Goal: Task Accomplishment & Management: Manage account settings

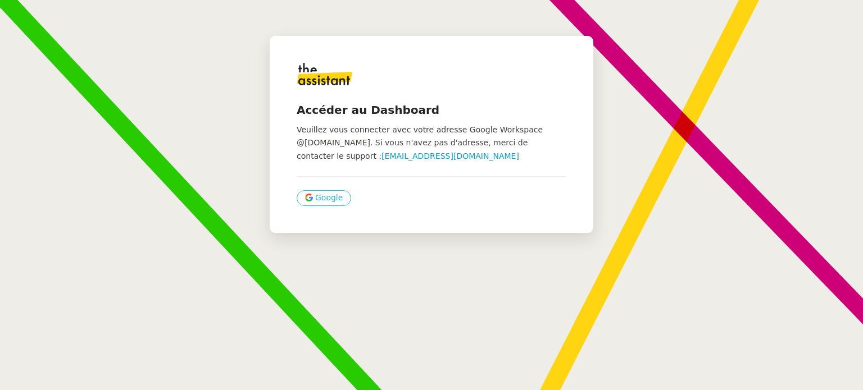
click at [323, 194] on span "Google" at bounding box center [329, 198] width 28 height 13
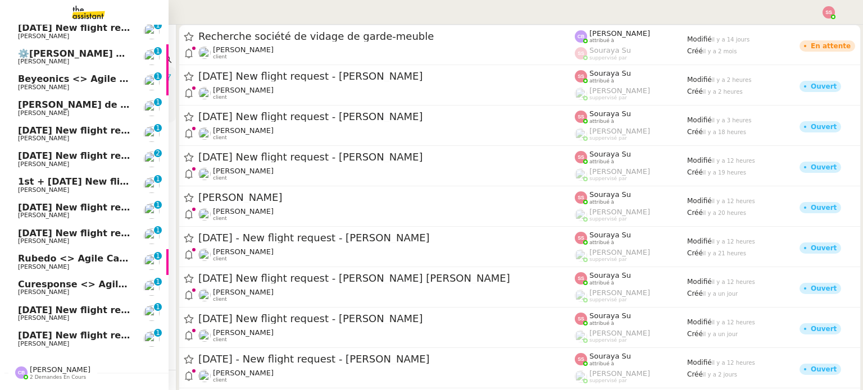
scroll to position [473, 0]
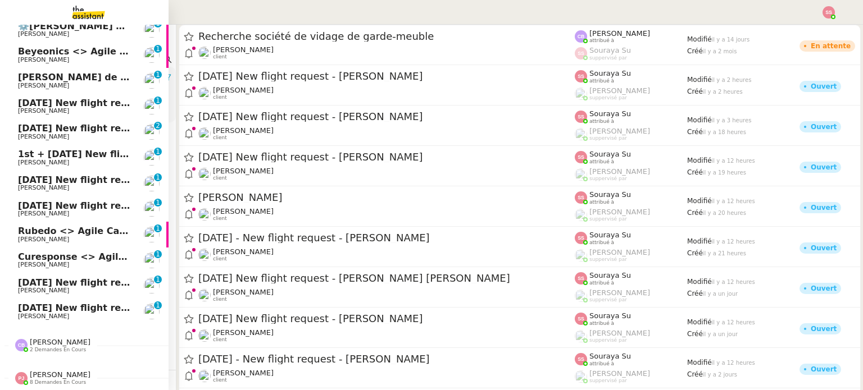
click at [65, 299] on link "2nd October 2025 New flight request - Cédric CADART Louis Frei 0 1 2 3 4 5 6 7 …" at bounding box center [84, 312] width 168 height 26
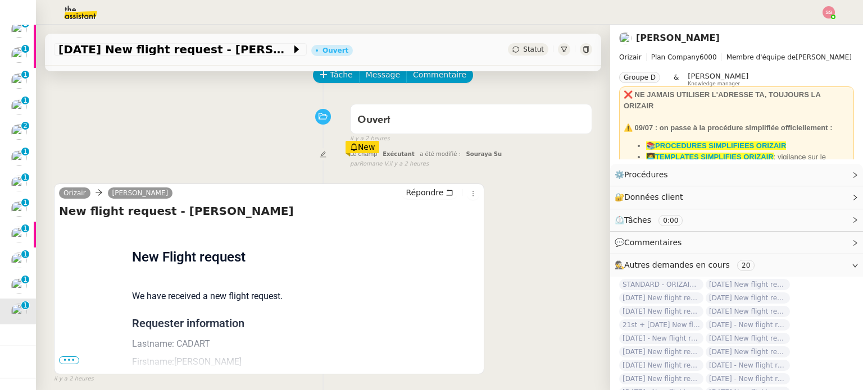
scroll to position [112, 0]
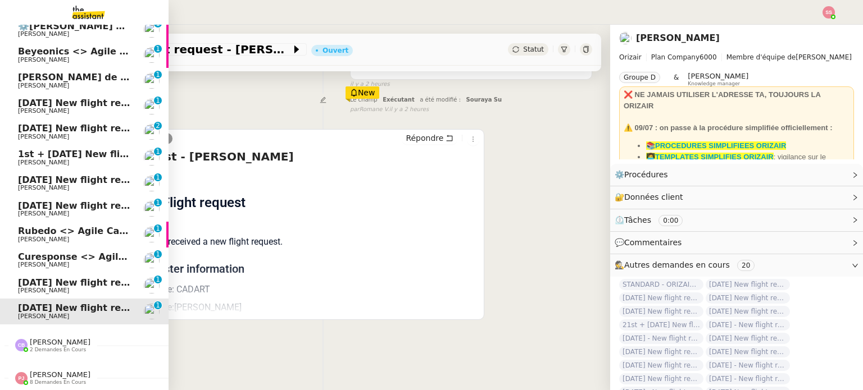
click at [36, 226] on span "Rubedo <> Agile Capital Markets (Marco Quarta)" at bounding box center [149, 231] width 263 height 11
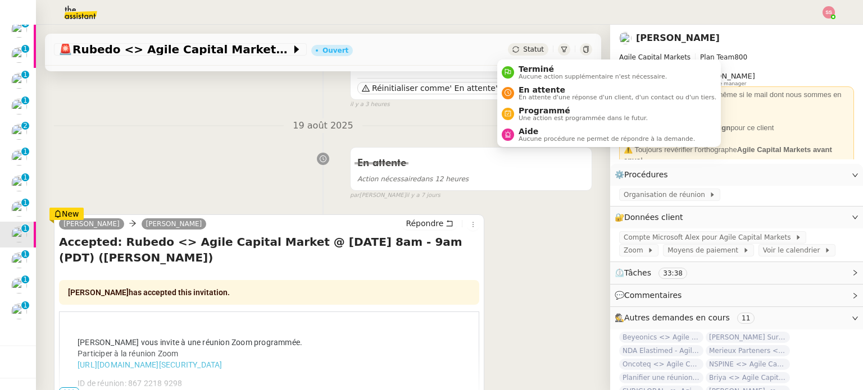
click at [523, 45] on span "Statut" at bounding box center [533, 49] width 21 height 8
click at [530, 87] on span "En attente" at bounding box center [617, 89] width 198 height 9
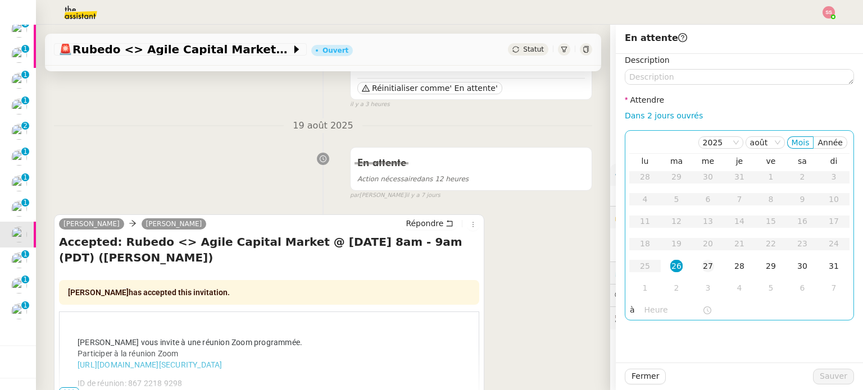
click at [704, 271] on div "27" at bounding box center [707, 266] width 12 height 12
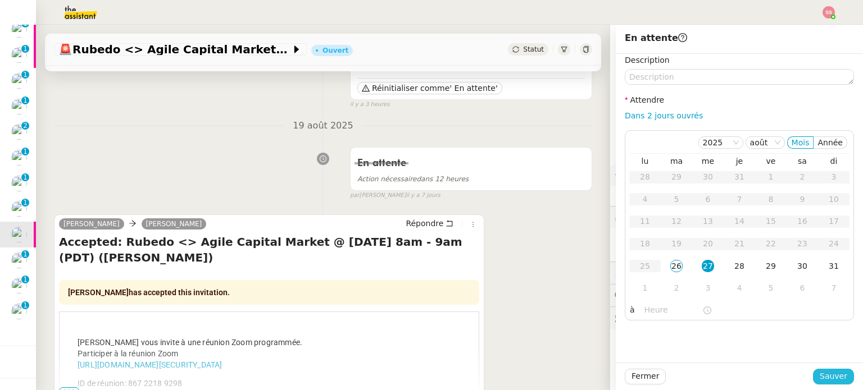
click at [823, 370] on span "Sauver" at bounding box center [833, 376] width 28 height 13
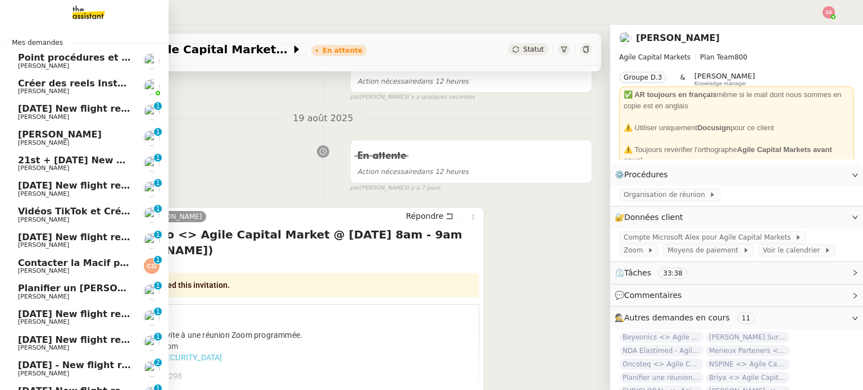
click at [60, 296] on span "[PERSON_NAME]" at bounding box center [43, 296] width 51 height 7
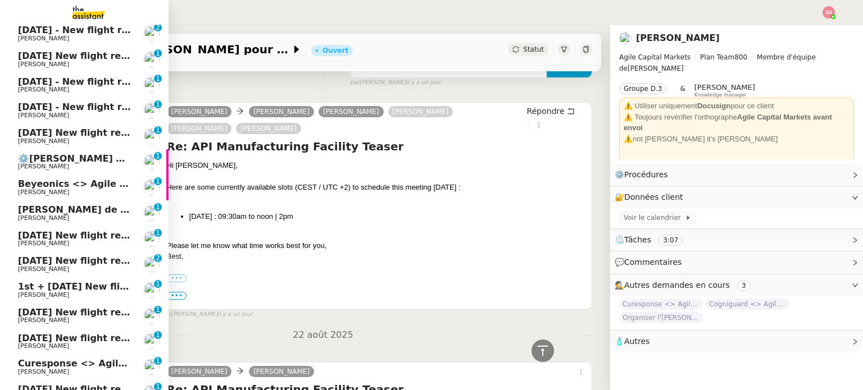
scroll to position [54, 0]
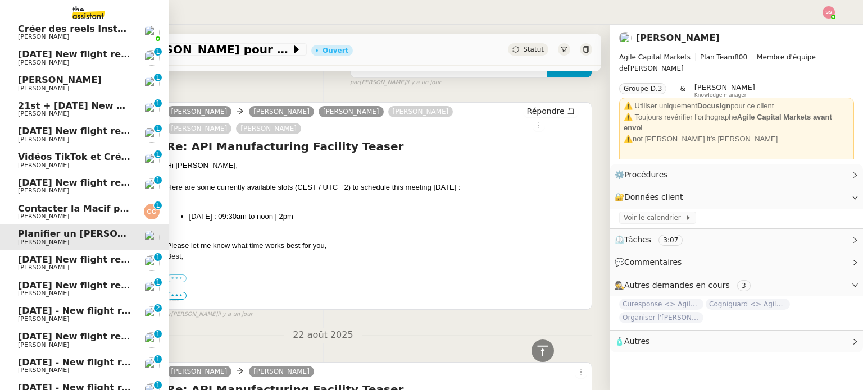
click at [62, 307] on span "[DATE] - New flight request - [PERSON_NAME]" at bounding box center [134, 311] width 232 height 11
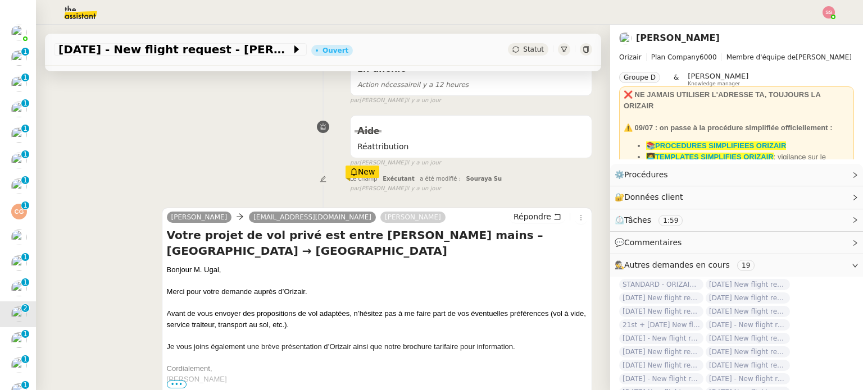
scroll to position [281, 0]
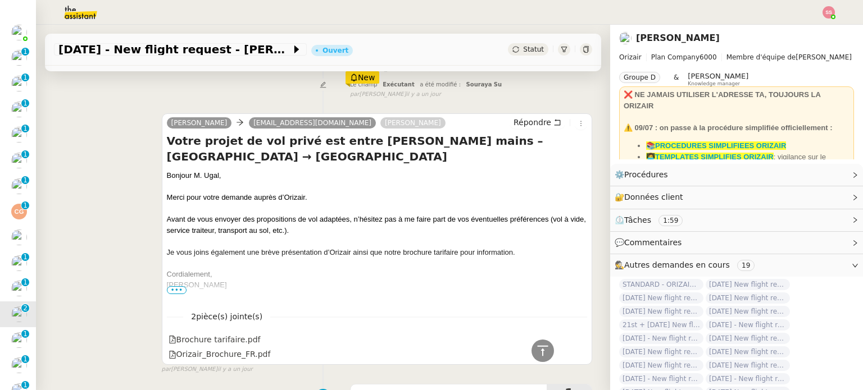
click at [176, 293] on span "•••" at bounding box center [177, 290] width 20 height 8
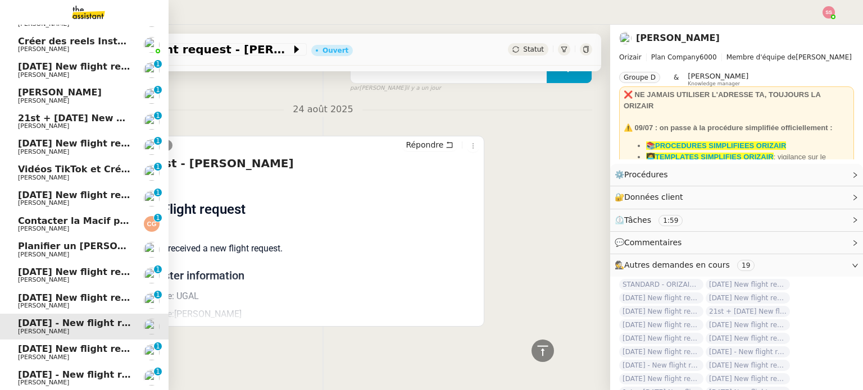
scroll to position [0, 0]
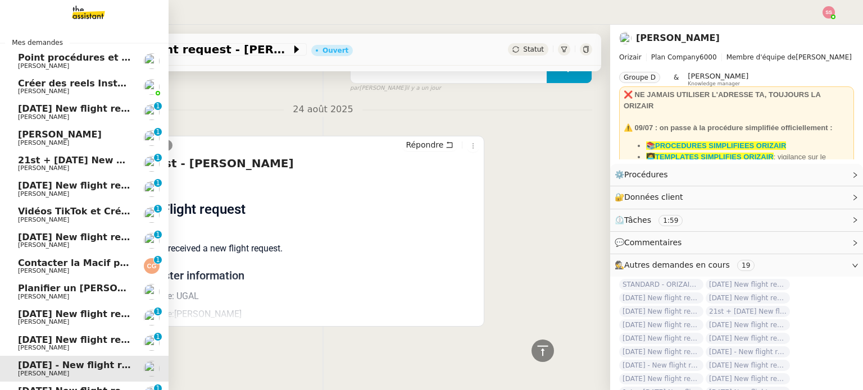
click at [75, 118] on span "[PERSON_NAME]" at bounding box center [74, 117] width 113 height 7
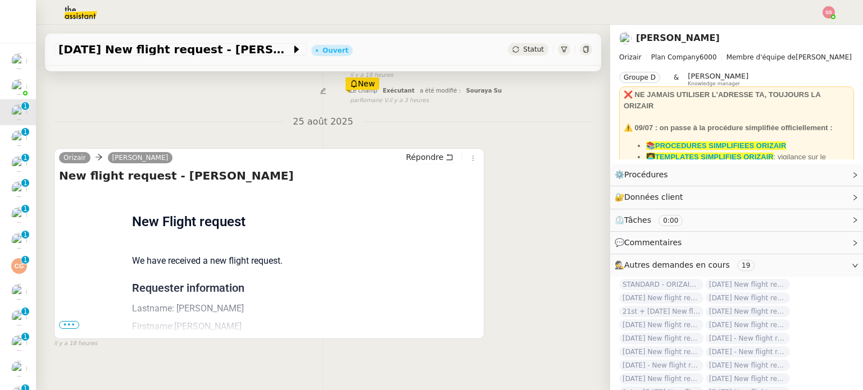
scroll to position [94, 0]
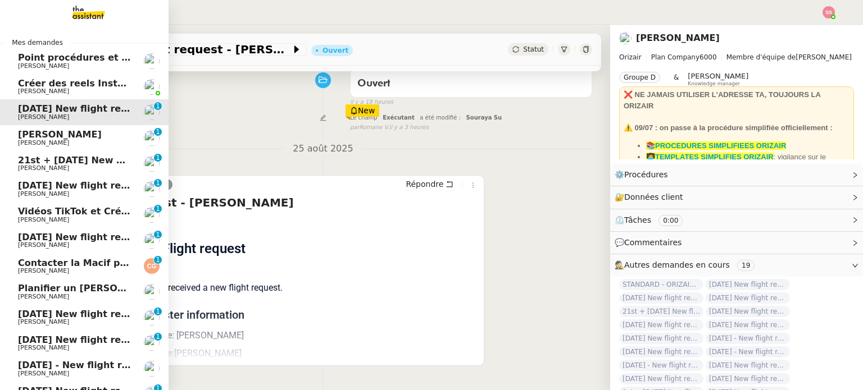
click at [37, 130] on span "[PERSON_NAME]" at bounding box center [60, 134] width 84 height 11
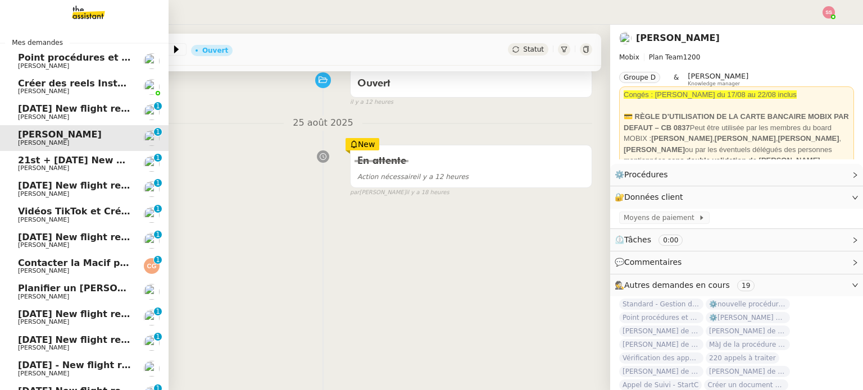
click at [39, 163] on span "21st + [DATE] New flight request - Ash Datta" at bounding box center [131, 160] width 227 height 11
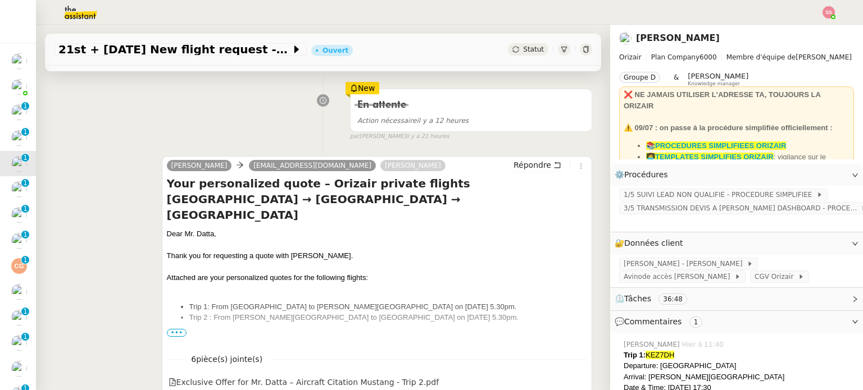
scroll to position [207, 0]
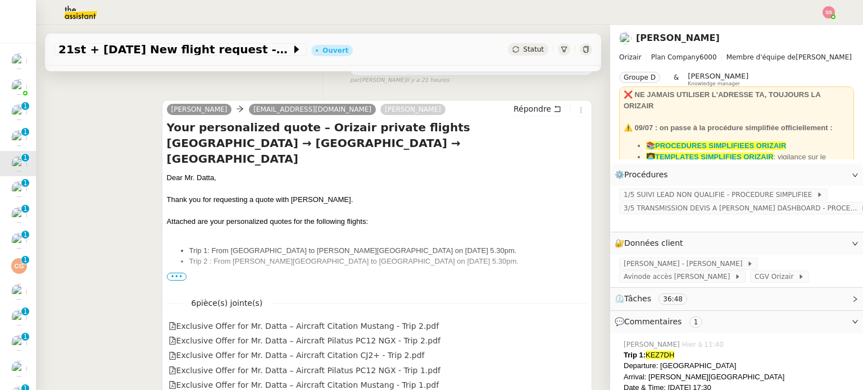
click at [171, 278] on span "•••" at bounding box center [177, 277] width 20 height 8
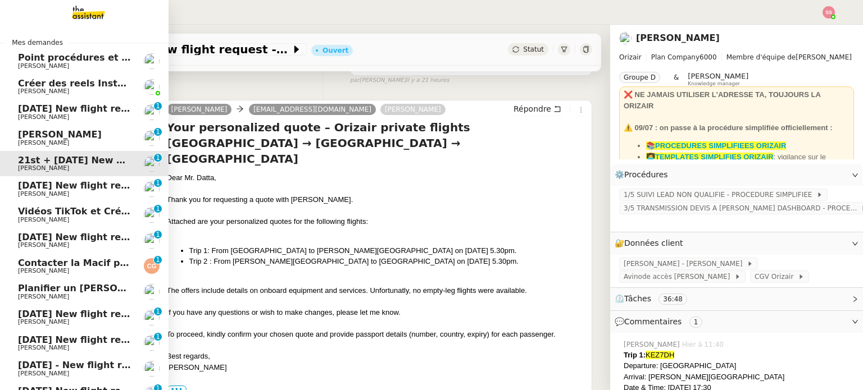
click at [39, 193] on span "[PERSON_NAME]" at bounding box center [74, 194] width 113 height 7
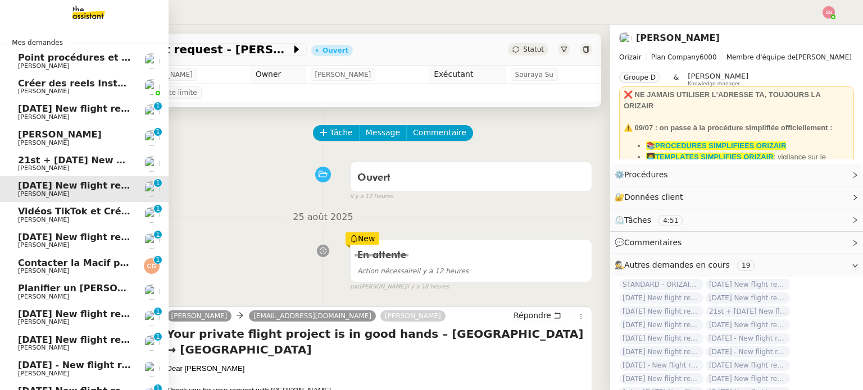
click at [57, 243] on span "[PERSON_NAME]" at bounding box center [74, 245] width 113 height 7
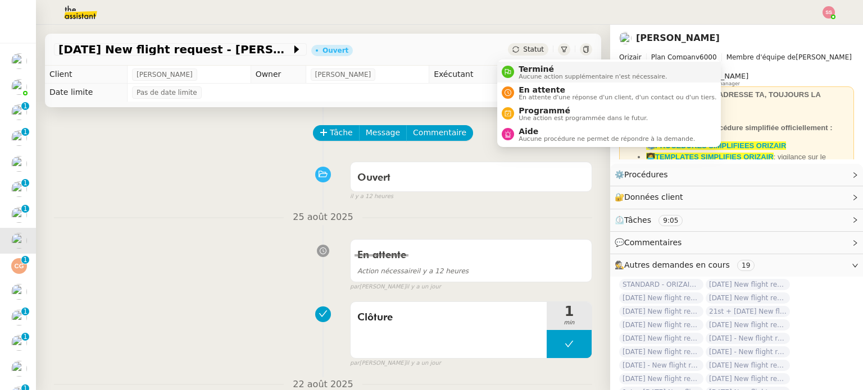
click at [527, 77] on span "Aucune action supplémentaire n'est nécessaire." at bounding box center [592, 77] width 148 height 6
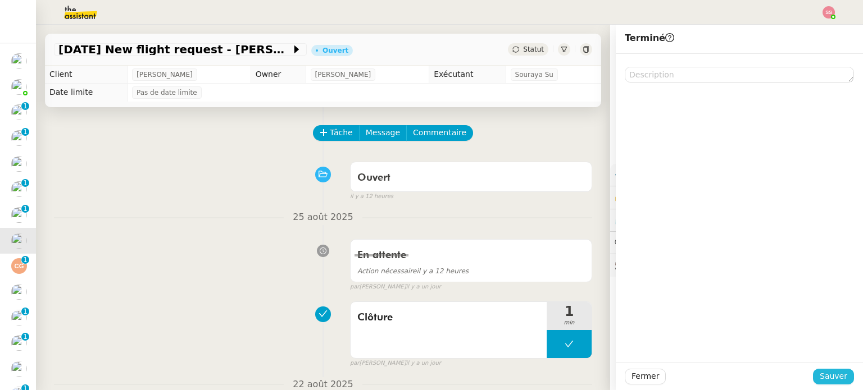
click at [819, 372] on span "Sauver" at bounding box center [833, 376] width 28 height 13
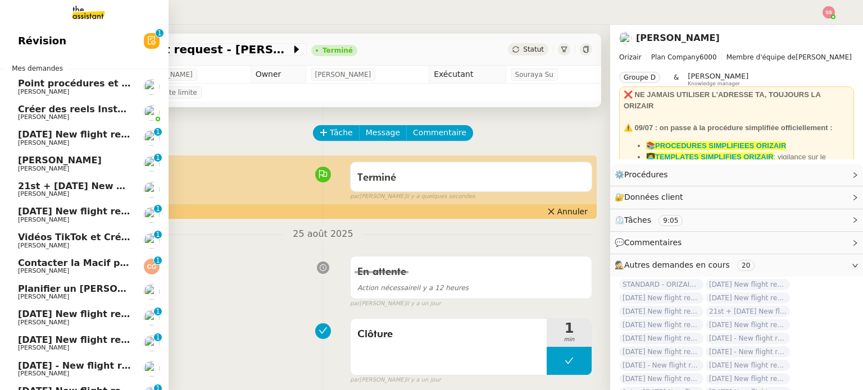
click at [73, 316] on span "30th August 2025 New flight request - Abdulaziz Albaqami" at bounding box center [130, 314] width 225 height 11
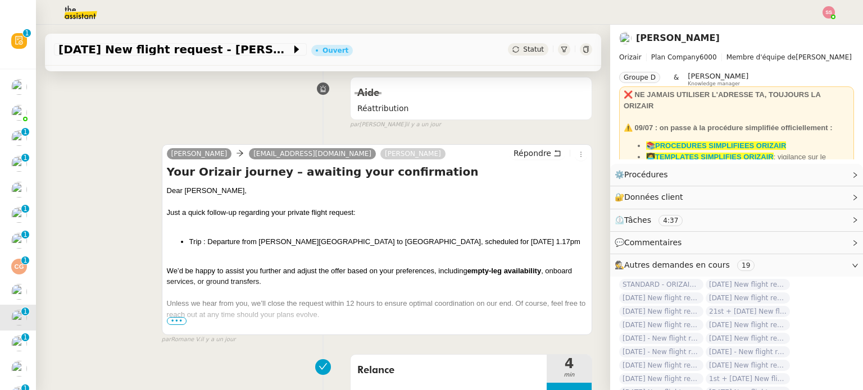
scroll to position [56, 0]
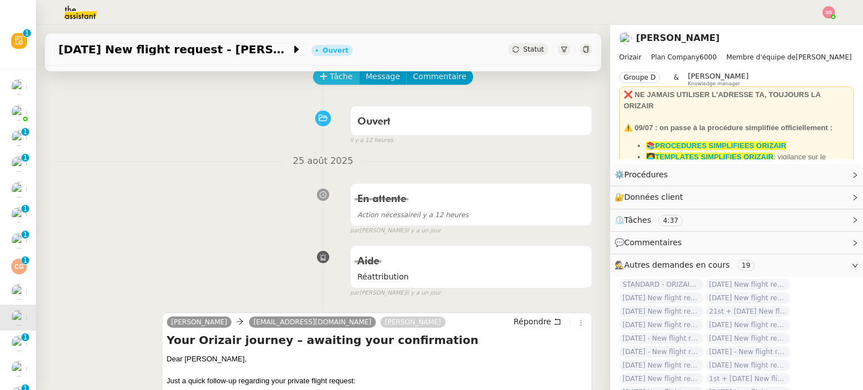
click at [330, 79] on span "Tâche" at bounding box center [341, 76] width 23 height 13
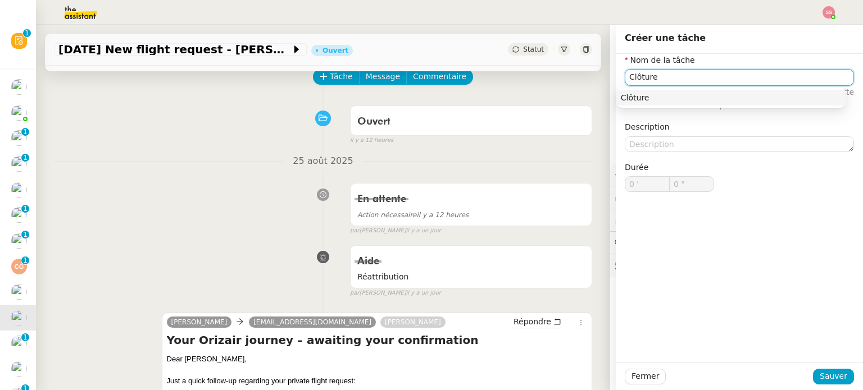
click at [622, 96] on div "Clôture" at bounding box center [731, 98] width 220 height 10
type input "Clôture"
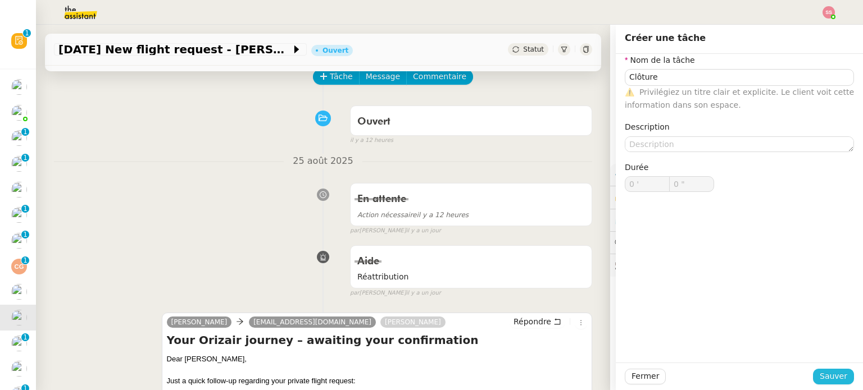
click at [833, 372] on span "Sauver" at bounding box center [833, 376] width 28 height 13
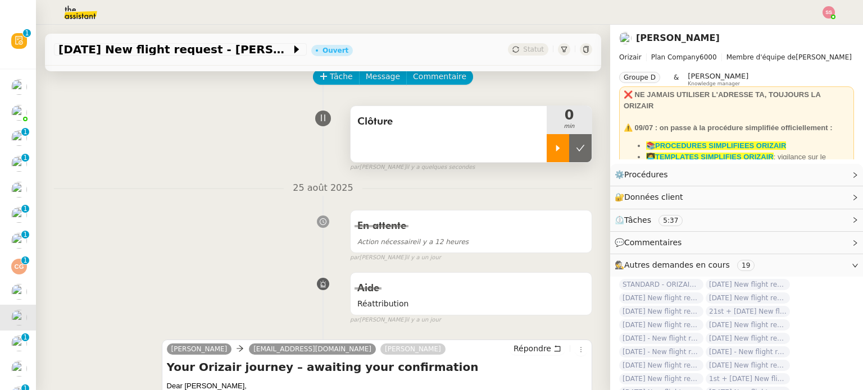
click at [549, 157] on div at bounding box center [557, 148] width 22 height 28
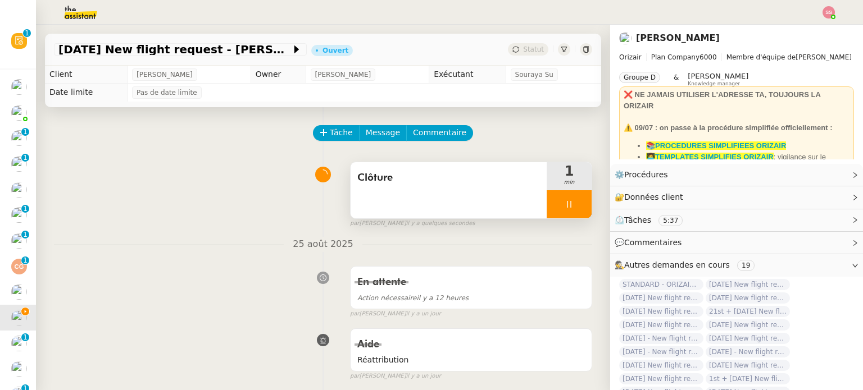
click at [564, 208] on div at bounding box center [568, 204] width 45 height 28
click at [576, 207] on icon at bounding box center [580, 204] width 8 height 6
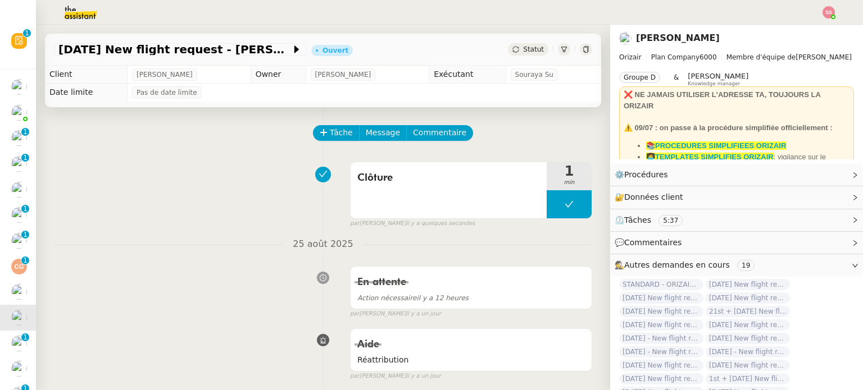
click at [517, 57] on div "30th August 2025 New flight request - Abdulaziz Albaqami Ouvert Statut" at bounding box center [323, 50] width 556 height 32
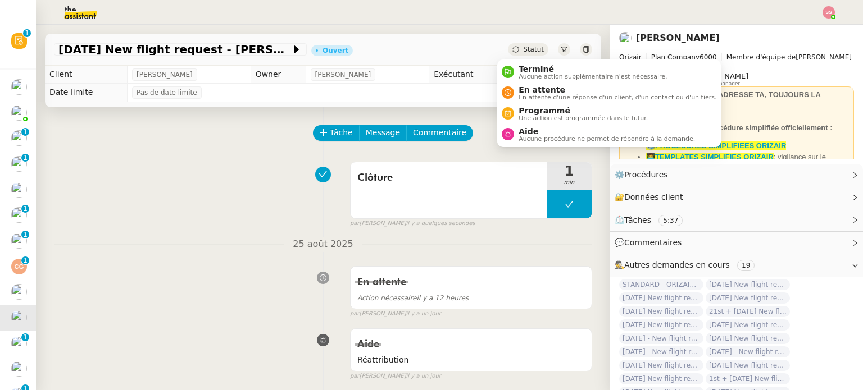
click at [523, 53] on span "Statut" at bounding box center [533, 49] width 21 height 8
click at [526, 67] on span "Terminé" at bounding box center [592, 69] width 148 height 9
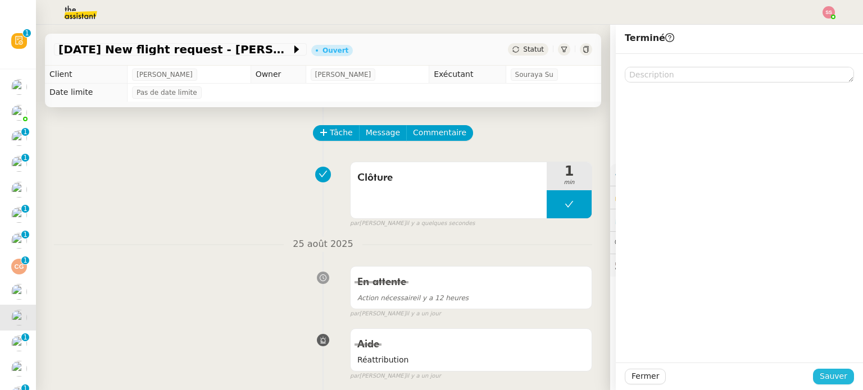
click at [813, 374] on button "Sauver" at bounding box center [833, 377] width 41 height 16
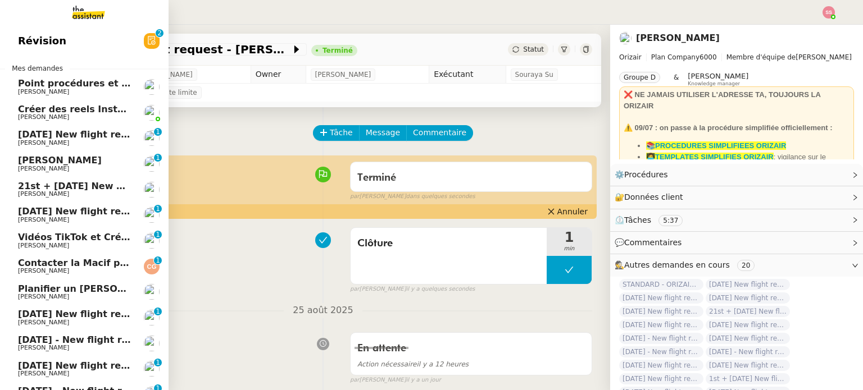
click at [44, 315] on span "29th August 2025 New flight request - bilal mustafa" at bounding box center [130, 314] width 225 height 11
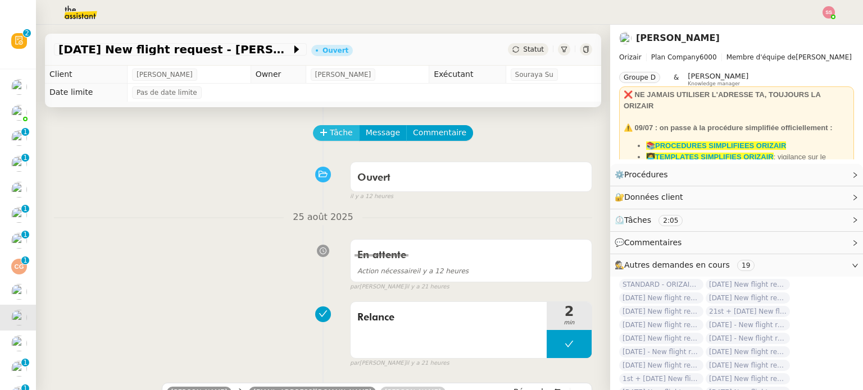
click at [330, 134] on span "Tâche" at bounding box center [341, 132] width 23 height 13
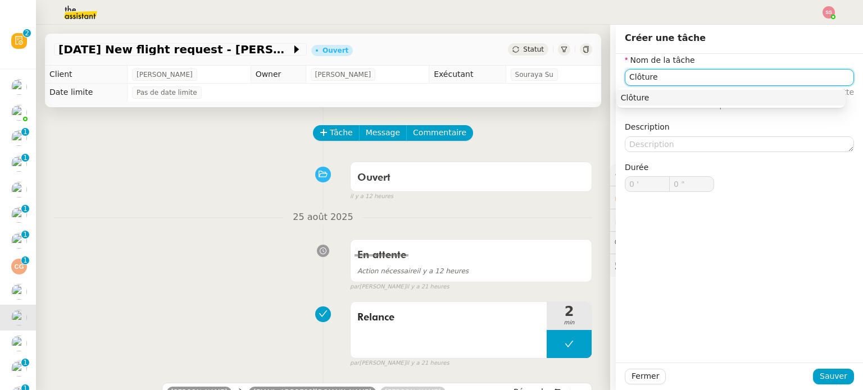
click at [649, 102] on div "Clôture" at bounding box center [731, 98] width 220 height 10
type input "Clôture"
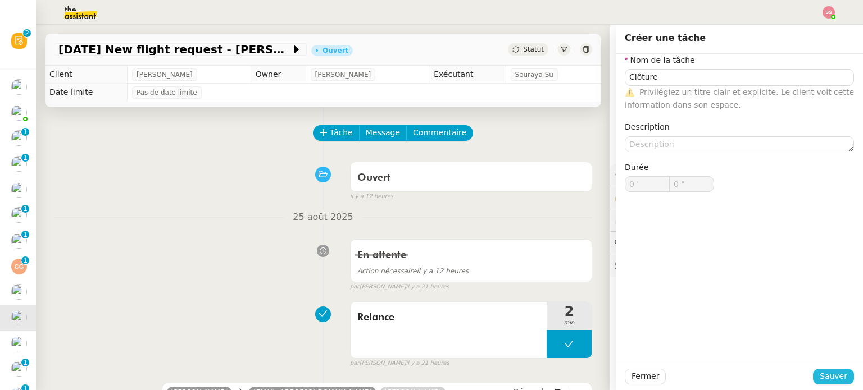
click at [824, 377] on span "Sauver" at bounding box center [833, 376] width 28 height 13
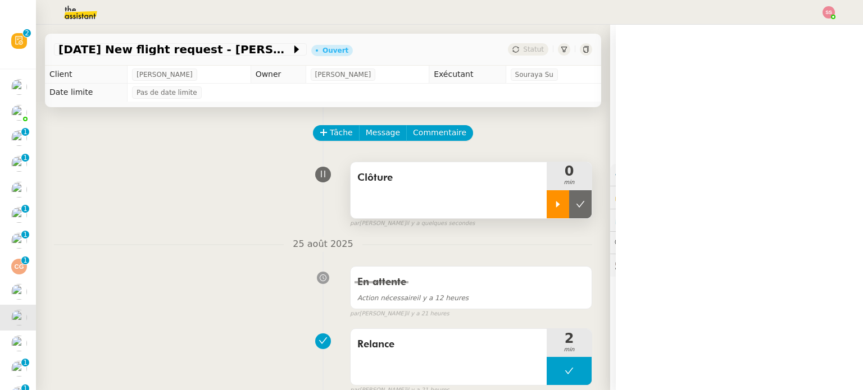
click at [546, 213] on div at bounding box center [557, 204] width 22 height 28
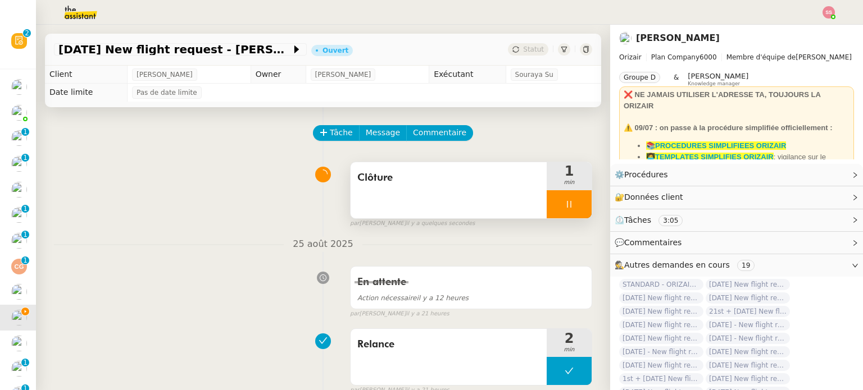
click at [563, 204] on div at bounding box center [568, 204] width 45 height 28
click at [576, 204] on icon at bounding box center [580, 204] width 9 height 9
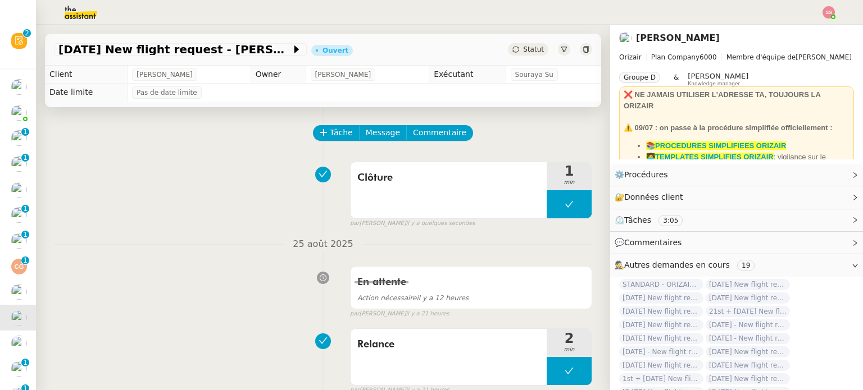
click at [522, 55] on div "Statut" at bounding box center [528, 49] width 40 height 12
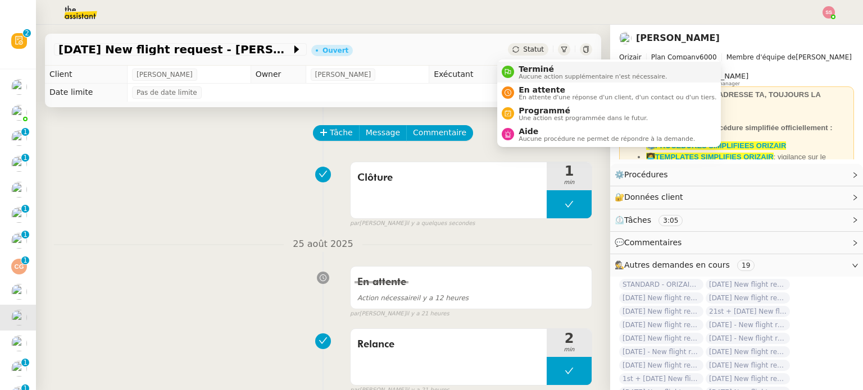
click at [527, 69] on span "Terminé" at bounding box center [592, 69] width 148 height 9
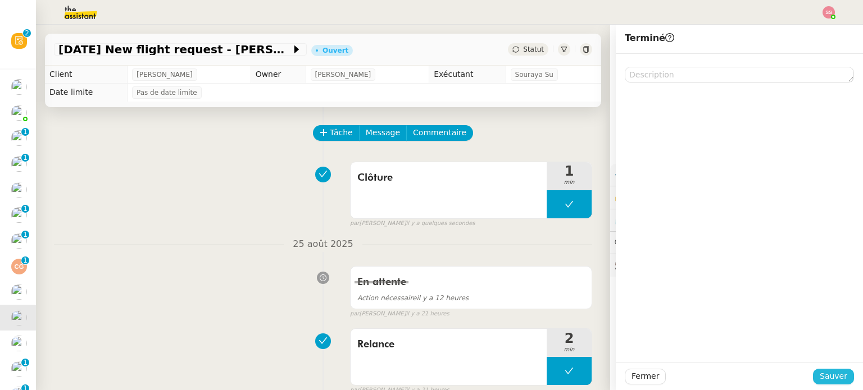
click at [832, 371] on span "Sauver" at bounding box center [833, 376] width 28 height 13
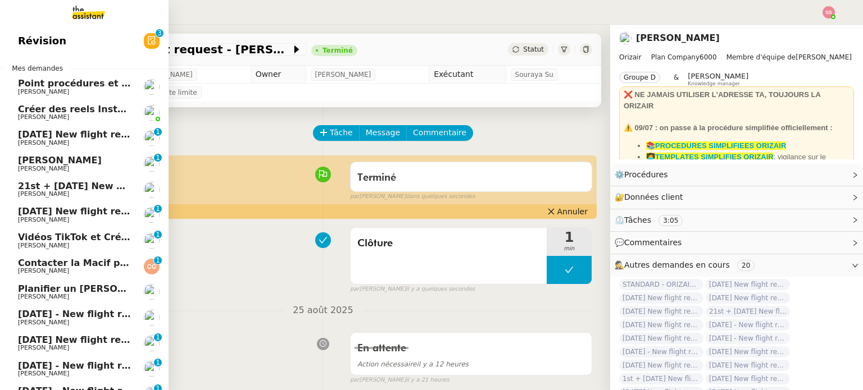
click at [58, 343] on span "[DATE] New flight request - [PERSON_NAME] [PERSON_NAME]" at bounding box center [174, 340] width 312 height 11
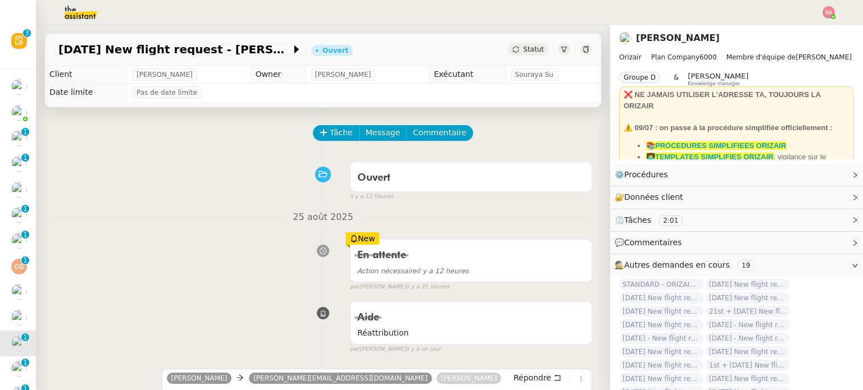
scroll to position [112, 0]
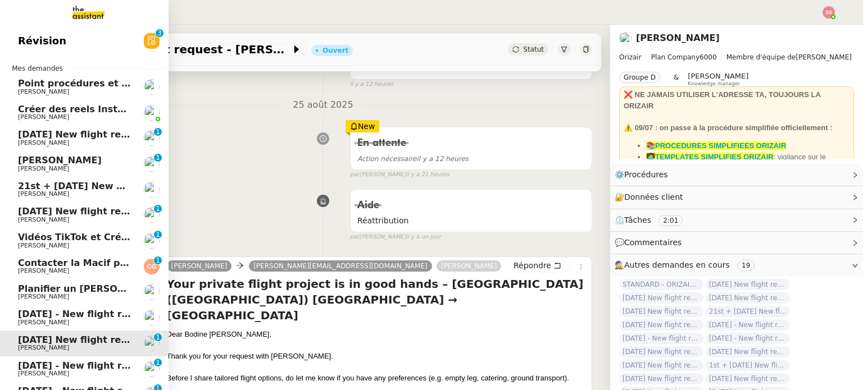
click at [41, 317] on span "[DATE] - New flight request - [PERSON_NAME]" at bounding box center [134, 314] width 232 height 11
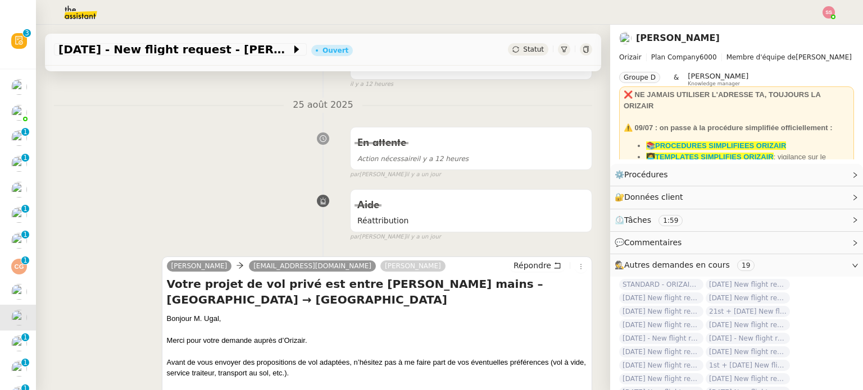
scroll to position [225, 0]
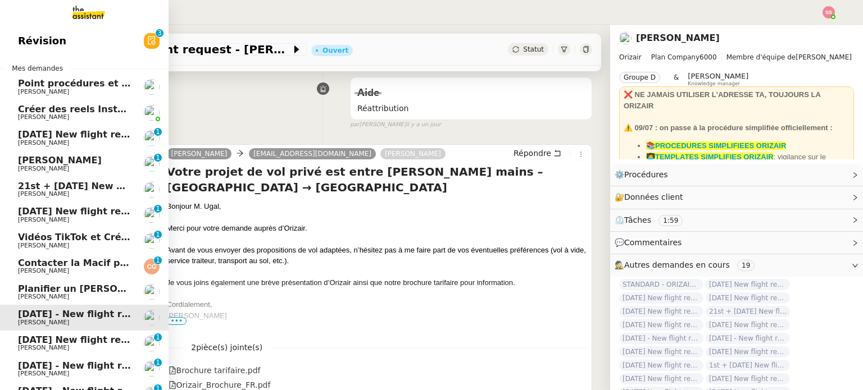
click at [76, 336] on span "[DATE] New flight request - [PERSON_NAME] [PERSON_NAME]" at bounding box center [174, 340] width 312 height 11
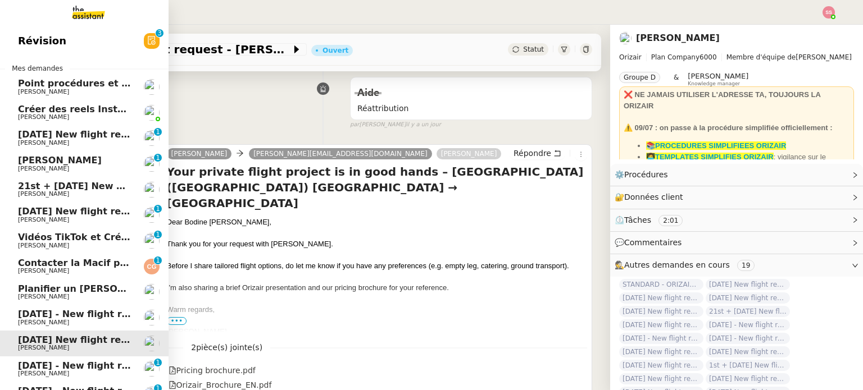
scroll to position [56, 0]
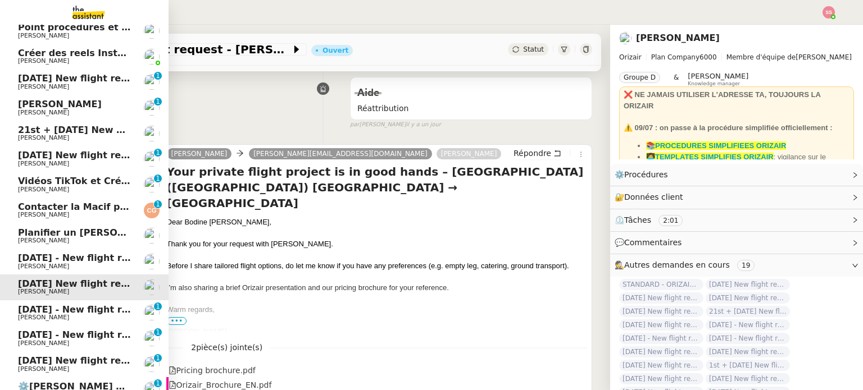
click at [94, 318] on span "[PERSON_NAME]" at bounding box center [74, 318] width 113 height 7
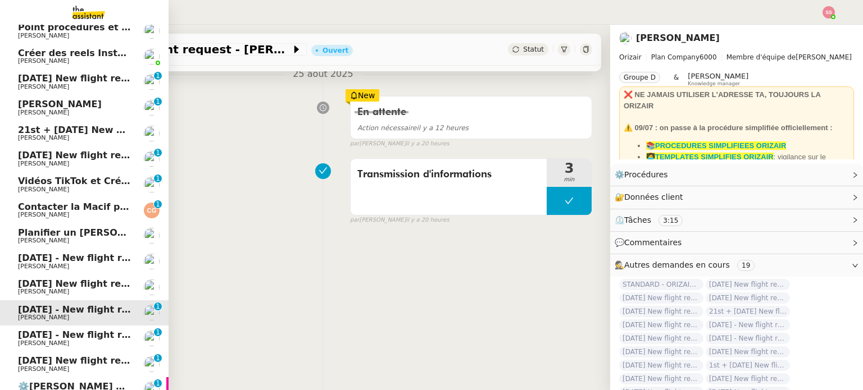
scroll to position [225, 0]
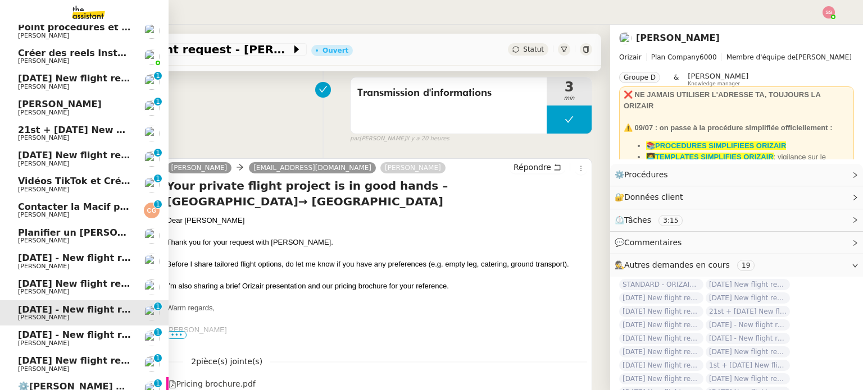
click at [90, 334] on span "[DATE] - New flight request - [PERSON_NAME]" at bounding box center [134, 335] width 232 height 11
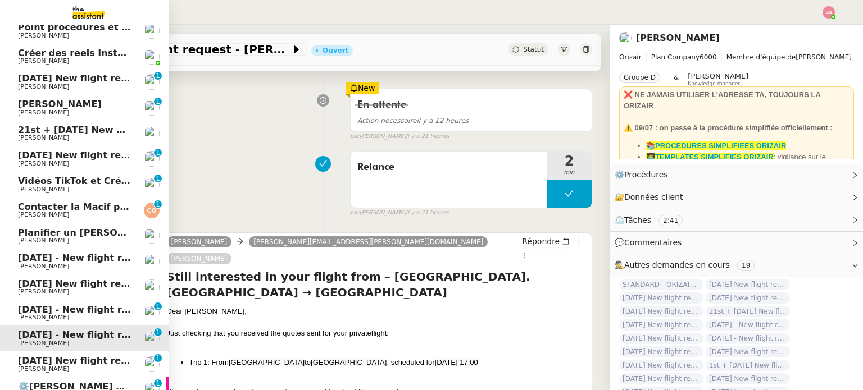
scroll to position [225, 0]
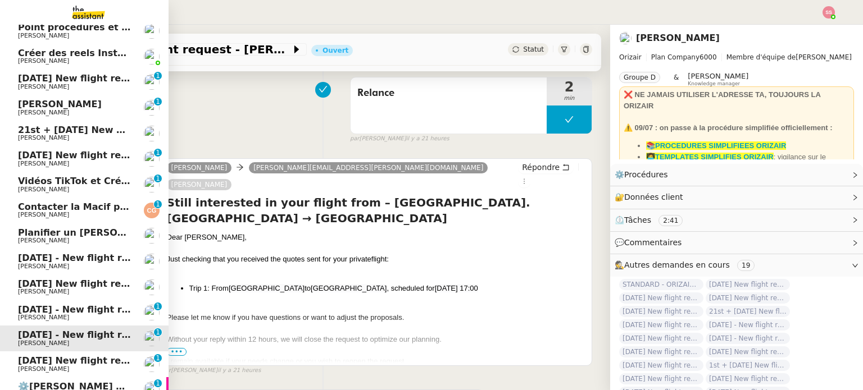
click at [81, 352] on link "[DATE] New flight request - [PERSON_NAME] [PERSON_NAME] 0 1 2 3 4 5 6 7 8 9" at bounding box center [84, 365] width 168 height 26
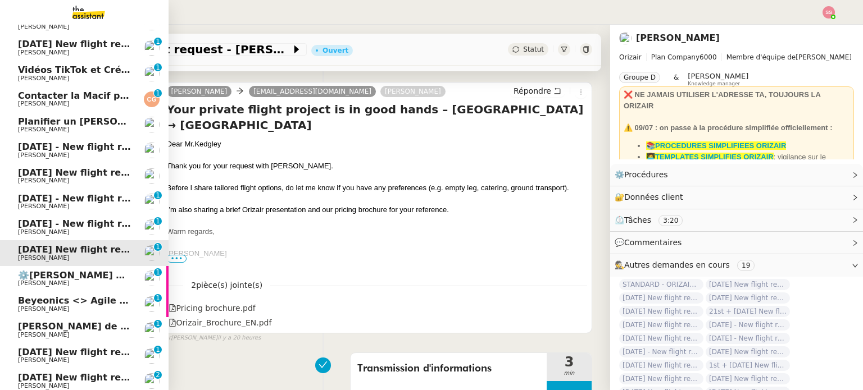
scroll to position [168, 0]
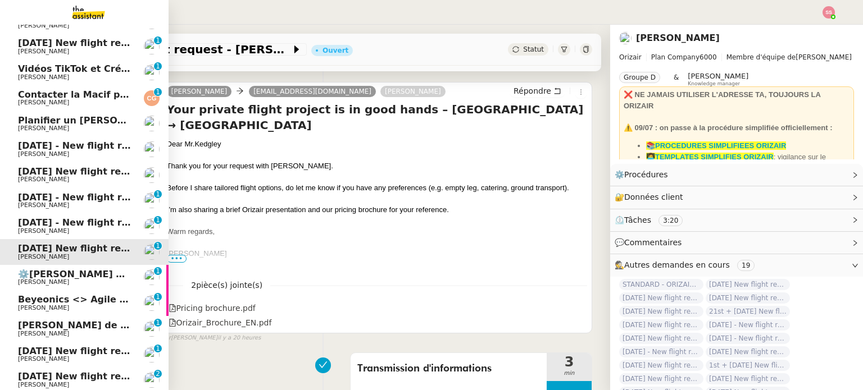
click at [90, 298] on span "Beyeonics <> Agile Capital Markets" at bounding box center [108, 299] width 181 height 11
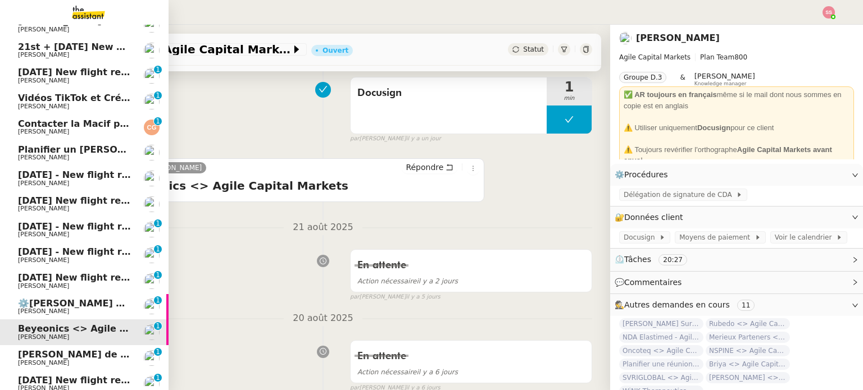
scroll to position [112, 0]
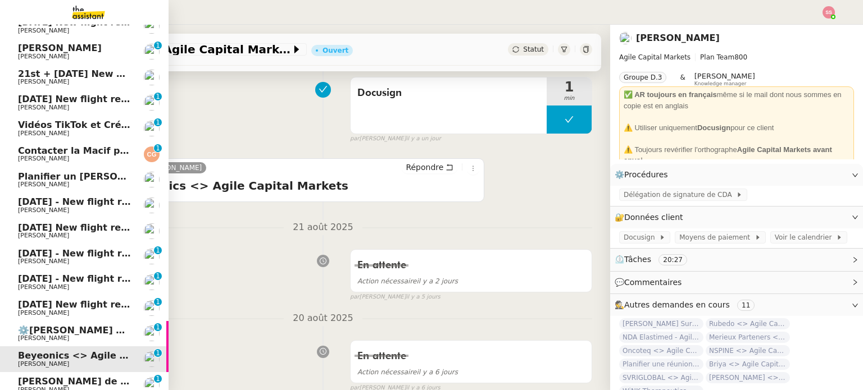
click at [78, 202] on span "[DATE] - New flight request - [PERSON_NAME]" at bounding box center [134, 202] width 232 height 11
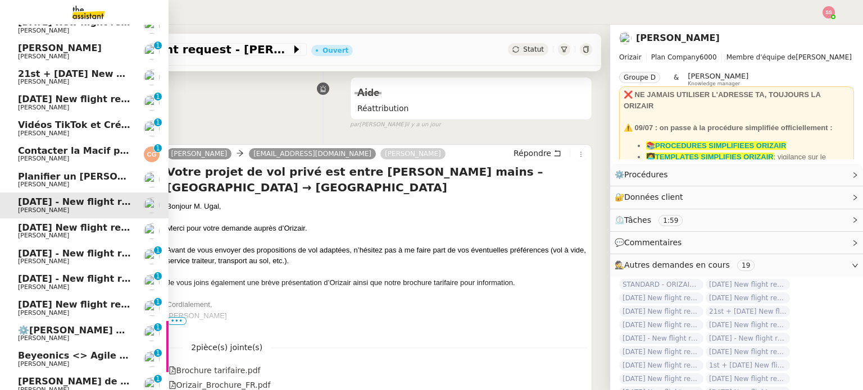
click at [81, 227] on span "[DATE] New flight request - [PERSON_NAME] [PERSON_NAME]" at bounding box center [174, 227] width 312 height 11
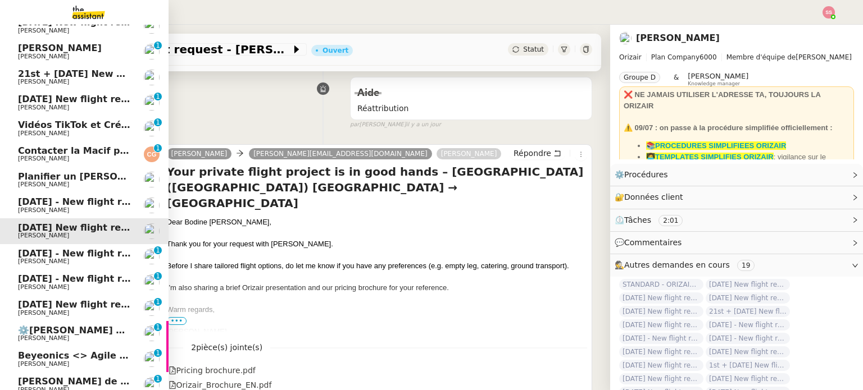
click at [86, 247] on link "1st September 2025 - New flight request - Michael Smith Louis Frei 0 1 2 3 4 5 …" at bounding box center [84, 257] width 168 height 26
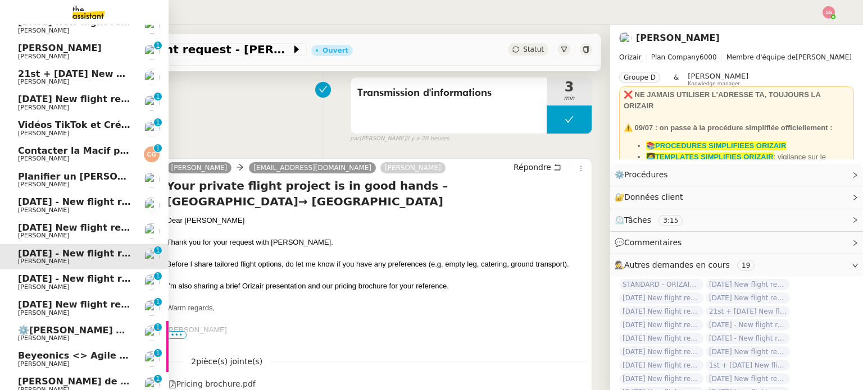
click at [88, 276] on span "[DATE] - New flight request - [PERSON_NAME]" at bounding box center [134, 279] width 232 height 11
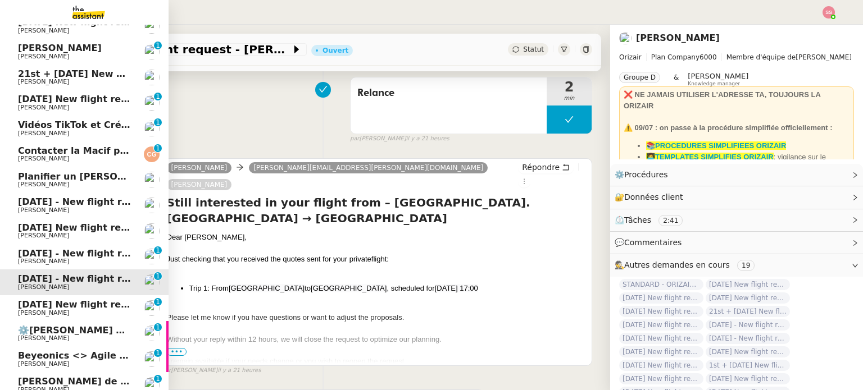
click at [81, 310] on span "[PERSON_NAME]" at bounding box center [74, 313] width 113 height 7
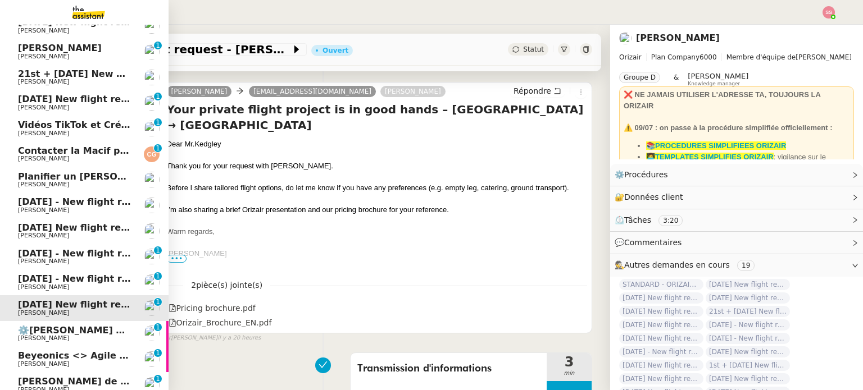
click at [85, 329] on span "⚙️[PERSON_NAME] de Suivi - [PERSON_NAME] - UCPA VITAM" at bounding box center [169, 330] width 303 height 11
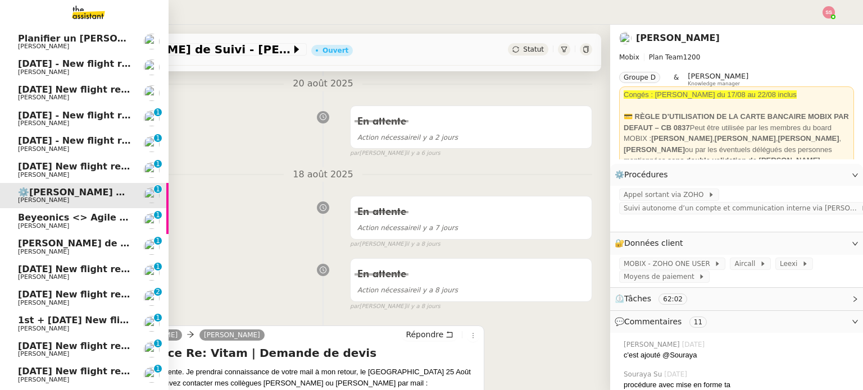
scroll to position [198, 0]
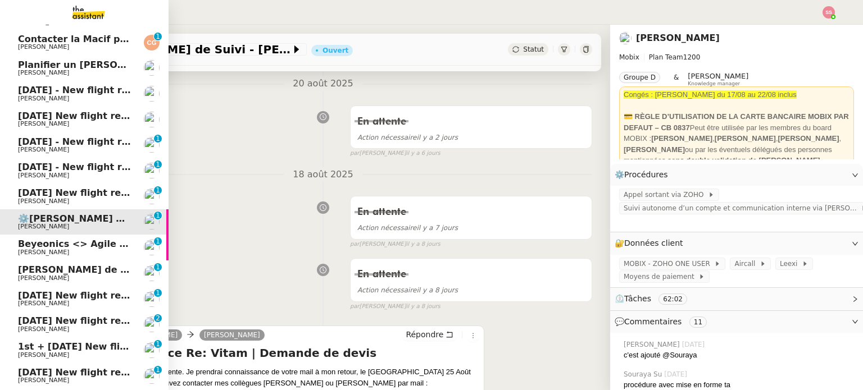
click at [97, 242] on span "Beyeonics <> Agile Capital Markets" at bounding box center [108, 244] width 181 height 11
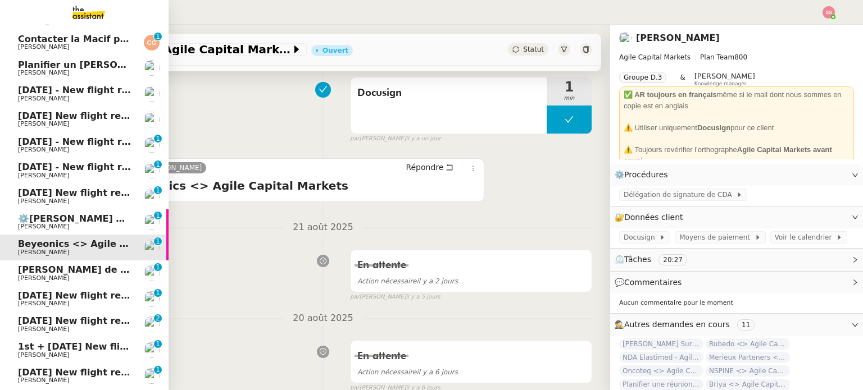
click at [90, 277] on span "[PERSON_NAME]" at bounding box center [74, 278] width 113 height 7
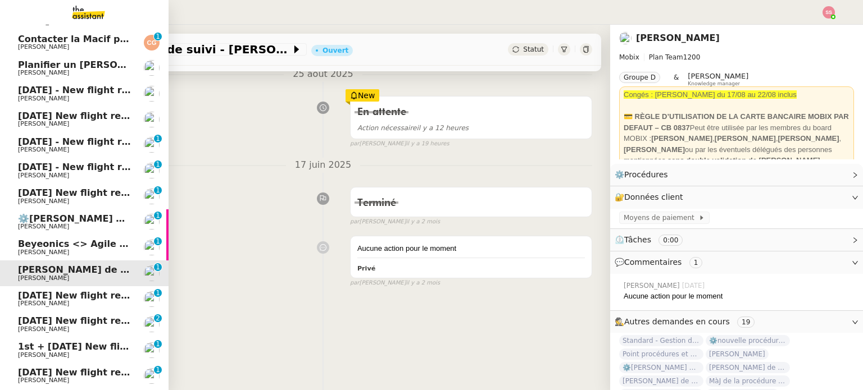
click at [90, 299] on span "29th August 2025 New flight request - Rafael Möller" at bounding box center [130, 295] width 225 height 11
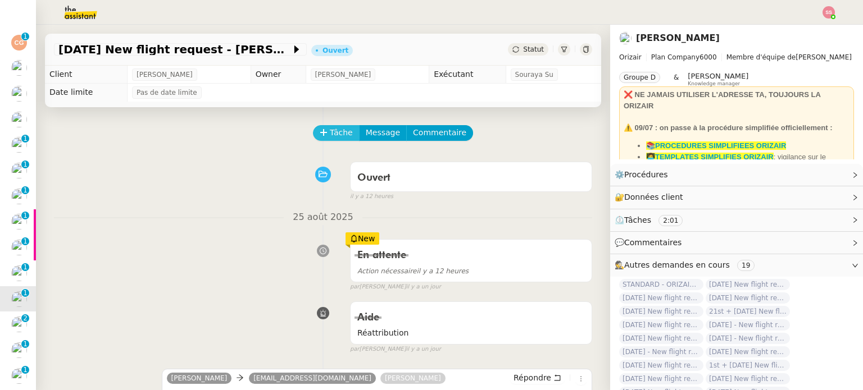
click at [330, 127] on button "Tâche" at bounding box center [336, 133] width 47 height 16
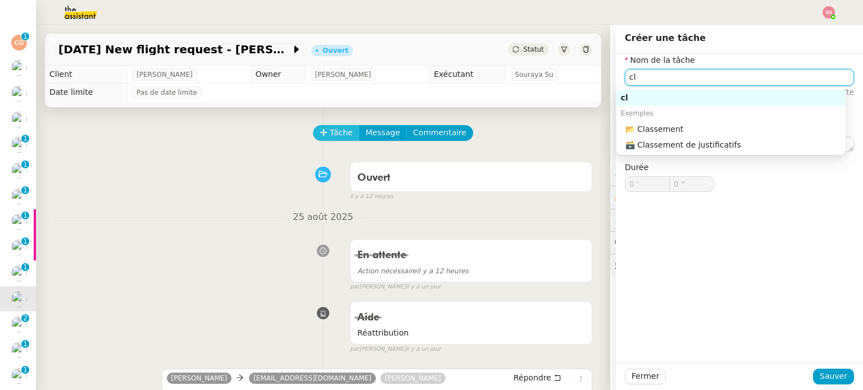
type input "c"
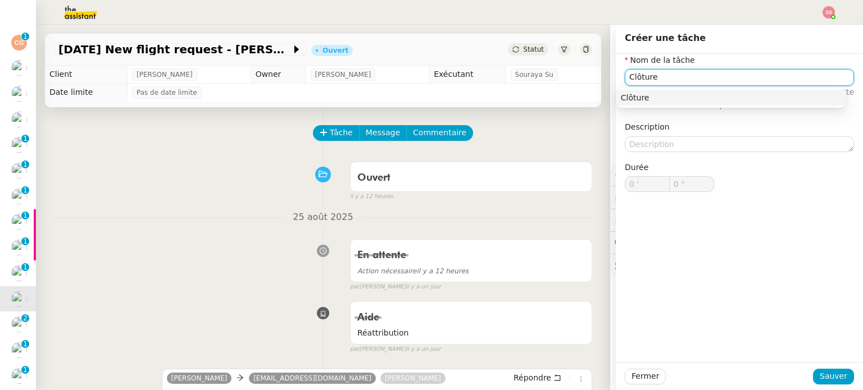
click at [622, 94] on div "Clôture" at bounding box center [731, 98] width 220 height 10
type input "Clôture"
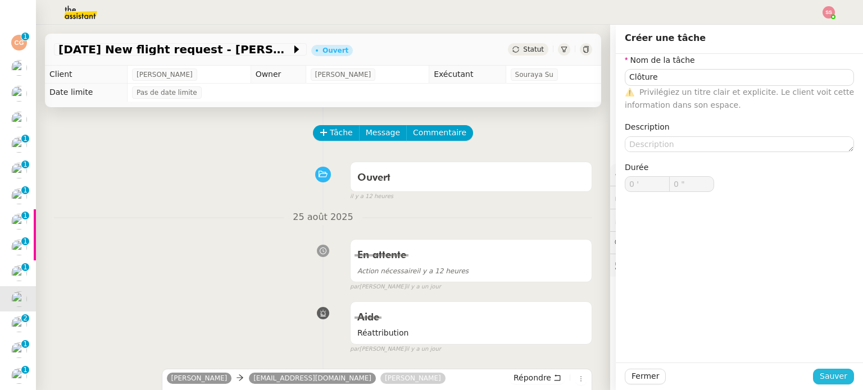
drag, startPoint x: 819, startPoint y: 375, endPoint x: 781, endPoint y: 364, distance: 39.7
click at [819, 375] on span "Sauver" at bounding box center [833, 376] width 28 height 13
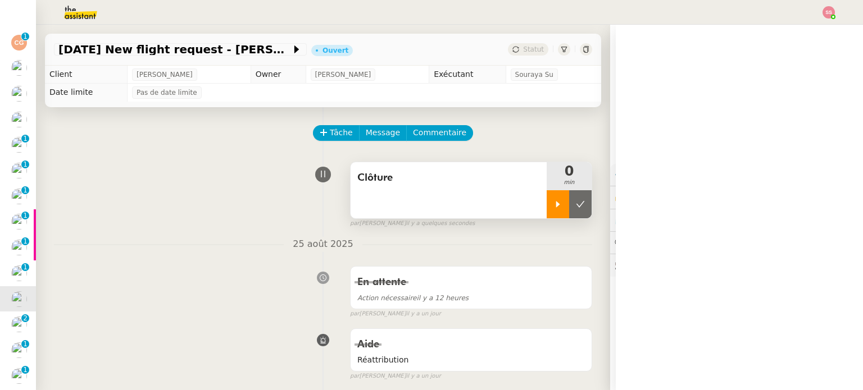
click at [553, 203] on icon at bounding box center [557, 204] width 9 height 9
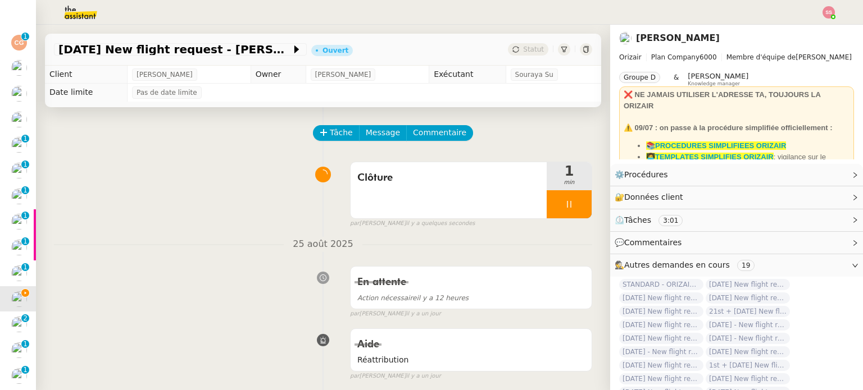
click at [563, 199] on div at bounding box center [568, 204] width 45 height 28
click at [576, 202] on icon at bounding box center [580, 204] width 9 height 9
click at [523, 52] on span "Statut" at bounding box center [533, 49] width 21 height 8
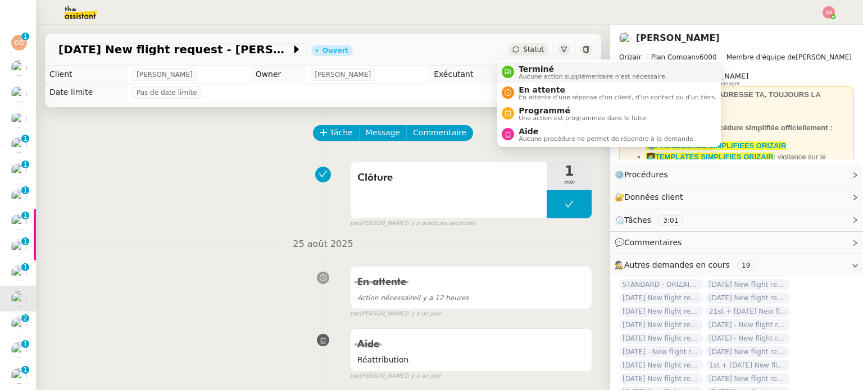
click at [531, 69] on span "Terminé" at bounding box center [592, 69] width 148 height 9
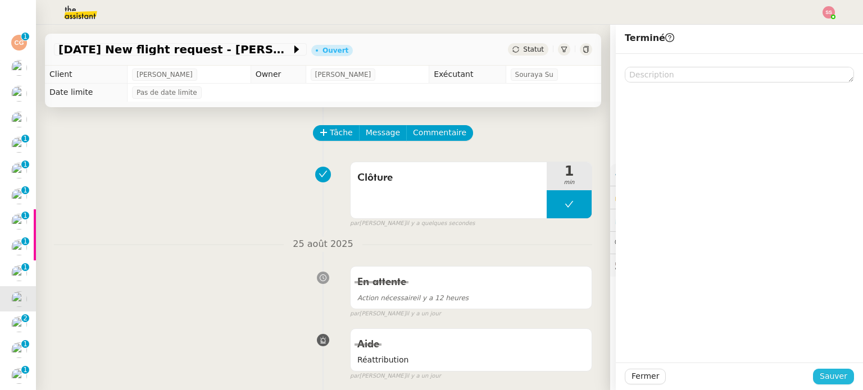
click at [819, 375] on span "Sauver" at bounding box center [833, 376] width 28 height 13
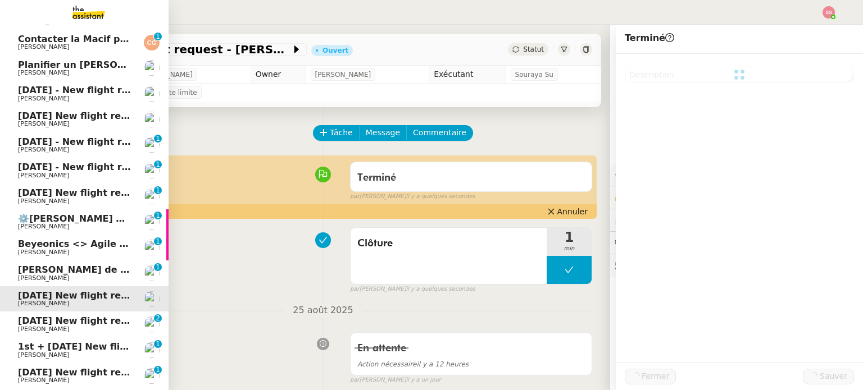
scroll to position [225, 0]
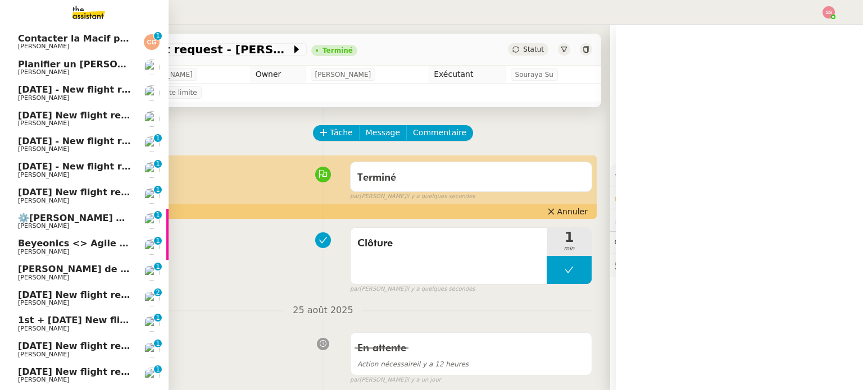
click at [49, 302] on span "[PERSON_NAME]" at bounding box center [74, 303] width 113 height 7
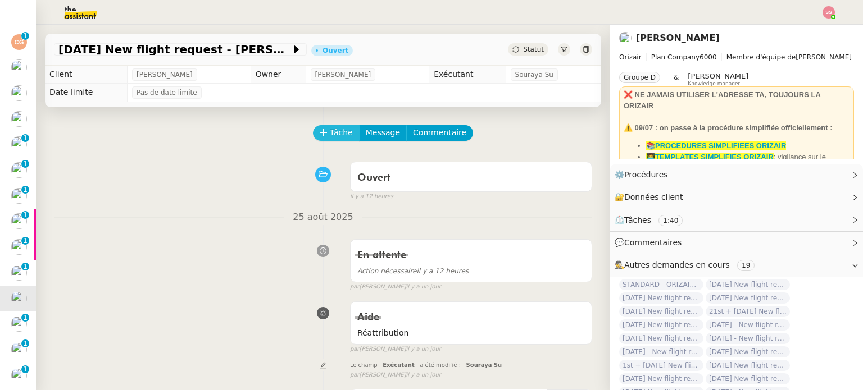
click at [330, 129] on span "Tâche" at bounding box center [341, 132] width 23 height 13
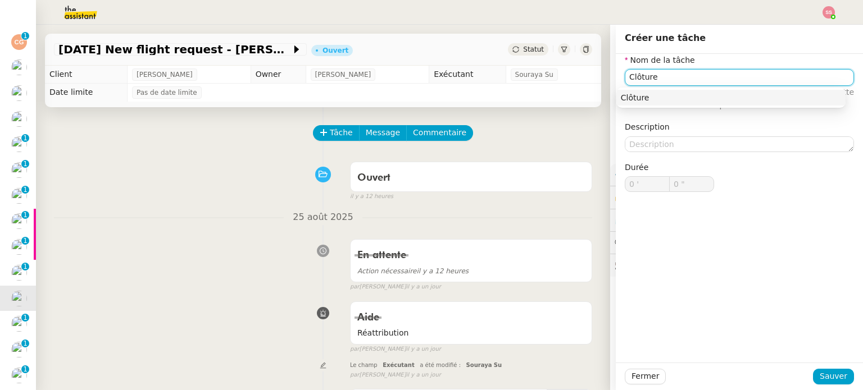
click at [641, 98] on div "Clôture" at bounding box center [731, 98] width 220 height 10
type input "Clôture"
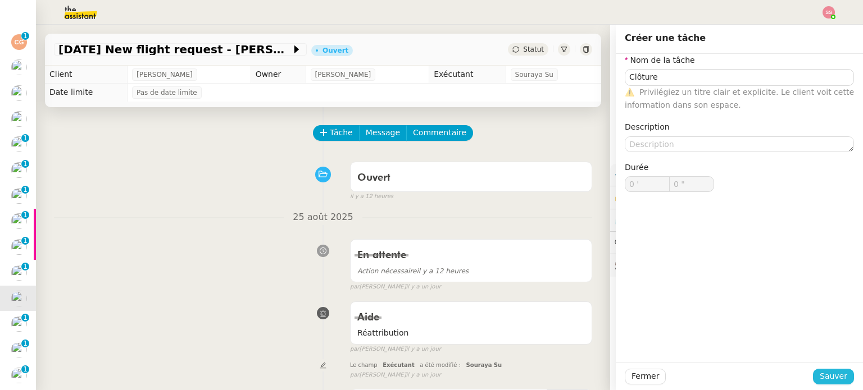
click at [813, 372] on button "Sauver" at bounding box center [833, 377] width 41 height 16
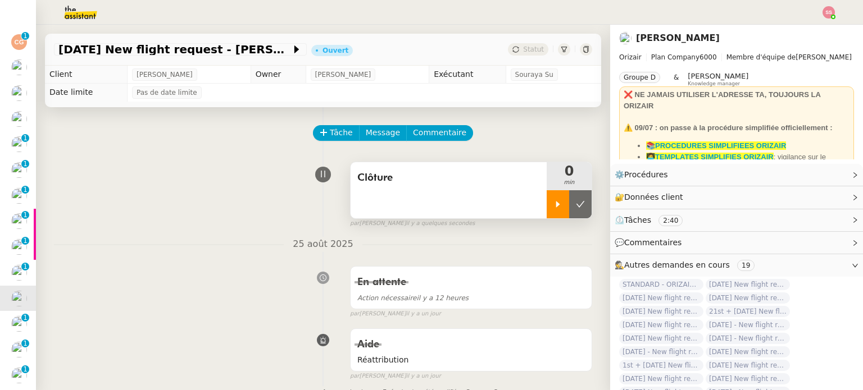
click at [546, 212] on div at bounding box center [557, 204] width 22 height 28
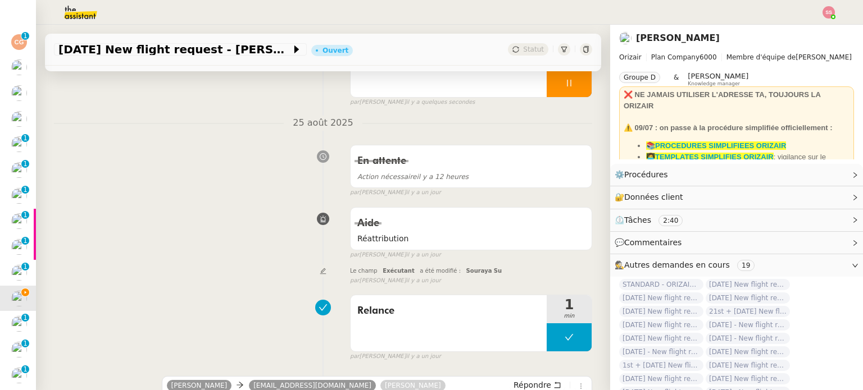
scroll to position [112, 0]
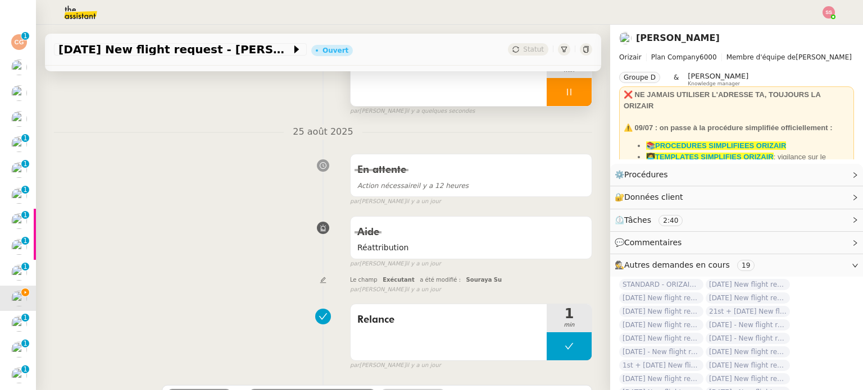
click at [563, 94] on div at bounding box center [568, 92] width 45 height 28
click at [576, 94] on icon at bounding box center [580, 92] width 8 height 6
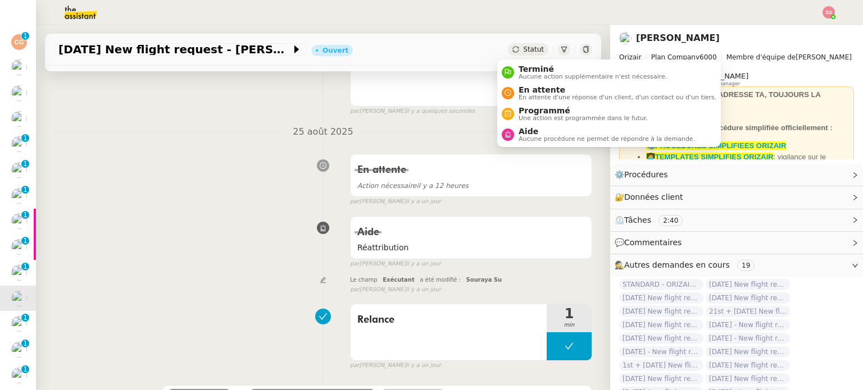
click at [523, 48] on span "Statut" at bounding box center [533, 49] width 21 height 8
click at [534, 71] on span "Terminé" at bounding box center [592, 69] width 148 height 9
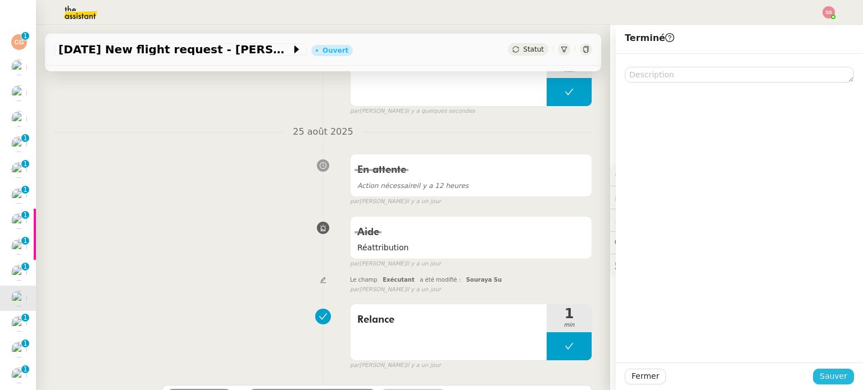
click at [840, 372] on button "Sauver" at bounding box center [833, 377] width 41 height 16
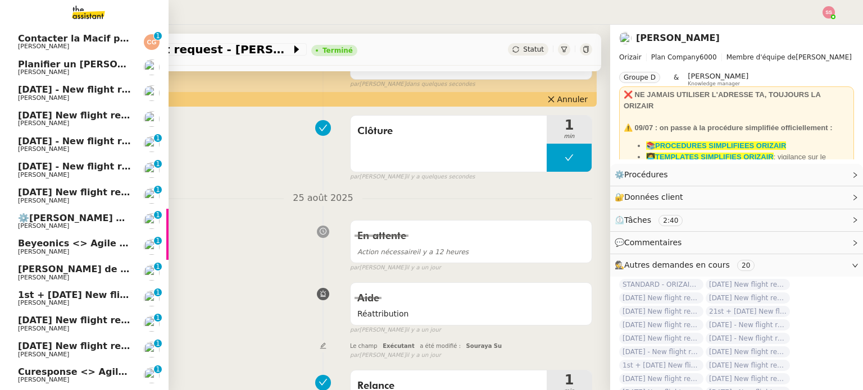
click at [43, 301] on span "[PERSON_NAME]" at bounding box center [74, 303] width 113 height 7
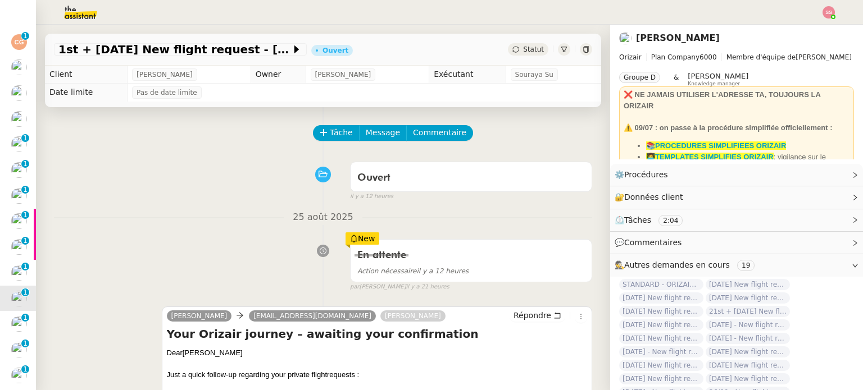
click at [332, 130] on span "Tâche" at bounding box center [341, 132] width 23 height 13
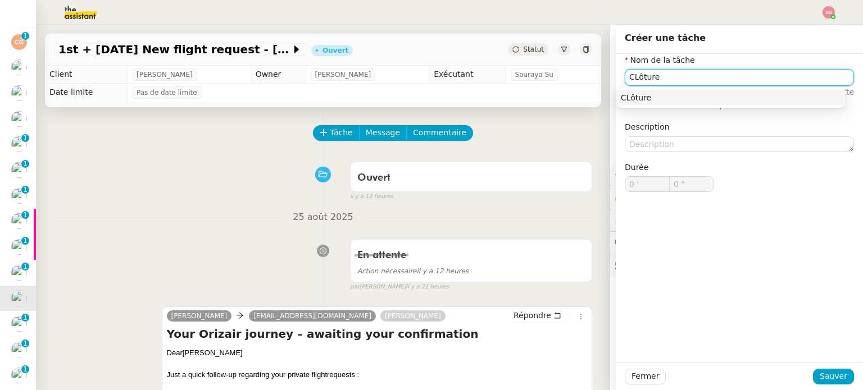
click at [641, 90] on nz-auto-option "CLôture" at bounding box center [730, 98] width 229 height 16
type input "CLôture"
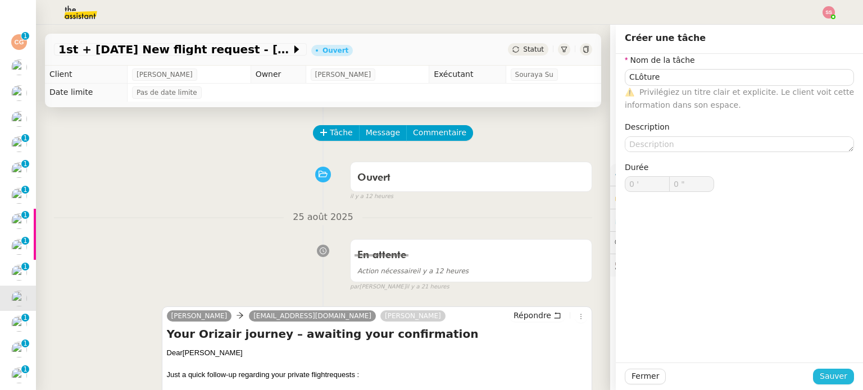
click at [819, 375] on span "Sauver" at bounding box center [833, 376] width 28 height 13
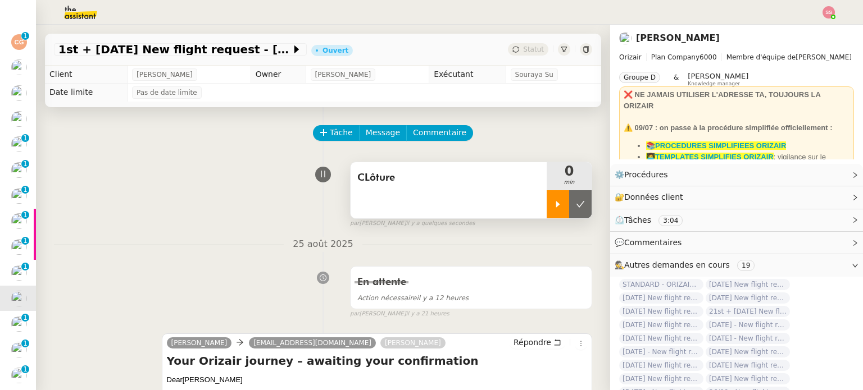
click at [548, 207] on div at bounding box center [557, 204] width 22 height 28
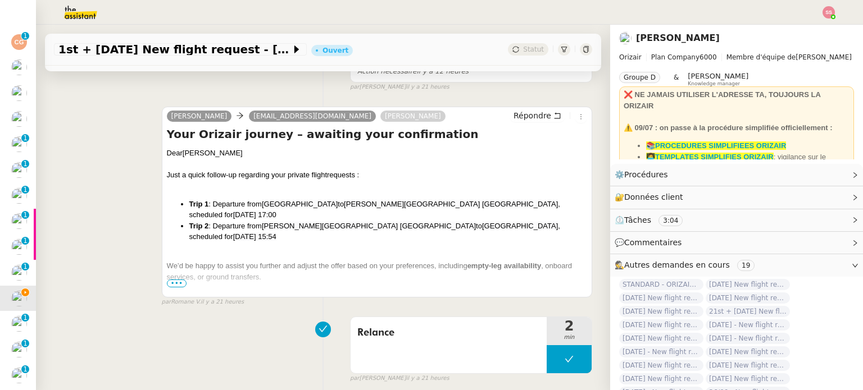
scroll to position [225, 0]
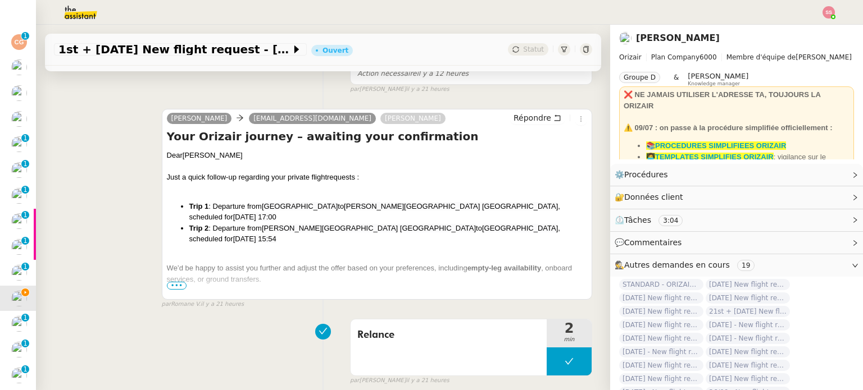
click at [171, 287] on span "•••" at bounding box center [177, 286] width 20 height 8
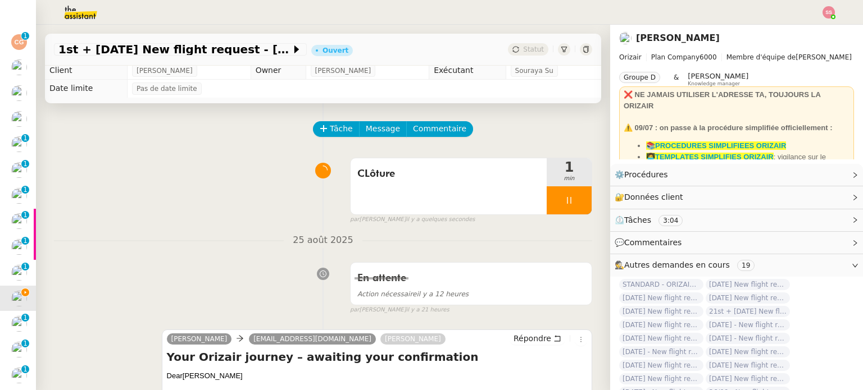
scroll to position [0, 0]
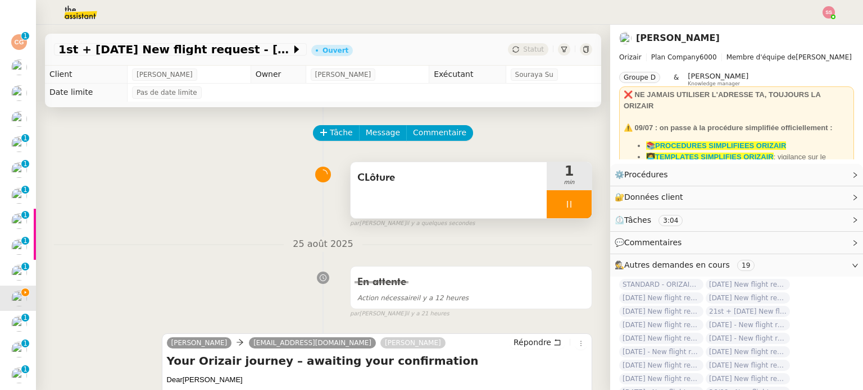
click at [568, 205] on div at bounding box center [568, 204] width 45 height 28
click at [576, 205] on icon at bounding box center [580, 204] width 9 height 9
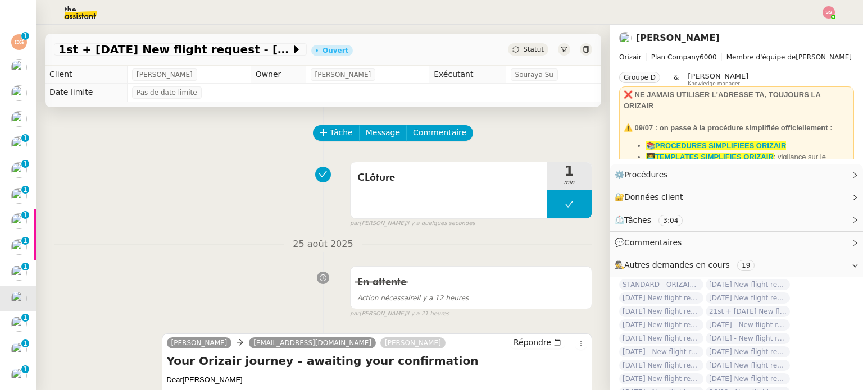
click at [528, 53] on span "Statut" at bounding box center [533, 49] width 21 height 8
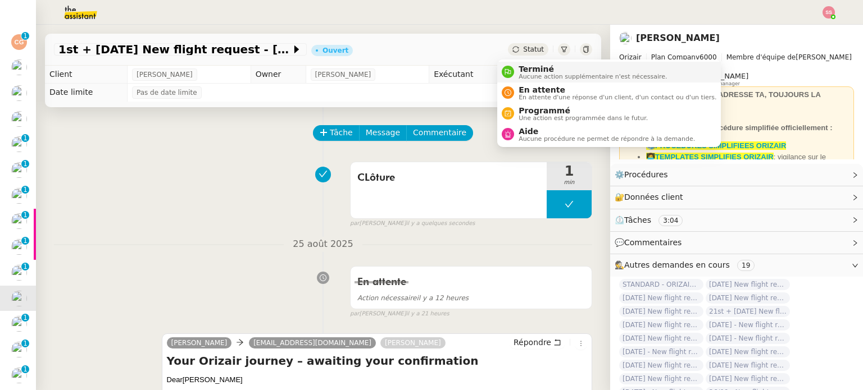
click at [537, 74] on span "Aucune action supplémentaire n'est nécessaire." at bounding box center [592, 77] width 148 height 6
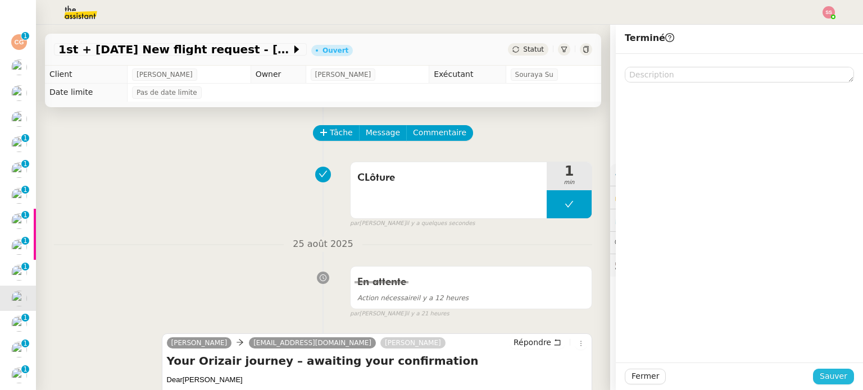
click at [829, 372] on span "Sauver" at bounding box center [833, 376] width 28 height 13
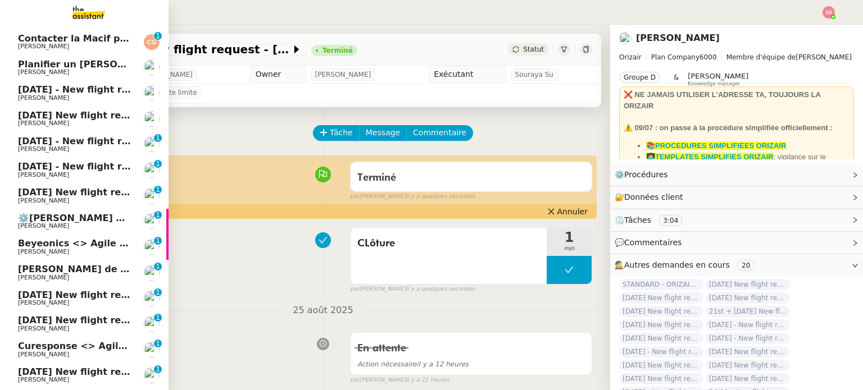
click at [61, 295] on span "29th August 2025 New flight request - lisa GEORGE" at bounding box center [130, 295] width 225 height 11
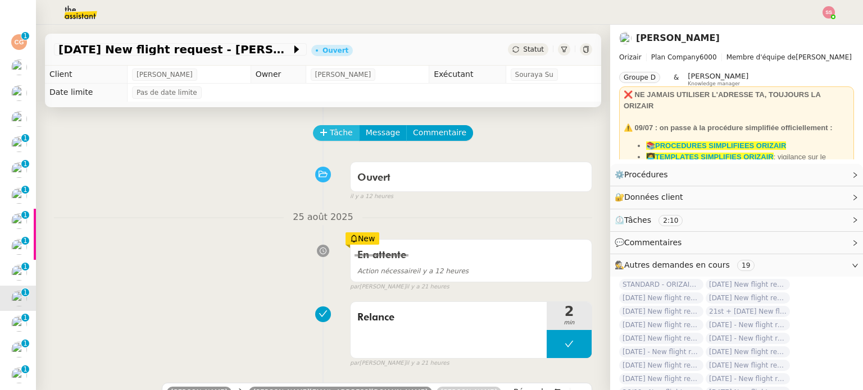
click at [332, 134] on span "Tâche" at bounding box center [341, 132] width 23 height 13
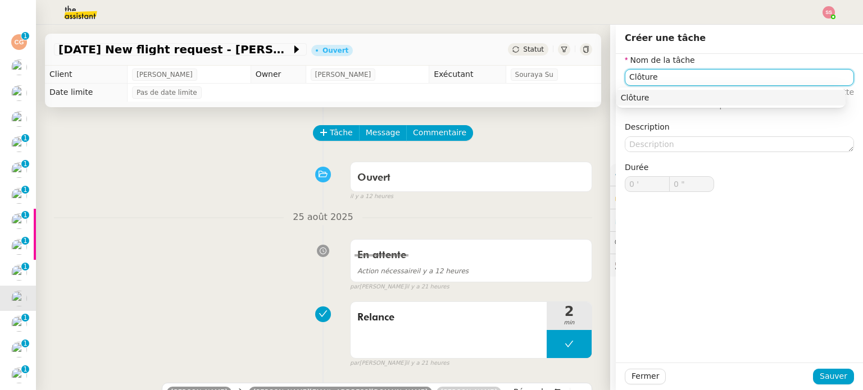
click at [678, 101] on div "Clôture" at bounding box center [731, 98] width 220 height 10
type input "Clôture"
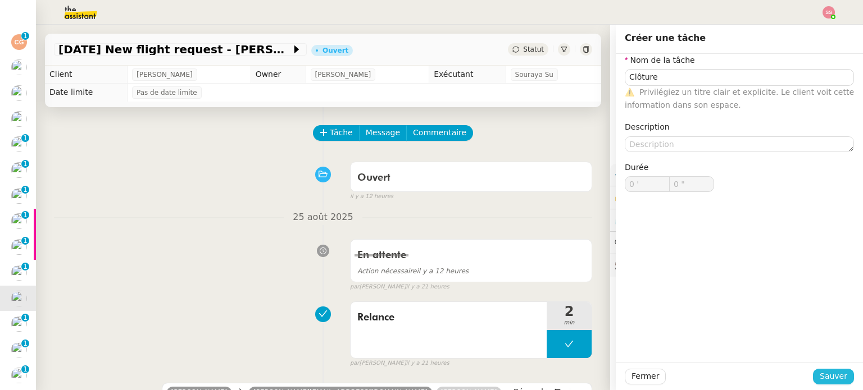
click at [819, 373] on span "Sauver" at bounding box center [833, 376] width 28 height 13
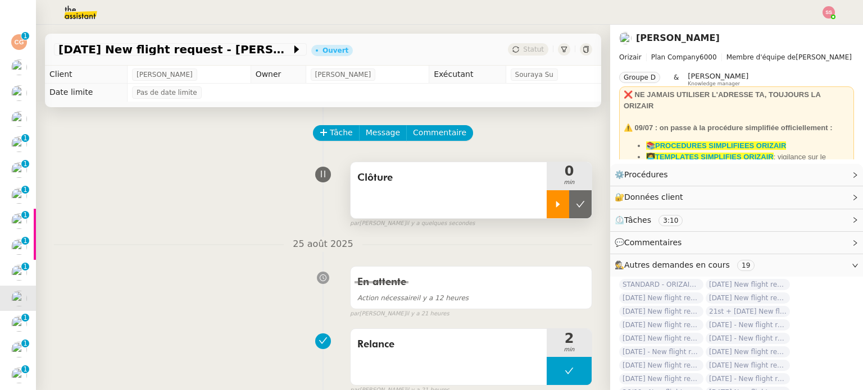
click at [550, 202] on div at bounding box center [557, 204] width 22 height 28
click at [568, 202] on div at bounding box center [568, 204] width 45 height 28
click at [576, 203] on icon at bounding box center [580, 204] width 8 height 6
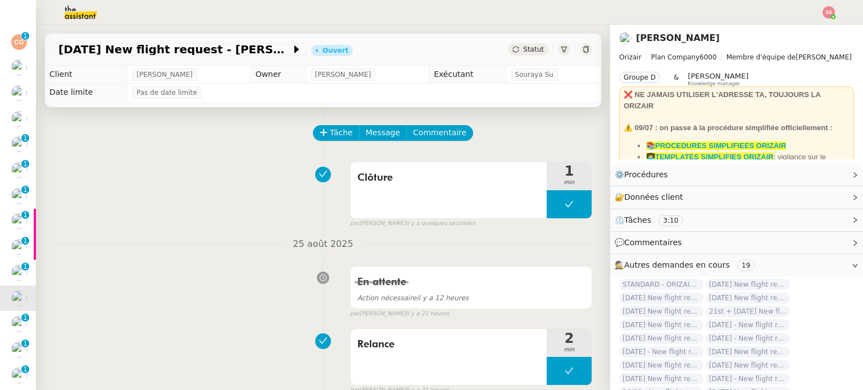
click at [526, 56] on div "29th August 2025 New flight request - lisa GEORGE Ouvert Statut" at bounding box center [323, 50] width 556 height 32
click at [523, 52] on span "Statut" at bounding box center [533, 49] width 21 height 8
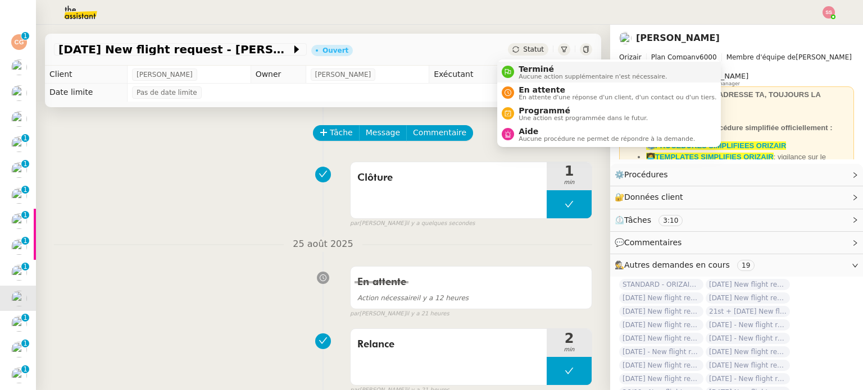
click at [534, 69] on span "Terminé" at bounding box center [592, 69] width 148 height 9
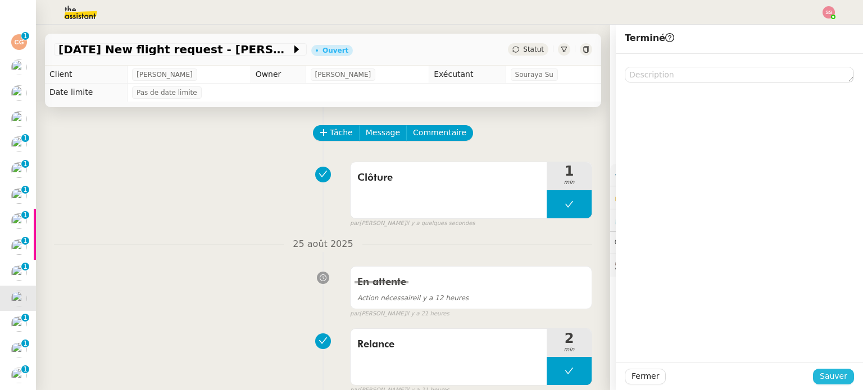
click at [827, 377] on span "Sauver" at bounding box center [833, 376] width 28 height 13
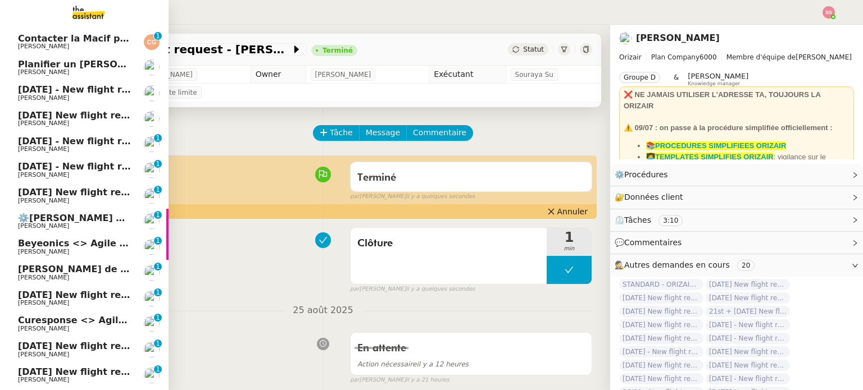
click at [58, 294] on span "29th August 2025 New flight request - Katherine Yasick" at bounding box center [130, 295] width 225 height 11
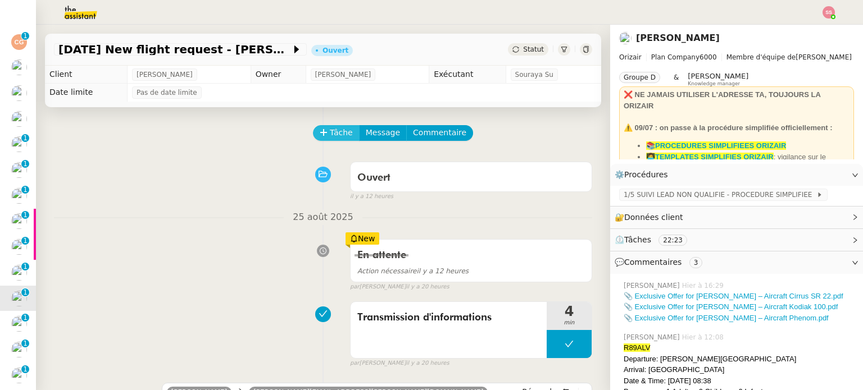
click at [332, 135] on span "Tâche" at bounding box center [341, 132] width 23 height 13
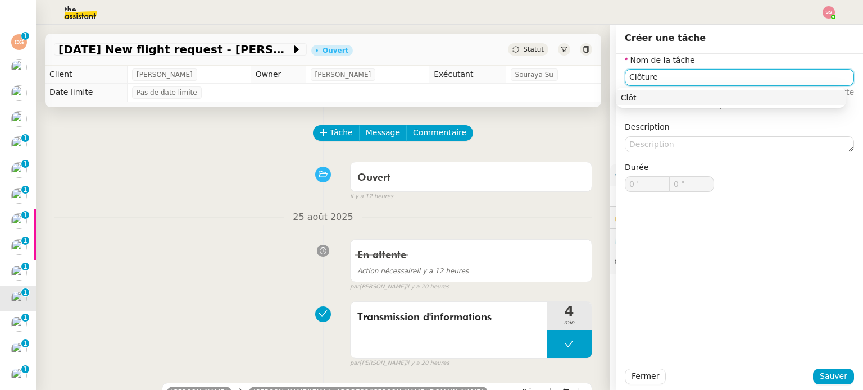
scroll to position [198, 0]
click at [638, 97] on div "Clôture" at bounding box center [731, 98] width 220 height 10
type input "Clôture"
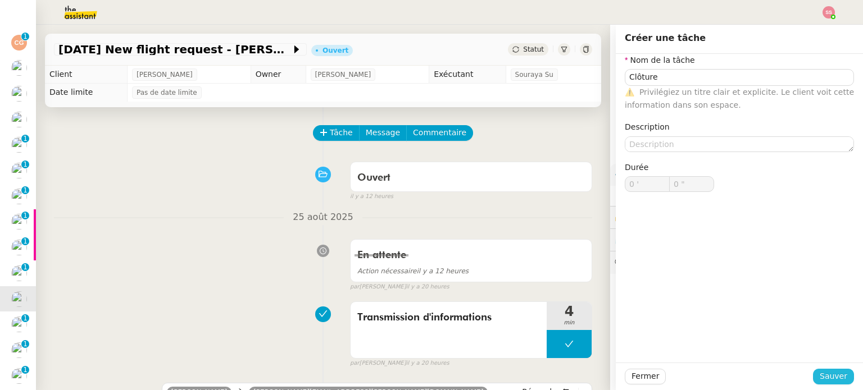
click at [813, 371] on button "Sauver" at bounding box center [833, 377] width 41 height 16
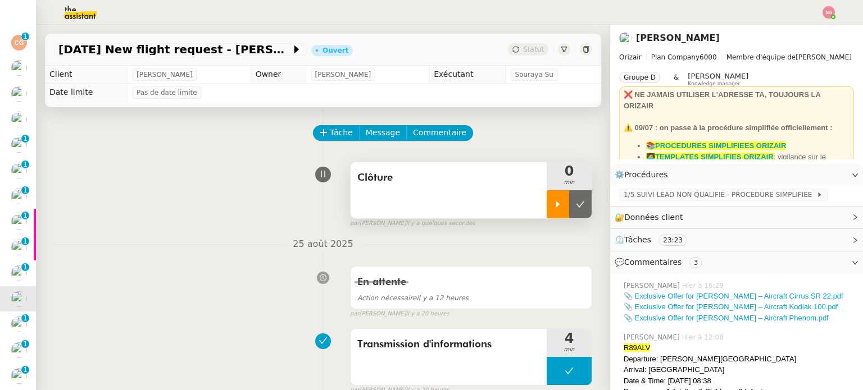
click at [553, 208] on icon at bounding box center [557, 204] width 9 height 9
click at [571, 206] on div at bounding box center [568, 204] width 45 height 28
click at [571, 206] on button at bounding box center [580, 204] width 22 height 28
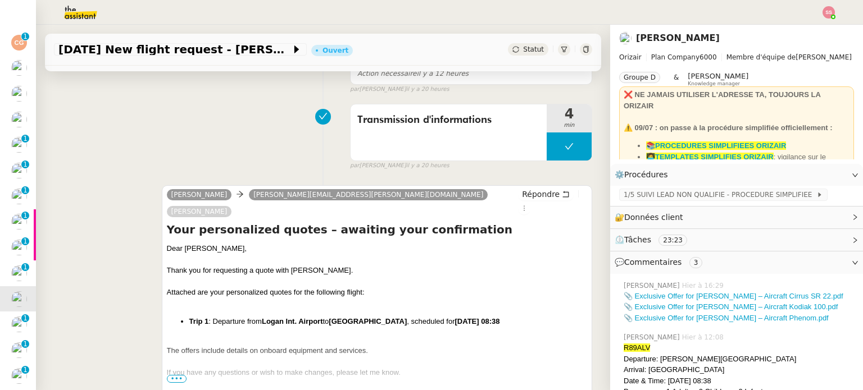
scroll to position [281, 0]
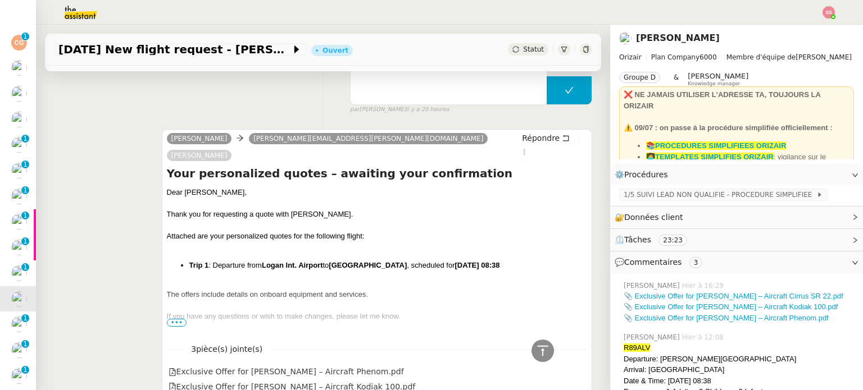
click at [171, 319] on span "•••" at bounding box center [177, 323] width 20 height 8
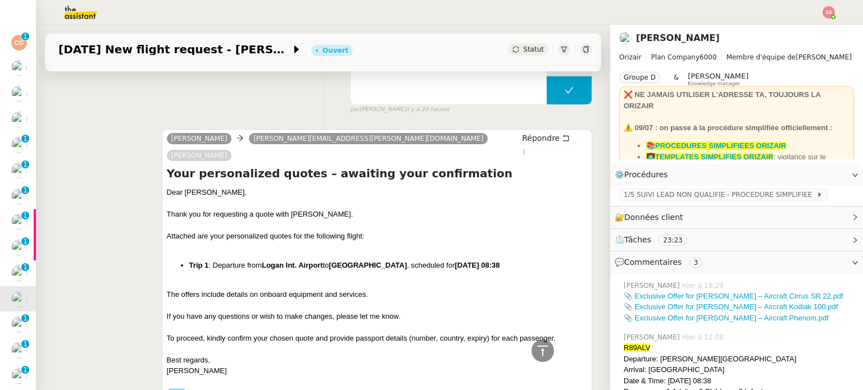
scroll to position [0, 0]
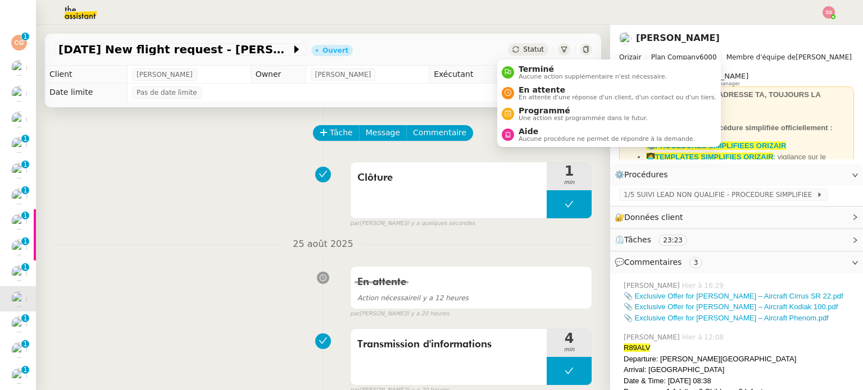
click at [523, 53] on span "Statut" at bounding box center [533, 49] width 21 height 8
click at [524, 70] on span "Terminé" at bounding box center [592, 69] width 148 height 9
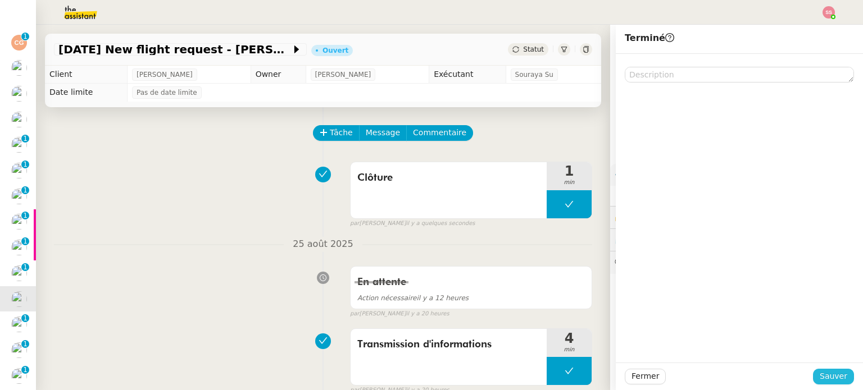
click at [819, 379] on span "Sauver" at bounding box center [833, 376] width 28 height 13
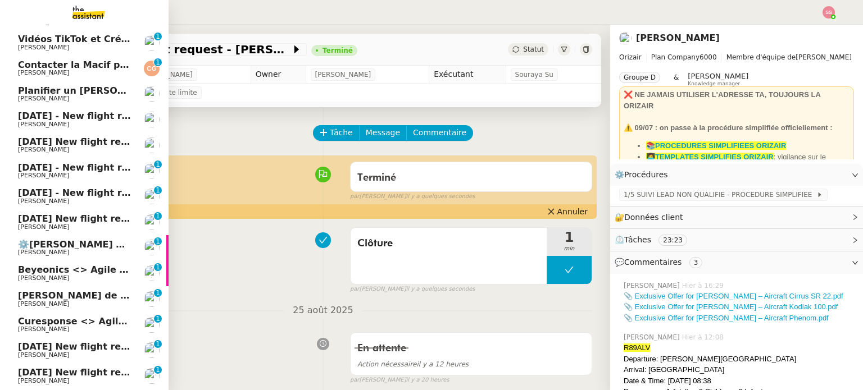
scroll to position [225, 0]
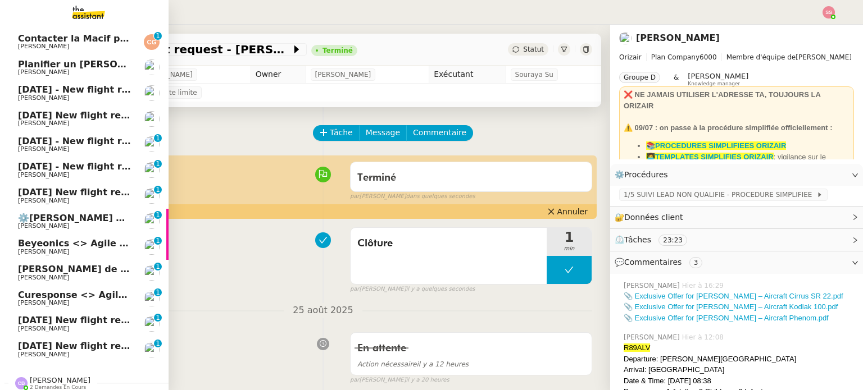
click at [62, 303] on span "[PERSON_NAME]" at bounding box center [43, 302] width 51 height 7
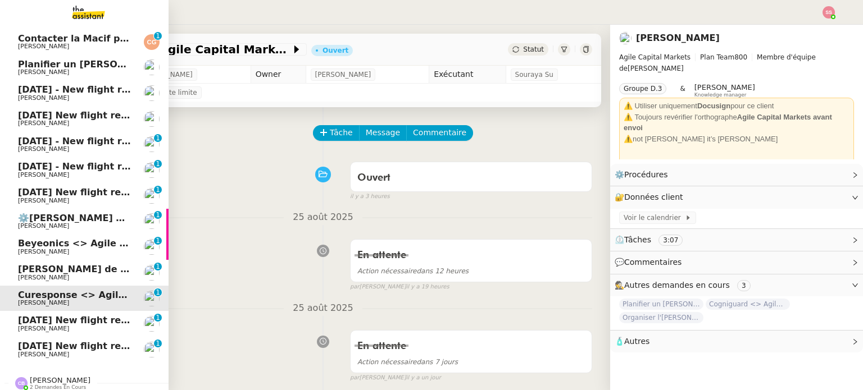
click at [65, 322] on span "[DATE] New flight request - [PERSON_NAME]" at bounding box center [130, 320] width 225 height 11
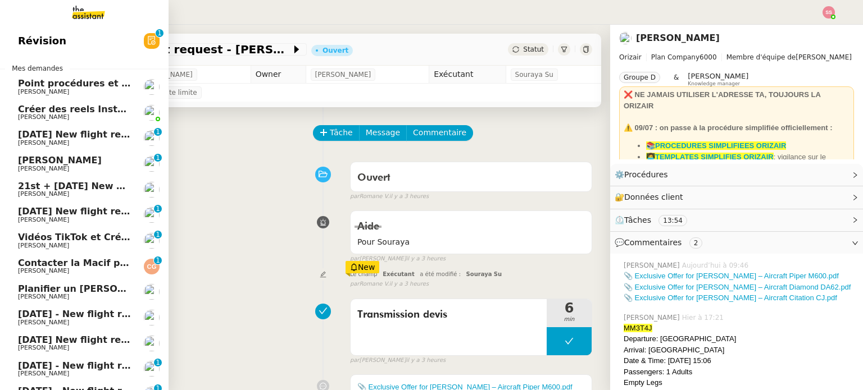
scroll to position [225, 0]
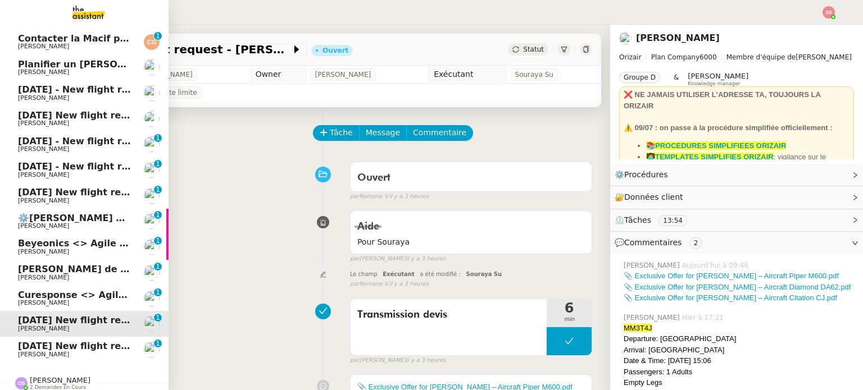
click at [67, 344] on span "[DATE] New flight request - [PERSON_NAME]" at bounding box center [130, 346] width 225 height 11
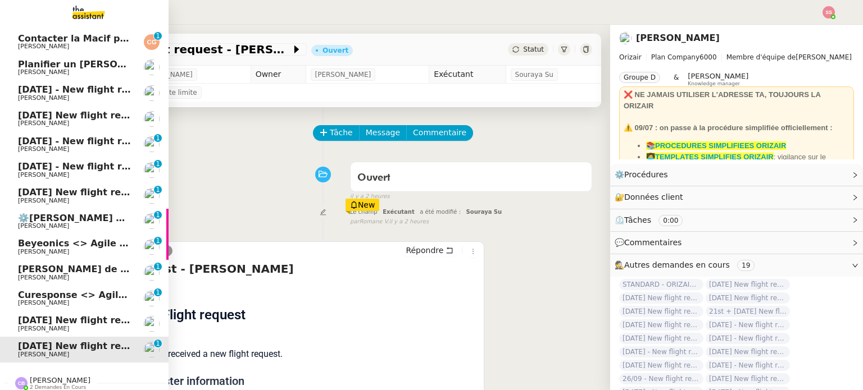
click at [45, 326] on span "[PERSON_NAME]" at bounding box center [74, 329] width 113 height 7
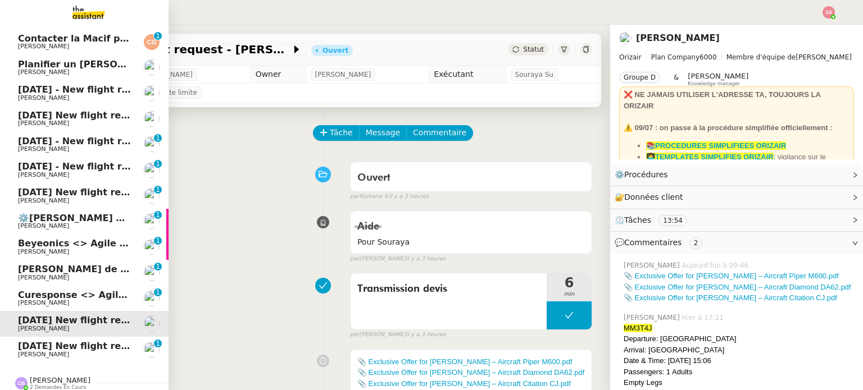
click at [94, 93] on span "[DATE] - New flight request - [PERSON_NAME]" at bounding box center [134, 89] width 232 height 11
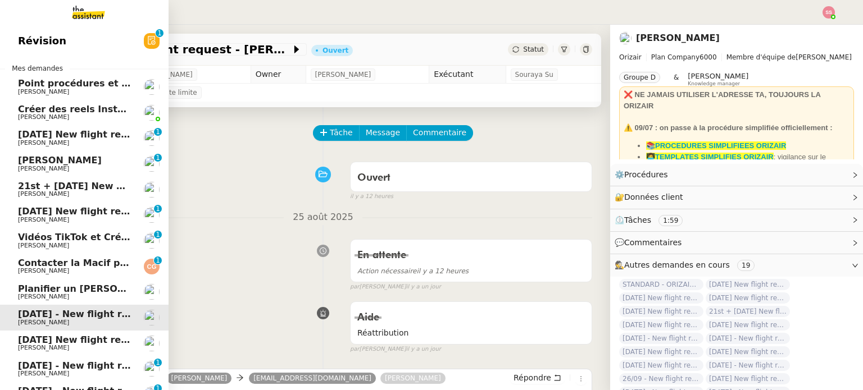
click at [98, 143] on span "[PERSON_NAME]" at bounding box center [74, 143] width 113 height 7
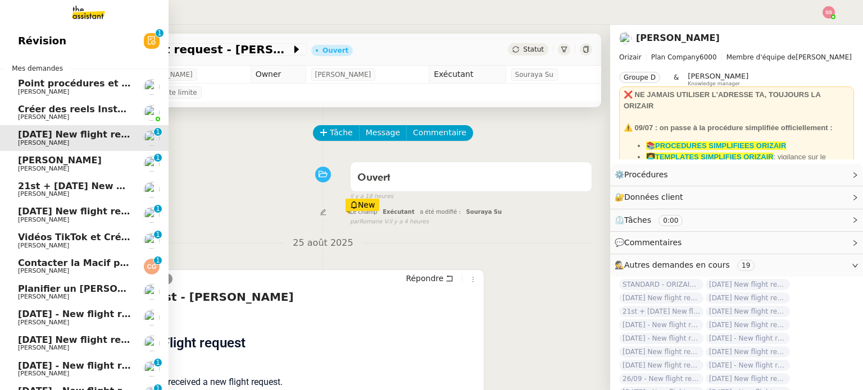
click at [97, 158] on span "[PERSON_NAME]" at bounding box center [74, 161] width 113 height 10
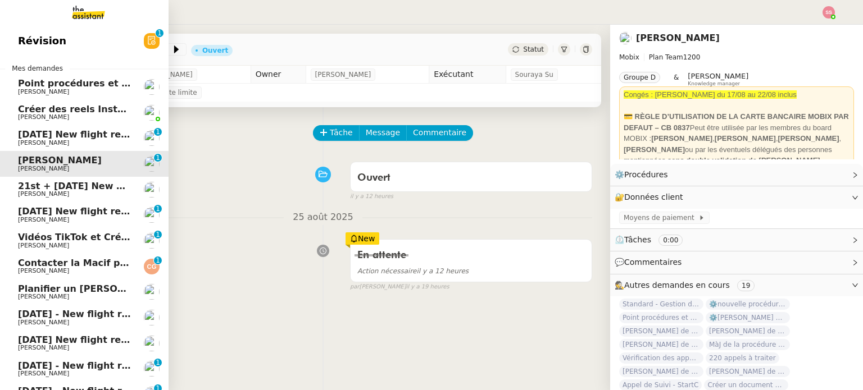
click at [88, 184] on span "21st + [DATE] New flight request - Ash Datta" at bounding box center [131, 186] width 227 height 11
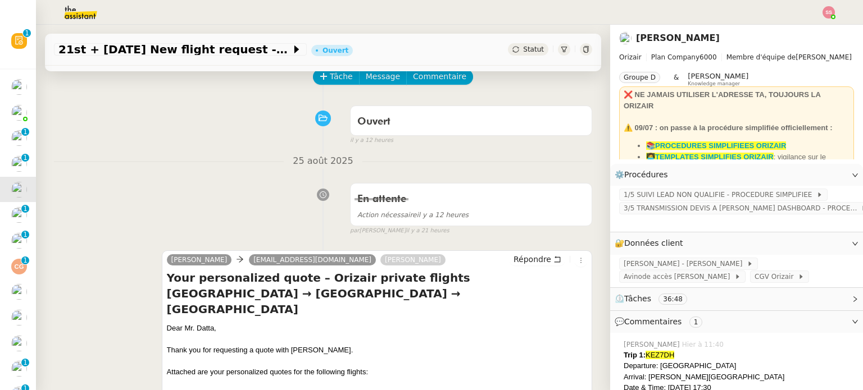
scroll to position [168, 0]
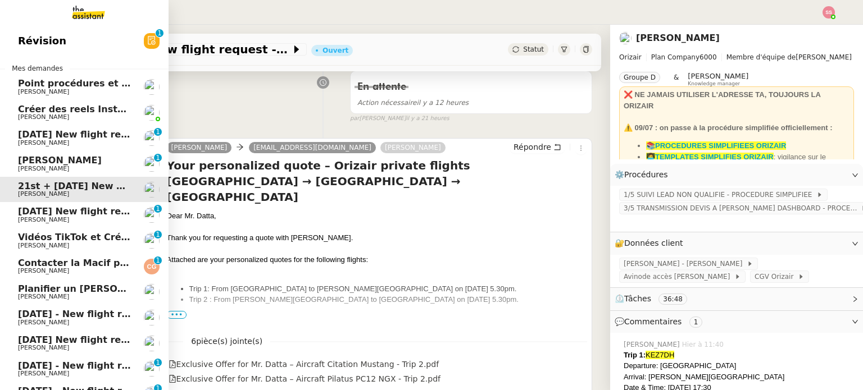
click at [60, 218] on span "[PERSON_NAME]" at bounding box center [74, 220] width 113 height 7
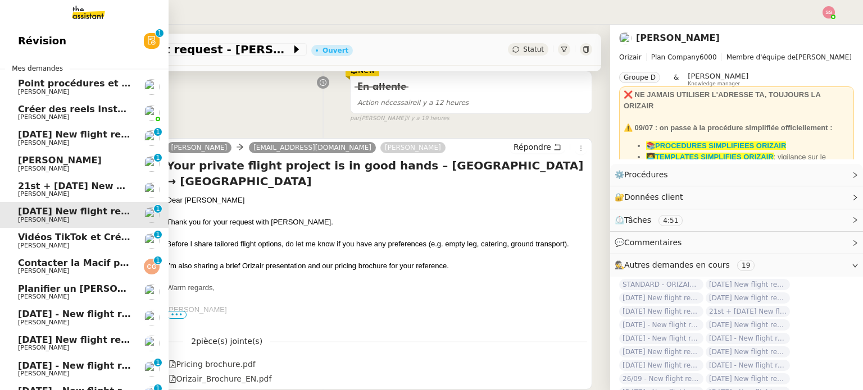
scroll to position [56, 0]
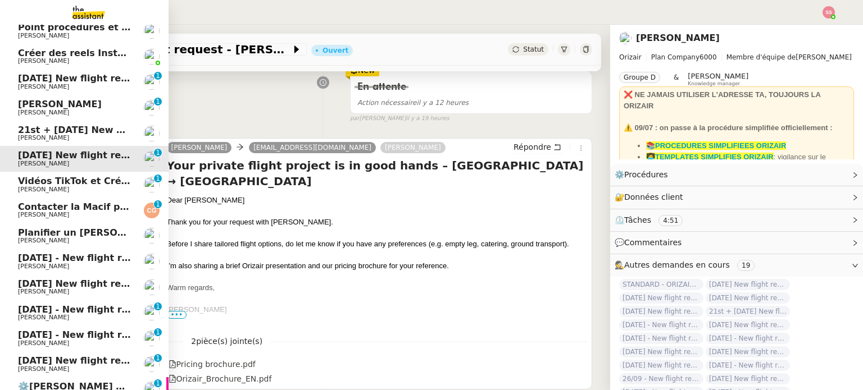
click at [72, 265] on span "[PERSON_NAME]" at bounding box center [74, 266] width 113 height 7
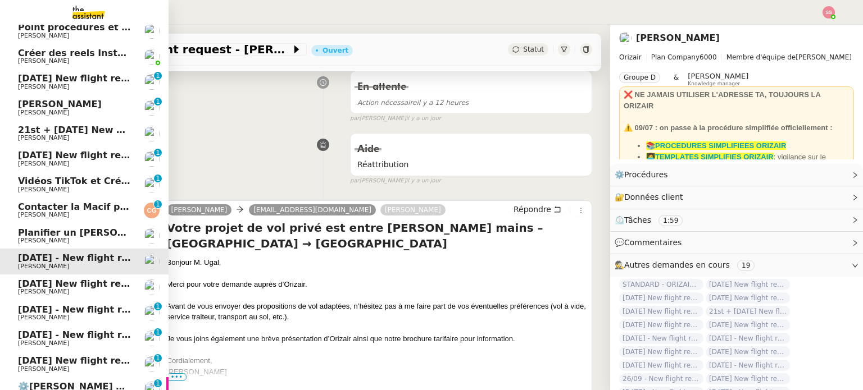
click at [79, 282] on span "[DATE] New flight request - [PERSON_NAME] [PERSON_NAME]" at bounding box center [174, 284] width 312 height 11
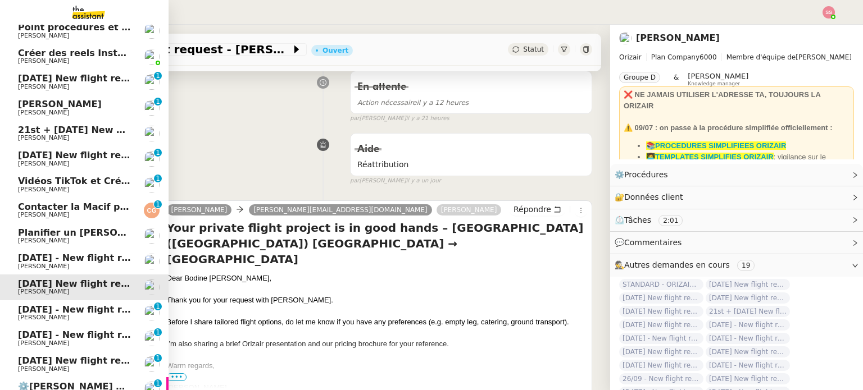
scroll to position [30, 0]
click at [80, 304] on link "1st September 2025 - New flight request - Michael Smith Louis Frei 0 1 2 3 4 5 …" at bounding box center [84, 313] width 168 height 26
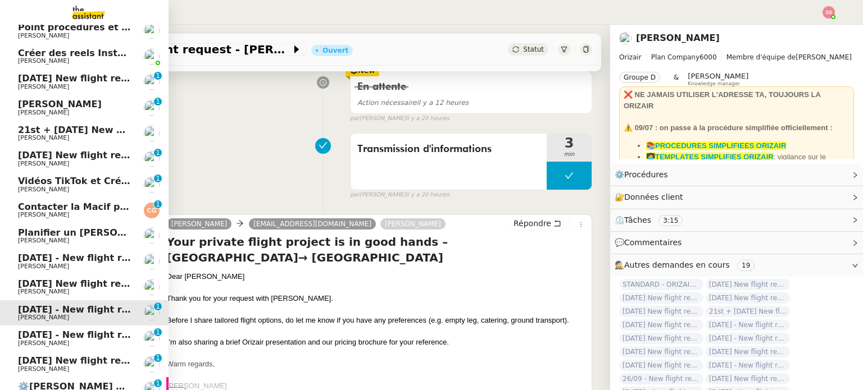
click at [93, 323] on link "1st September 2025 - New flight request - Michael Smith Louis Frei 0 1 2 3 4 5 …" at bounding box center [84, 313] width 168 height 26
click at [83, 329] on link "[DATE] - New flight request - [PERSON_NAME] [PERSON_NAME] 0 1 2 3 4 5 6 7 8 9" at bounding box center [84, 339] width 168 height 26
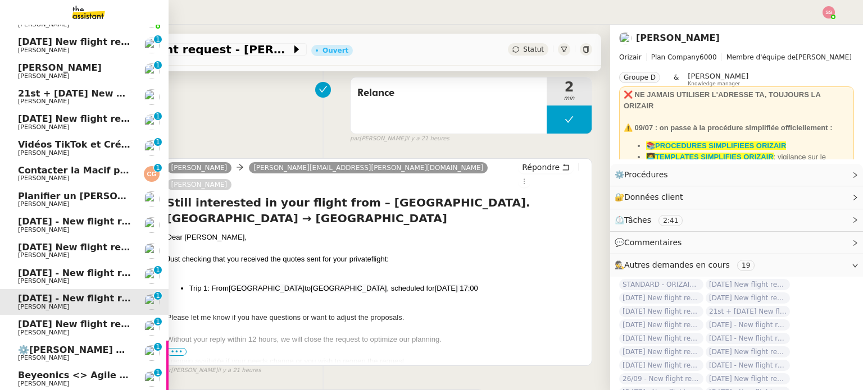
scroll to position [86, 0]
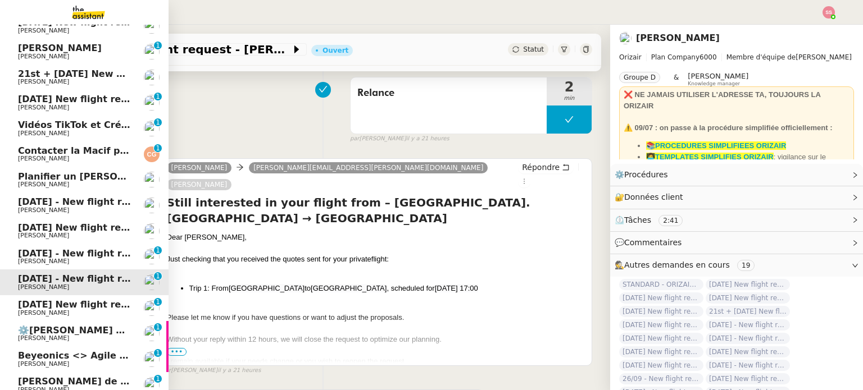
click at [64, 311] on span "[PERSON_NAME]" at bounding box center [74, 313] width 113 height 7
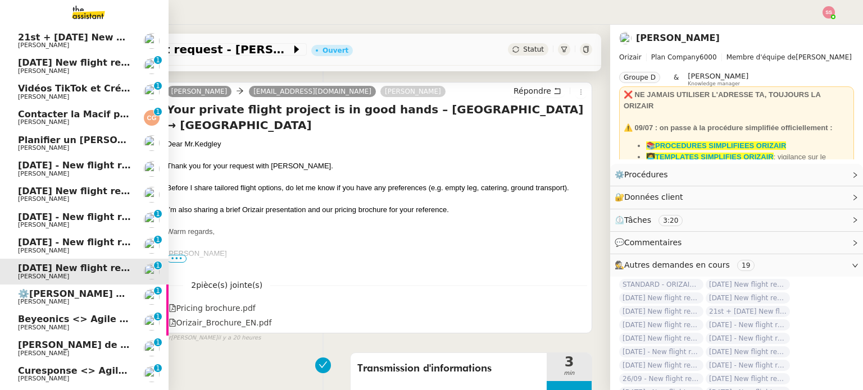
scroll to position [143, 0]
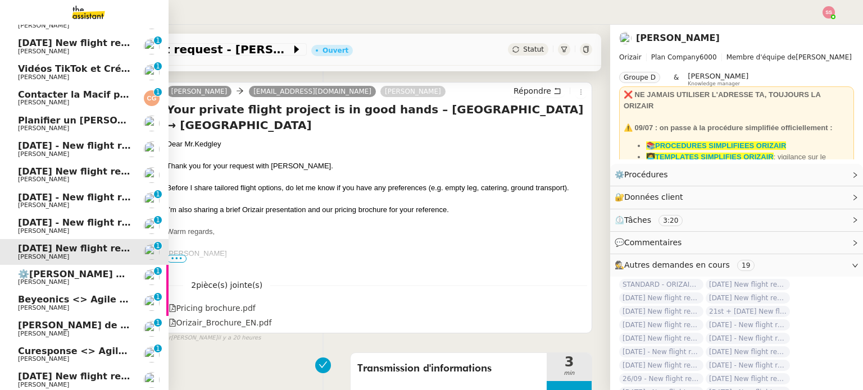
click at [88, 301] on span "Beyeonics <> Agile Capital Markets" at bounding box center [108, 299] width 181 height 11
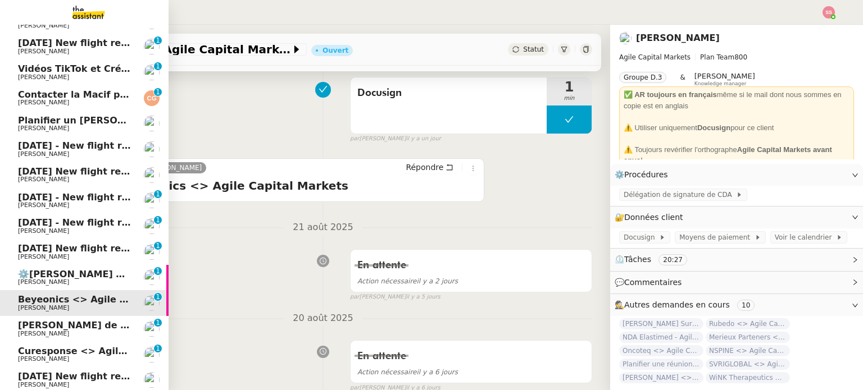
scroll to position [225, 0]
click at [76, 347] on span "Curesponse <> Agile Capital Markets" at bounding box center [112, 351] width 189 height 11
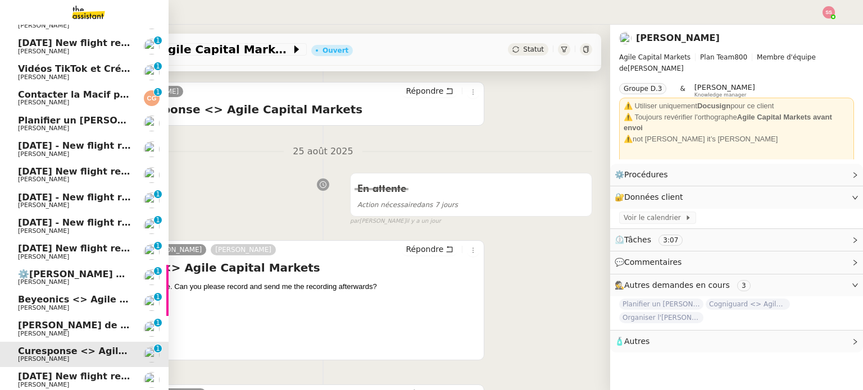
scroll to position [199, 0]
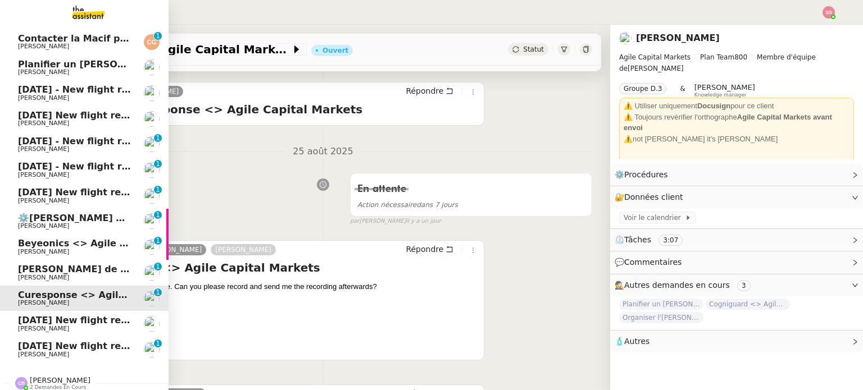
click at [80, 321] on span "[DATE] New flight request - [PERSON_NAME]" at bounding box center [130, 320] width 225 height 11
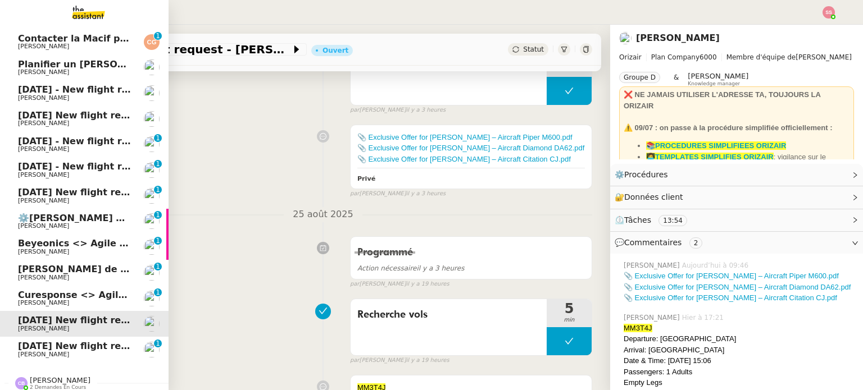
click at [78, 343] on span "[DATE] New flight request - [PERSON_NAME]" at bounding box center [130, 346] width 225 height 11
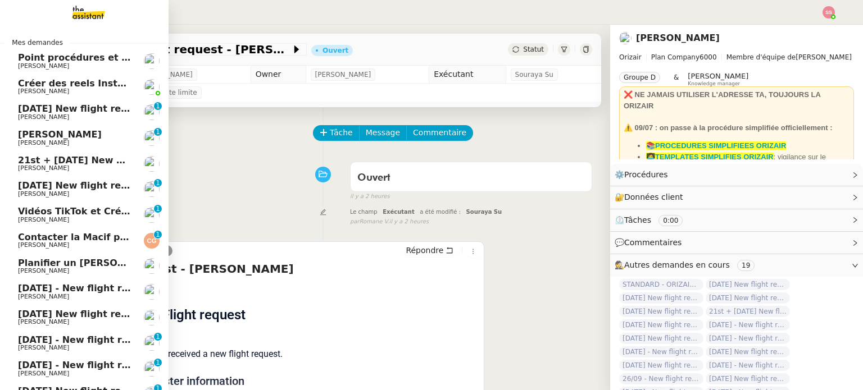
click at [107, 239] on span "Contacter la Macif pour nouvel ordre de mission" at bounding box center [140, 237] width 244 height 11
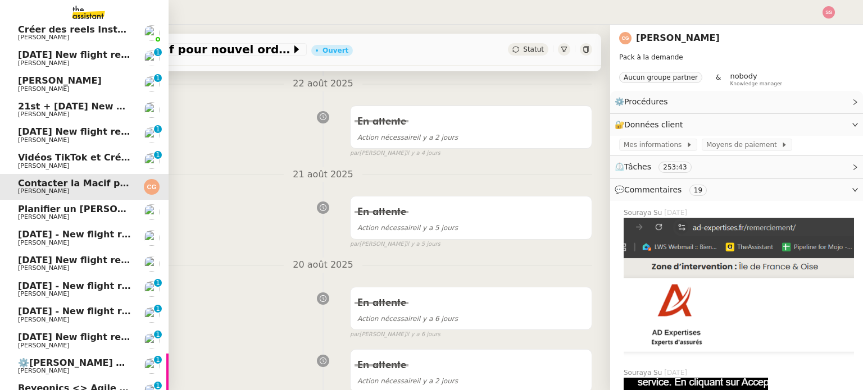
scroll to position [225, 0]
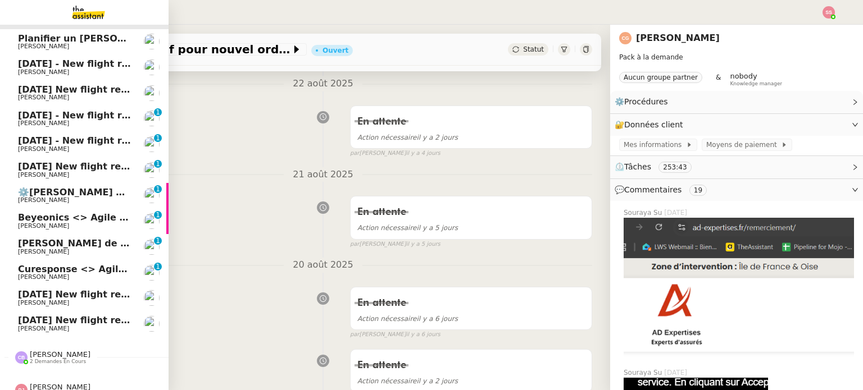
click at [63, 314] on link "[DATE] New flight request - [PERSON_NAME] [PERSON_NAME]" at bounding box center [84, 324] width 168 height 26
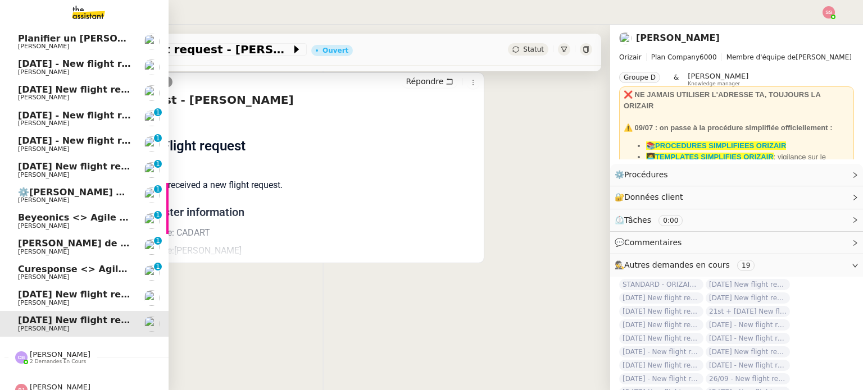
click at [74, 276] on span "[PERSON_NAME]" at bounding box center [74, 277] width 113 height 7
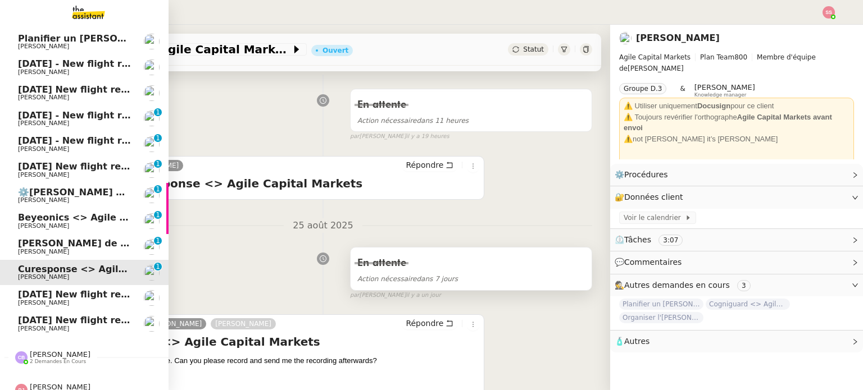
scroll to position [225, 0]
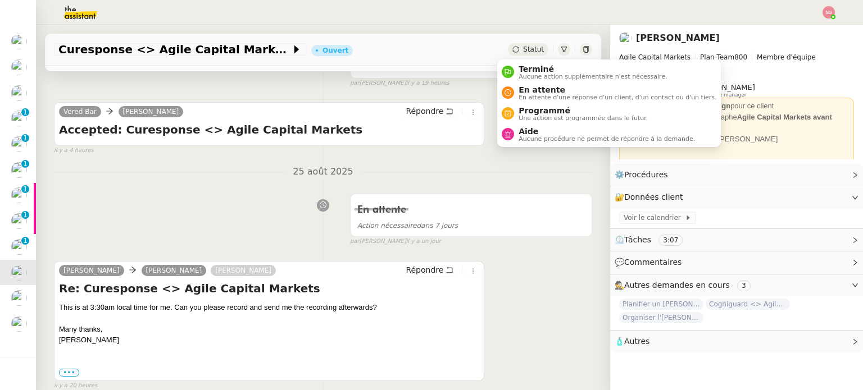
click at [523, 45] on span "Statut" at bounding box center [533, 49] width 21 height 8
click at [539, 90] on span "En attente" at bounding box center [617, 89] width 198 height 9
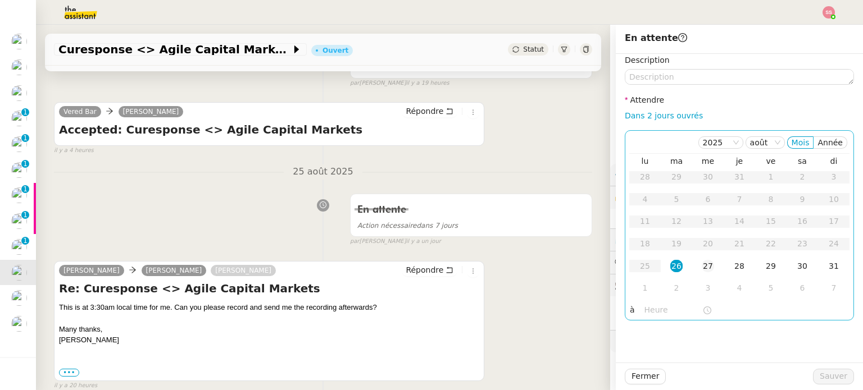
click at [701, 265] on div "27" at bounding box center [707, 266] width 12 height 12
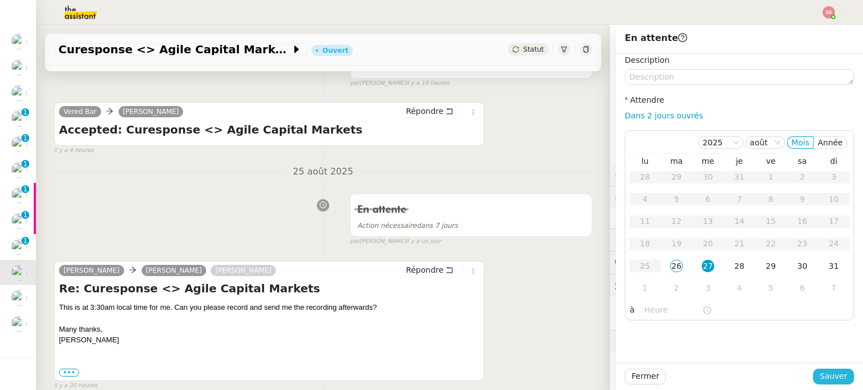
click at [813, 377] on button "Sauver" at bounding box center [833, 377] width 41 height 16
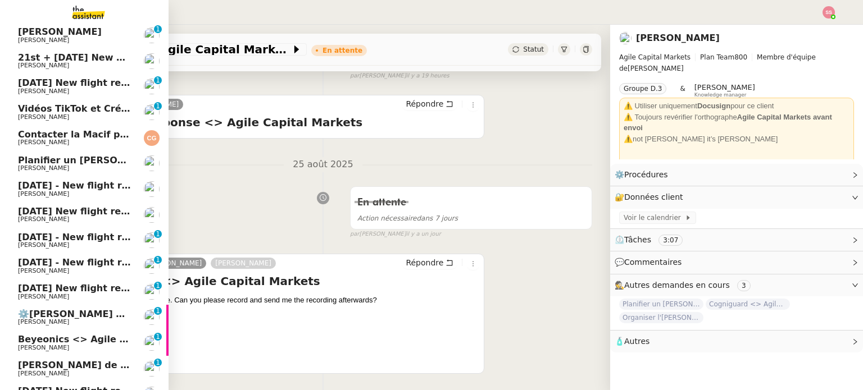
scroll to position [168, 0]
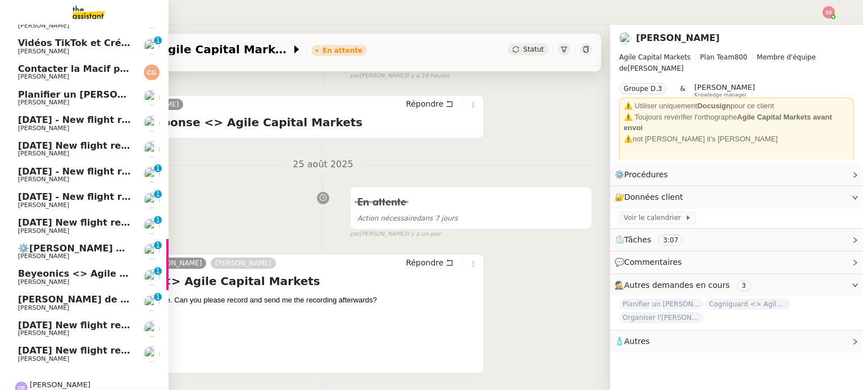
click at [46, 245] on span "⚙️[PERSON_NAME] de Suivi - [PERSON_NAME] - UCPA VITAM" at bounding box center [169, 248] width 303 height 11
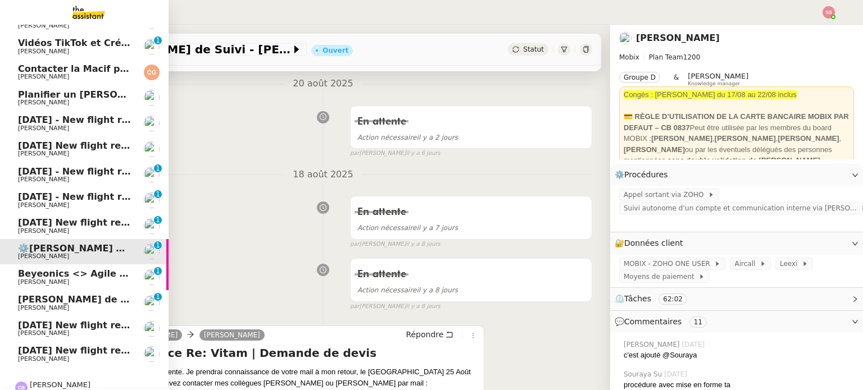
click at [58, 270] on span "Beyeonics <> Agile Capital Markets" at bounding box center [108, 273] width 181 height 11
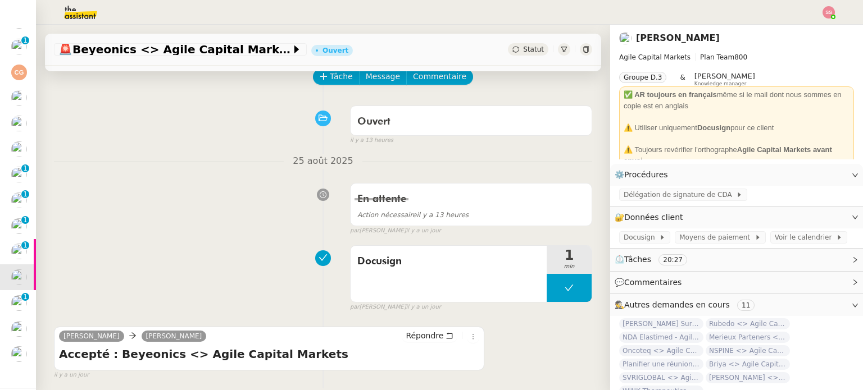
scroll to position [112, 0]
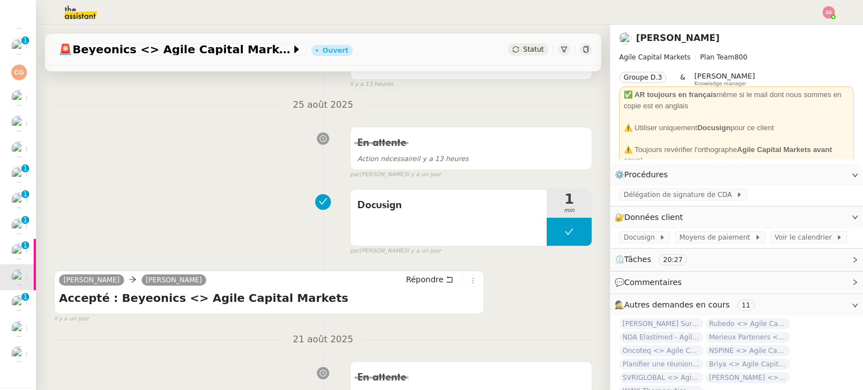
drag, startPoint x: 240, startPoint y: 138, endPoint x: 233, endPoint y: 139, distance: 7.9
click at [239, 139] on div "En attente Action nécessaire il y a 13 heures false par Souraya S. il y a un jo…" at bounding box center [323, 151] width 538 height 58
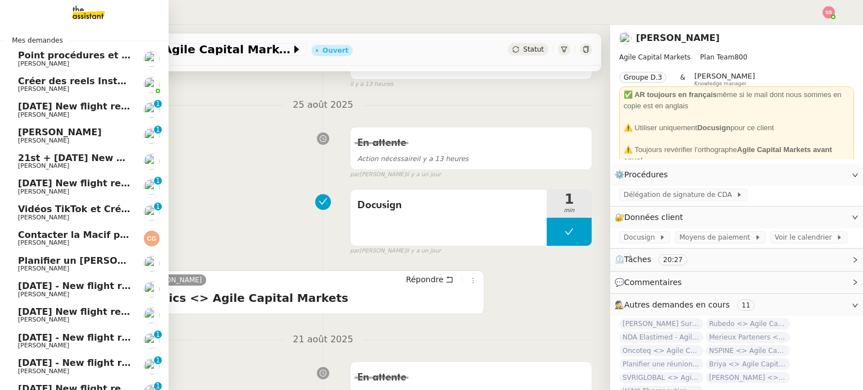
scroll to position [0, 0]
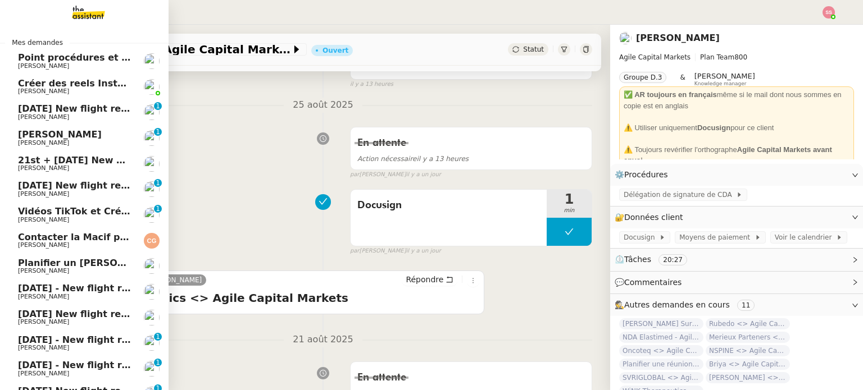
click at [97, 106] on span "10th December 2025 New flight request - Sumedh Jadhav" at bounding box center [130, 108] width 225 height 11
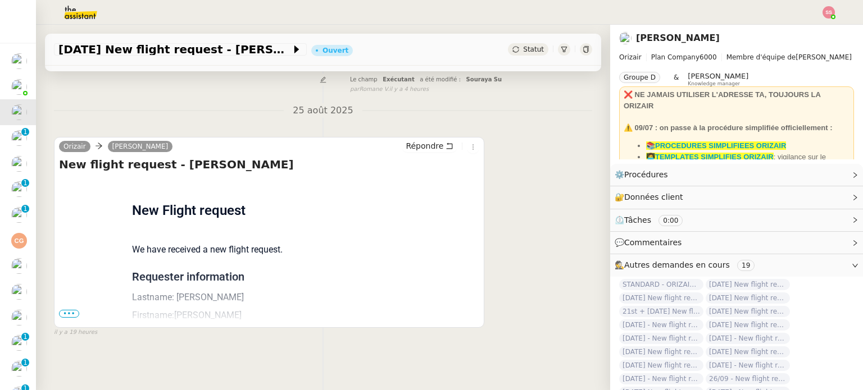
scroll to position [151, 0]
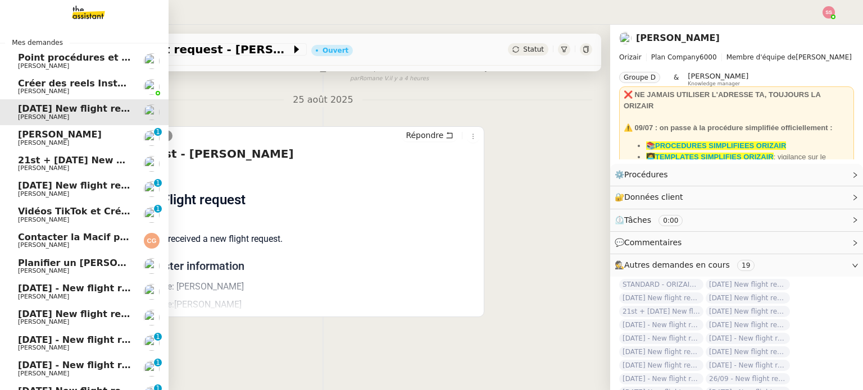
click at [66, 157] on span "21st + [DATE] New flight request - Ash Datta" at bounding box center [131, 160] width 227 height 11
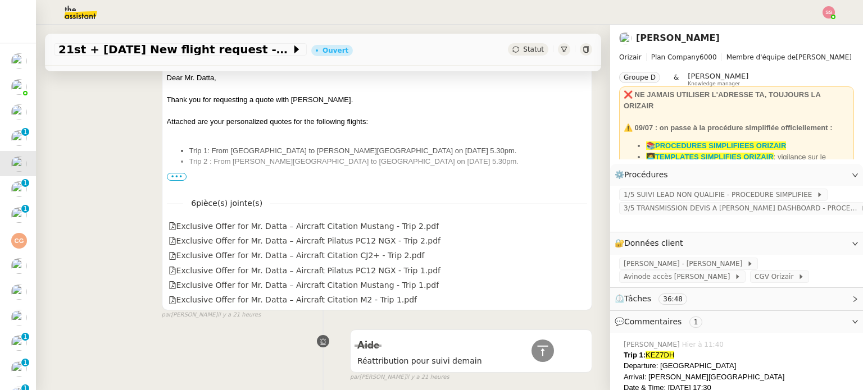
scroll to position [319, 0]
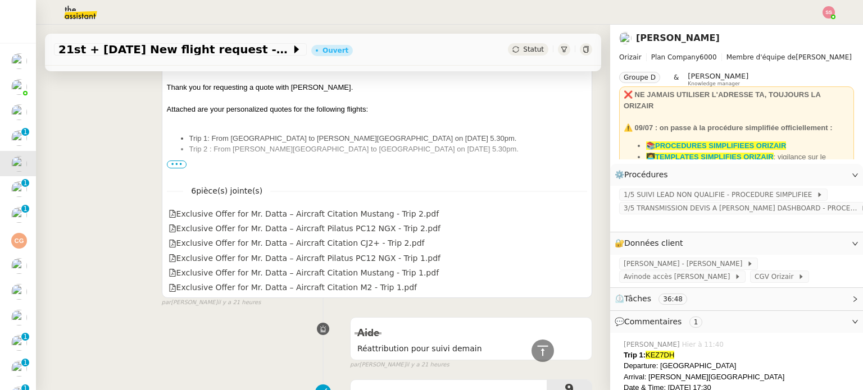
click at [167, 163] on span "•••" at bounding box center [177, 165] width 20 height 8
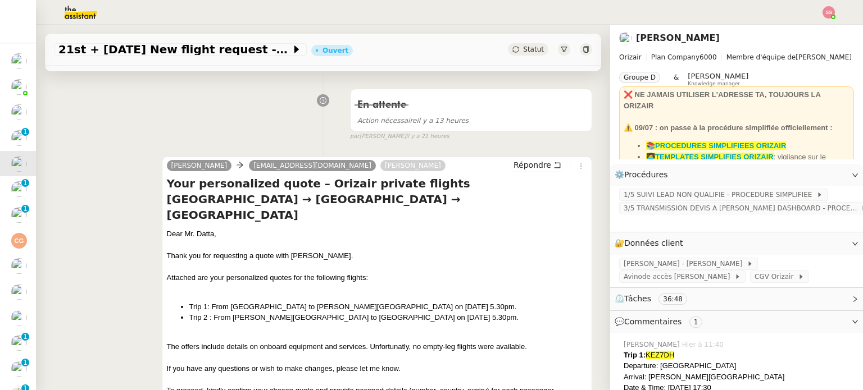
scroll to position [0, 0]
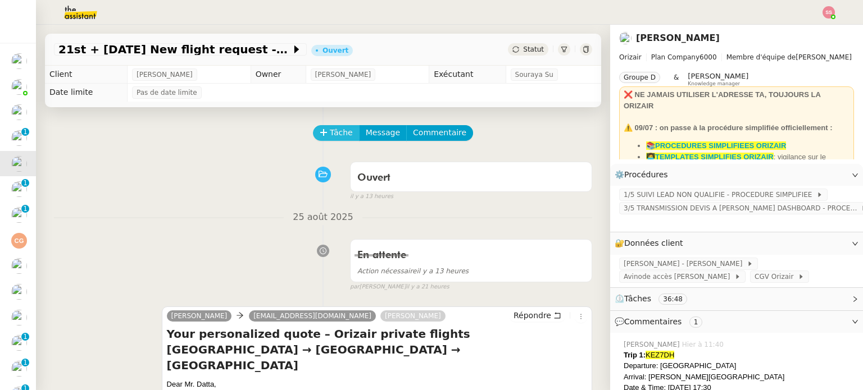
click at [321, 126] on button "Tâche" at bounding box center [336, 133] width 47 height 16
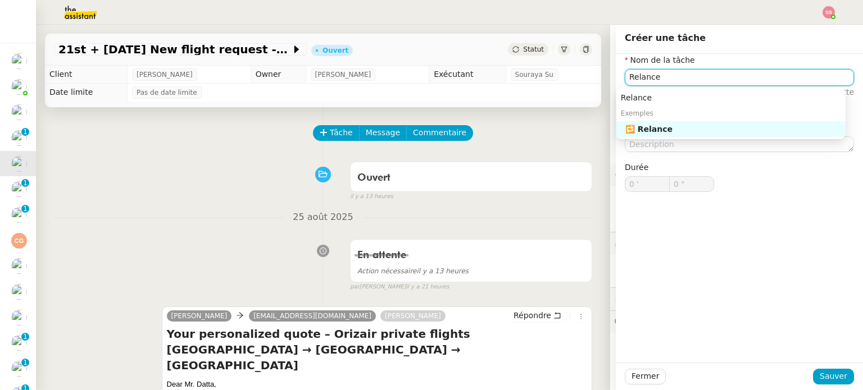
click at [638, 127] on div "🔁 Relance" at bounding box center [733, 129] width 216 height 10
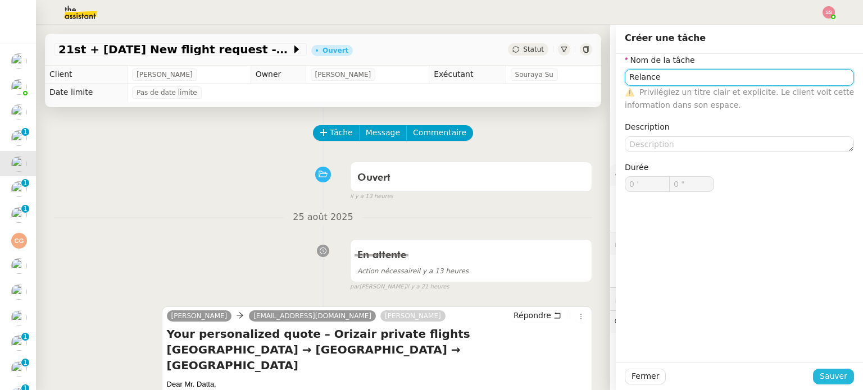
type input "Relance"
click at [819, 373] on span "Sauver" at bounding box center [833, 376] width 28 height 13
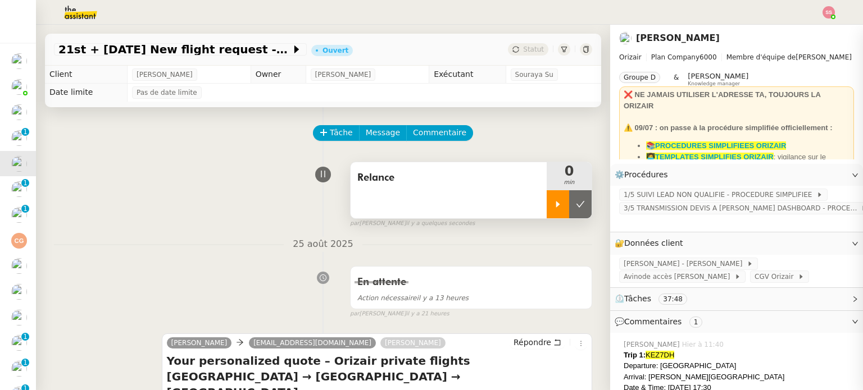
click at [553, 208] on icon at bounding box center [557, 204] width 9 height 9
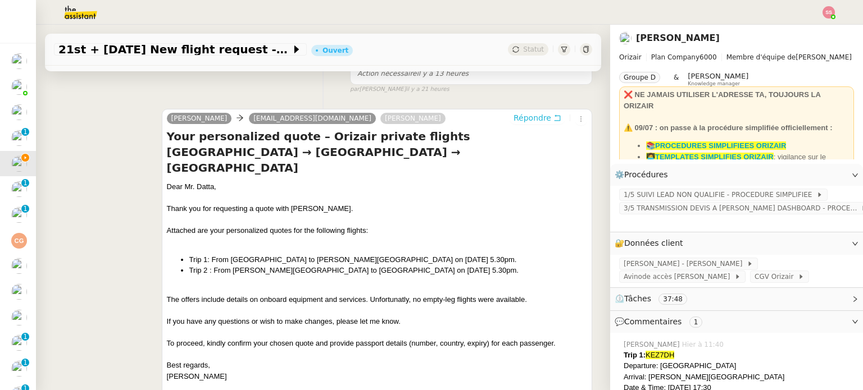
click at [525, 116] on span "Répondre" at bounding box center [532, 117] width 38 height 11
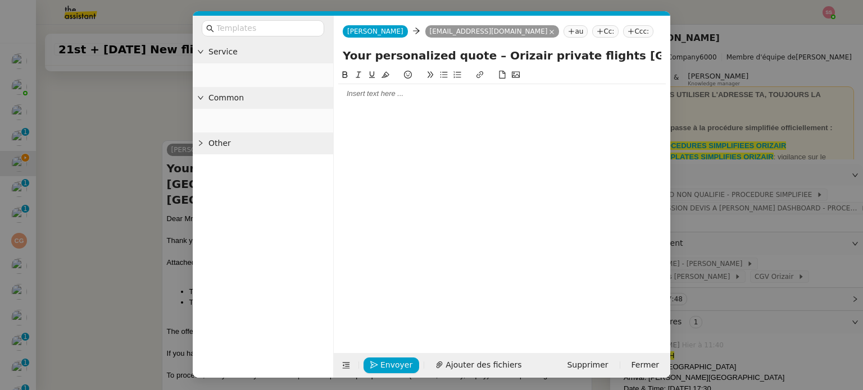
scroll to position [311, 0]
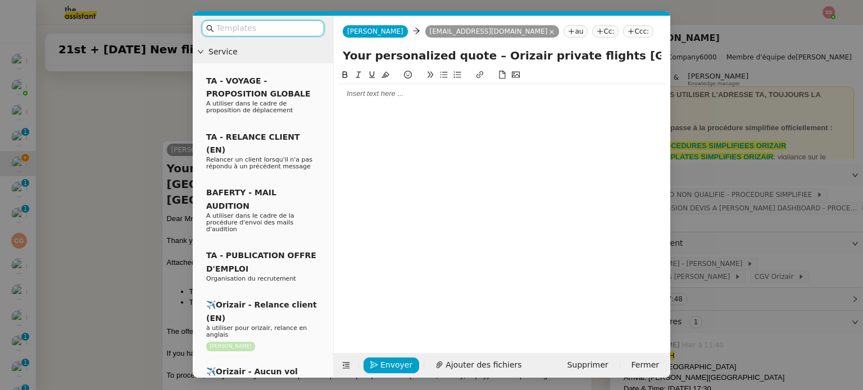
click at [272, 34] on input "text" at bounding box center [266, 28] width 101 height 13
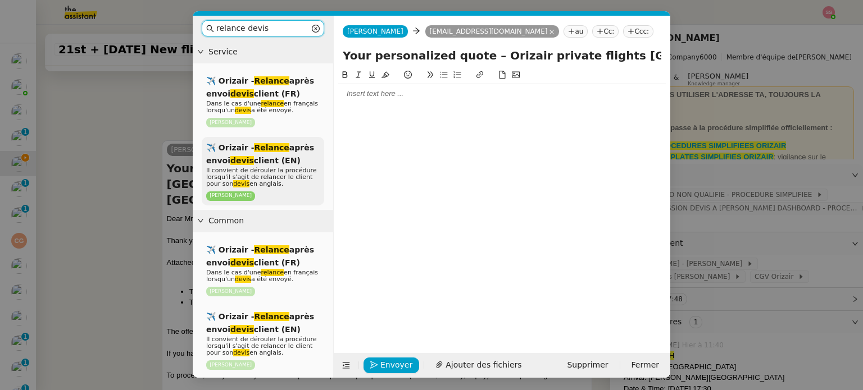
type input "relance devis"
click at [281, 148] on span "✈️ Orizair - Relance après envoi devis client (EN)" at bounding box center [260, 154] width 108 height 22
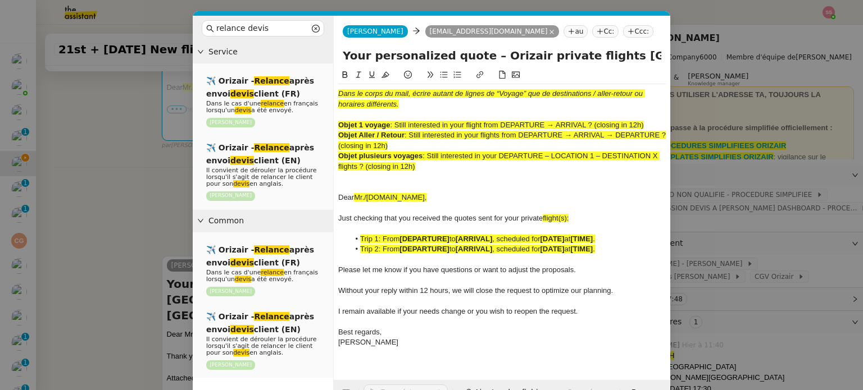
scroll to position [458, 0]
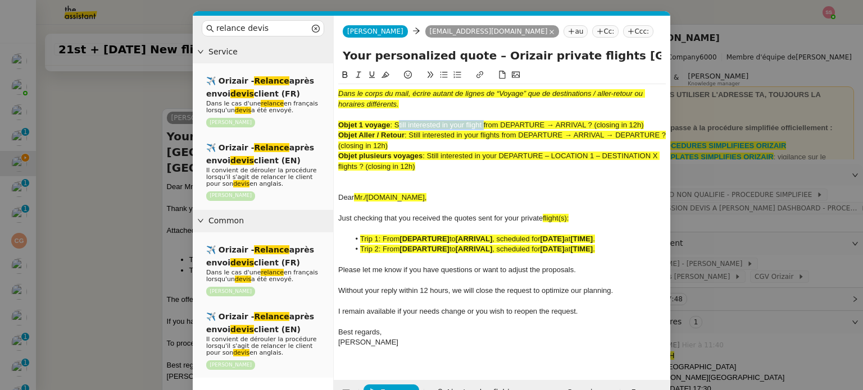
drag, startPoint x: 397, startPoint y: 123, endPoint x: 482, endPoint y: 121, distance: 85.4
click at [482, 121] on span ": Still interested in your flight from DEPARTURE → ARRIVAL ? (closing in 12h)" at bounding box center [516, 125] width 253 height 8
copy span "Still interested in your flight"
drag, startPoint x: 637, startPoint y: 57, endPoint x: 613, endPoint y: 54, distance: 24.4
click at [613, 54] on input "Your personalized quote – Orizair private flights London → Paris → London" at bounding box center [502, 55] width 318 height 17
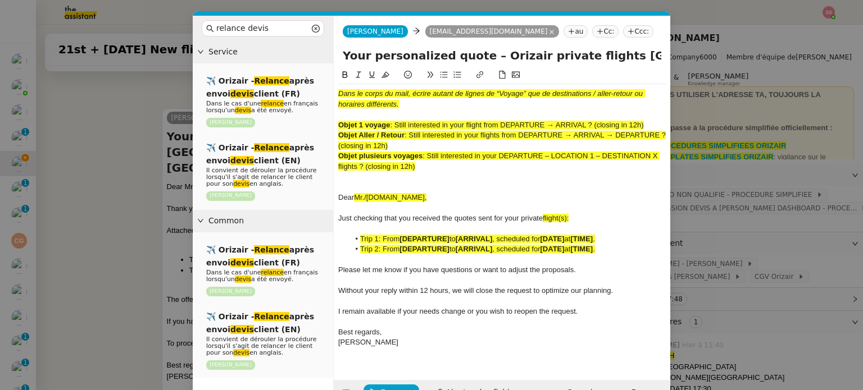
drag, startPoint x: 594, startPoint y: 57, endPoint x: 342, endPoint y: 56, distance: 251.6
click at [343, 56] on input "Your personalized quote – Orizair private flights London → Paris → London" at bounding box center [502, 55] width 318 height 17
paste input "Still interested in your flight"
type input "Still interested in your flight from London → Paris → London"
drag, startPoint x: 423, startPoint y: 166, endPoint x: 327, endPoint y: 85, distance: 125.6
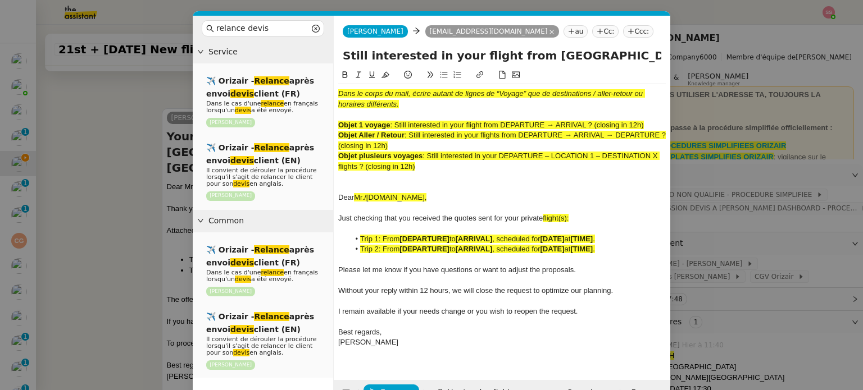
click at [327, 85] on nz-layout "relance devis Service ✈️ Orizair - Relance après envoi devis client (FR) Dans l…" at bounding box center [431, 211] width 477 height 390
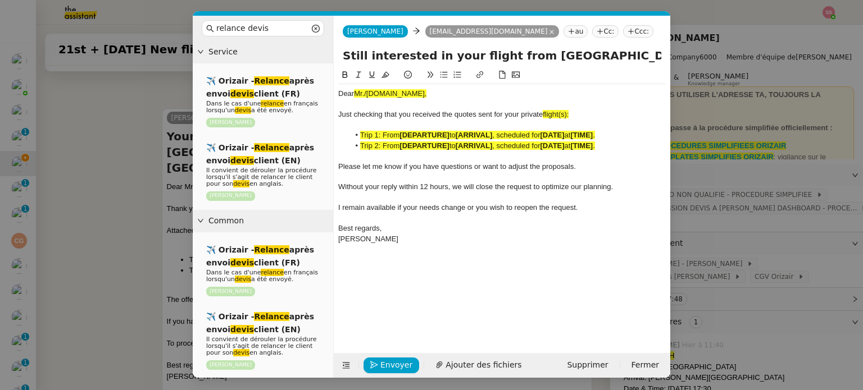
click at [572, 115] on div "Just checking that you received the quotes sent for your private flight(s):" at bounding box center [501, 115] width 327 height 10
drag, startPoint x: 571, startPoint y: 112, endPoint x: 544, endPoint y: 111, distance: 27.5
click at [544, 111] on div "Just checking that you received the quotes sent for your private flights :" at bounding box center [501, 115] width 327 height 10
click at [386, 75] on icon at bounding box center [385, 75] width 8 height 8
click at [140, 187] on nz-modal-container "relance devis Service ✈️ Orizair - Relance après envoi devis client (FR) Dans l…" at bounding box center [431, 195] width 863 height 390
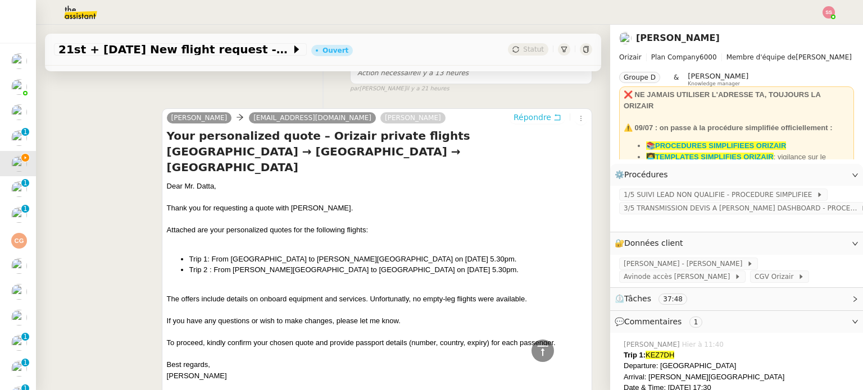
scroll to position [457, 0]
drag, startPoint x: 544, startPoint y: 241, endPoint x: 186, endPoint y: 229, distance: 357.4
click at [186, 254] on ul "Trip 1: From London Luton Airport to Charles de Gaulle International Airport on…" at bounding box center [377, 265] width 420 height 22
copy ul "Trip 1: From London Luton Airport to Charles de Gaulle International Airport on…"
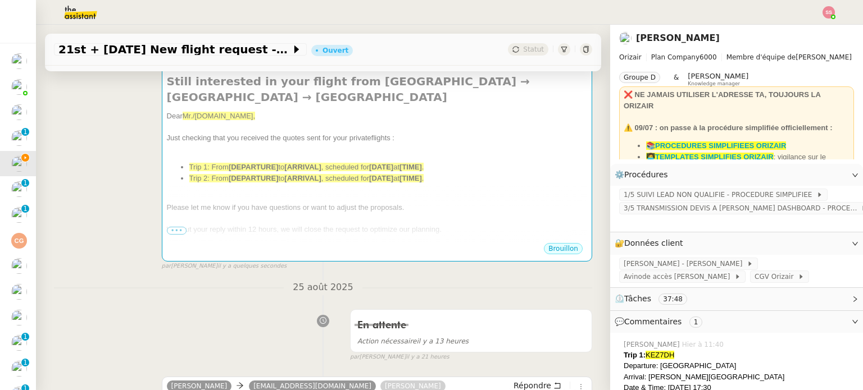
scroll to position [176, 0]
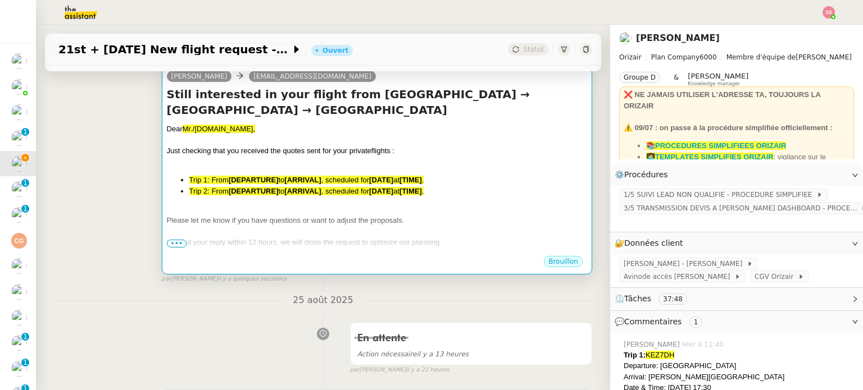
click at [328, 187] on span ", scheduled for" at bounding box center [345, 191] width 48 height 8
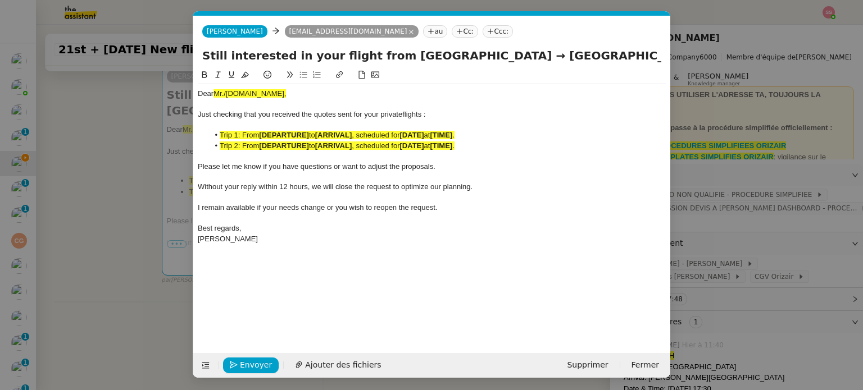
scroll to position [0, 68]
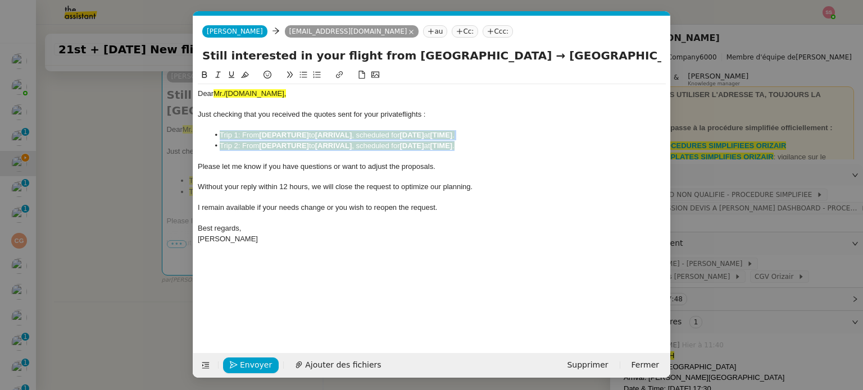
drag, startPoint x: 473, startPoint y: 145, endPoint x: 221, endPoint y: 135, distance: 252.9
click at [221, 135] on ul "Trip 1: From [DEPARTURE] to [ARRIVAL] , scheduled for [DATE] at [TIME] . Trip 2…" at bounding box center [432, 140] width 468 height 21
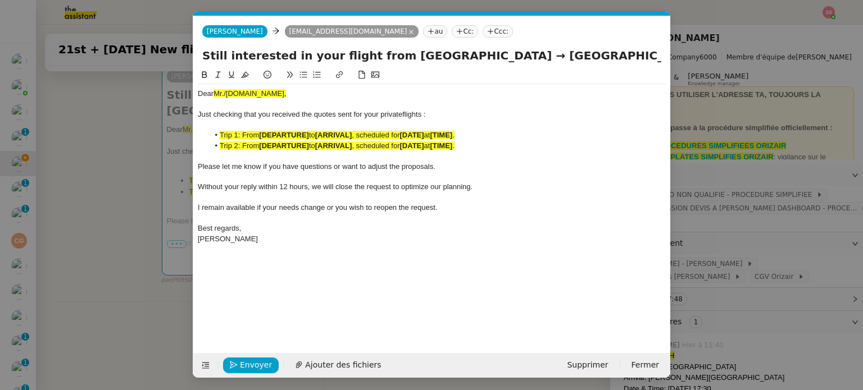
scroll to position [0, 0]
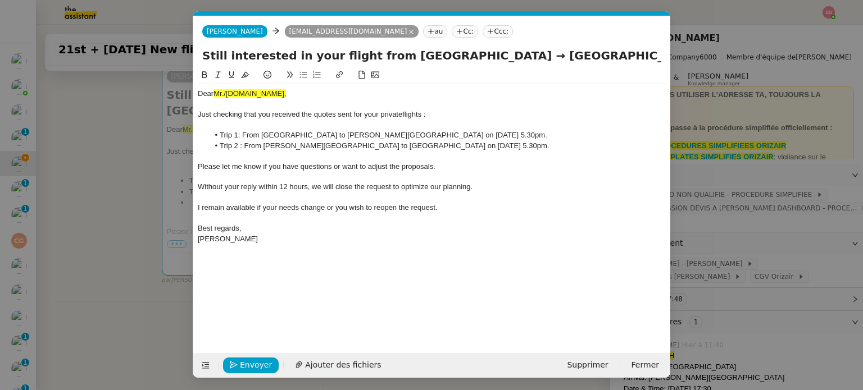
click at [129, 174] on nz-modal-container "relance devis Service ✈️ Orizair - Relance après envoi devis client (FR) Dans l…" at bounding box center [431, 195] width 863 height 390
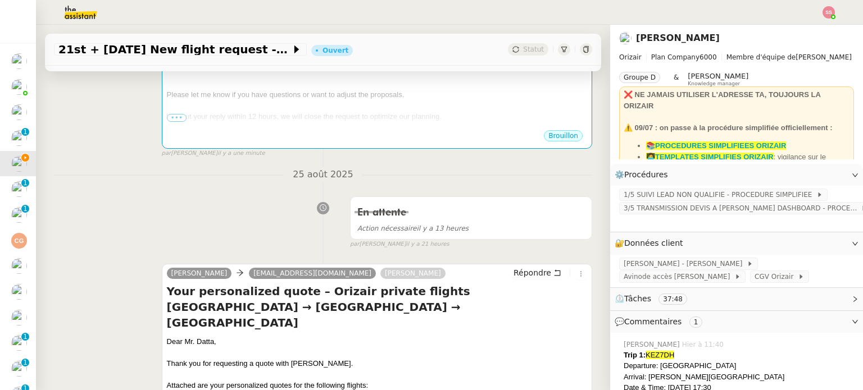
scroll to position [456, 0]
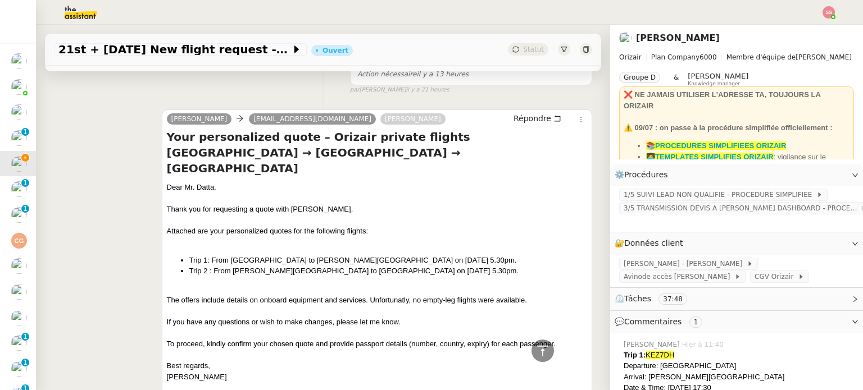
click at [193, 182] on div "Dear Mr. Datta," at bounding box center [377, 187] width 420 height 11
copy div "Dear Mr. Datta,"
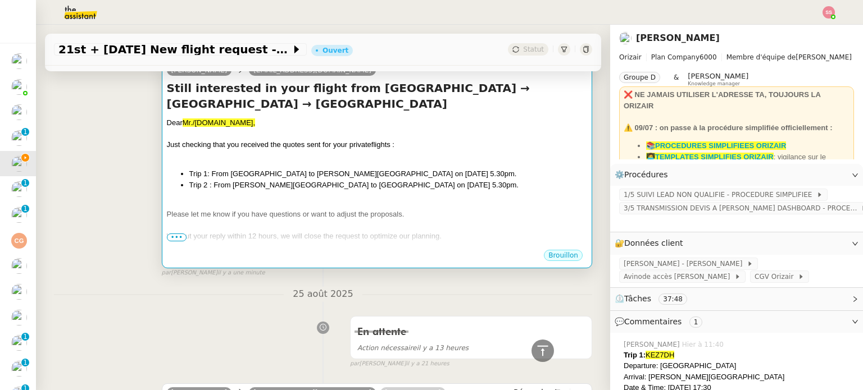
scroll to position [63, 0]
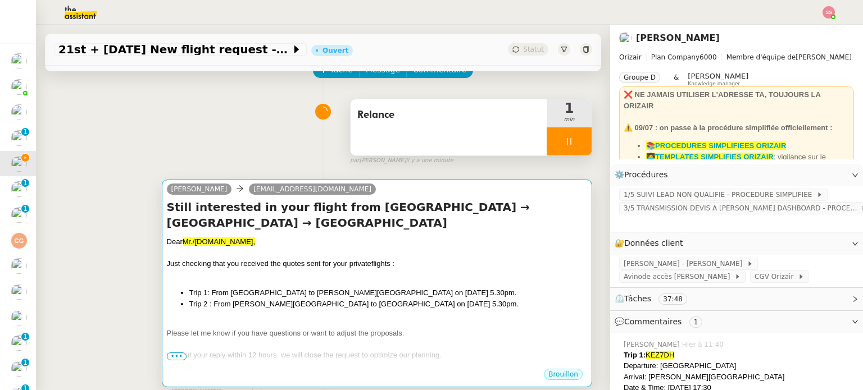
click at [243, 236] on div "Dear Mr./Ms.XXX," at bounding box center [377, 241] width 420 height 11
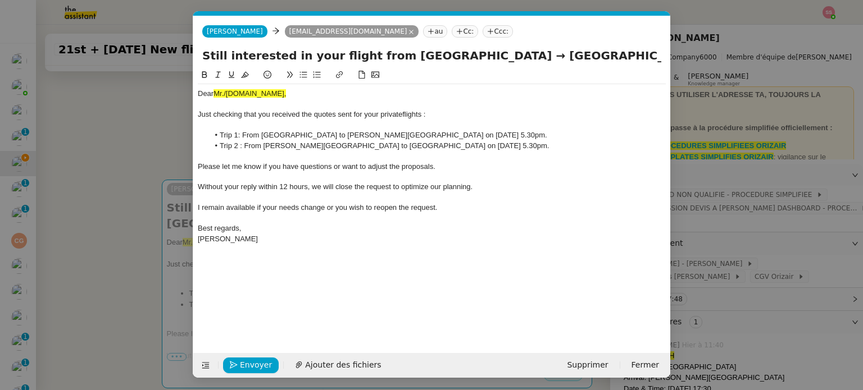
scroll to position [0, 68]
click at [235, 96] on span "Mr./Ms.XXX," at bounding box center [249, 93] width 72 height 8
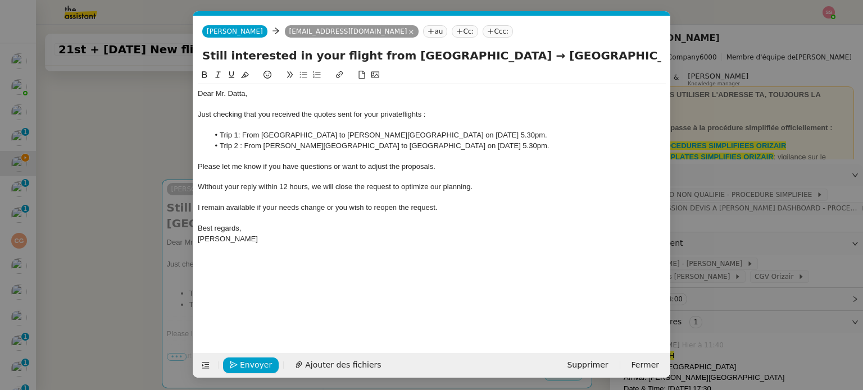
click at [482, 31] on nz-tag "Ccc:" at bounding box center [497, 31] width 30 height 12
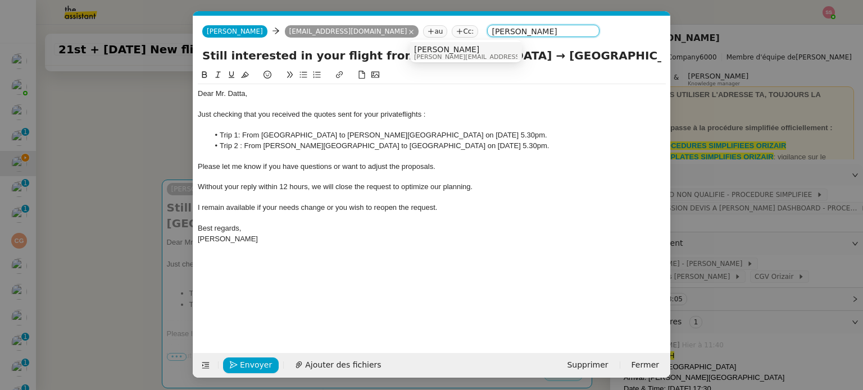
type input "louis frei"
click at [430, 54] on span "[PERSON_NAME][EMAIL_ADDRESS][DOMAIN_NAME]" at bounding box center [493, 57] width 159 height 6
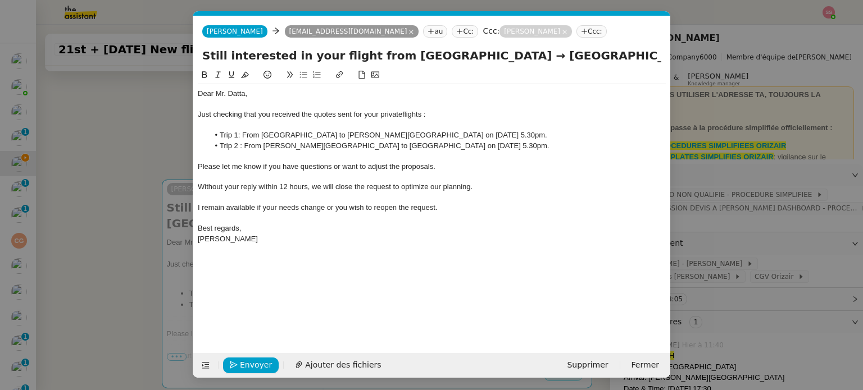
drag, startPoint x: 352, startPoint y: 271, endPoint x: 346, endPoint y: 292, distance: 21.7
click at [352, 271] on div "Dear Mr. Datta, Just checking that you received the quotes sent for your privat…" at bounding box center [432, 202] width 468 height 267
click at [245, 366] on span "Envoyer" at bounding box center [256, 365] width 32 height 13
click at [245, 366] on span "Confirmer l'envoi" at bounding box center [273, 365] width 67 height 13
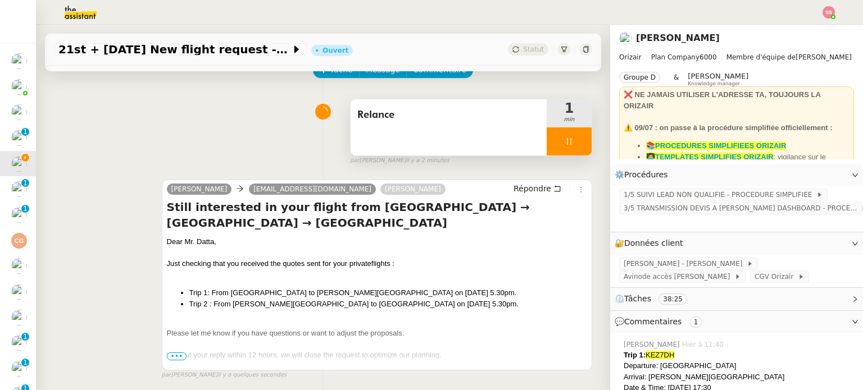
scroll to position [175, 0]
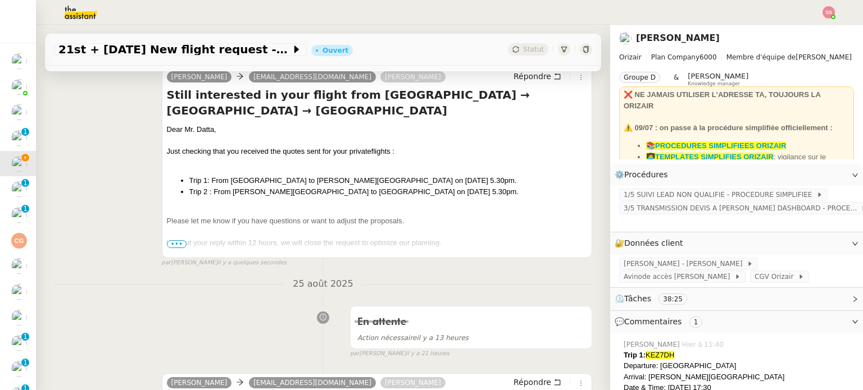
click at [174, 244] on span "•••" at bounding box center [177, 244] width 20 height 8
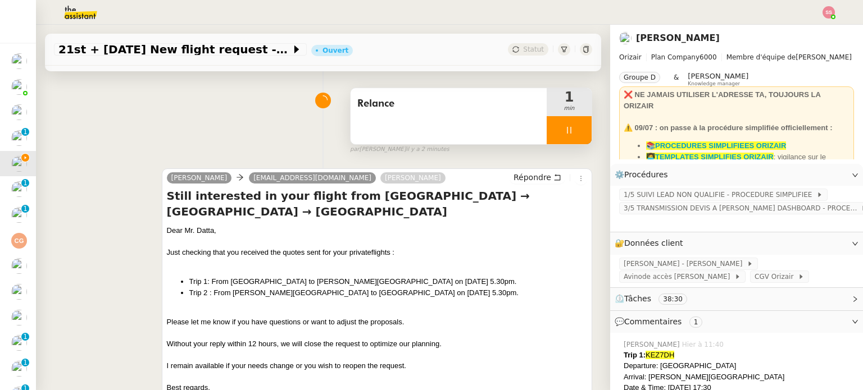
scroll to position [56, 0]
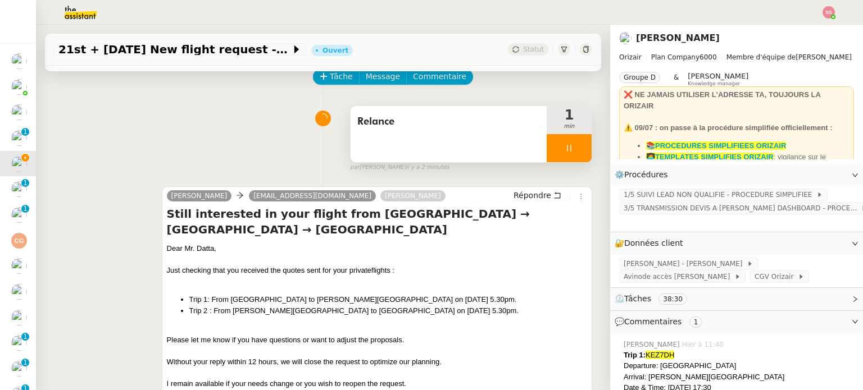
click at [564, 148] on div at bounding box center [568, 148] width 45 height 28
click at [576, 148] on icon at bounding box center [580, 148] width 9 height 9
click at [546, 148] on button at bounding box center [568, 148] width 45 height 28
click at [556, 148] on icon at bounding box center [558, 148] width 4 height 6
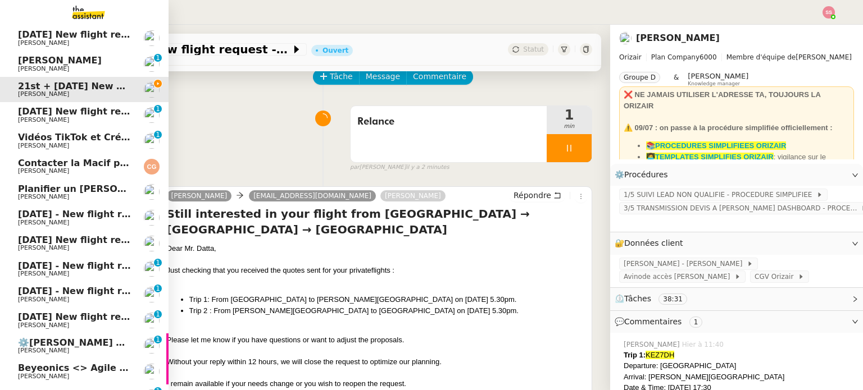
scroll to position [112, 0]
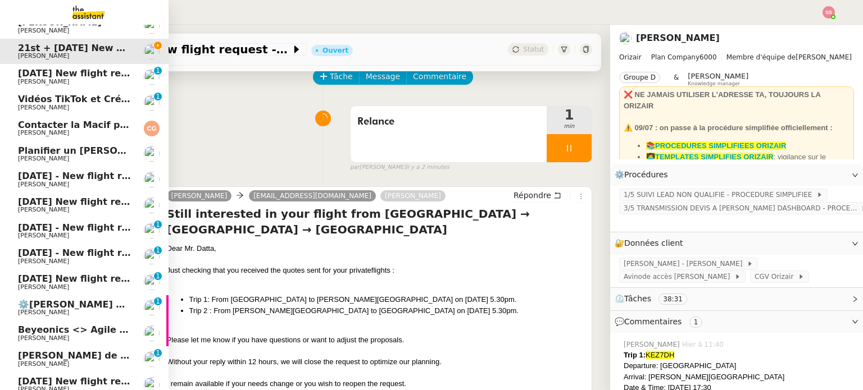
click at [44, 355] on span "[PERSON_NAME] de suivi - [PERSON_NAME] - TDX" at bounding box center [143, 355] width 250 height 11
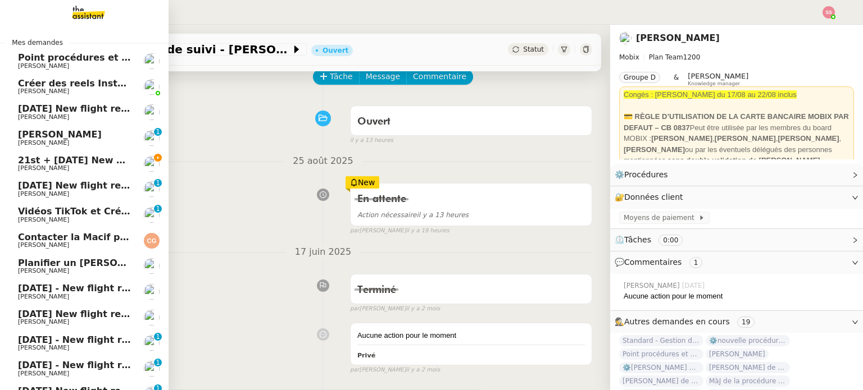
click at [88, 156] on span "21st + [DATE] New flight request - Ash Datta" at bounding box center [131, 160] width 227 height 11
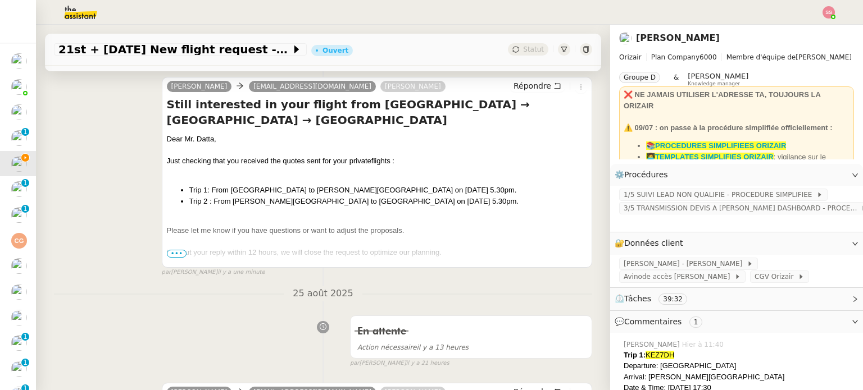
scroll to position [168, 0]
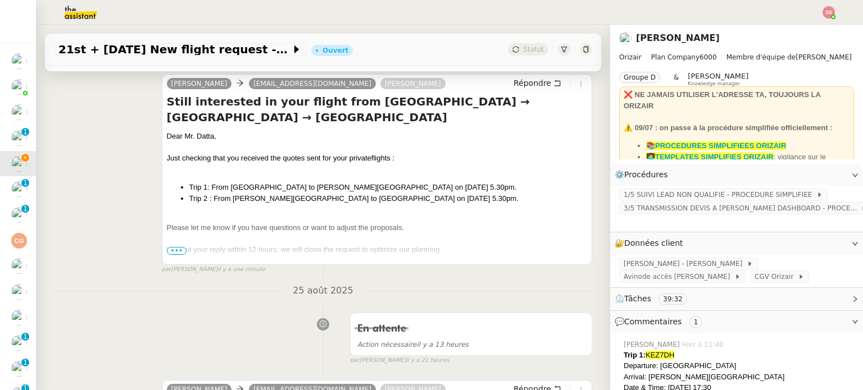
click at [173, 251] on span "•••" at bounding box center [177, 251] width 20 height 8
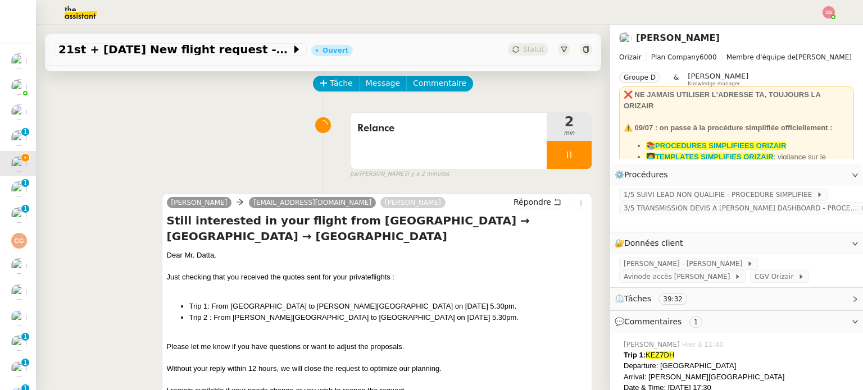
scroll to position [0, 0]
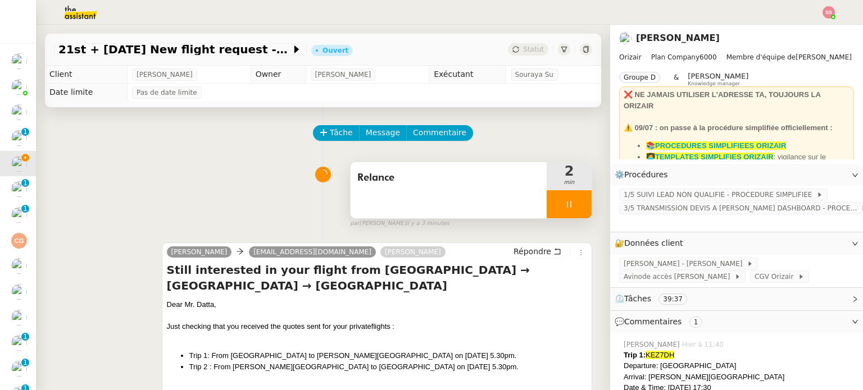
click at [571, 211] on div at bounding box center [568, 204] width 45 height 28
click at [571, 211] on button at bounding box center [580, 204] width 22 height 28
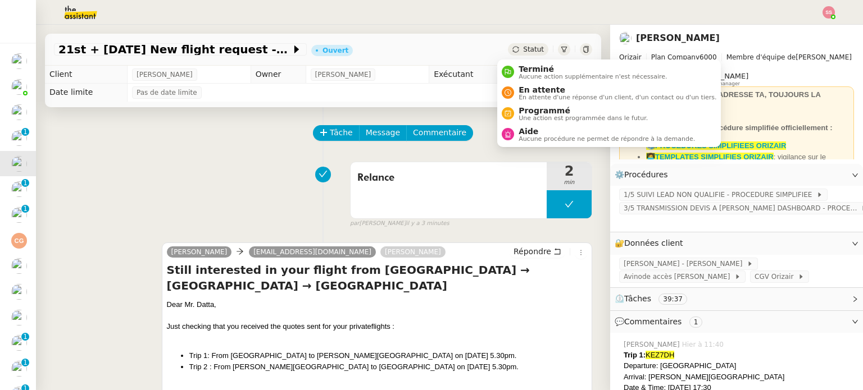
click at [508, 53] on div "Statut" at bounding box center [528, 49] width 40 height 12
click at [514, 87] on div "En attente En attente d'une réponse d'un client, d'un contact ou d'un tiers." at bounding box center [615, 92] width 202 height 15
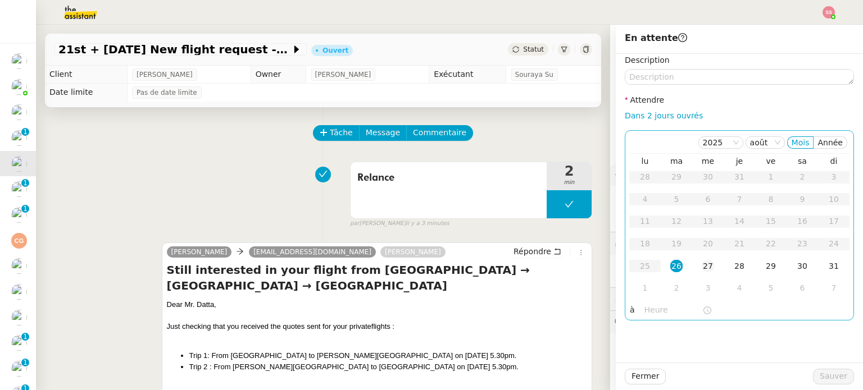
click at [701, 272] on div "27" at bounding box center [707, 266] width 12 height 12
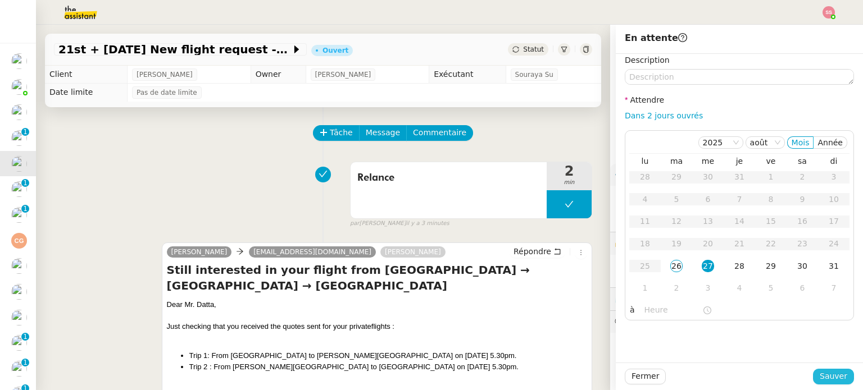
click at [813, 375] on button "Sauver" at bounding box center [833, 377] width 41 height 16
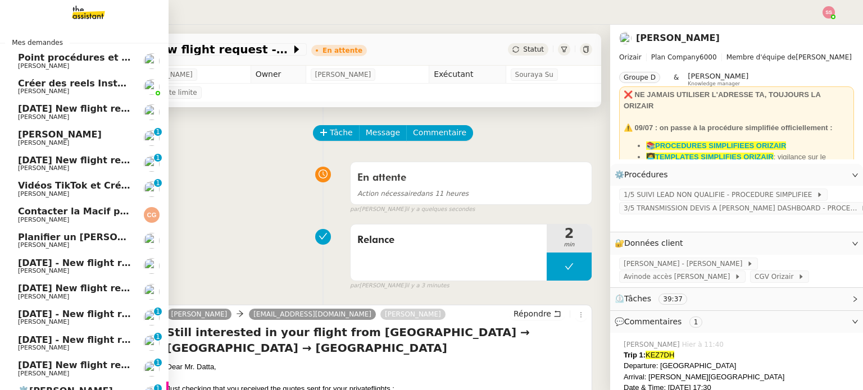
click at [66, 110] on span "10th December 2025 New flight request - Sumedh Jadhav" at bounding box center [130, 108] width 225 height 11
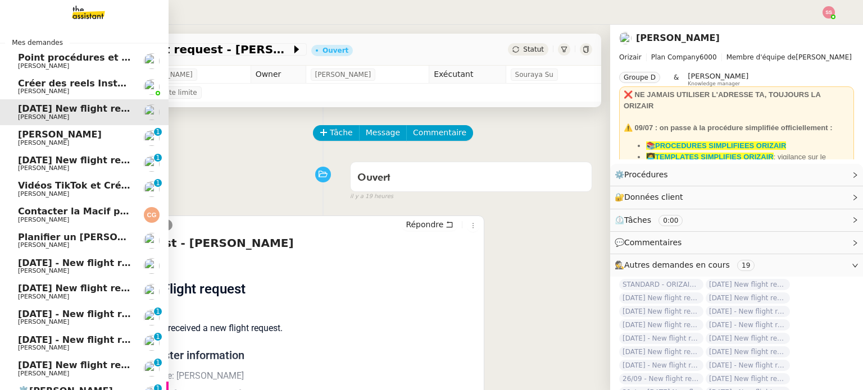
click at [75, 159] on span "[DATE] New flight request - [PERSON_NAME]" at bounding box center [130, 160] width 225 height 11
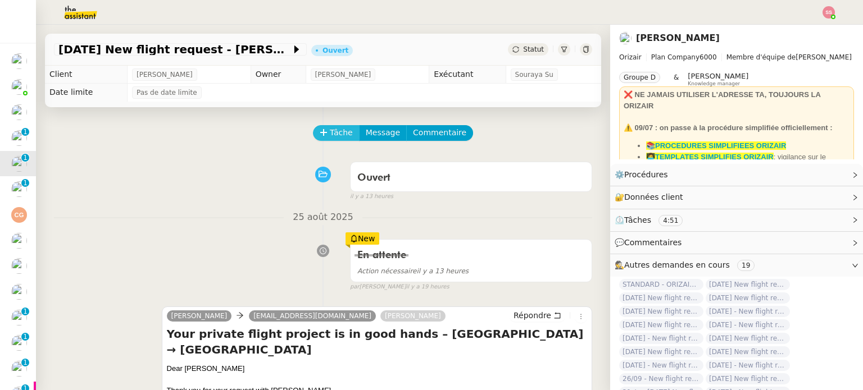
click at [337, 136] on span "Tâche" at bounding box center [341, 132] width 23 height 13
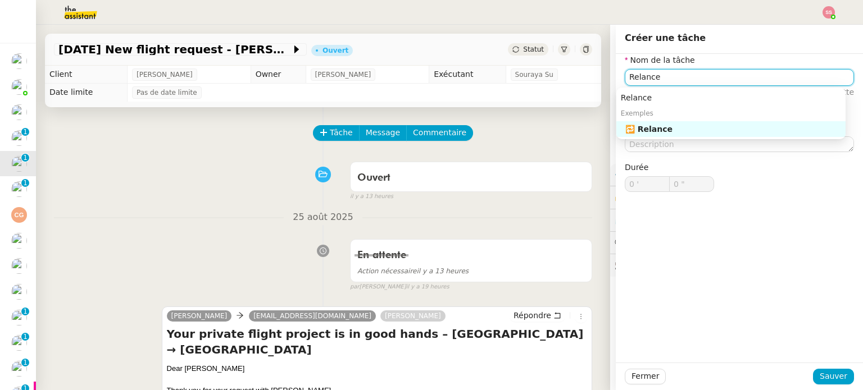
click at [635, 127] on div "🔁 Relance" at bounding box center [733, 129] width 216 height 10
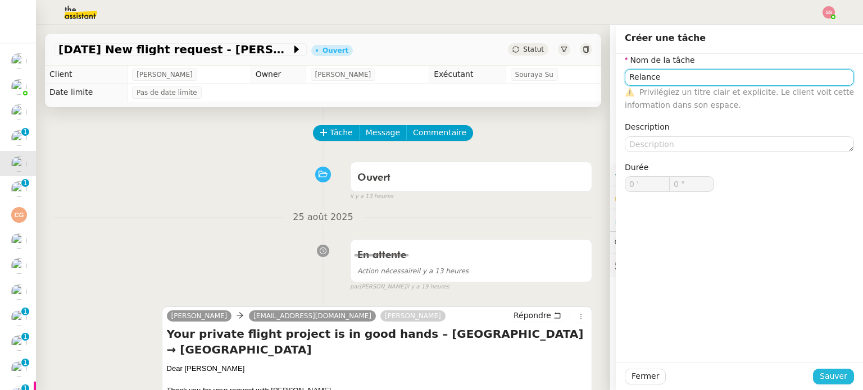
type input "Relance"
click at [819, 377] on span "Sauver" at bounding box center [833, 376] width 28 height 13
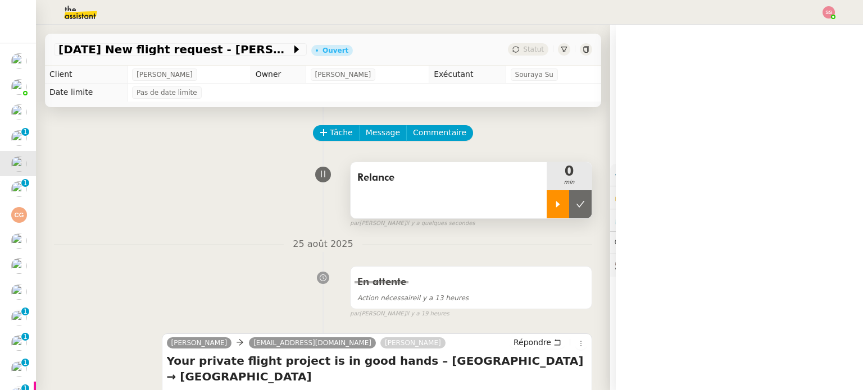
click at [551, 209] on div at bounding box center [557, 204] width 22 height 28
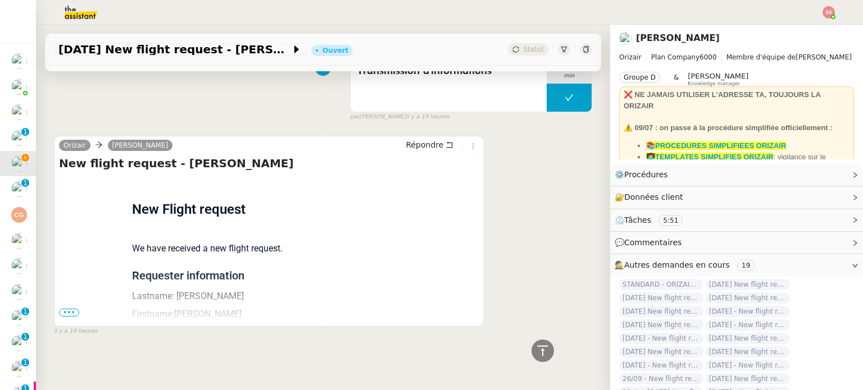
scroll to position [275, 0]
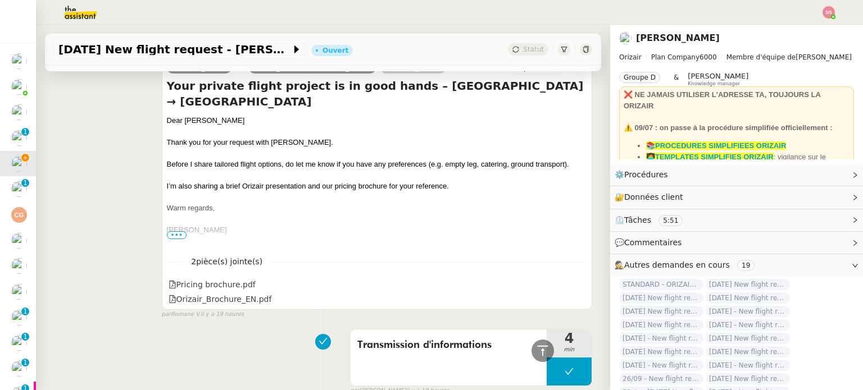
click at [177, 235] on span "•••" at bounding box center [177, 235] width 20 height 8
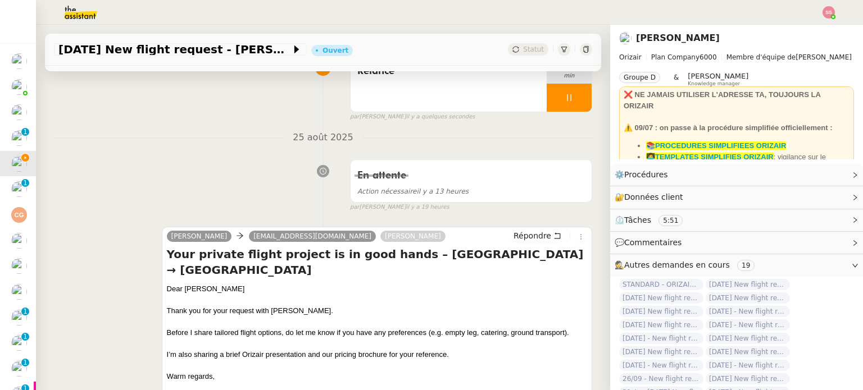
scroll to position [163, 0]
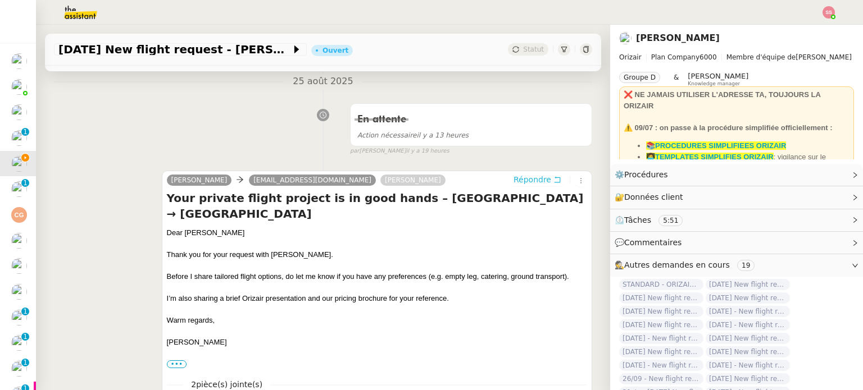
click at [522, 181] on span "Répondre" at bounding box center [532, 179] width 38 height 11
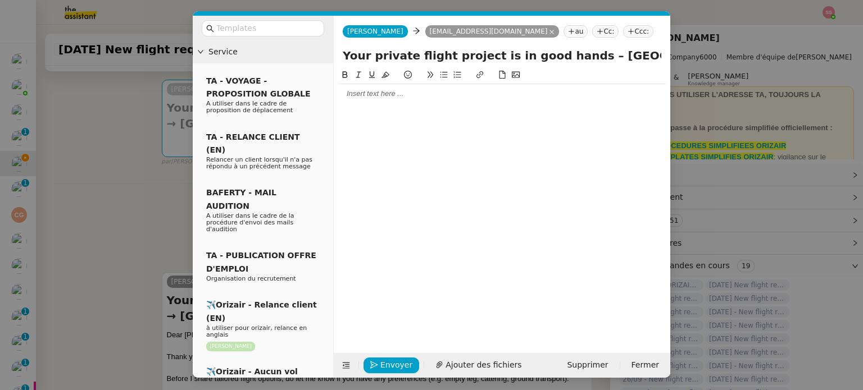
click at [627, 30] on icon at bounding box center [630, 31] width 7 height 7
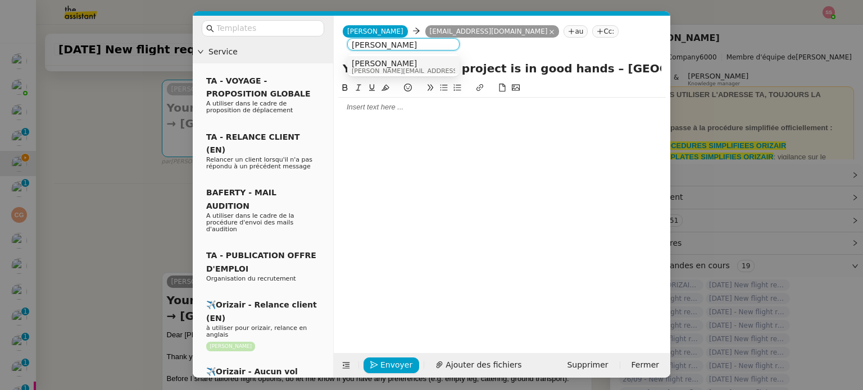
type input "louis frei"
click at [434, 66] on div "[PERSON_NAME] [PERSON_NAME][EMAIL_ADDRESS][DOMAIN_NAME]" at bounding box center [403, 66] width 103 height 15
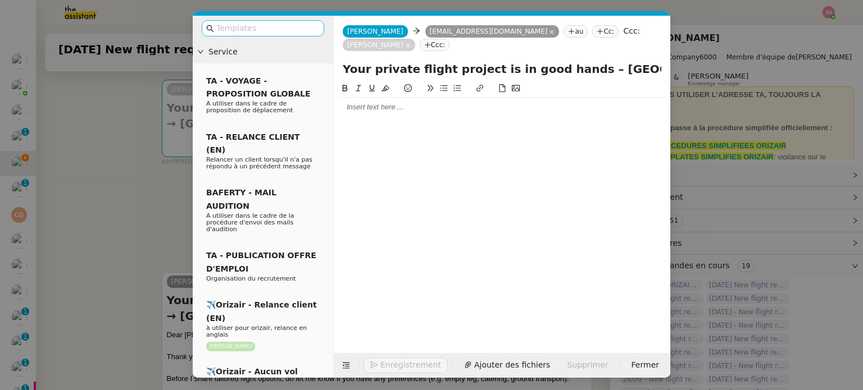
click at [265, 28] on input "text" at bounding box center [266, 28] width 101 height 13
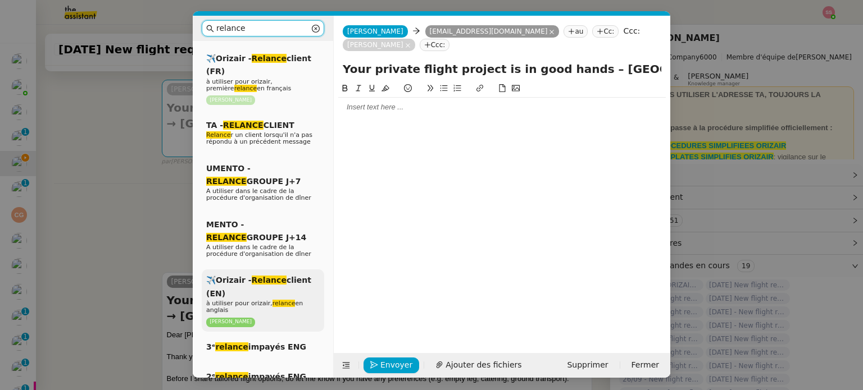
scroll to position [225, 0]
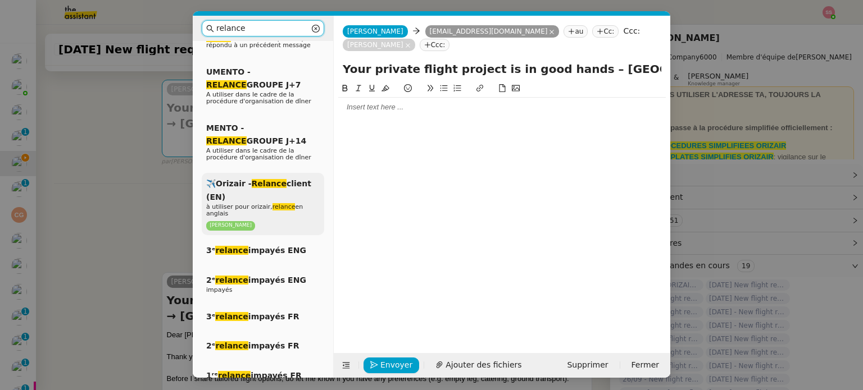
type input "relance"
click at [258, 181] on em "Relance" at bounding box center [269, 183] width 35 height 9
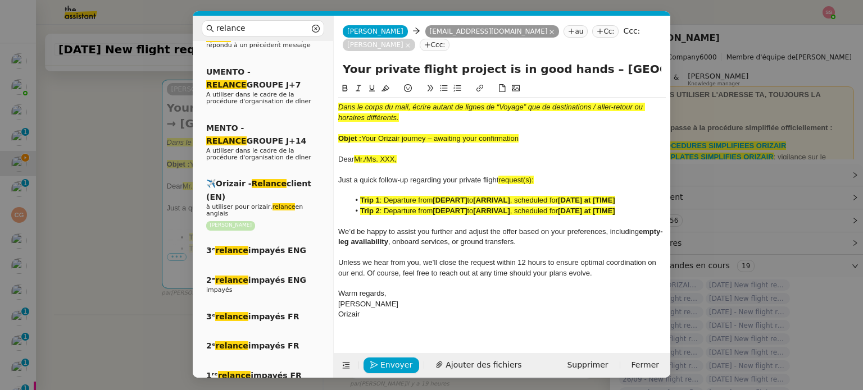
drag, startPoint x: 364, startPoint y: 127, endPoint x: 537, endPoint y: 130, distance: 173.0
click at [537, 134] on div "Objet : Your Orizair journey – awaiting your confirmation" at bounding box center [501, 139] width 327 height 10
drag, startPoint x: 568, startPoint y: 57, endPoint x: 343, endPoint y: 47, distance: 225.4
click at [343, 47] on form "Josephine Josephine amandas11@live.co.uk au Cc: Ccc: Louis Frei Louis Frei Ccc:…" at bounding box center [501, 197] width 337 height 362
paste input "Orizair journey – awaiting your confirmation"
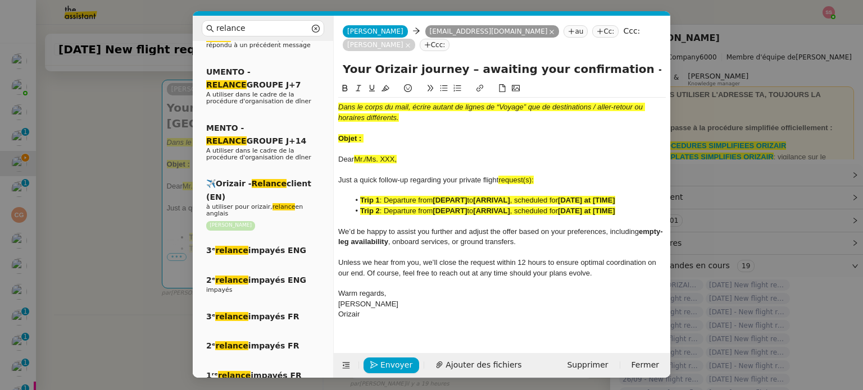
type input "Your Orizair journey – awaiting your confirmation – Bournemouth → Palma de Mall…"
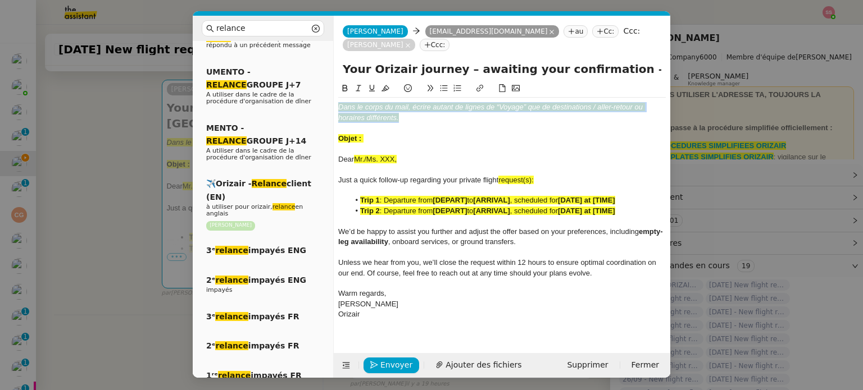
drag, startPoint x: 412, startPoint y: 107, endPoint x: 325, endPoint y: 87, distance: 89.8
click at [325, 87] on nz-layout "relance Service Relance Bon de Commande LBP A utiliser dans le cadre de la proc…" at bounding box center [431, 197] width 477 height 362
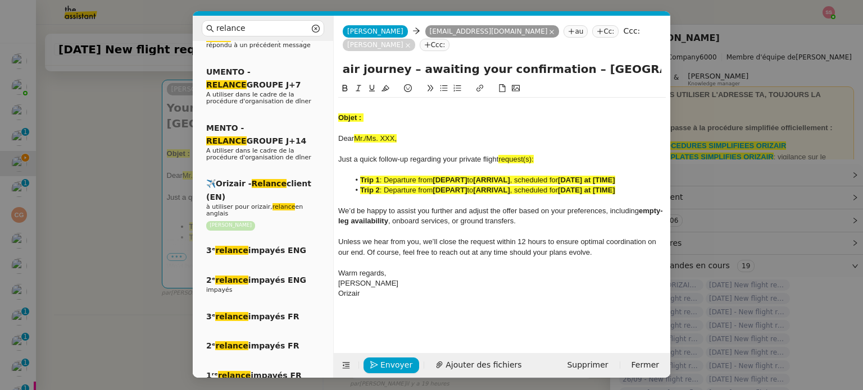
scroll to position [0, 142]
drag, startPoint x: 613, startPoint y: 61, endPoint x: 669, endPoint y: 92, distance: 63.8
click at [669, 92] on form "Josephine Josephine amandas11@live.co.uk au Cc: Ccc: Louis Frei Louis Frei Ccc:…" at bounding box center [501, 197] width 337 height 362
drag, startPoint x: 481, startPoint y: 94, endPoint x: 463, endPoint y: 93, distance: 18.0
click at [481, 102] on div at bounding box center [501, 107] width 327 height 10
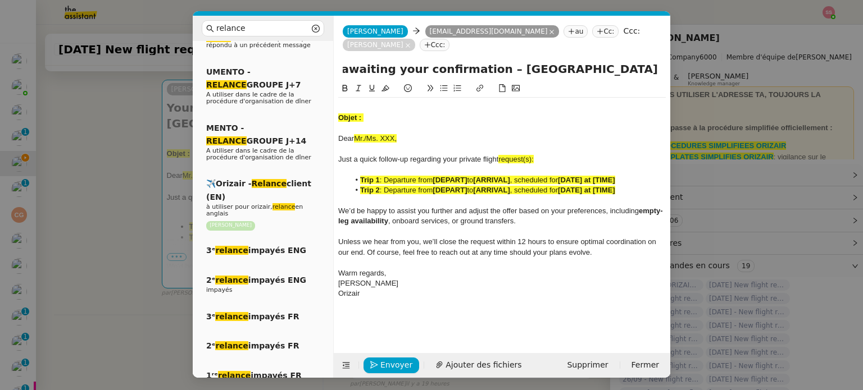
scroll to position [0, 0]
drag, startPoint x: 366, startPoint y: 106, endPoint x: 343, endPoint y: 83, distance: 33.0
click at [343, 83] on div "Objet : Dear Mr./Ms. XXX, Just a quick follow-up regarding your private flight …" at bounding box center [501, 193] width 327 height 222
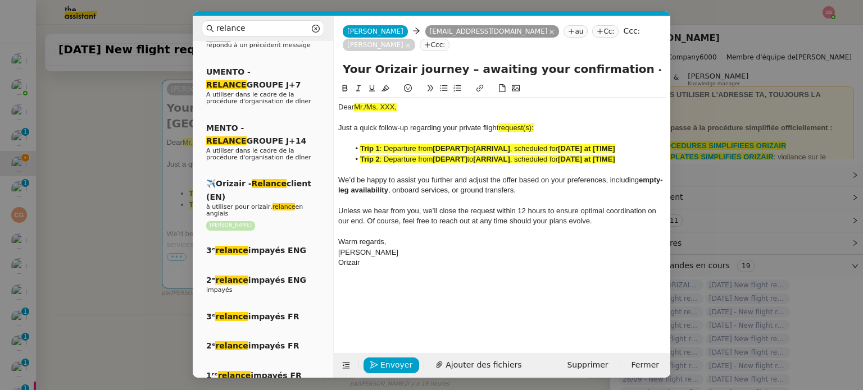
click at [151, 157] on nz-modal-container "relance Service Relance Bon de Commande LBP A utiliser dans le cadre de la proc…" at bounding box center [431, 195] width 863 height 390
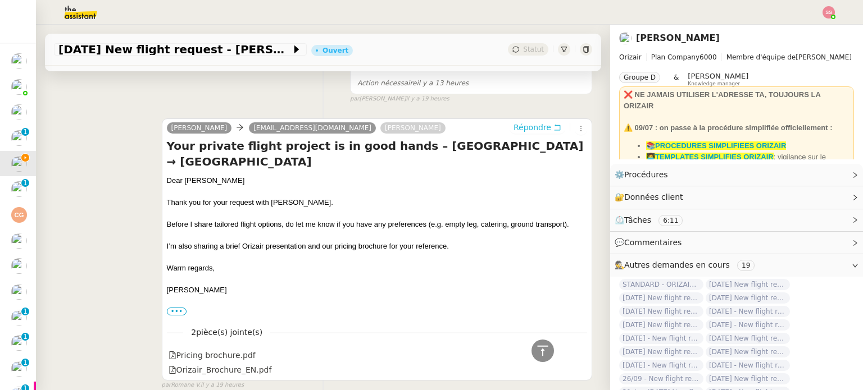
scroll to position [485, 0]
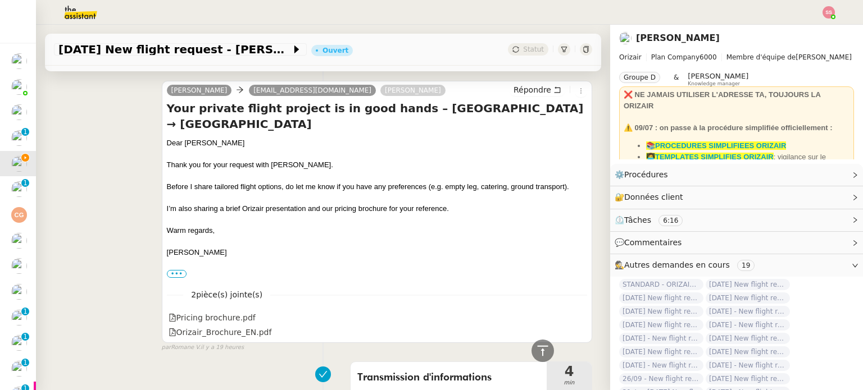
click at [213, 144] on div "Dear Mrs.Stanley" at bounding box center [377, 143] width 420 height 11
copy div "Dear Mrs.Stanley"
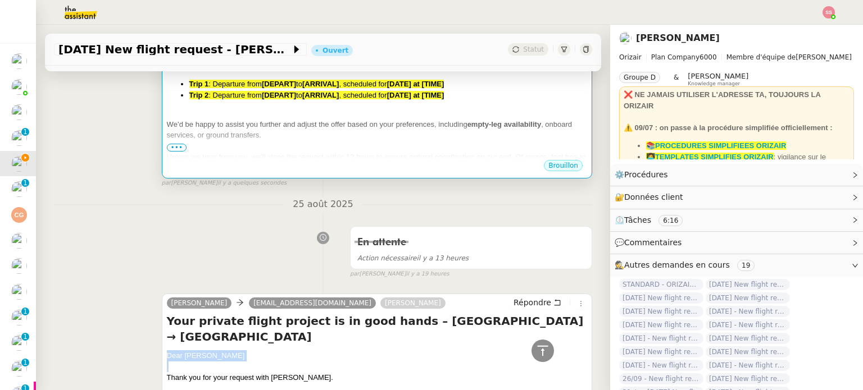
scroll to position [92, 0]
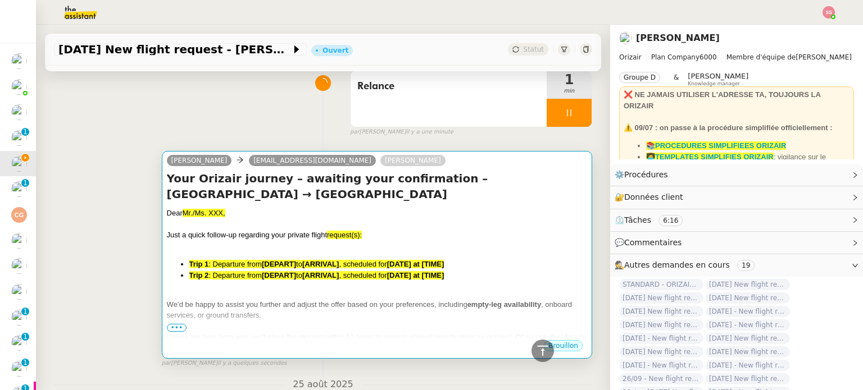
click at [291, 194] on h4 "Your Orizair journey – awaiting your confirmation – Bournemouth → Palma de Mall…" at bounding box center [377, 186] width 420 height 31
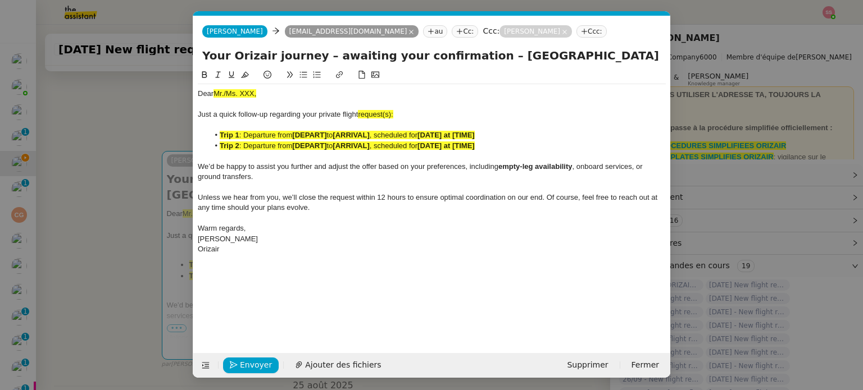
scroll to position [0, 48]
drag, startPoint x: 263, startPoint y: 96, endPoint x: 199, endPoint y: 88, distance: 64.0
click at [199, 88] on div "Dear Mr./Ms. XXX, Just a quick follow-up regarding your private flight request(…" at bounding box center [432, 171] width 468 height 175
drag, startPoint x: 399, startPoint y: 114, endPoint x: 384, endPoint y: 112, distance: 15.3
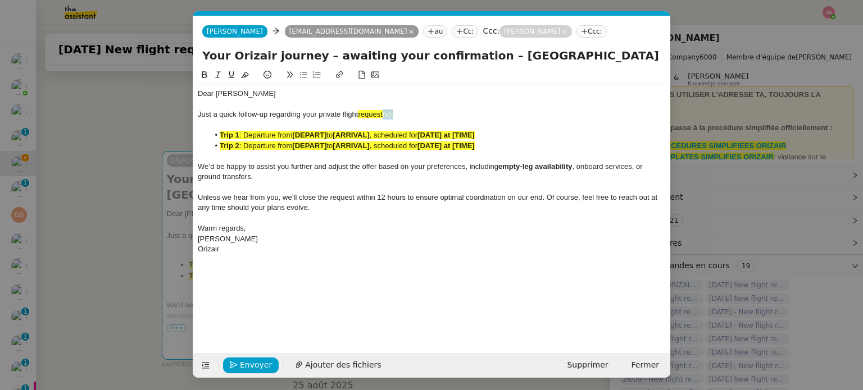
click at [384, 112] on div "Just a quick follow-up regarding your private flight request(s):" at bounding box center [432, 115] width 468 height 10
click at [152, 186] on nz-modal-container "relance Service Relance Bon de Commande LBP A utiliser dans le cadre de la proc…" at bounding box center [431, 195] width 863 height 390
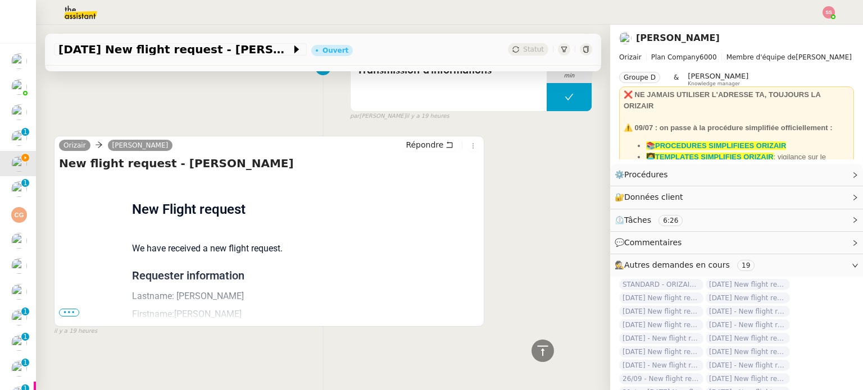
scroll to position [800, 0]
click at [72, 309] on span "•••" at bounding box center [69, 313] width 20 height 8
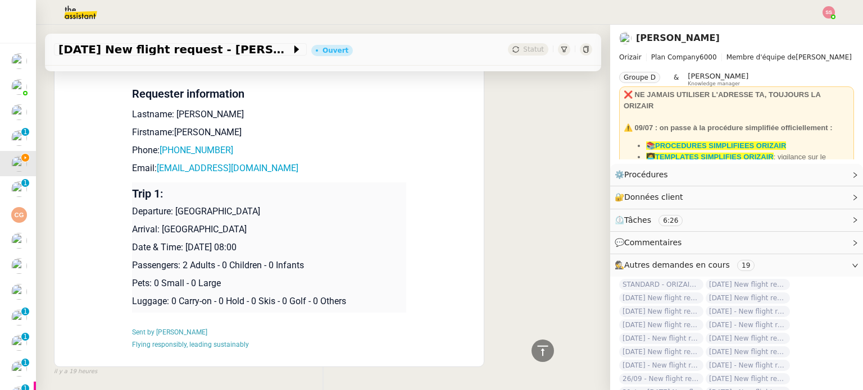
scroll to position [1022, 0]
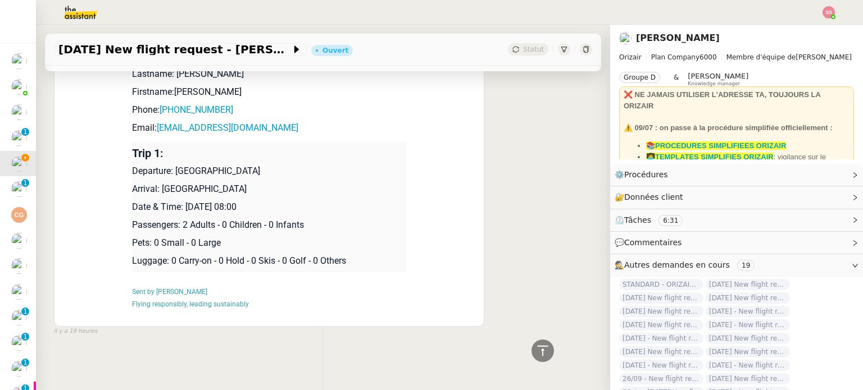
drag, startPoint x: 171, startPoint y: 166, endPoint x: 268, endPoint y: 163, distance: 97.8
click at [268, 165] on p "Departure: Bournemouth Airport" at bounding box center [269, 171] width 274 height 13
copy p "Bournemouth Airport"
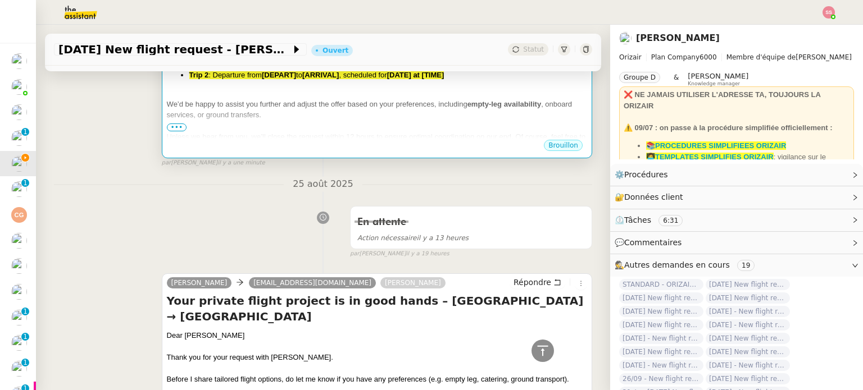
scroll to position [180, 0]
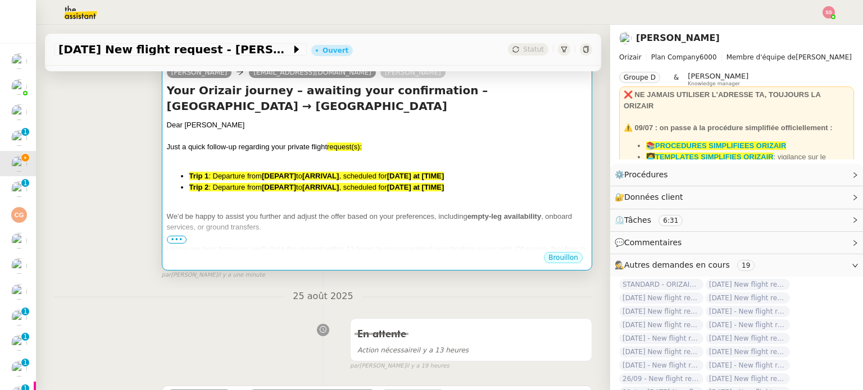
click at [376, 186] on span ", scheduled for" at bounding box center [363, 187] width 48 height 8
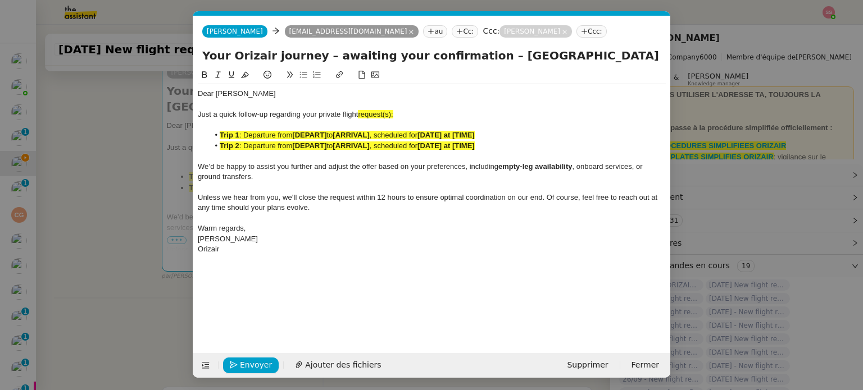
scroll to position [0, 48]
click at [332, 142] on span "to" at bounding box center [329, 146] width 6 height 8
click at [237, 72] on button at bounding box center [231, 75] width 13 height 13
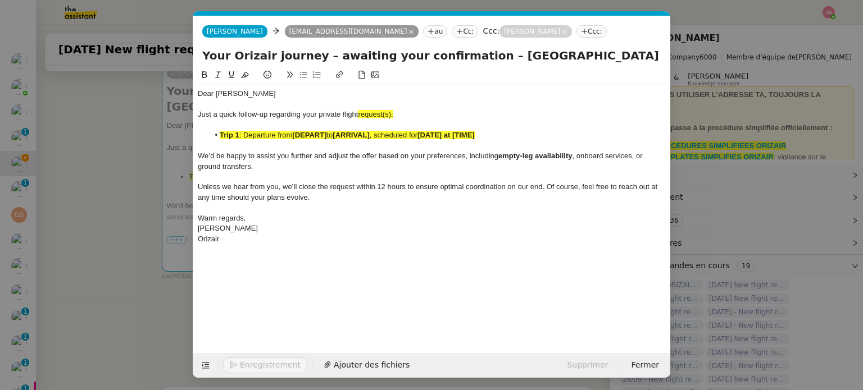
click at [312, 139] on strong "[DEPART]" at bounding box center [309, 135] width 34 height 8
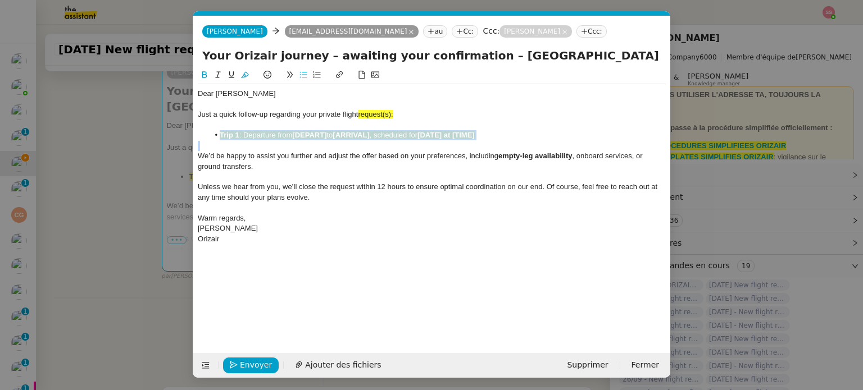
click at [312, 139] on strong "[DEPART]" at bounding box center [309, 135] width 34 height 8
click at [243, 76] on icon at bounding box center [245, 75] width 8 height 6
drag, startPoint x: 397, startPoint y: 116, endPoint x: 385, endPoint y: 114, distance: 11.5
click at [385, 114] on div "Just a quick follow-up regarding your private flight request(s):" at bounding box center [432, 115] width 468 height 10
drag, startPoint x: 395, startPoint y: 113, endPoint x: 359, endPoint y: 113, distance: 35.9
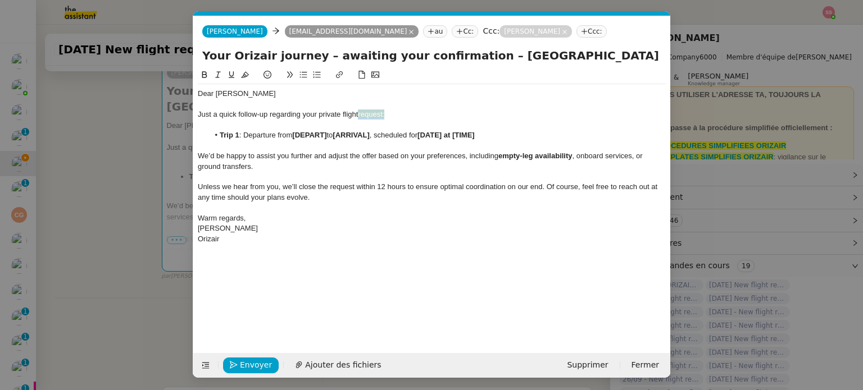
click at [359, 113] on div "Just a quick follow-up regarding your private flight request:" at bounding box center [432, 115] width 468 height 10
click at [245, 75] on icon at bounding box center [245, 75] width 8 height 8
click at [296, 132] on strong "[DEPART]" at bounding box center [309, 135] width 34 height 8
drag, startPoint x: 326, startPoint y: 133, endPoint x: 319, endPoint y: 133, distance: 7.3
click at [319, 133] on strong "[DEPART]" at bounding box center [309, 135] width 34 height 8
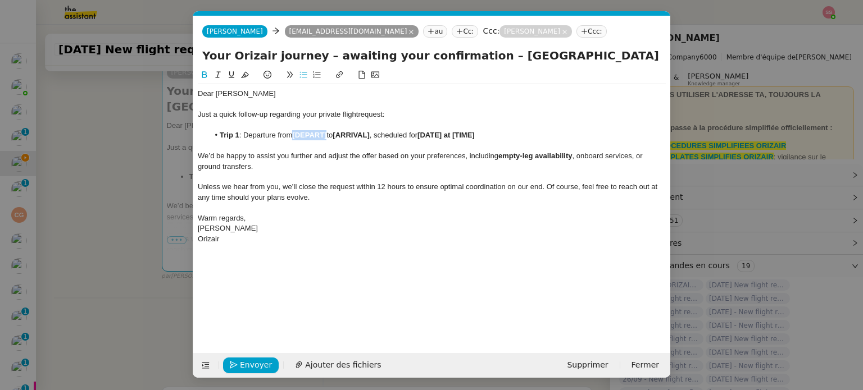
drag, startPoint x: 329, startPoint y: 134, endPoint x: 294, endPoint y: 134, distance: 34.3
click at [294, 134] on li "Trip 1 : Departure from [DEPART] to [ARRIVAL] , scheduled for [DATE] at [TIME]" at bounding box center [437, 135] width 457 height 10
click at [126, 233] on nz-modal-container "relance Service Relance Bon de Commande LBP A utiliser dans le cadre de la proc…" at bounding box center [431, 195] width 863 height 390
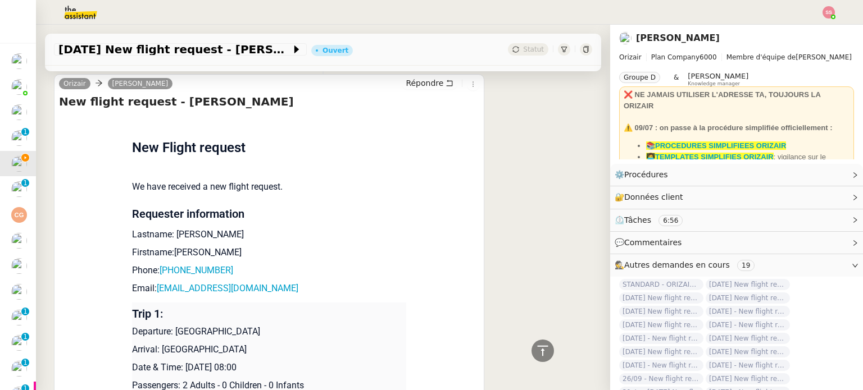
scroll to position [1022, 0]
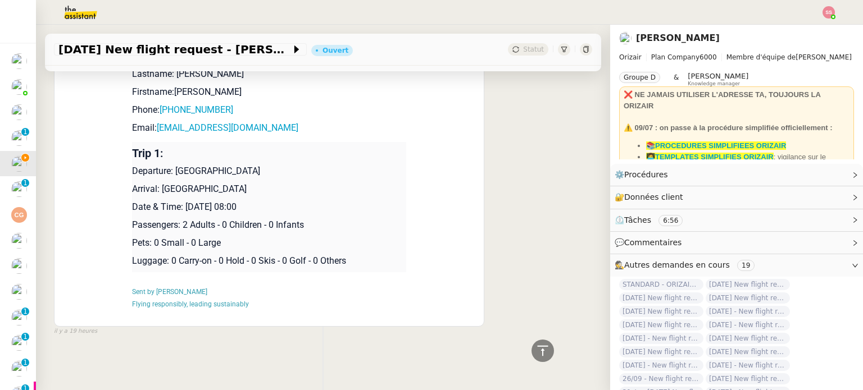
drag, startPoint x: 157, startPoint y: 185, endPoint x: 262, endPoint y: 181, distance: 105.7
click at [262, 183] on p "Arrival: Palma de Mallorca Airport" at bounding box center [269, 189] width 274 height 13
copy p "Palma de Mallorca Airport"
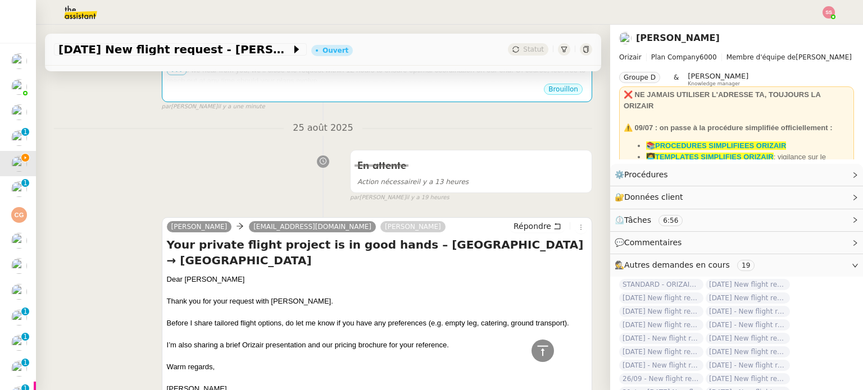
scroll to position [236, 0]
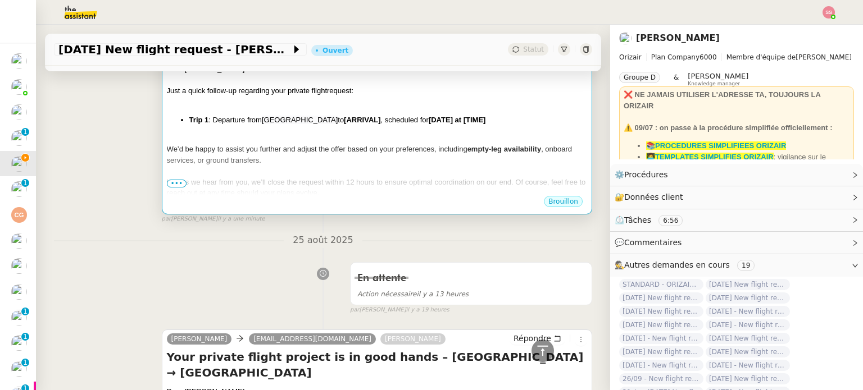
click at [361, 159] on div "We’d be happy to assist you further and adjust the offer based on your preferen…" at bounding box center [377, 155] width 420 height 22
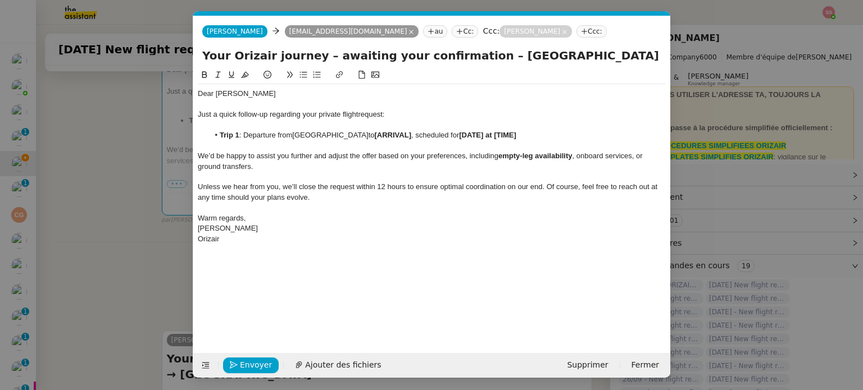
scroll to position [0, 48]
drag, startPoint x: 407, startPoint y: 134, endPoint x: 372, endPoint y: 135, distance: 34.8
click at [375, 135] on strong "[ARRIVAL]" at bounding box center [393, 135] width 37 height 8
click at [143, 203] on nz-modal-container "relance Service Relance Bon de Commande LBP A utiliser dans le cadre de la proc…" at bounding box center [431, 195] width 863 height 390
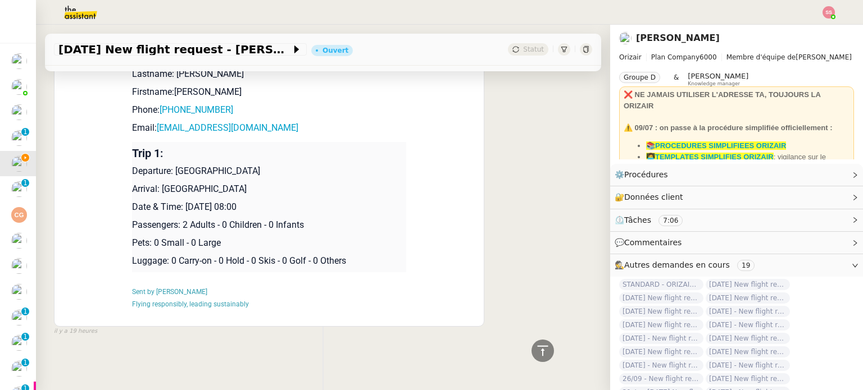
scroll to position [1022, 0]
drag, startPoint x: 182, startPoint y: 202, endPoint x: 326, endPoint y: 202, distance: 144.3
click at [326, 202] on p "Date & Time: 9th September 2026 08:00" at bounding box center [269, 206] width 274 height 13
copy p "9th September 2026 08:00"
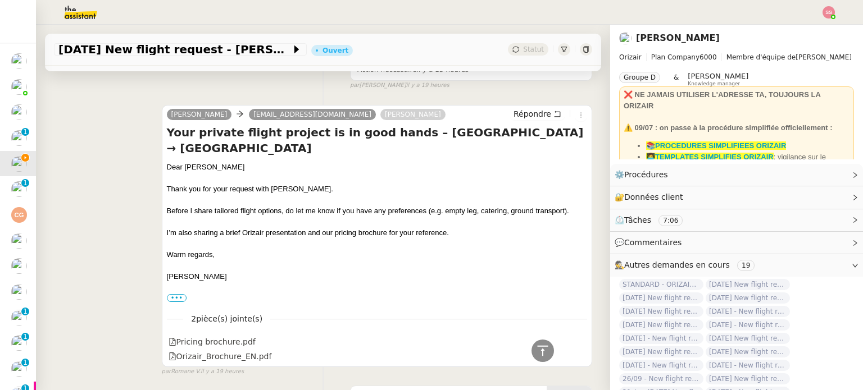
scroll to position [236, 0]
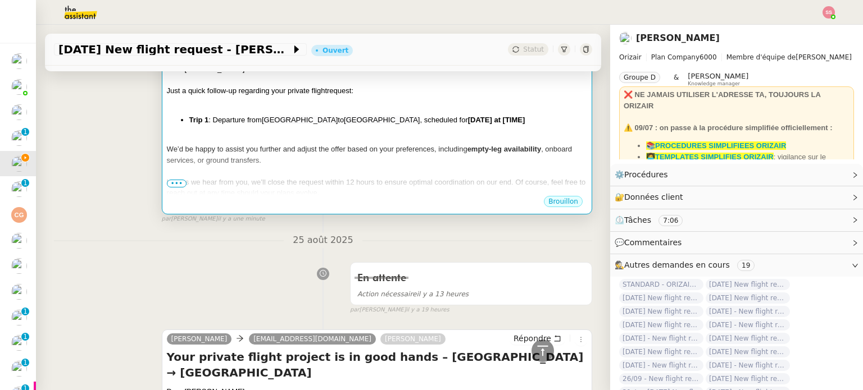
click at [414, 169] on div at bounding box center [377, 171] width 420 height 11
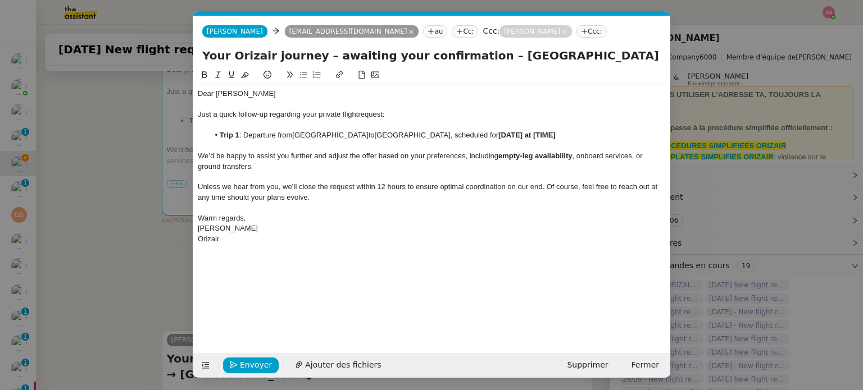
scroll to position [0, 48]
drag, startPoint x: 573, startPoint y: 136, endPoint x: 505, endPoint y: 134, distance: 68.0
click at [505, 134] on li "Trip 1 : Departure from Bournemouth Airport to Palma de Mallorca Airport , sche…" at bounding box center [437, 135] width 457 height 10
paste div
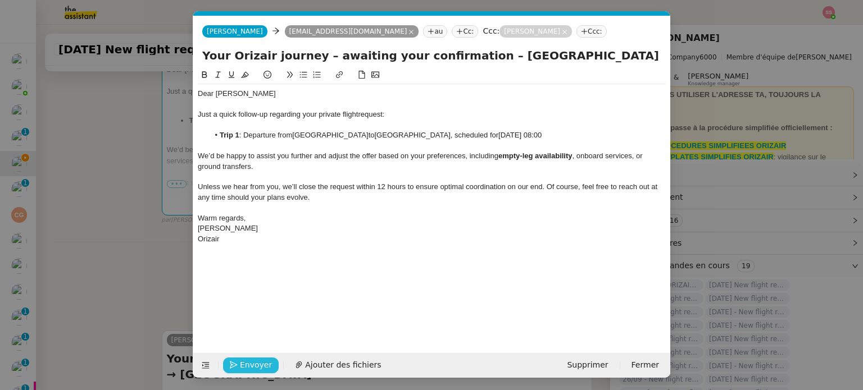
click at [261, 361] on span "Envoyer" at bounding box center [256, 365] width 32 height 13
click at [261, 361] on span "Confirmer l'envoi" at bounding box center [273, 365] width 67 height 13
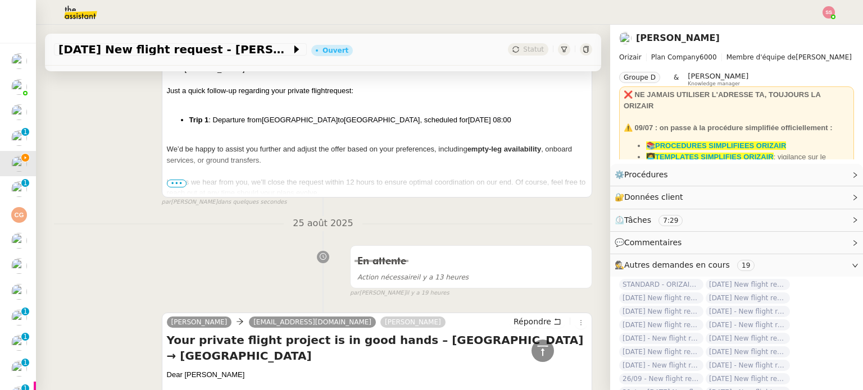
click at [174, 187] on span "•••" at bounding box center [177, 184] width 20 height 8
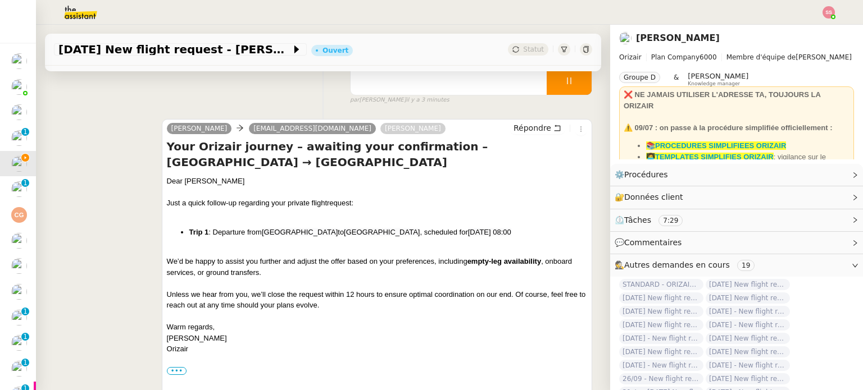
scroll to position [67, 0]
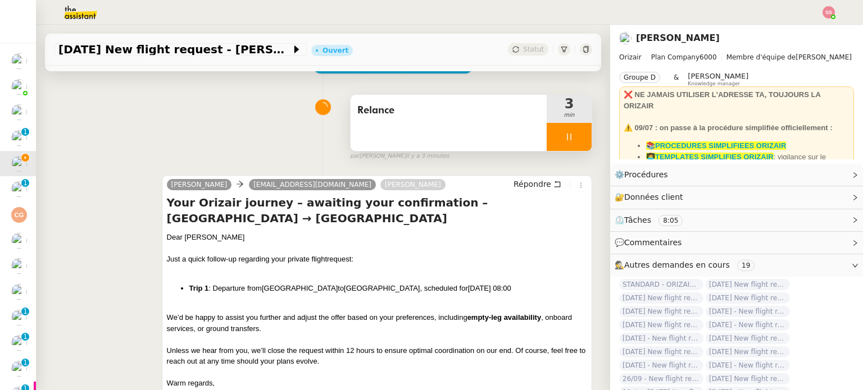
click at [571, 137] on div at bounding box center [568, 137] width 45 height 28
click at [571, 137] on button at bounding box center [580, 137] width 22 height 28
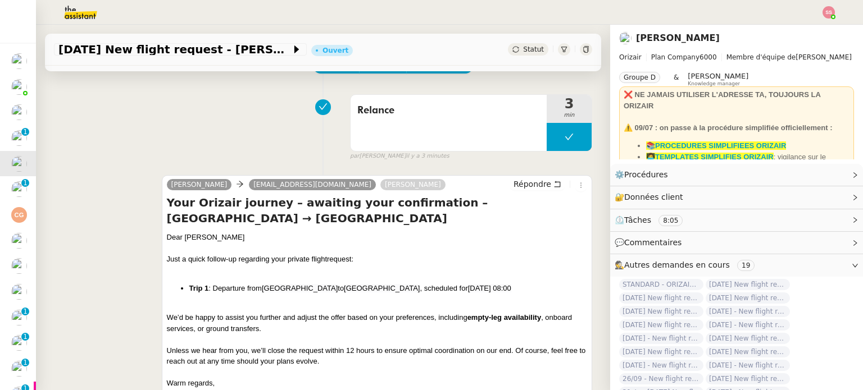
click at [523, 47] on span "Statut" at bounding box center [533, 49] width 21 height 8
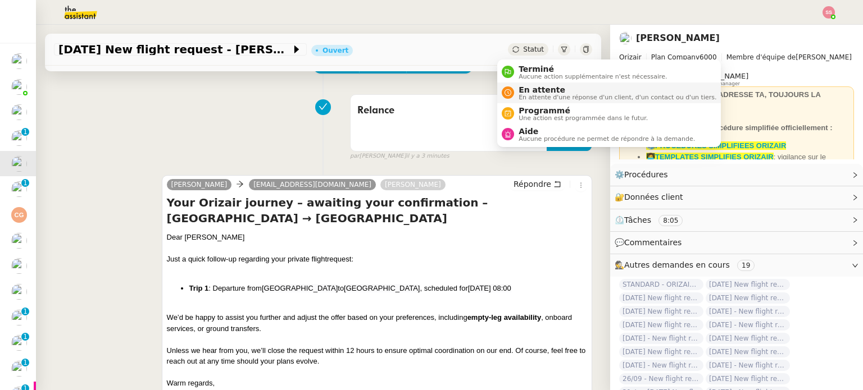
click at [534, 85] on span "En attente" at bounding box center [617, 89] width 198 height 9
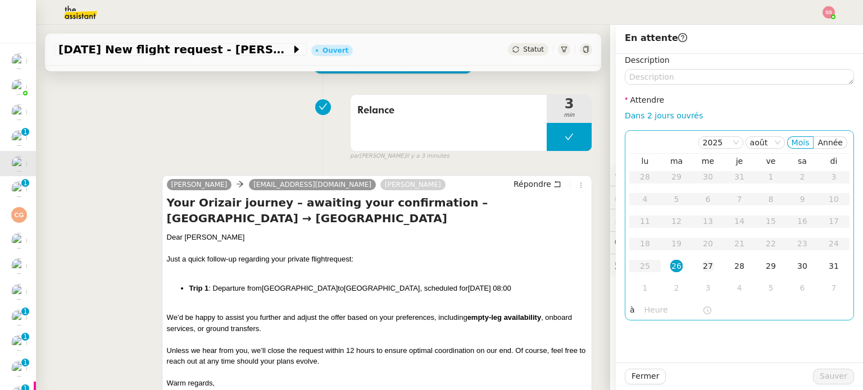
click at [704, 265] on div "27" at bounding box center [707, 266] width 12 height 12
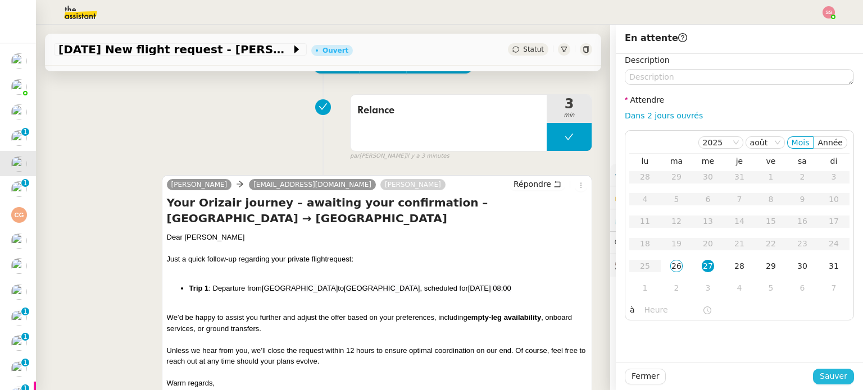
click at [842, 377] on button "Sauver" at bounding box center [833, 377] width 41 height 16
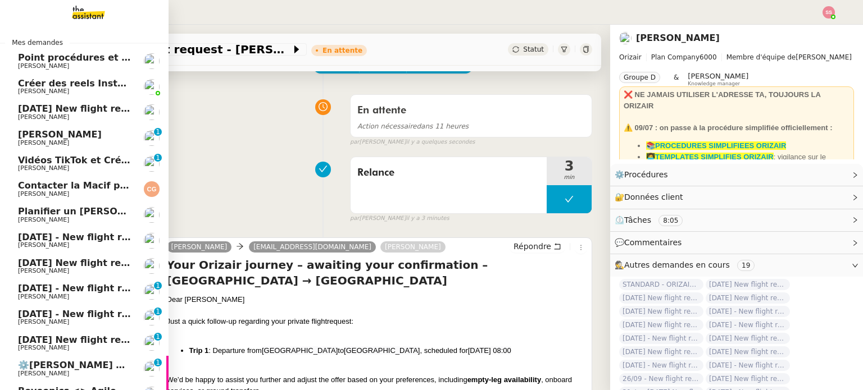
click at [63, 104] on span "10th December 2025 New flight request - Sumedh Jadhav" at bounding box center [130, 108] width 225 height 11
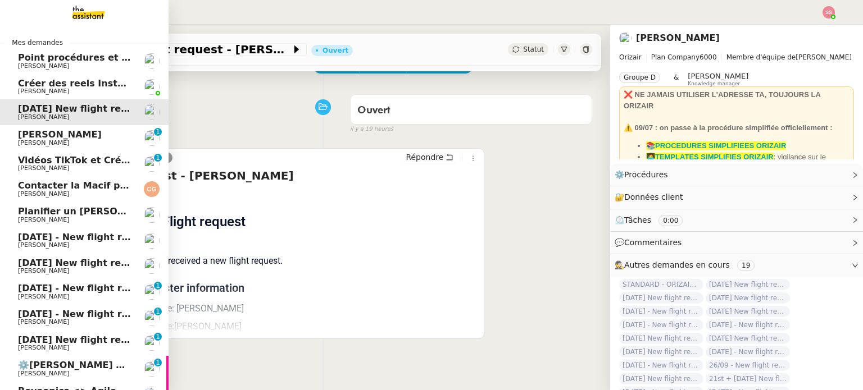
click at [95, 245] on span "[PERSON_NAME]" at bounding box center [74, 245] width 113 height 7
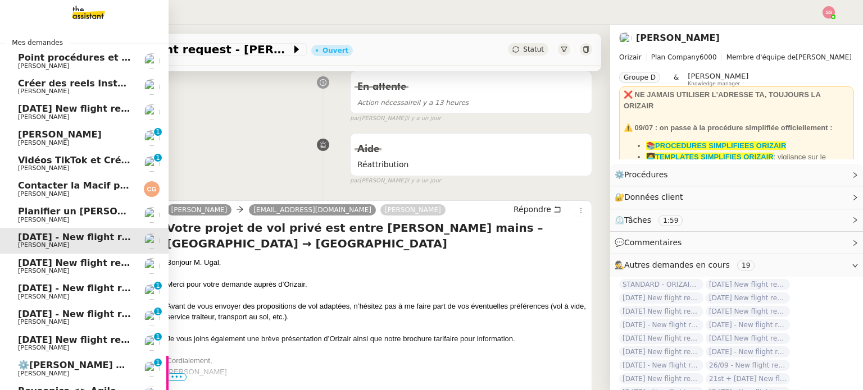
click at [67, 116] on span "[PERSON_NAME]" at bounding box center [74, 117] width 113 height 7
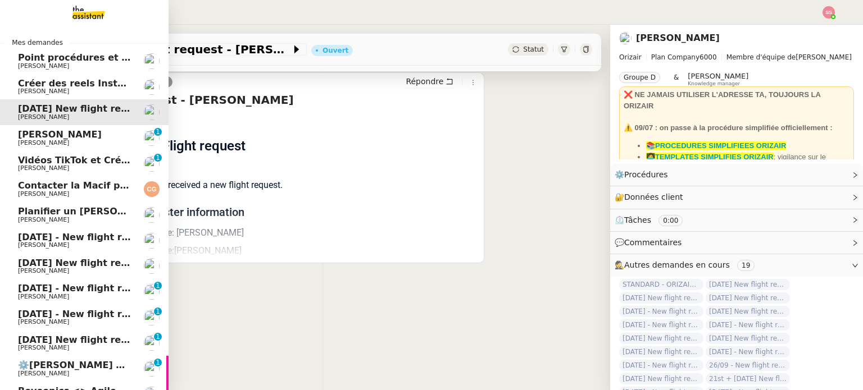
click at [72, 242] on span "[PERSON_NAME]" at bounding box center [74, 245] width 113 height 7
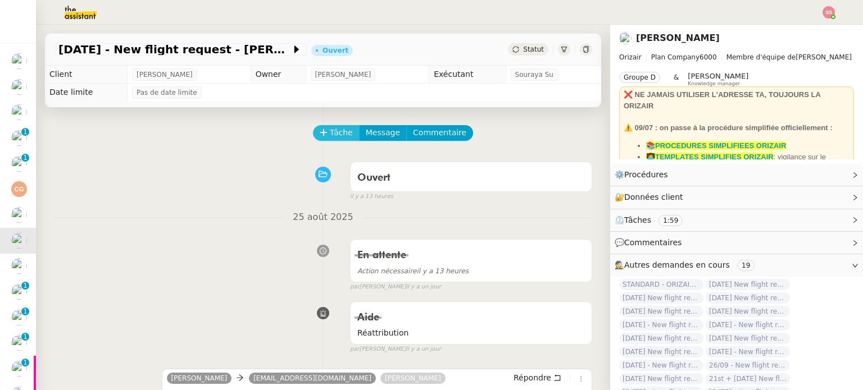
click at [320, 136] on icon at bounding box center [324, 133] width 8 height 8
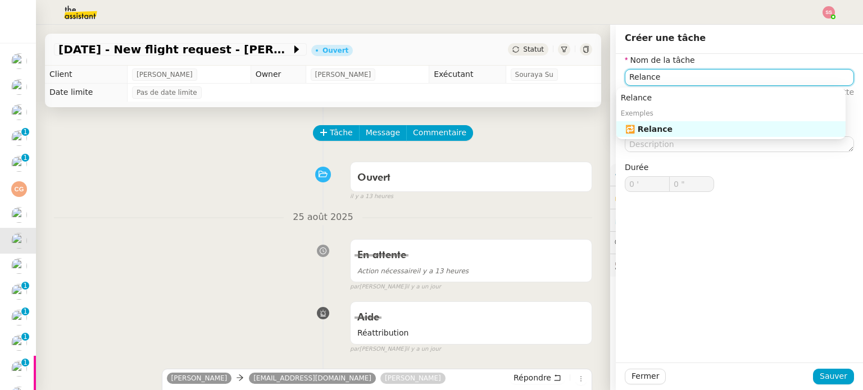
click at [662, 129] on div "🔁 Relance" at bounding box center [733, 129] width 216 height 10
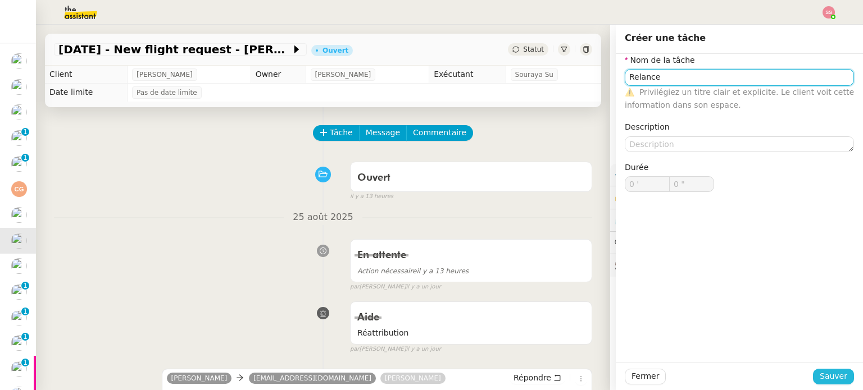
type input "Relance"
click at [824, 373] on span "Sauver" at bounding box center [833, 376] width 28 height 13
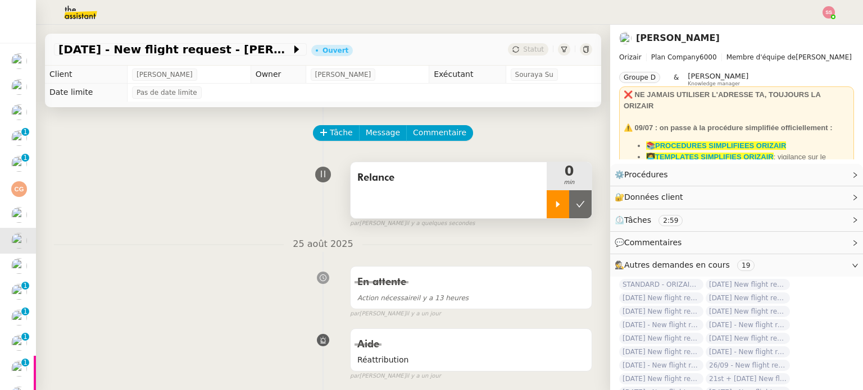
click at [553, 206] on icon at bounding box center [557, 204] width 9 height 9
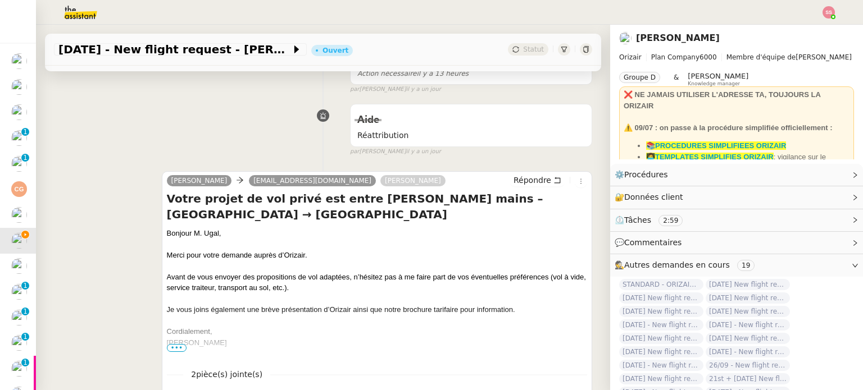
scroll to position [281, 0]
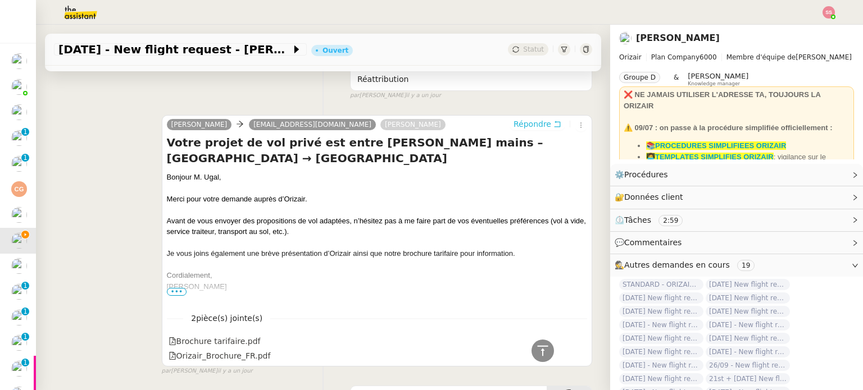
click at [513, 130] on span "Répondre" at bounding box center [532, 124] width 38 height 11
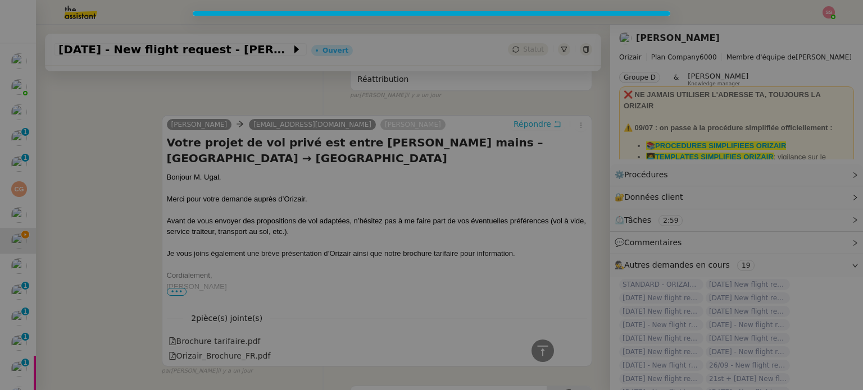
scroll to position [382, 0]
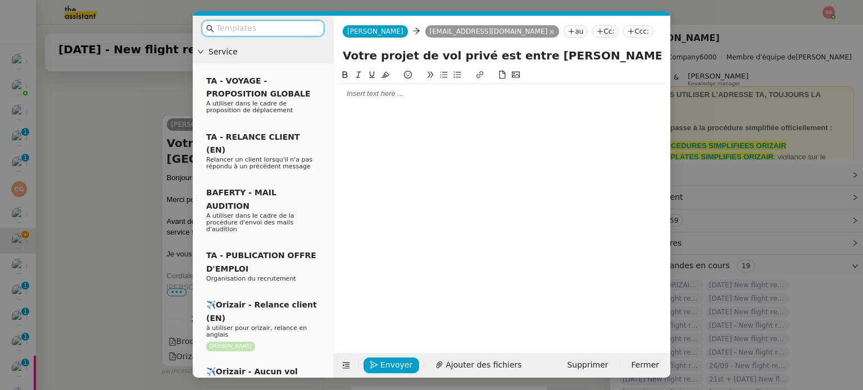
click at [297, 24] on input "text" at bounding box center [266, 28] width 101 height 13
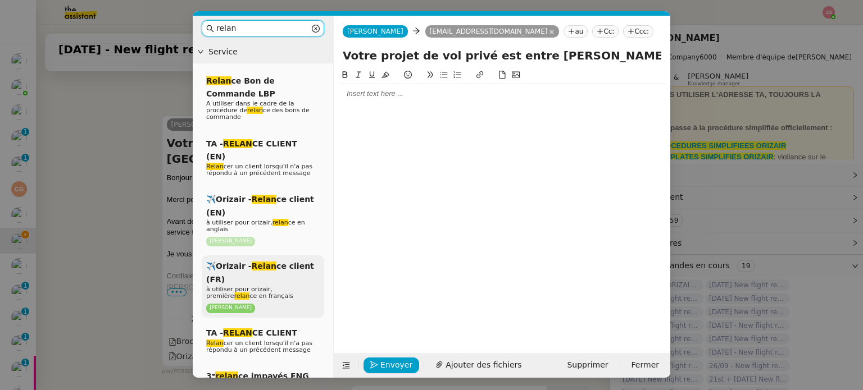
type input "relan"
click at [285, 262] on span "✈️Orizair - Relan ce client (FR)" at bounding box center [260, 273] width 108 height 22
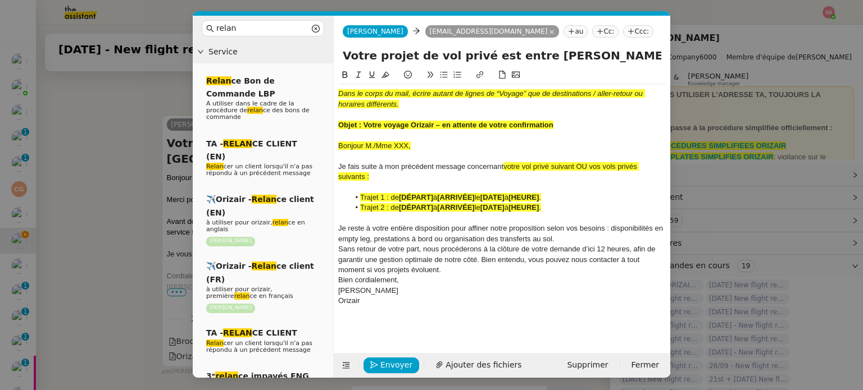
scroll to position [514, 0]
drag, startPoint x: 363, startPoint y: 127, endPoint x: 571, endPoint y: 120, distance: 208.5
click at [571, 120] on div "Objet : Votre voyage Orizair – en attente de votre confirmation" at bounding box center [501, 125] width 327 height 10
copy strong "Votre voyage Orizair – en attente de votre confirmation"
drag, startPoint x: 610, startPoint y: 58, endPoint x: 325, endPoint y: 57, distance: 285.3
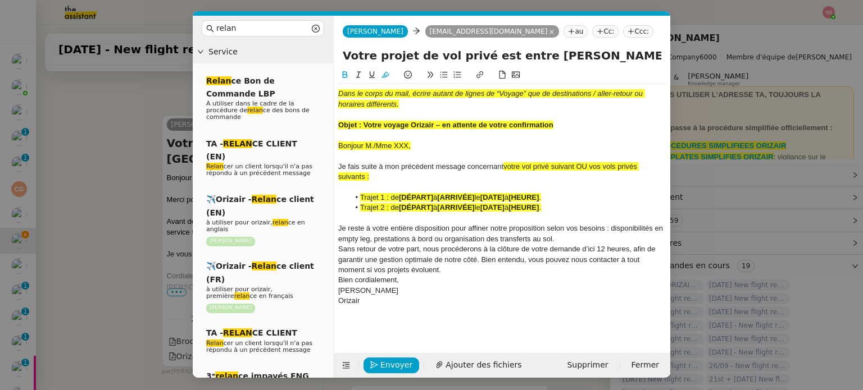
click at [325, 57] on nz-layout "relan Service Relan ce Bon de Commande LBP A utiliser dans le cadre de la procé…" at bounding box center [431, 197] width 477 height 362
paste input "voyage Orizair – en attente de votre confirmation"
type input "Votre voyage Orizair – en attente de votre confirmation – Toulouse-Blagnac Airp…"
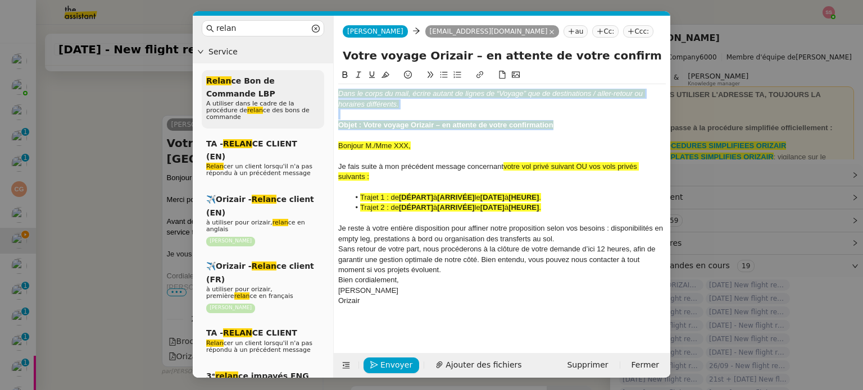
drag, startPoint x: 526, startPoint y: 113, endPoint x: 318, endPoint y: 79, distance: 211.2
click at [318, 79] on nz-layout "relan Service Relan ce Bon de Commande LBP A utiliser dans le cadre de la procé…" at bounding box center [431, 197] width 477 height 362
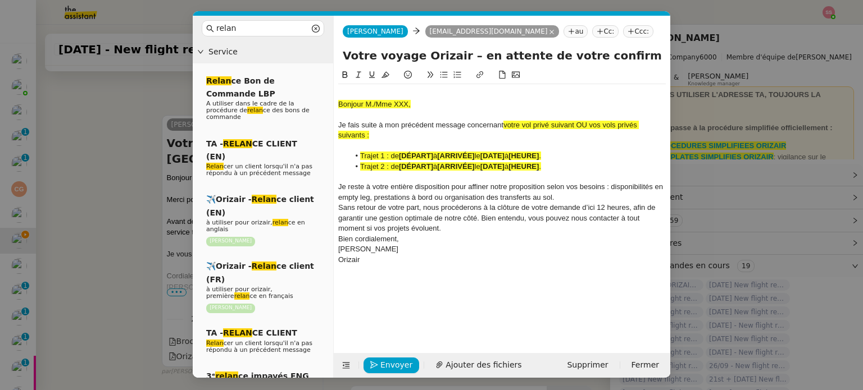
drag, startPoint x: 577, startPoint y: 124, endPoint x: 661, endPoint y: 132, distance: 84.7
click at [661, 132] on div "Je fais suite à mon précédent message concernant votre vol privé suivant OU vos…" at bounding box center [501, 130] width 327 height 21
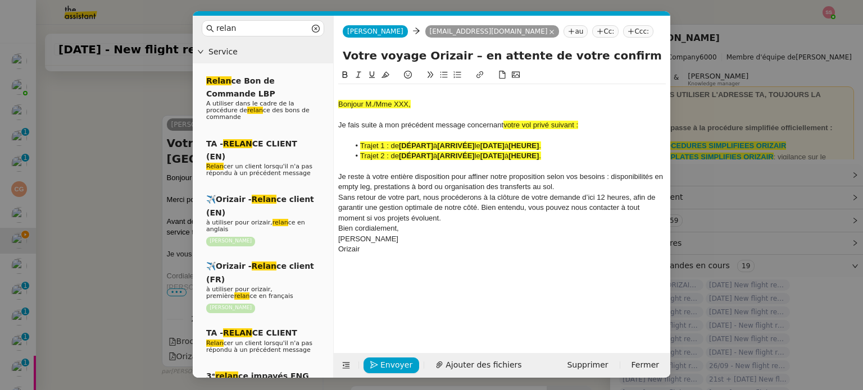
drag, startPoint x: 589, startPoint y: 121, endPoint x: 503, endPoint y: 121, distance: 85.9
click at [503, 121] on div "Je fais suite à mon précédent message concernant votre vol privé suivant :" at bounding box center [501, 125] width 327 height 10
click at [389, 76] on icon at bounding box center [385, 75] width 8 height 8
click at [398, 129] on span "Je fais suite à mon précédent message concernant" at bounding box center [420, 125] width 165 height 8
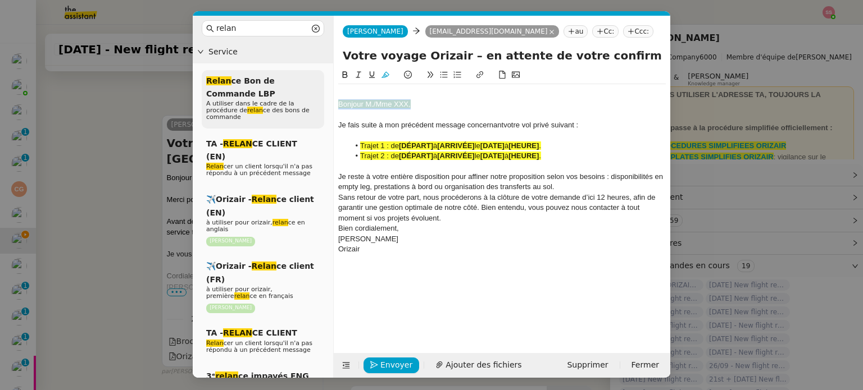
drag, startPoint x: 414, startPoint y: 107, endPoint x: 319, endPoint y: 103, distance: 95.6
click at [319, 103] on nz-layout "relan Service Relan ce Bon de Commande LBP A utiliser dans le cadre de la procé…" at bounding box center [431, 197] width 477 height 362
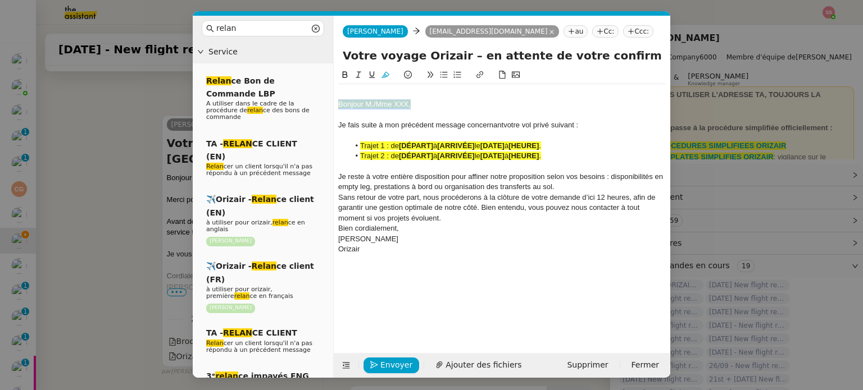
click at [382, 74] on icon at bounding box center [385, 75] width 8 height 8
click at [353, 89] on div at bounding box center [501, 94] width 327 height 10
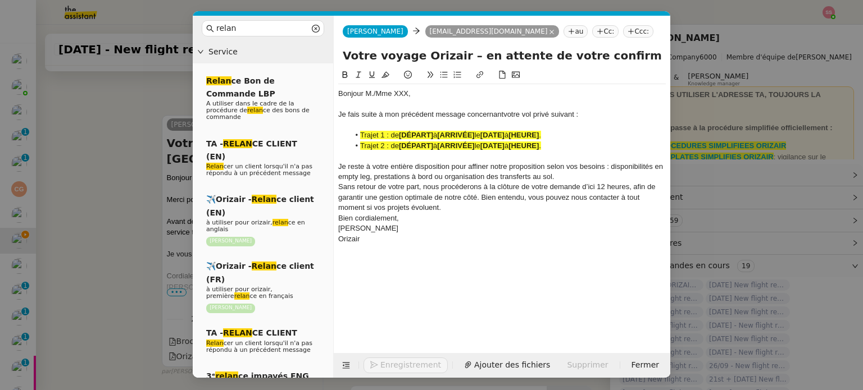
click at [151, 183] on nz-modal-container "relan Service Relan ce Bon de Commande LBP A utiliser dans le cadre de la procé…" at bounding box center [431, 195] width 863 height 390
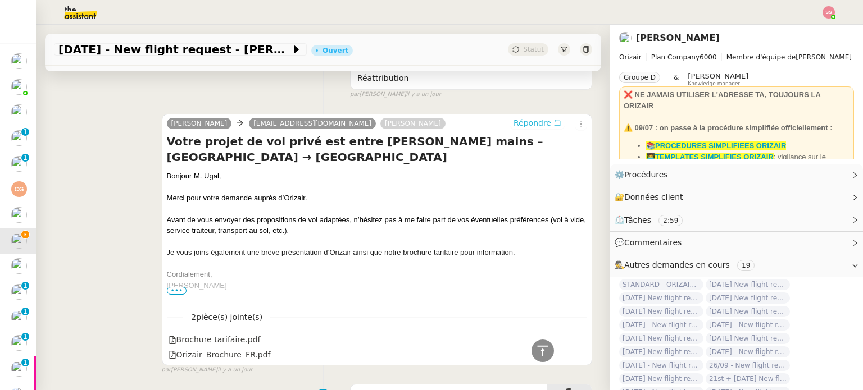
scroll to position [513, 0]
click at [199, 177] on div "Bonjour M. Ugal," at bounding box center [377, 177] width 420 height 11
copy div "Bonjour M. Ugal,"
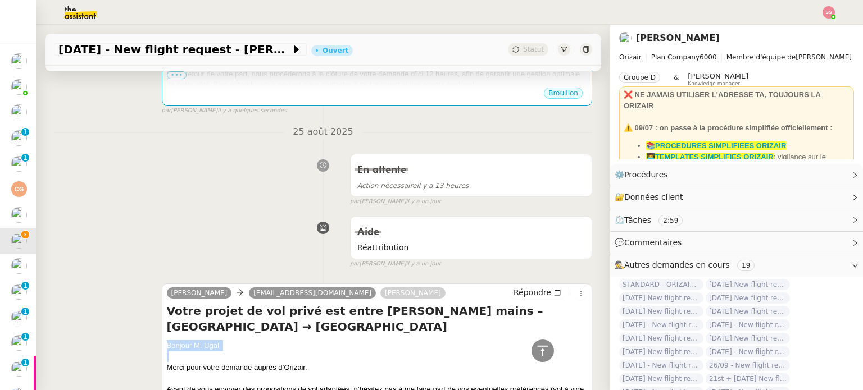
scroll to position [232, 0]
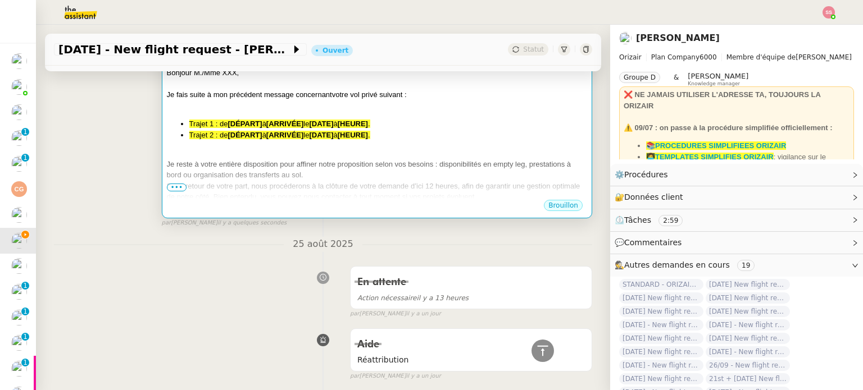
click at [334, 145] on div "Bonjour M./Mme XXX, Je fais suite à mon précédent message concernant votre vol …" at bounding box center [377, 156] width 420 height 179
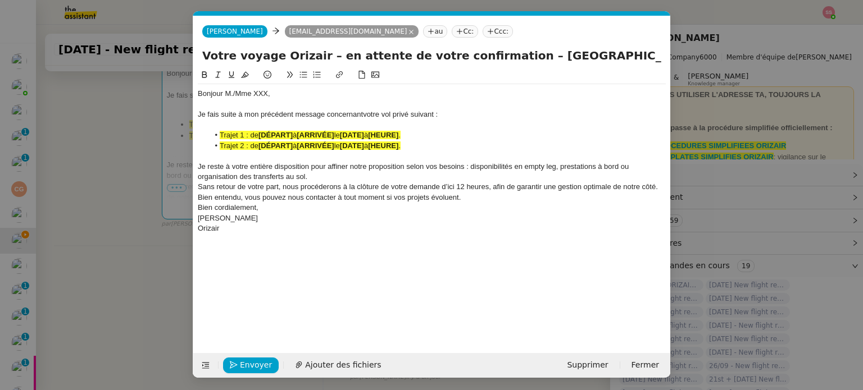
scroll to position [0, 40]
click at [239, 88] on div "Bonjour M./Mme XXX, Je fais suite à mon précédent message concernant votre vol …" at bounding box center [432, 161] width 468 height 154
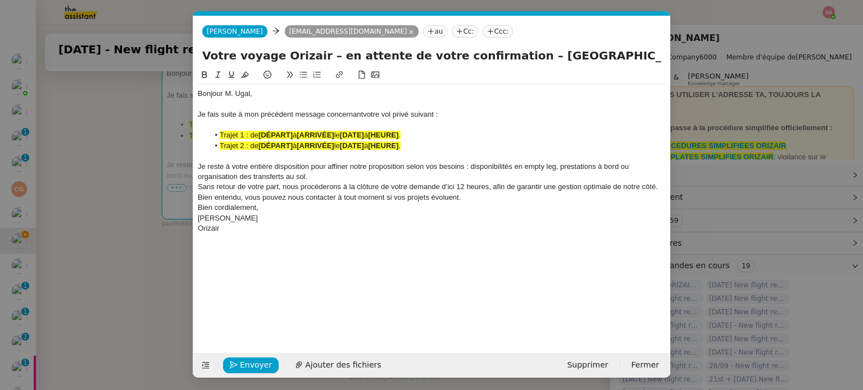
click at [297, 142] on span "à" at bounding box center [295, 146] width 4 height 8
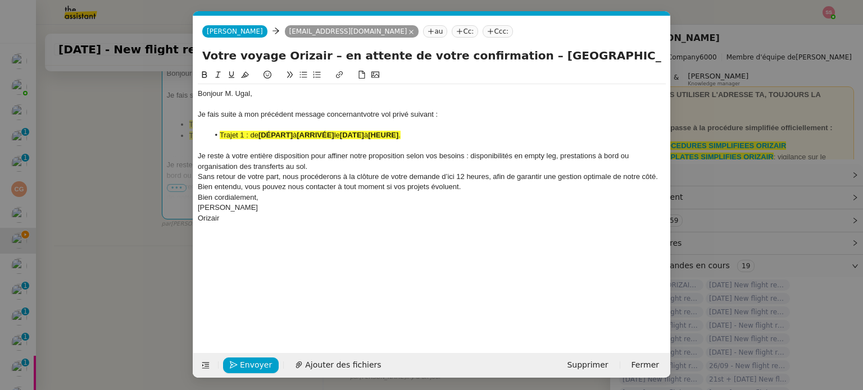
click at [322, 168] on div "Je reste à votre entière disposition pour affiner notre proposition selon vos b…" at bounding box center [432, 161] width 468 height 21
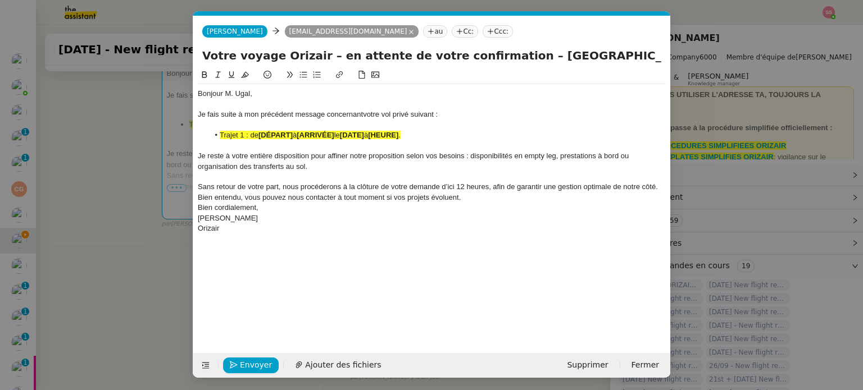
click at [481, 195] on div "Sans retour de votre part, nous procéderons à la clôture de votre demande d’ici…" at bounding box center [432, 192] width 468 height 21
click at [290, 136] on strong "[DÉPART]" at bounding box center [275, 135] width 34 height 8
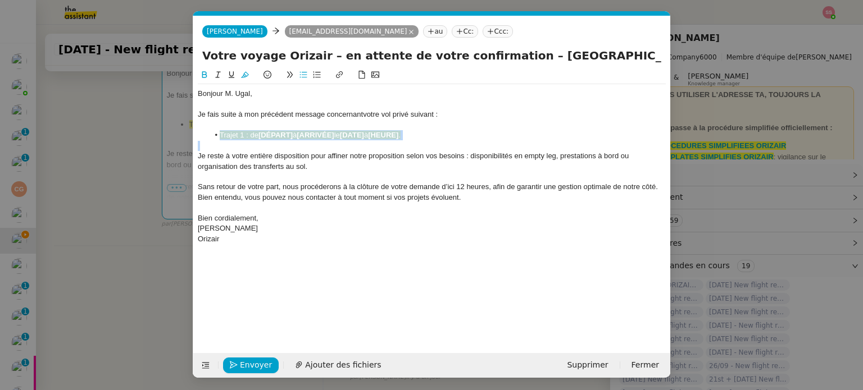
click at [290, 136] on strong "[DÉPART]" at bounding box center [275, 135] width 34 height 8
click at [246, 75] on icon at bounding box center [245, 75] width 8 height 8
click at [161, 181] on nz-modal-container "relan Service Relan ce Bon de Commande LBP A utiliser dans le cadre de la procé…" at bounding box center [431, 195] width 863 height 390
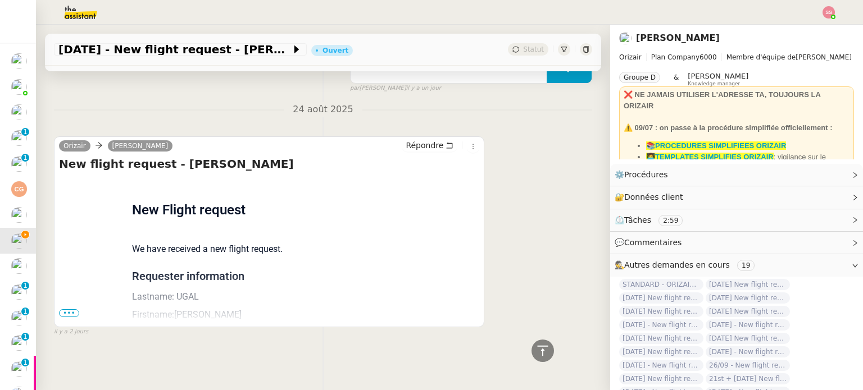
scroll to position [879, 0]
click at [65, 309] on span "•••" at bounding box center [69, 313] width 20 height 8
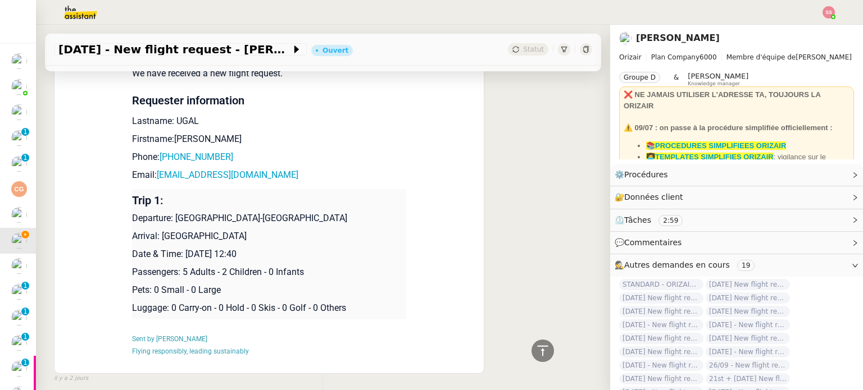
scroll to position [1101, 0]
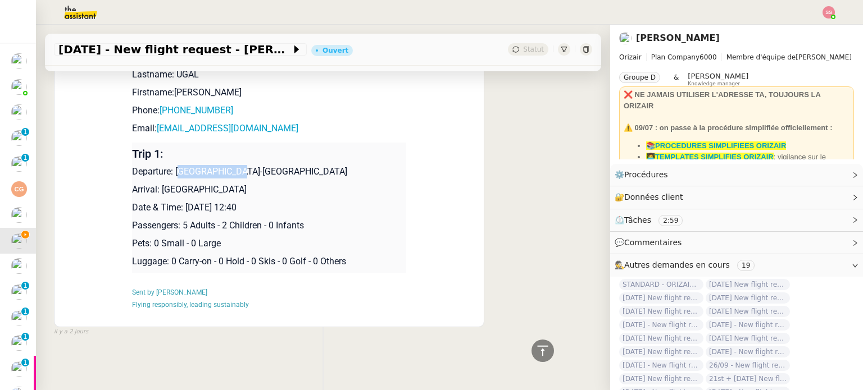
drag, startPoint x: 174, startPoint y: 166, endPoint x: 230, endPoint y: 162, distance: 55.7
click at [230, 165] on p "Departure: Toulouse-Blagnac Airport" at bounding box center [269, 171] width 274 height 13
click at [258, 165] on p "Departure: Toulouse-Blagnac Airport" at bounding box center [269, 171] width 274 height 13
drag, startPoint x: 239, startPoint y: 165, endPoint x: 171, endPoint y: 167, distance: 68.5
click at [171, 167] on p "Departure: Toulouse-Blagnac Airport" at bounding box center [269, 171] width 274 height 13
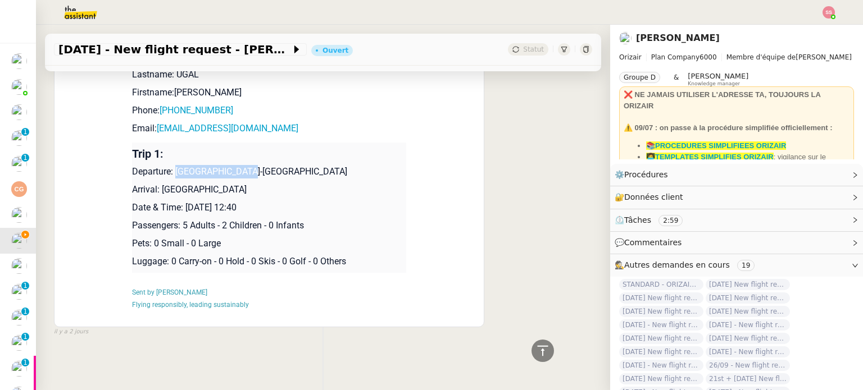
copy p "Toulouse-Blagnac"
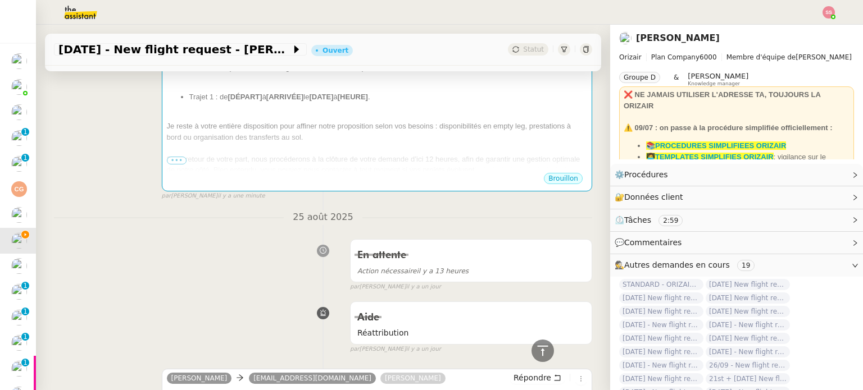
click at [345, 144] on div at bounding box center [377, 148] width 420 height 11
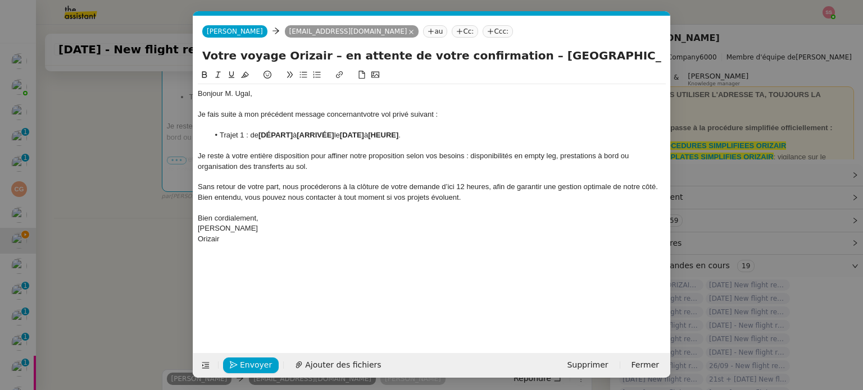
scroll to position [0, 40]
drag, startPoint x: 294, startPoint y: 133, endPoint x: 260, endPoint y: 135, distance: 34.3
click at [260, 135] on li "Trajet 1 : de [DÉPART] à [ARRIVÉE] le [DATE] à [HEURE] ." at bounding box center [437, 135] width 457 height 10
click at [132, 223] on nz-modal-container "relan Service Relan ce Bon de Commande LBP A utiliser dans le cadre de la procé…" at bounding box center [431, 195] width 863 height 390
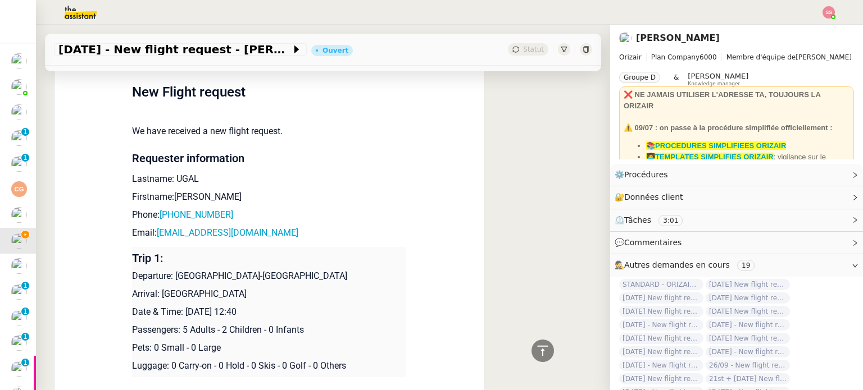
scroll to position [1101, 0]
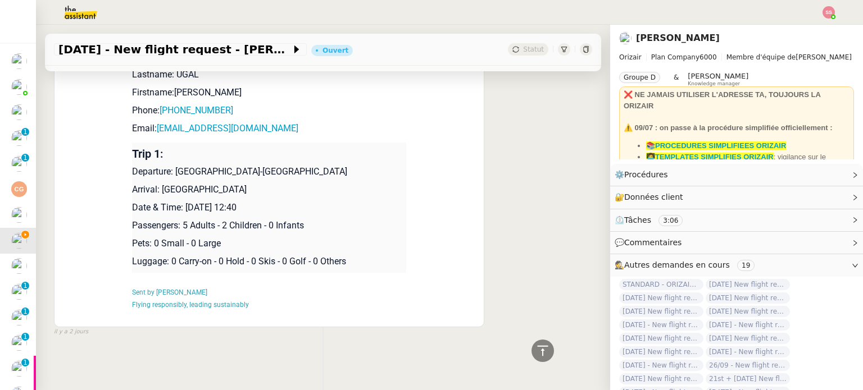
drag, startPoint x: 156, startPoint y: 184, endPoint x: 243, endPoint y: 177, distance: 87.3
click at [243, 183] on p "Arrival: London City Airport" at bounding box center [269, 189] width 274 height 13
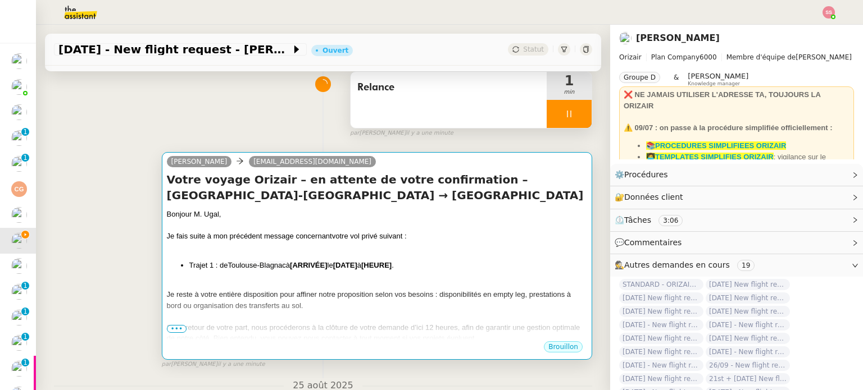
scroll to position [315, 0]
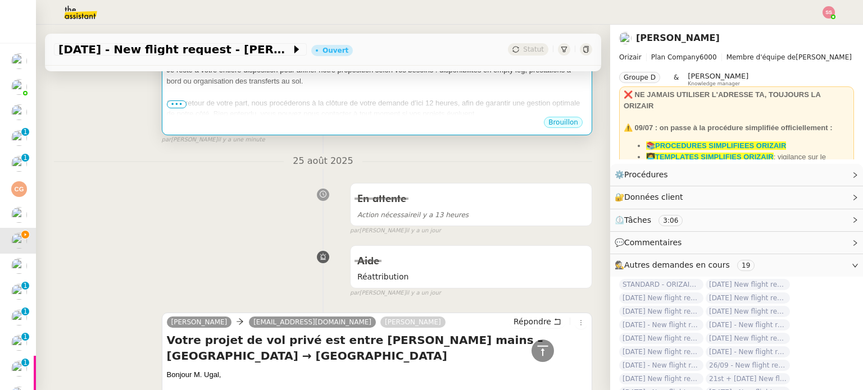
click at [339, 122] on div "Brouillon" at bounding box center [377, 124] width 420 height 17
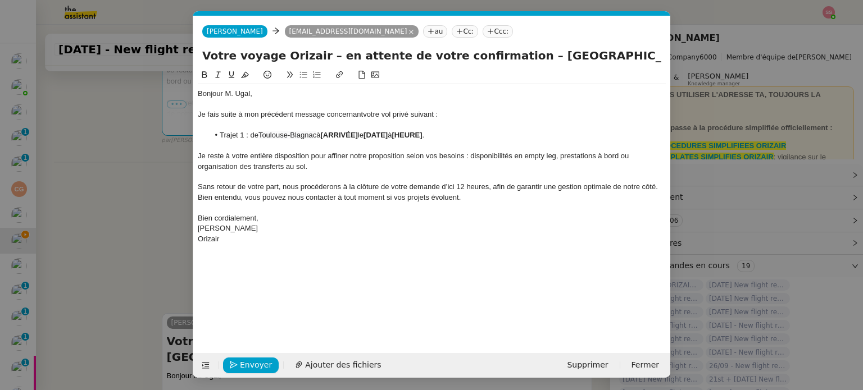
scroll to position [0, 40]
drag, startPoint x: 363, startPoint y: 134, endPoint x: 325, endPoint y: 135, distance: 37.6
click at [325, 135] on li "Trajet 1 : de Toulouse-Blagnac à [ARRIVÉE] le [DATE] à [HEURE] ." at bounding box center [437, 135] width 457 height 10
click at [152, 245] on nz-modal-container "relan Service Relan ce Bon de Commande LBP A utiliser dans le cadre de la procé…" at bounding box center [431, 195] width 863 height 390
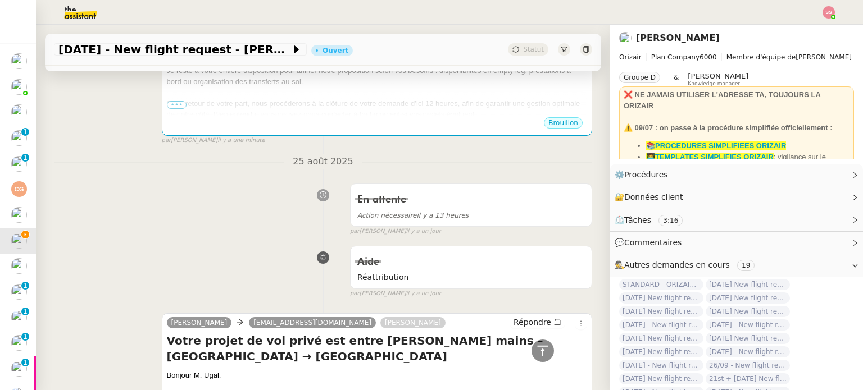
scroll to position [146, 0]
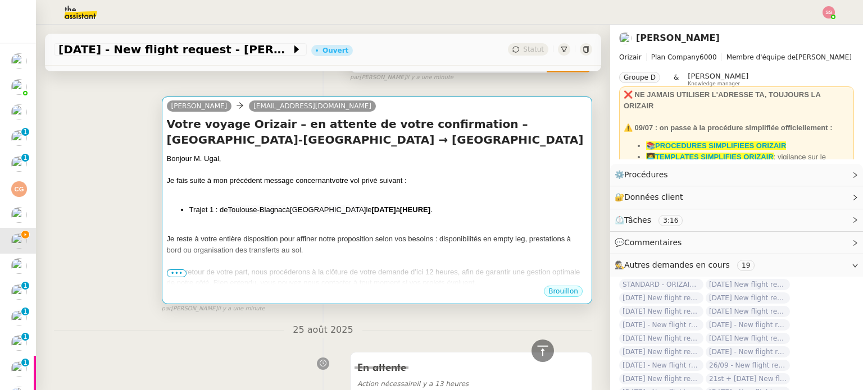
click at [452, 181] on div "Je fais suite à mon précédent message concernant votre vol privé suivant :" at bounding box center [377, 180] width 420 height 11
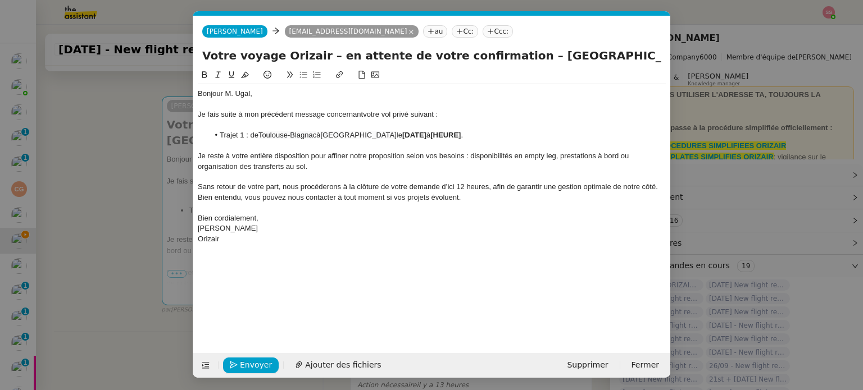
scroll to position [0, 40]
drag, startPoint x: 465, startPoint y: 134, endPoint x: 397, endPoint y: 134, distance: 68.5
click at [397, 134] on li "Trajet 1 : de Toulouse-Blagnac à London City Airport le [DATE] à [HEURE] ." at bounding box center [437, 135] width 457 height 10
click at [154, 312] on nz-modal-container "relan Service Relan ce Bon de Commande LBP A utiliser dans le cadre de la procé…" at bounding box center [431, 195] width 863 height 390
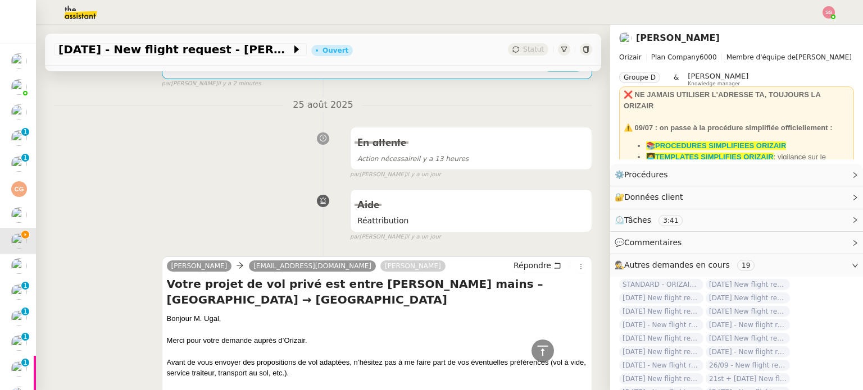
scroll to position [147, 0]
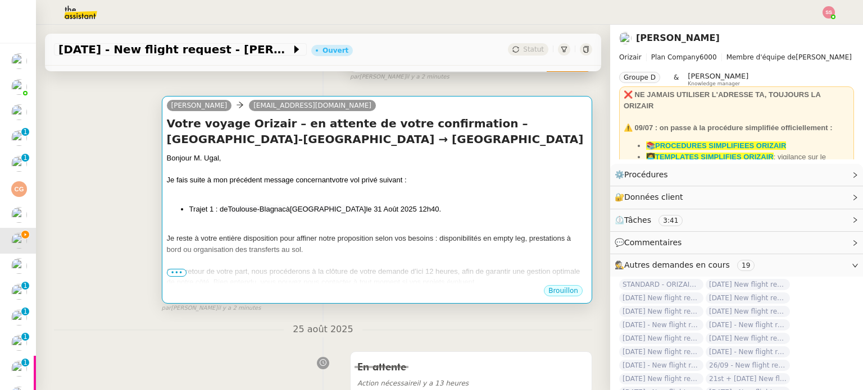
click at [384, 248] on div "Je reste à votre entière disposition pour affiner notre proposition selon vos b…" at bounding box center [377, 244] width 420 height 22
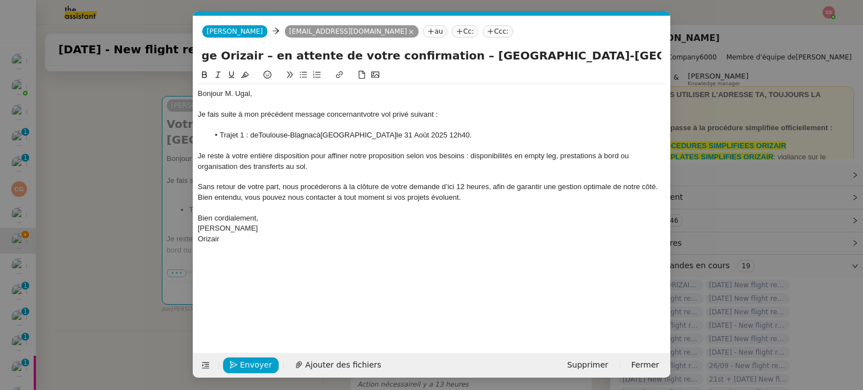
scroll to position [0, 101]
drag, startPoint x: 467, startPoint y: 51, endPoint x: 685, endPoint y: 74, distance: 218.6
click at [685, 74] on nz-modal-container "relan Service Relan ce Bon de Commande LBP A utiliser dans le cadre de la procé…" at bounding box center [431, 195] width 863 height 390
click at [475, 206] on div at bounding box center [432, 208] width 468 height 10
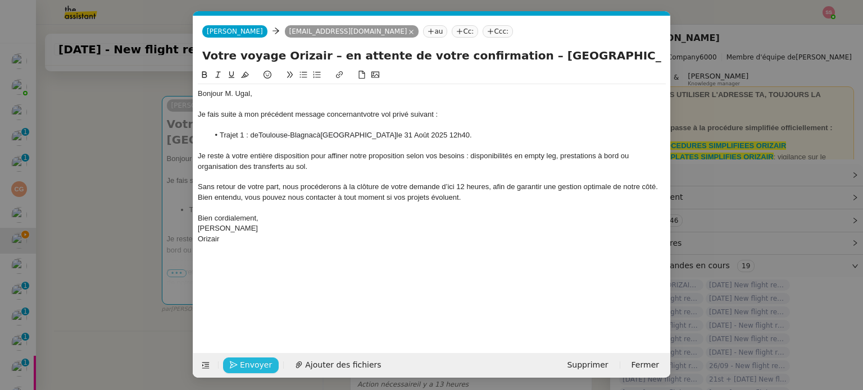
click at [249, 370] on span "Envoyer" at bounding box center [256, 365] width 32 height 13
click at [482, 31] on nz-tag "Ccc:" at bounding box center [497, 31] width 30 height 12
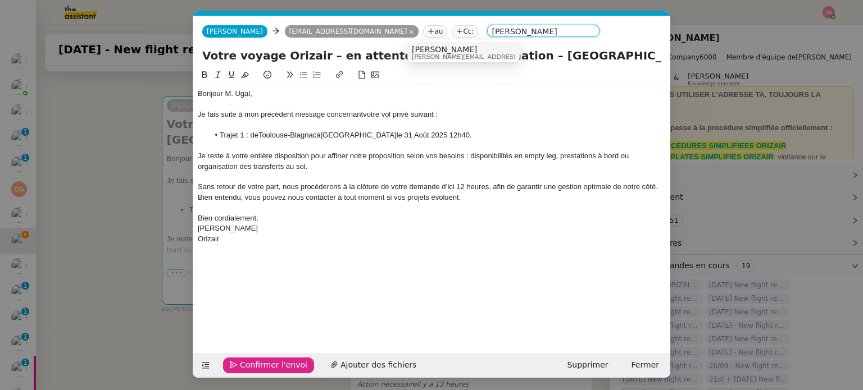
type input "louis frei"
click at [430, 54] on span "[PERSON_NAME][EMAIL_ADDRESS][DOMAIN_NAME]" at bounding box center [491, 57] width 159 height 6
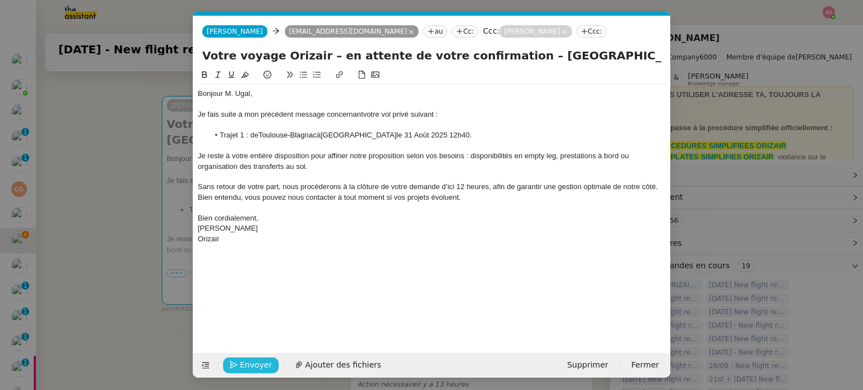
click at [274, 363] on div "Envoyer Ajouter des fichiers" at bounding box center [293, 366] width 190 height 16
click at [258, 361] on span "Envoyer" at bounding box center [256, 365] width 32 height 13
click at [265, 368] on span "Confirmer l'envoi" at bounding box center [273, 365] width 67 height 13
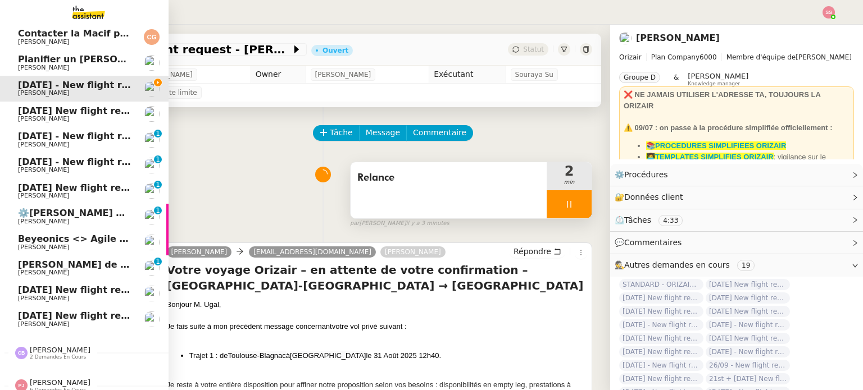
scroll to position [166, 0]
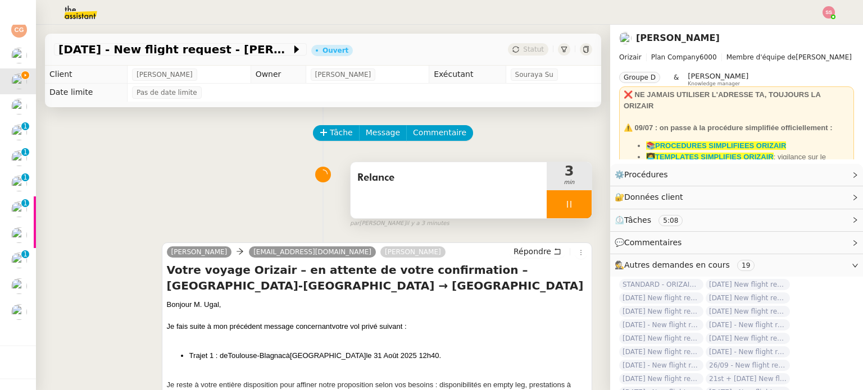
click at [564, 203] on icon at bounding box center [568, 204] width 9 height 9
click at [569, 203] on button at bounding box center [580, 204] width 22 height 28
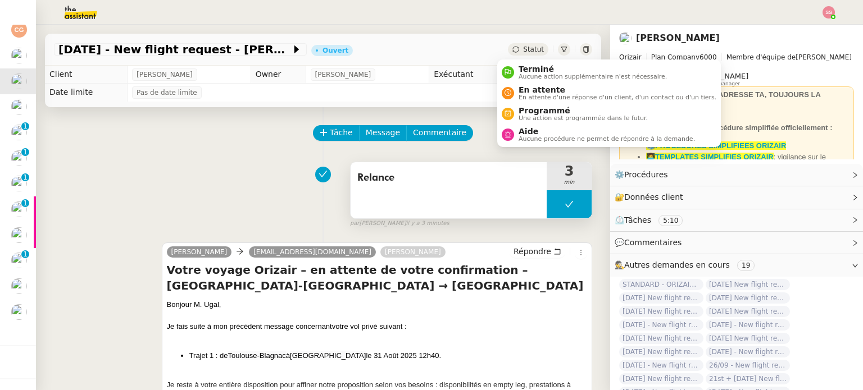
click at [512, 48] on icon at bounding box center [515, 49] width 6 height 6
click at [532, 96] on span "En attente d'une réponse d'un client, d'un contact ou d'un tiers." at bounding box center [617, 97] width 198 height 6
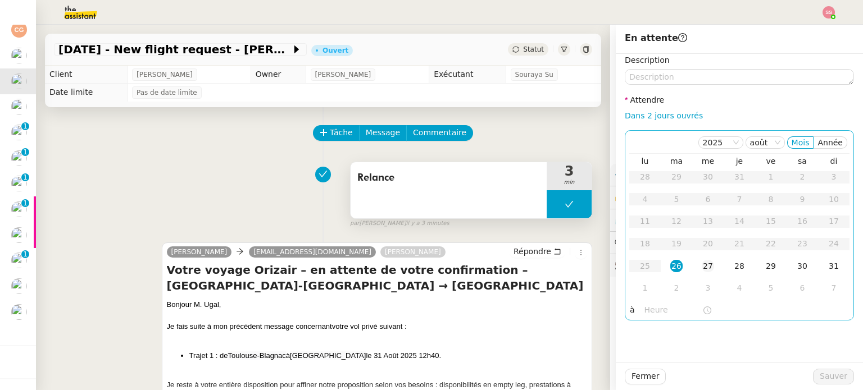
click at [701, 265] on div "27" at bounding box center [707, 266] width 12 height 12
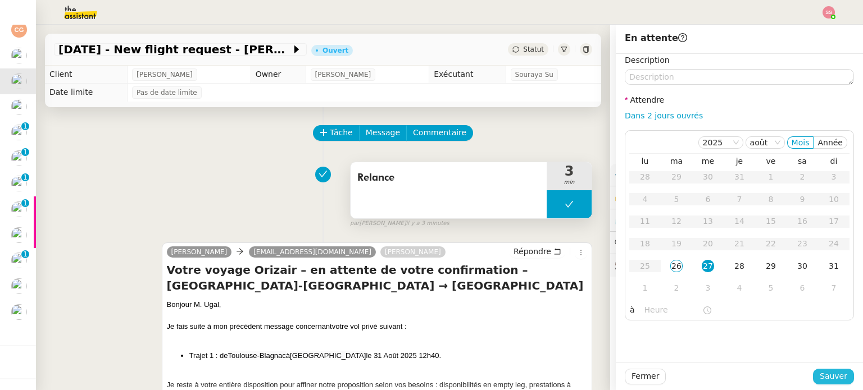
drag, startPoint x: 814, startPoint y: 381, endPoint x: 453, endPoint y: 282, distance: 374.3
click at [814, 381] on button "Sauver" at bounding box center [833, 377] width 41 height 16
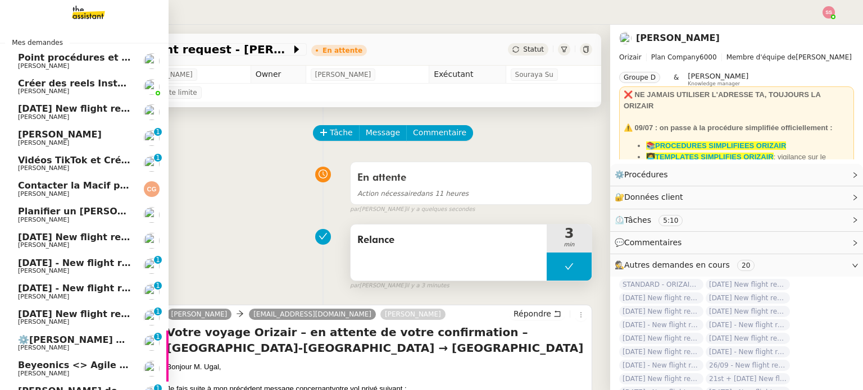
click at [50, 107] on span "10th December 2025 New flight request - Sumedh Jadhav" at bounding box center [130, 108] width 225 height 11
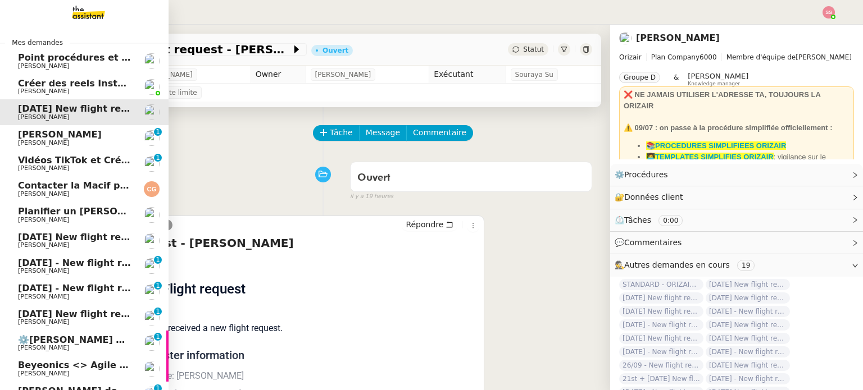
click at [85, 239] on span "[DATE] New flight request - [PERSON_NAME] [PERSON_NAME]" at bounding box center [174, 237] width 312 height 11
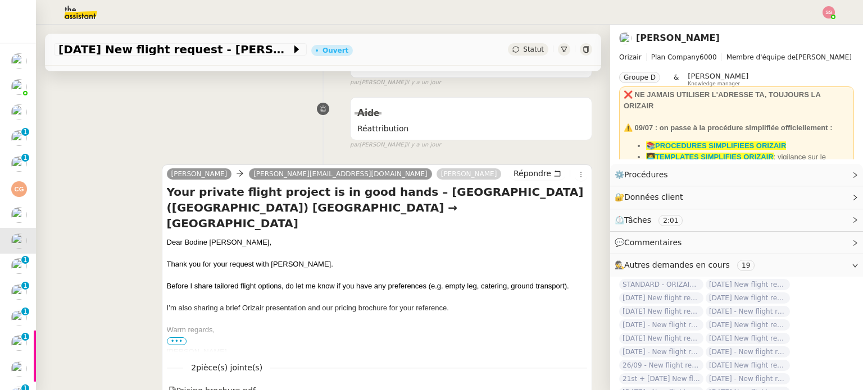
scroll to position [225, 0]
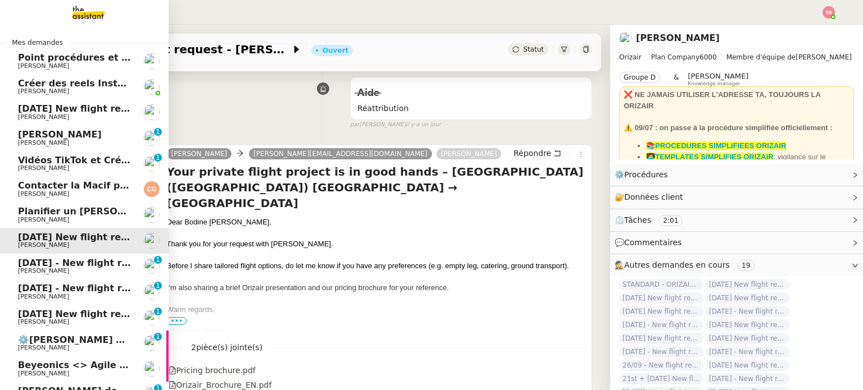
click at [95, 106] on span "10th December 2025 New flight request - Sumedh Jadhav" at bounding box center [130, 108] width 225 height 11
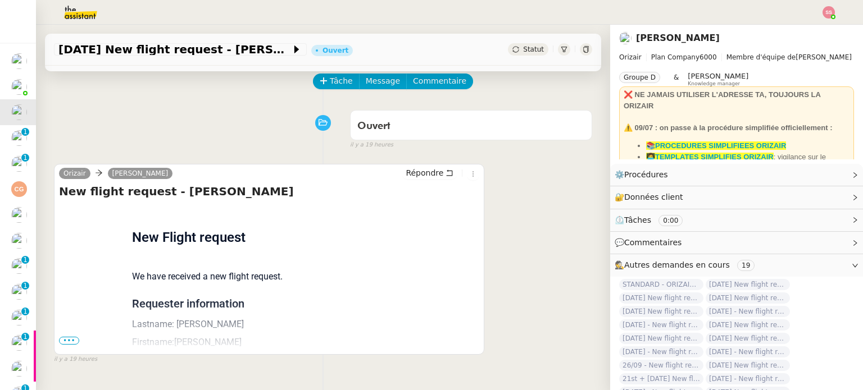
scroll to position [38, 0]
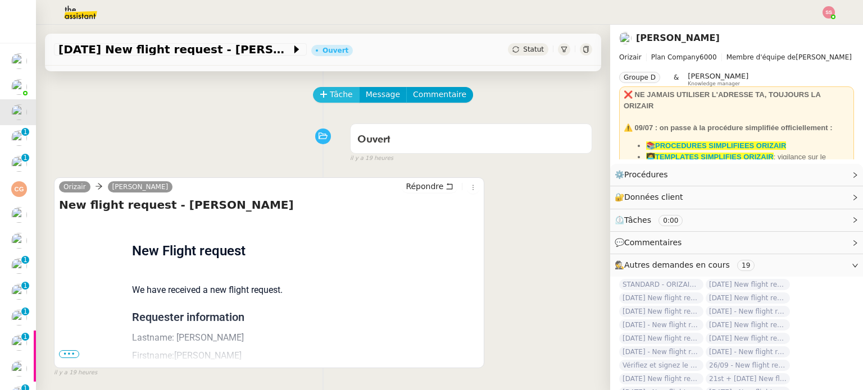
click at [323, 103] on button "Tâche" at bounding box center [336, 95] width 47 height 16
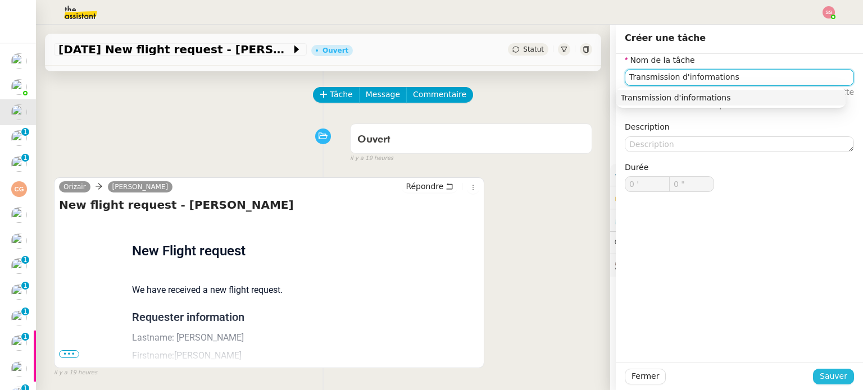
type input "Transmission d'informations"
click at [820, 377] on span "Sauver" at bounding box center [833, 376] width 28 height 13
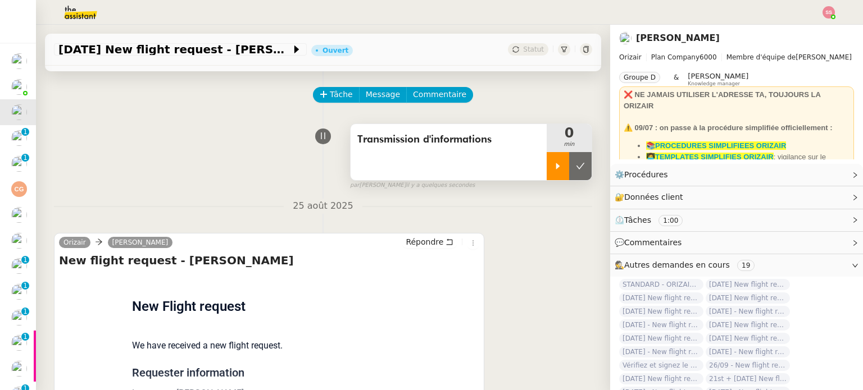
click at [550, 169] on div at bounding box center [557, 166] width 22 height 28
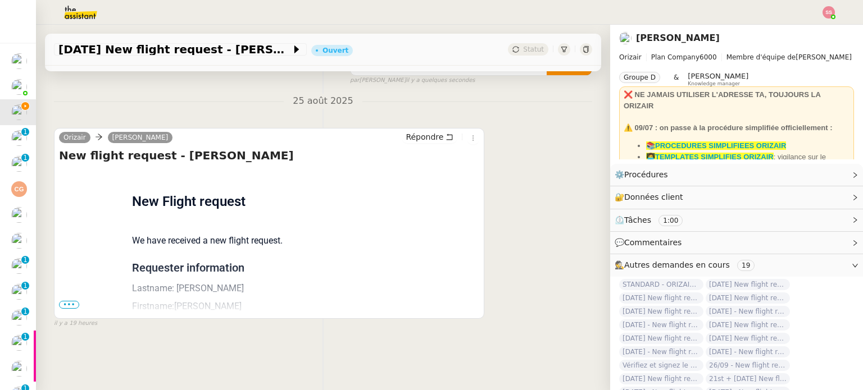
scroll to position [151, 0]
click at [72, 301] on span "•••" at bounding box center [69, 305] width 20 height 8
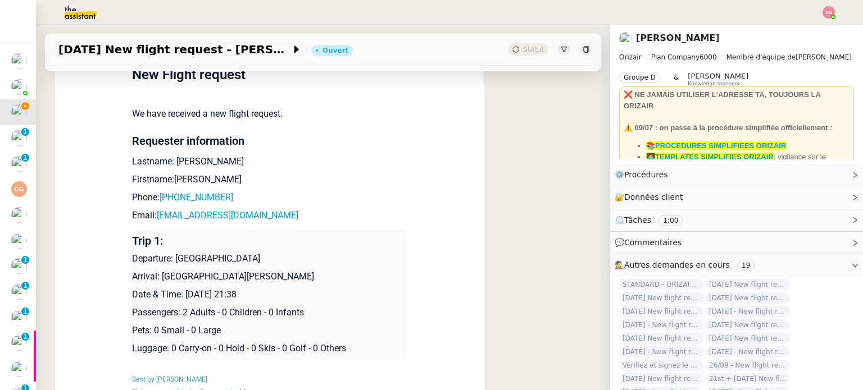
scroll to position [319, 0]
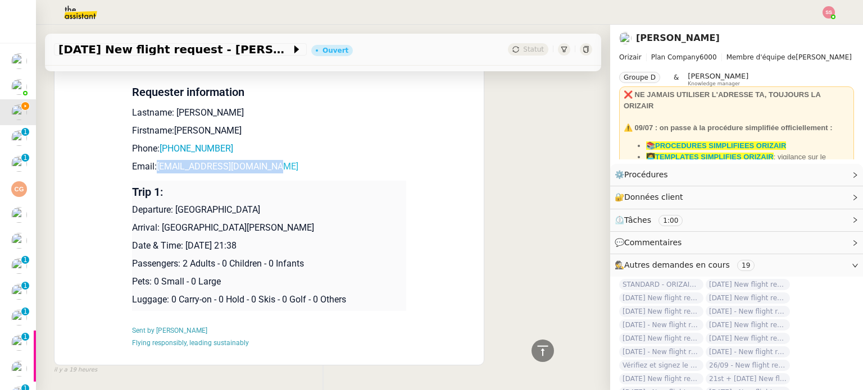
drag, startPoint x: 272, startPoint y: 171, endPoint x: 153, endPoint y: 172, distance: 119.1
click at [153, 172] on p "Email: sumedhjadhav490@gmail.com" at bounding box center [269, 166] width 274 height 13
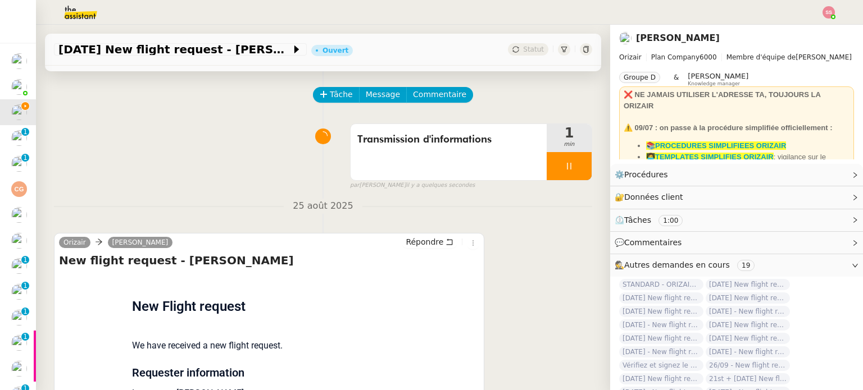
scroll to position [0, 0]
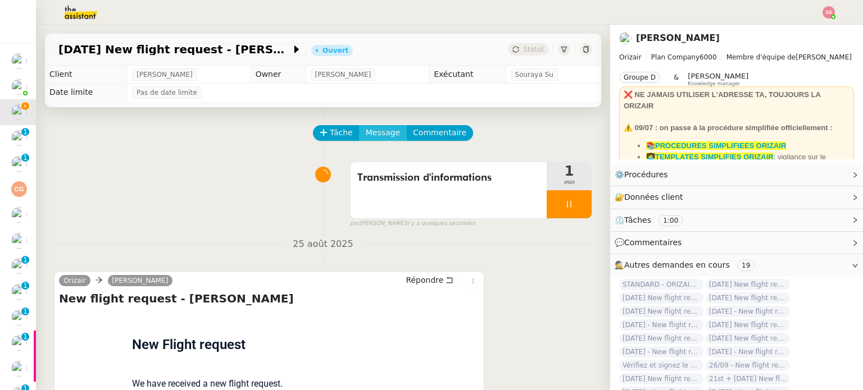
click at [383, 136] on span "Message" at bounding box center [383, 132] width 34 height 13
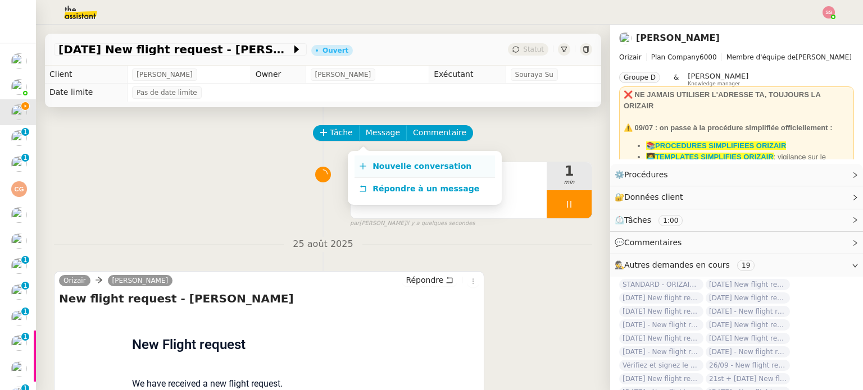
click at [390, 164] on span "Nouvelle conversation" at bounding box center [421, 166] width 99 height 9
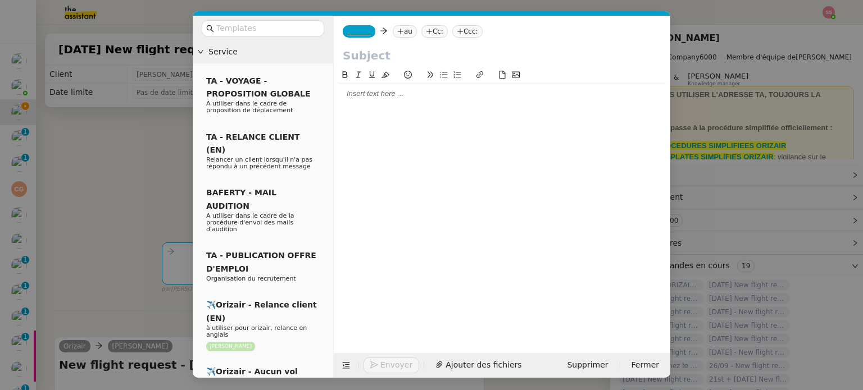
click at [398, 36] on nz-tag "au" at bounding box center [405, 31] width 24 height 12
paste input "sumedhjadhav490@gmail.com"
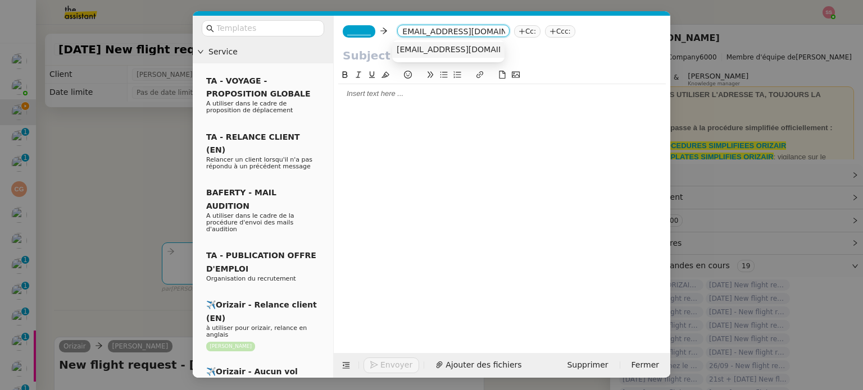
type input "sumedhjadhav490@gmail.com"
click at [429, 47] on span "sumedhjadhav490@gmail.com" at bounding box center [466, 49] width 138 height 9
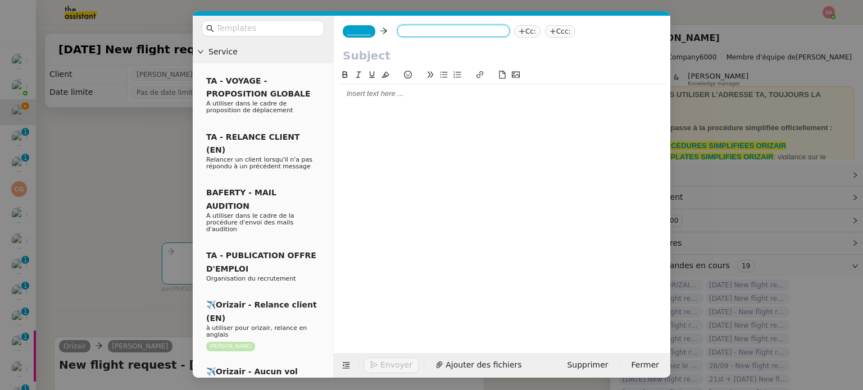
scroll to position [0, 0]
click at [362, 26] on nz-tag "_______" at bounding box center [359, 31] width 33 height 12
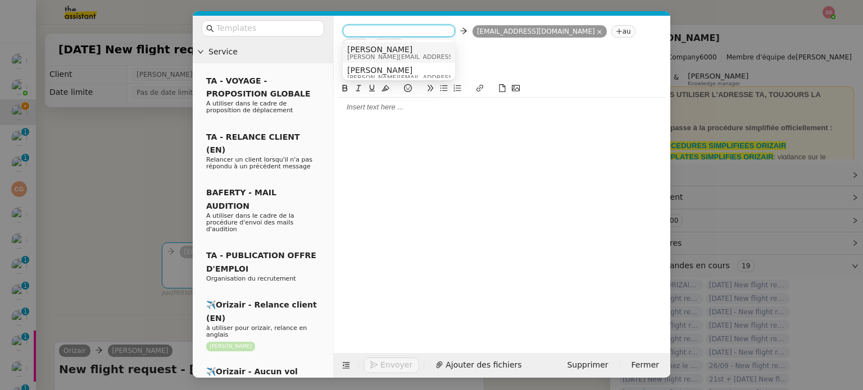
click at [396, 47] on span "[PERSON_NAME]" at bounding box center [426, 49] width 159 height 9
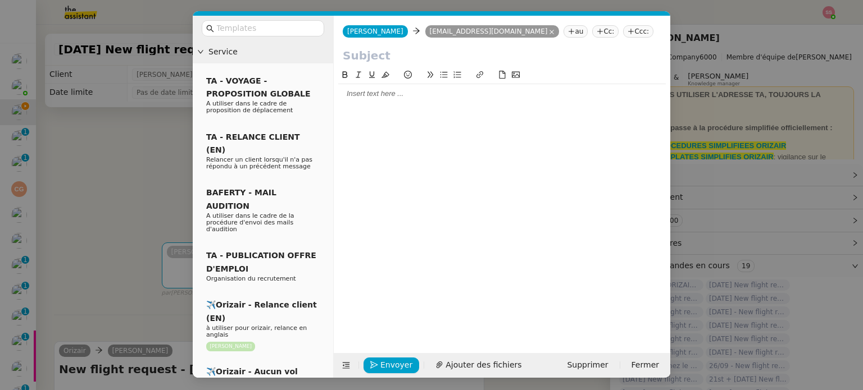
click at [623, 35] on nz-tag "Ccc:" at bounding box center [638, 31] width 30 height 12
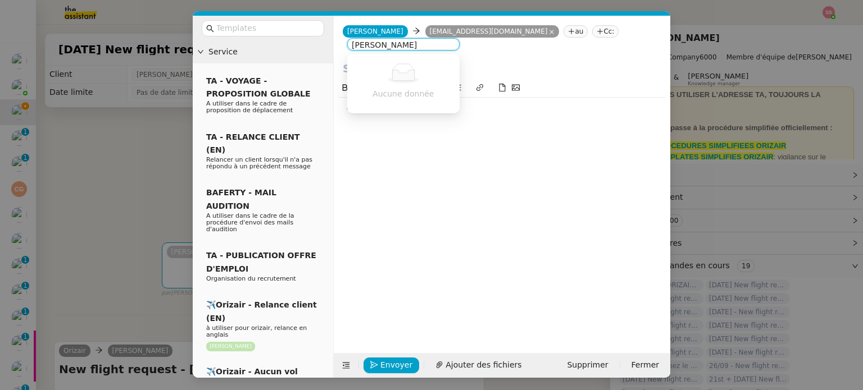
click at [371, 47] on input "louis rei" at bounding box center [403, 45] width 103 height 11
type input "louis frei"
click at [405, 59] on div "[PERSON_NAME] [PERSON_NAME][EMAIL_ADDRESS][DOMAIN_NAME]" at bounding box center [436, 66] width 168 height 15
click at [311, 27] on input "text" at bounding box center [266, 28] width 101 height 13
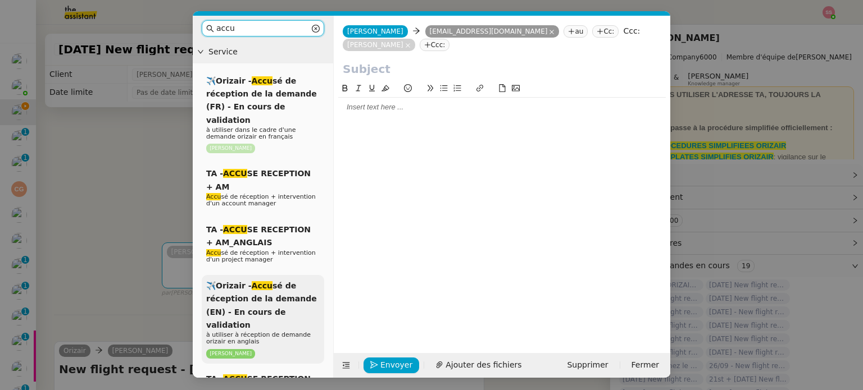
type input "accu"
click at [258, 281] on em "Accu" at bounding box center [262, 285] width 21 height 9
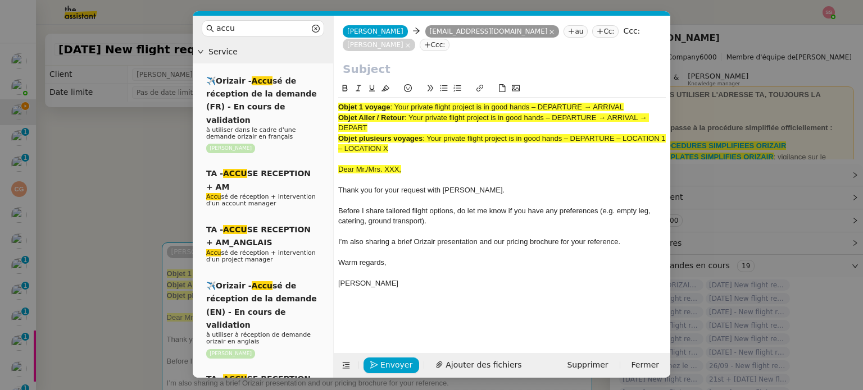
drag, startPoint x: 395, startPoint y: 107, endPoint x: 670, endPoint y: 109, distance: 274.6
click at [670, 109] on nz-modal-container "accu Service ✈️Orizair - Accu sé de réception de la demande (FR) - En cours de …" at bounding box center [431, 195] width 863 height 390
click at [458, 65] on input "text" at bounding box center [502, 69] width 318 height 17
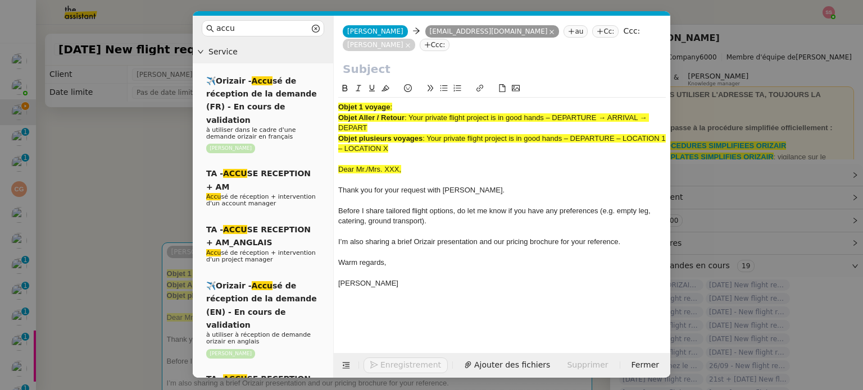
paste input "Your private flight project is in good hands – DEPARTURE → ARRIVAL"
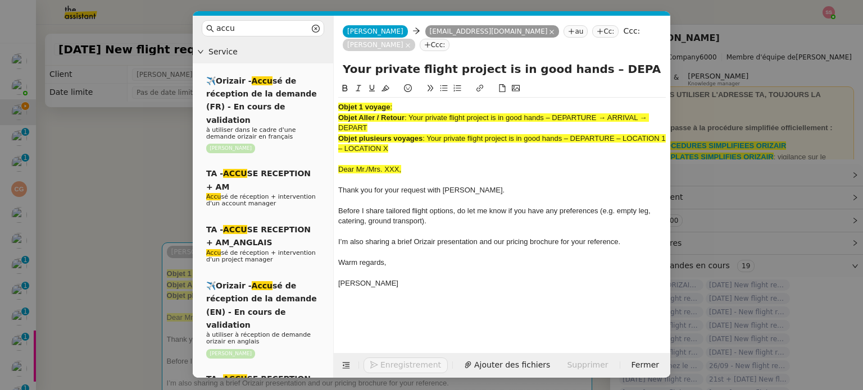
scroll to position [0, 48]
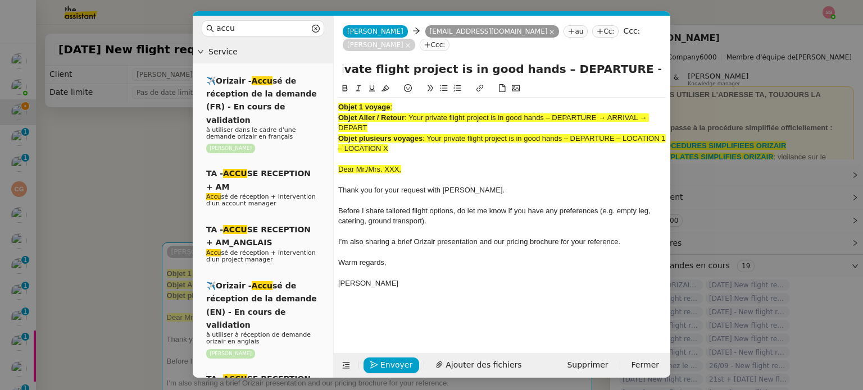
type input "Your private flight project is in good hands – DEPARTURE → ARRIVAL"
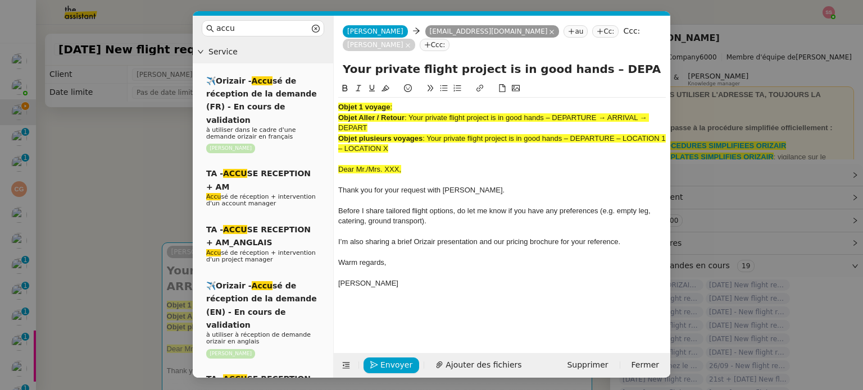
drag, startPoint x: 419, startPoint y: 147, endPoint x: 332, endPoint y: 95, distance: 100.7
click at [332, 95] on nz-layout "accu Service ✈️Orizair - Accu sé de réception de la demande (FR) - En cours de …" at bounding box center [431, 197] width 477 height 362
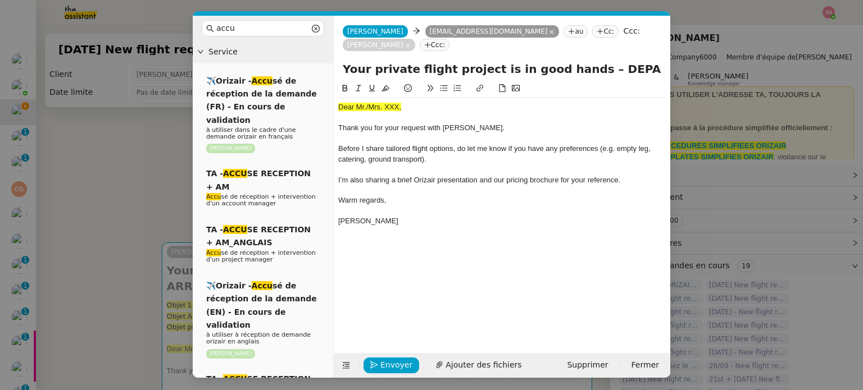
click at [78, 233] on nz-modal-container "accu Service ✈️Orizair - Accu sé de réception de la demande (FR) - En cours de …" at bounding box center [431, 195] width 863 height 390
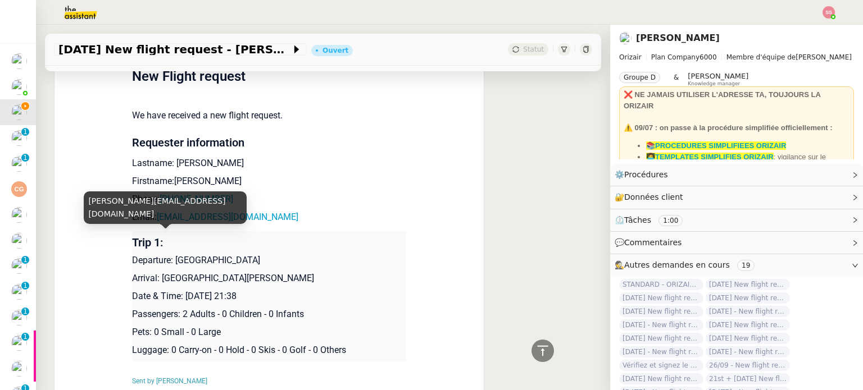
scroll to position [505, 0]
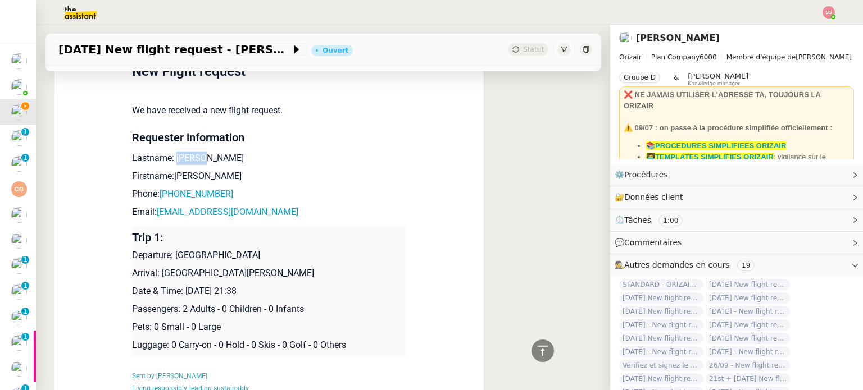
drag, startPoint x: 194, startPoint y: 148, endPoint x: 168, endPoint y: 143, distance: 25.7
click at [168, 152] on p "Lastname: Jadhav" at bounding box center [269, 158] width 274 height 13
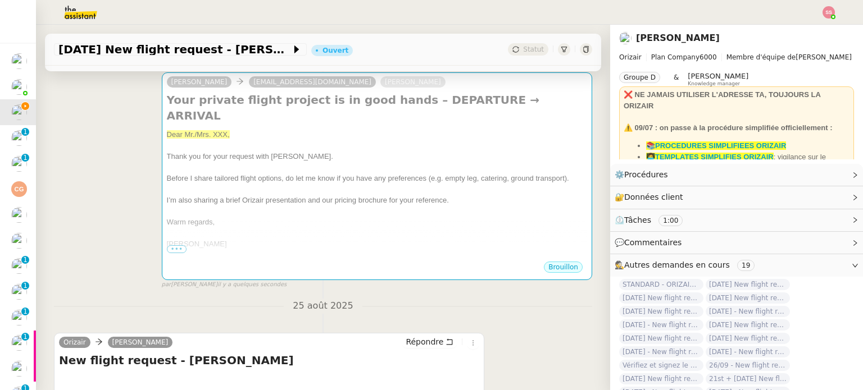
scroll to position [56, 0]
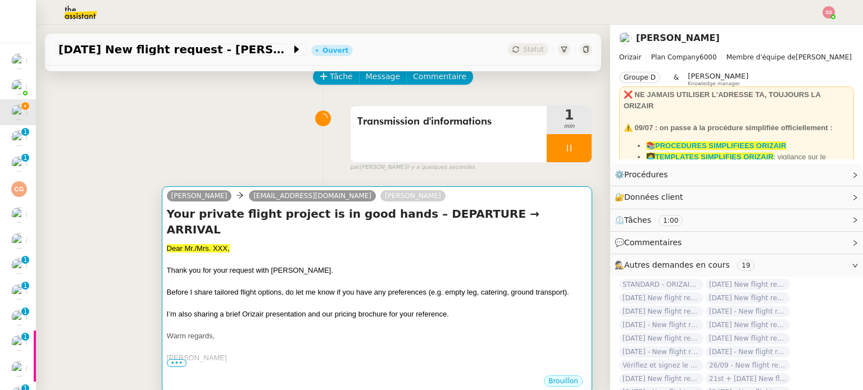
click at [261, 276] on div at bounding box center [377, 281] width 420 height 11
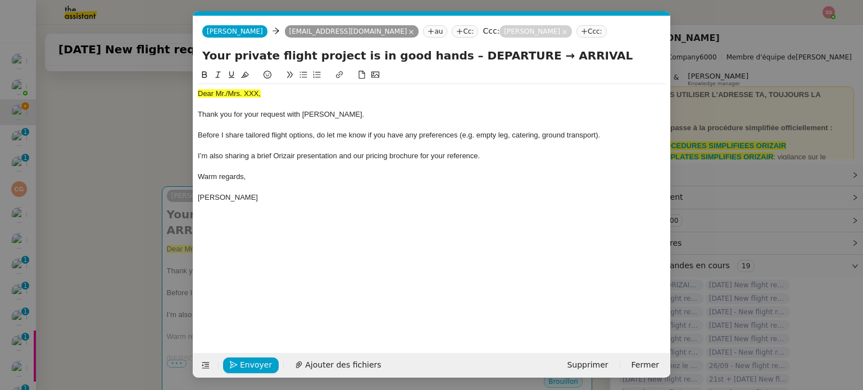
scroll to position [0, 39]
click at [245, 96] on span "Dear Mr./Mrs. XXX," at bounding box center [229, 93] width 63 height 8
click at [242, 75] on icon at bounding box center [245, 75] width 8 height 8
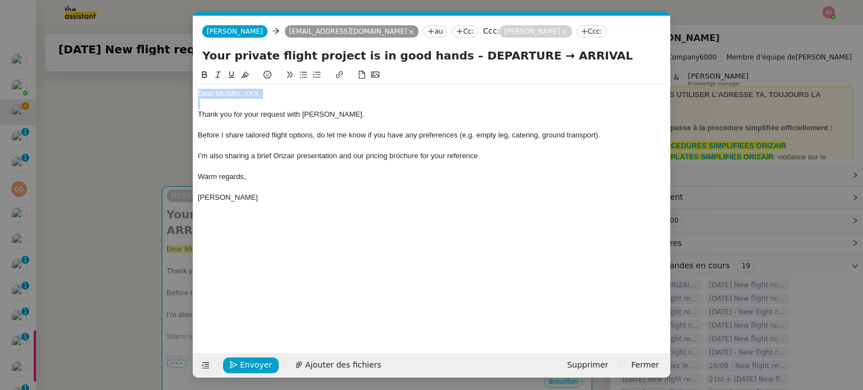
click at [236, 96] on div "Dear Mr./Mrs. XXX," at bounding box center [432, 94] width 468 height 10
drag, startPoint x: 267, startPoint y: 93, endPoint x: 226, endPoint y: 92, distance: 41.6
click at [226, 92] on div "Dear Mr./Mrs. XXX," at bounding box center [432, 94] width 468 height 10
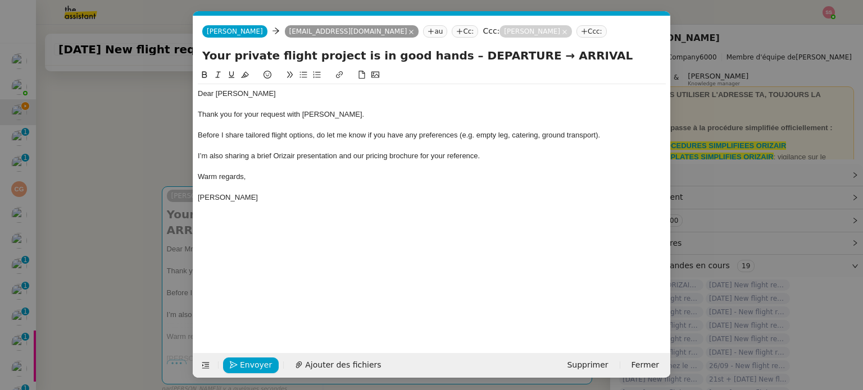
scroll to position [0, 0]
click at [129, 206] on nz-modal-container "accu Service ✈️Orizair - Accu sé de réception de la demande (FR) - En cours de …" at bounding box center [431, 195] width 863 height 390
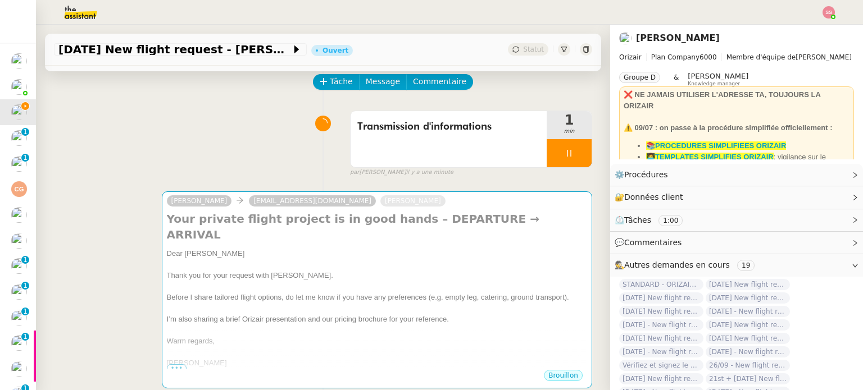
scroll to position [9, 0]
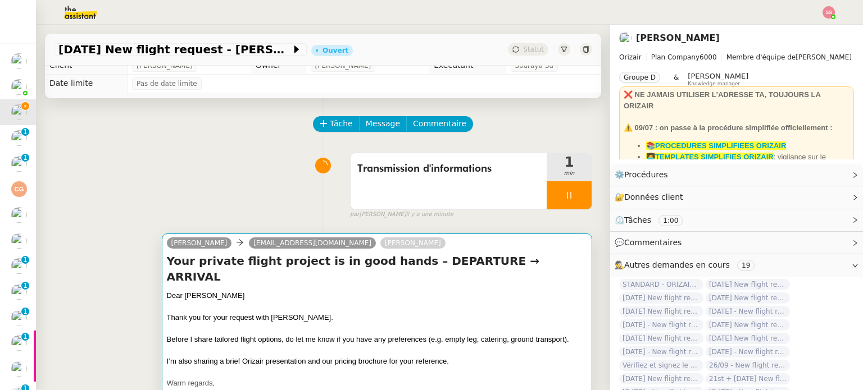
click at [344, 268] on h4 "Your private flight project is in good hands – DEPARTURE → ARRIVAL" at bounding box center [377, 268] width 420 height 31
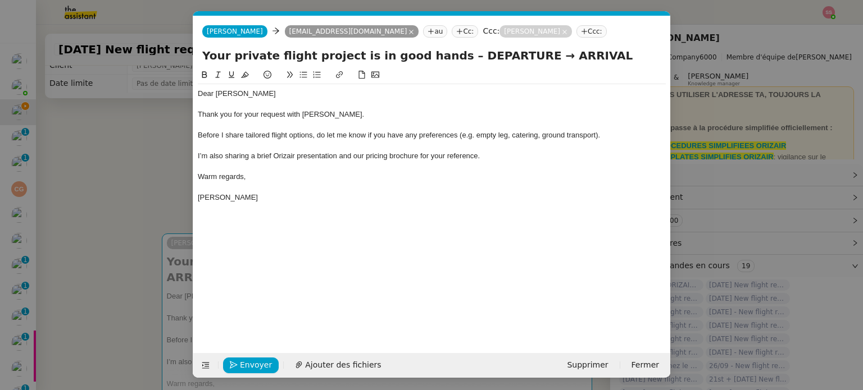
scroll to position [0, 39]
drag, startPoint x: 503, startPoint y: 57, endPoint x: 441, endPoint y: 44, distance: 63.6
click at [441, 44] on form "Josephine Josephine sumedhjadhav490@gmail.com au Cc: Ccc: Louis Frei Ccc: Your …" at bounding box center [431, 197] width 477 height 362
drag, startPoint x: 545, startPoint y: 56, endPoint x: 496, endPoint y: 51, distance: 49.7
click at [496, 51] on input "Your private flight project is in good hands – Monaco → ARRIVAL" at bounding box center [431, 55] width 459 height 17
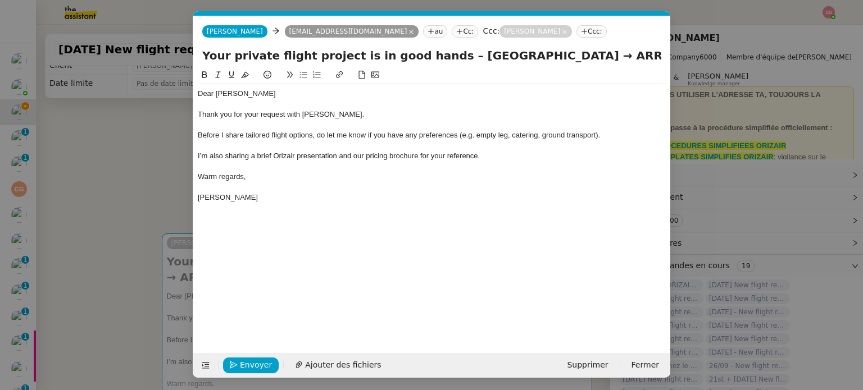
click at [496, 51] on input "Your private flight project is in good hands – Monaco → ARRIVAL" at bounding box center [431, 55] width 459 height 17
drag, startPoint x: 500, startPoint y: 56, endPoint x: 567, endPoint y: 53, distance: 67.5
click at [567, 53] on input "Your private flight project is in good hands – Monaco → ARRIVAL" at bounding box center [431, 55] width 459 height 17
type input "Your private flight project is in good hands – Monaco → St Moritz"
click at [341, 362] on span "Ajouter des fichiers" at bounding box center [343, 365] width 76 height 13
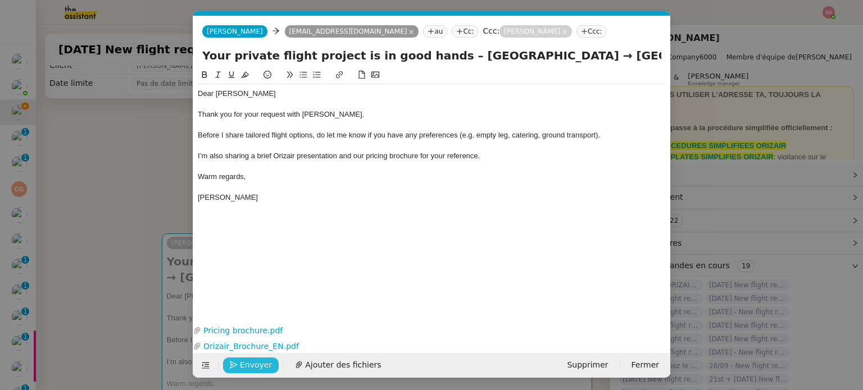
click at [245, 368] on span "Envoyer" at bounding box center [256, 365] width 32 height 13
click at [245, 368] on span "Confirmer l'envoi" at bounding box center [273, 365] width 67 height 13
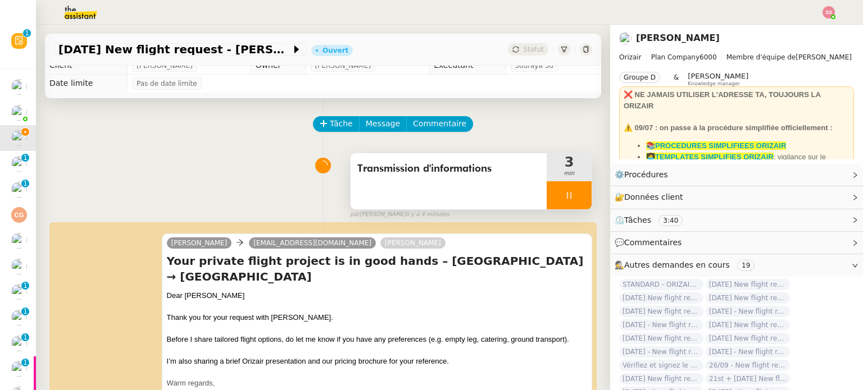
click at [564, 200] on icon at bounding box center [568, 195] width 9 height 9
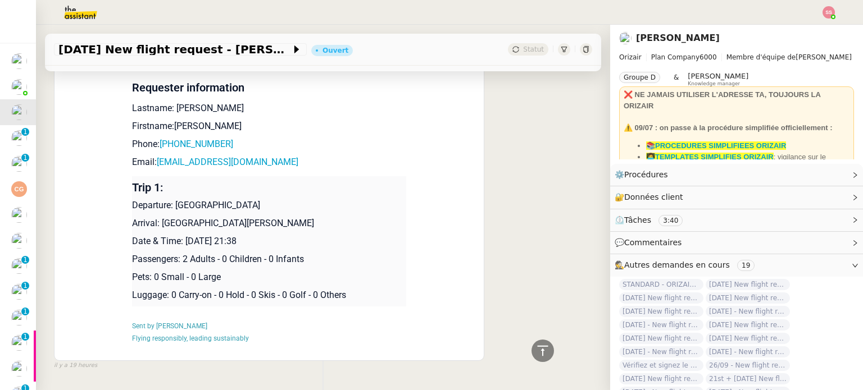
scroll to position [580, 0]
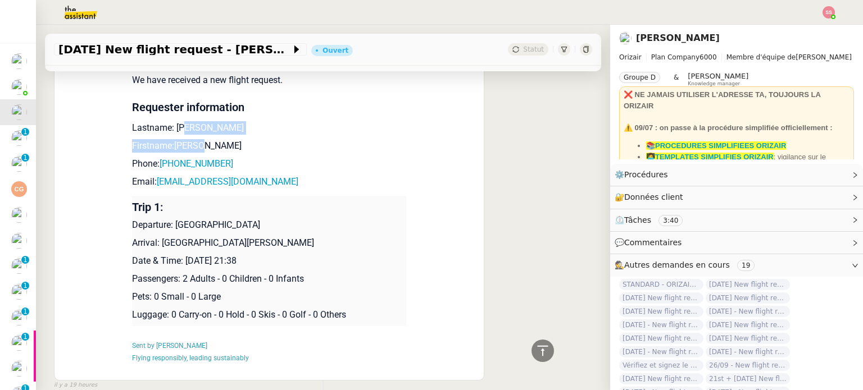
drag, startPoint x: 205, startPoint y: 134, endPoint x: 175, endPoint y: 128, distance: 30.4
click at [175, 128] on td "New Flight request We have received a new flight request. Requester information…" at bounding box center [269, 193] width 274 height 370
click at [175, 128] on p "Lastname: Jadhav" at bounding box center [269, 127] width 274 height 13
drag, startPoint x: 168, startPoint y: 127, endPoint x: 220, endPoint y: 130, distance: 51.2
click at [220, 130] on p "Lastname: Jadhav" at bounding box center [269, 127] width 274 height 13
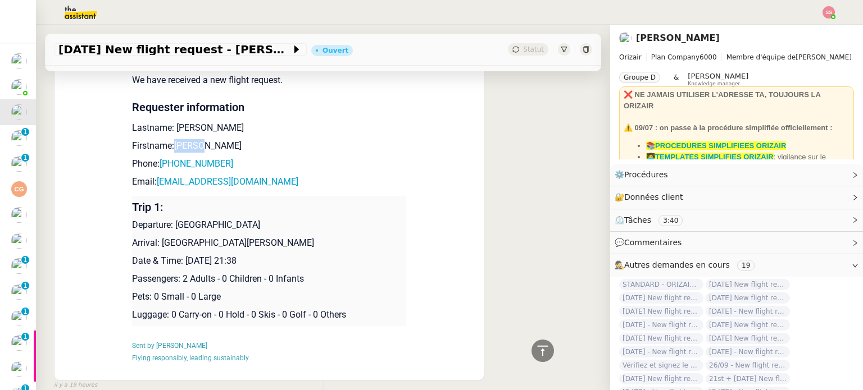
drag, startPoint x: 206, startPoint y: 149, endPoint x: 166, endPoint y: 148, distance: 39.3
click at [166, 148] on p "Firstname:Sumedh" at bounding box center [269, 145] width 274 height 13
drag, startPoint x: 295, startPoint y: 177, endPoint x: 153, endPoint y: 183, distance: 142.2
click at [153, 183] on p "Email: sumedhjadhav490@gmail.com" at bounding box center [269, 181] width 274 height 13
drag, startPoint x: 223, startPoint y: 159, endPoint x: 163, endPoint y: 162, distance: 59.6
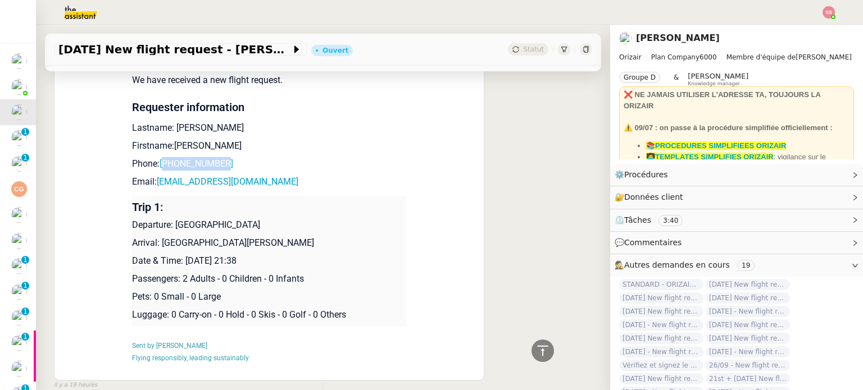
click at [163, 162] on p "Phone: +918530070808" at bounding box center [269, 163] width 274 height 13
drag, startPoint x: 191, startPoint y: 243, endPoint x: 155, endPoint y: 239, distance: 36.1
click at [155, 239] on p "Arrival: St moritz" at bounding box center [269, 242] width 274 height 13
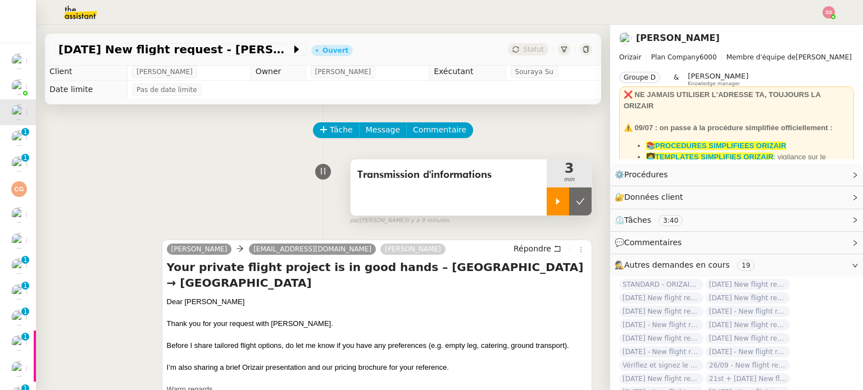
scroll to position [0, 0]
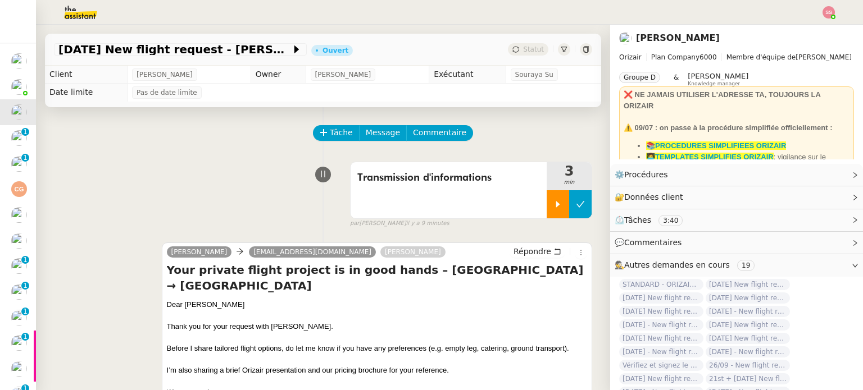
click at [575, 202] on button at bounding box center [580, 204] width 22 height 28
click at [523, 50] on span "Statut" at bounding box center [533, 49] width 21 height 8
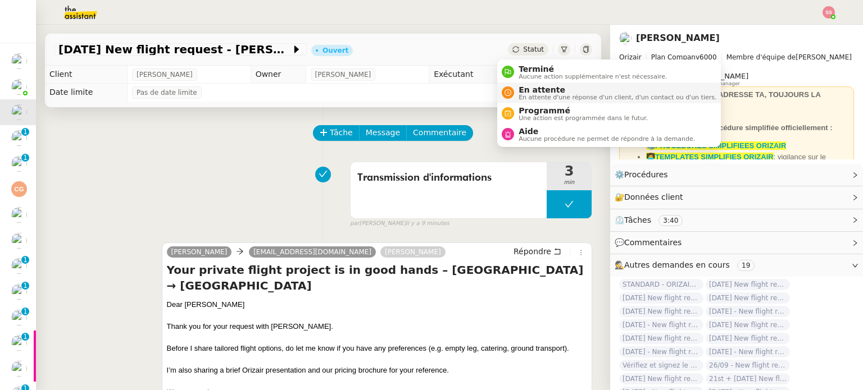
click at [531, 96] on span "En attente d'une réponse d'un client, d'un contact ou d'un tiers." at bounding box center [617, 97] width 198 height 6
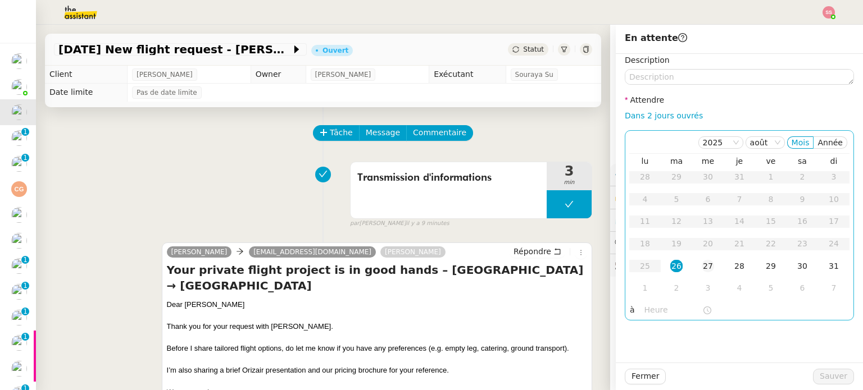
click at [707, 270] on td "27" at bounding box center [707, 267] width 31 height 22
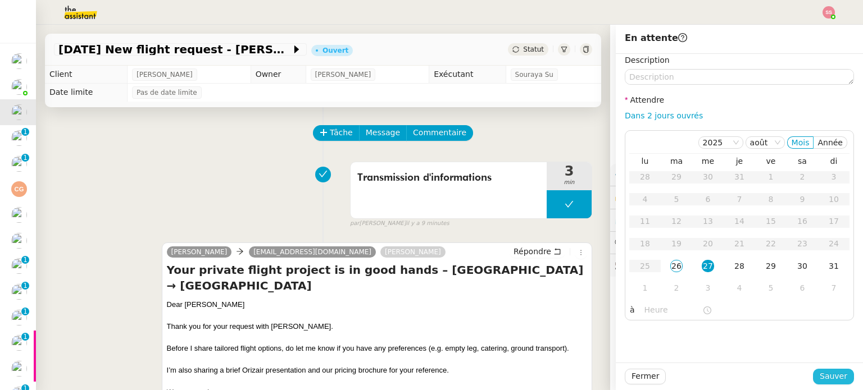
click at [819, 371] on span "Sauver" at bounding box center [833, 376] width 28 height 13
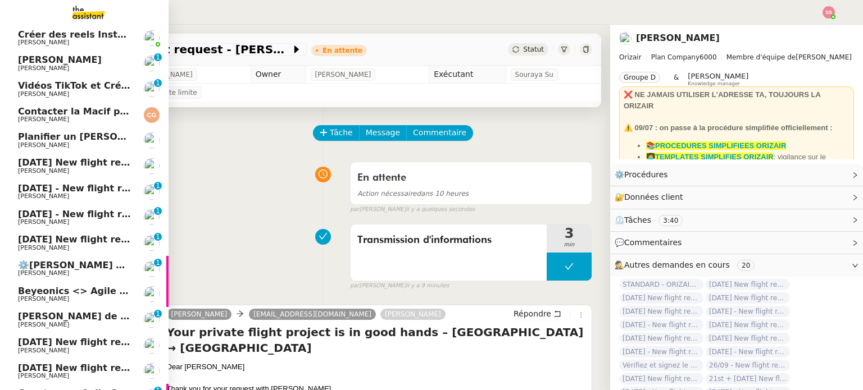
scroll to position [112, 0]
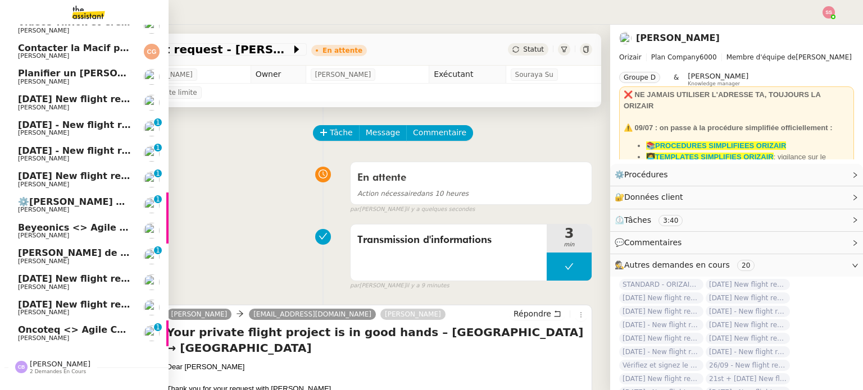
click at [39, 331] on span "Oncoteq <> Agile Capital Markets" at bounding box center [104, 330] width 172 height 11
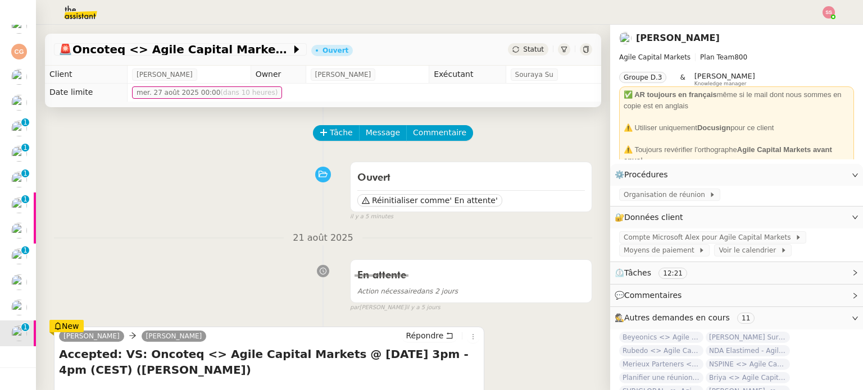
scroll to position [112, 0]
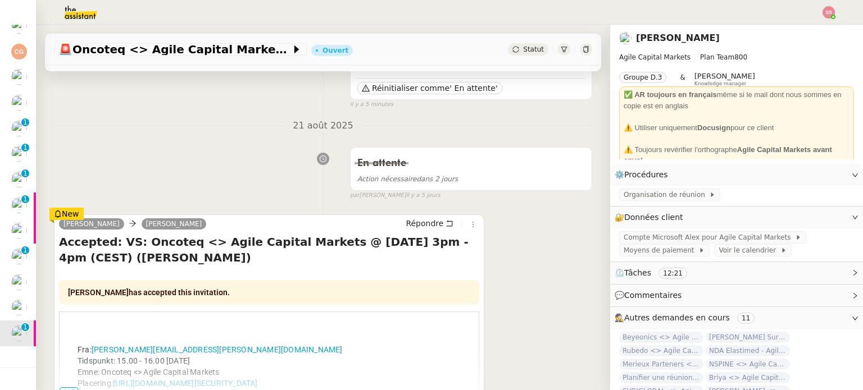
click at [512, 52] on icon at bounding box center [515, 49] width 6 height 6
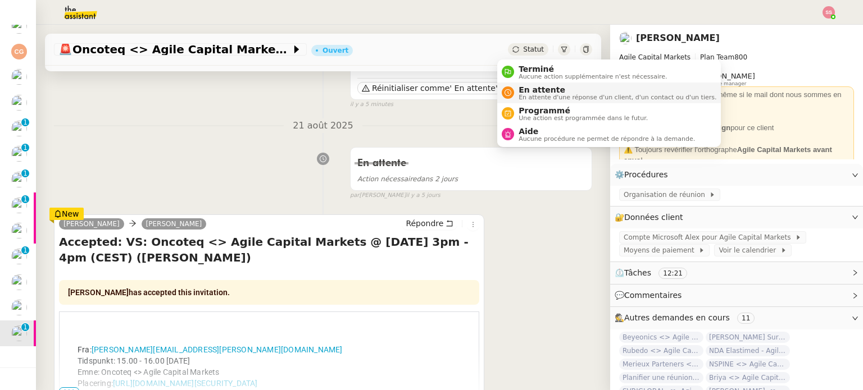
click at [512, 85] on li "En attente En attente d'une réponse d'un client, d'un contact ou d'un tiers." at bounding box center [609, 93] width 224 height 21
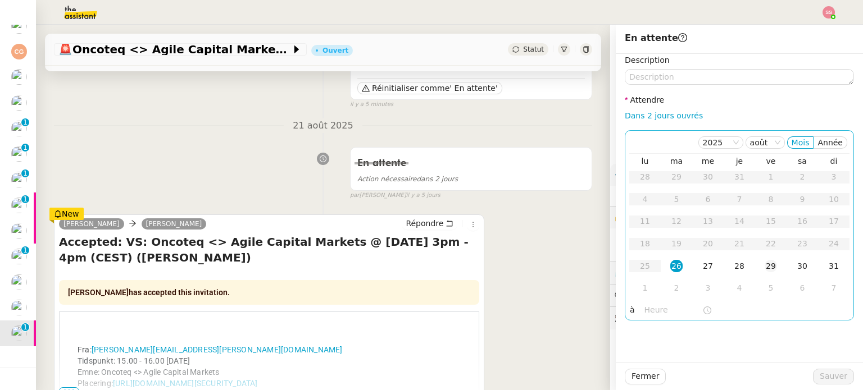
click at [767, 267] on div "29" at bounding box center [770, 266] width 12 height 12
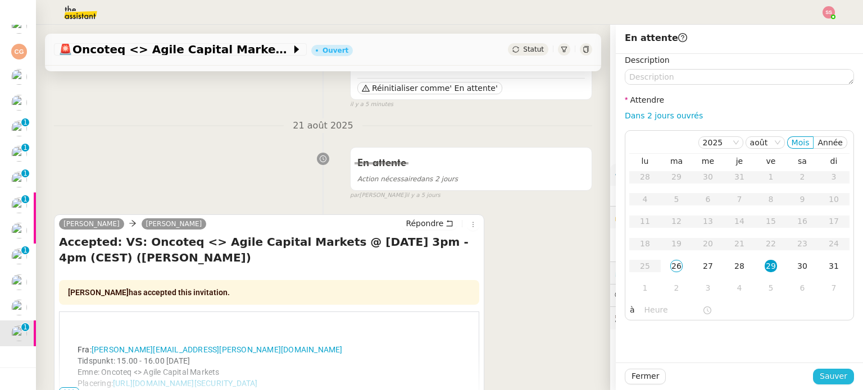
click at [822, 372] on span "Sauver" at bounding box center [833, 376] width 28 height 13
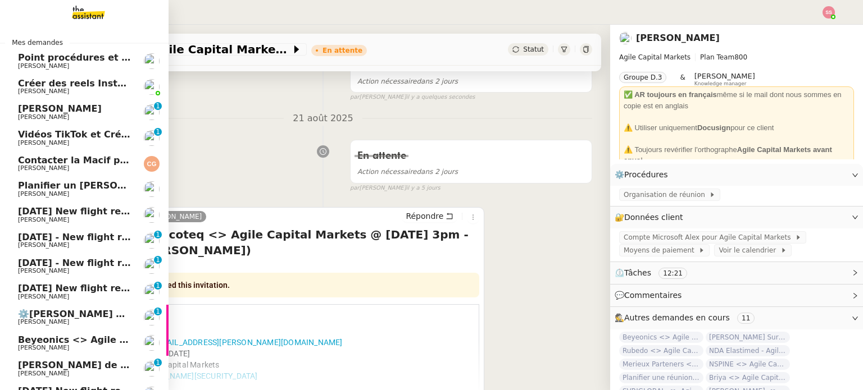
click at [61, 220] on span "[PERSON_NAME]" at bounding box center [74, 220] width 113 height 7
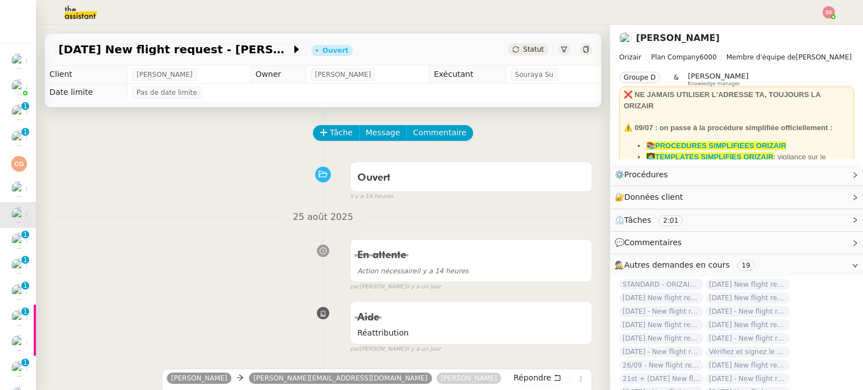
click at [832, 9] on img at bounding box center [828, 12] width 12 height 12
click at [809, 22] on div "Suivi Déconnexion" at bounding box center [798, 40] width 73 height 36
click at [803, 25] on li "Suivi" at bounding box center [798, 32] width 73 height 16
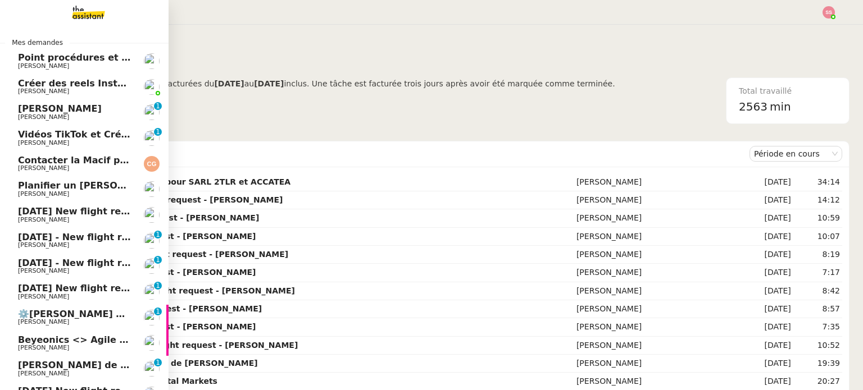
click at [65, 363] on span "[PERSON_NAME] de suivi - [PERSON_NAME] - TDX" at bounding box center [143, 365] width 250 height 11
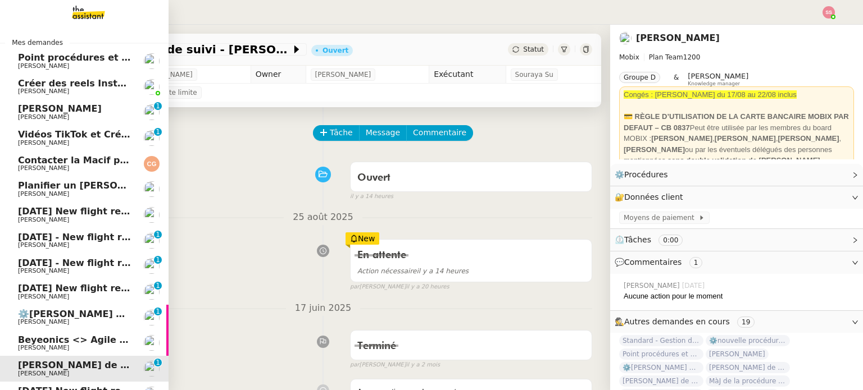
click at [83, 203] on link "[DATE] New flight request - [PERSON_NAME] [PERSON_NAME] [PERSON_NAME]" at bounding box center [84, 215] width 168 height 26
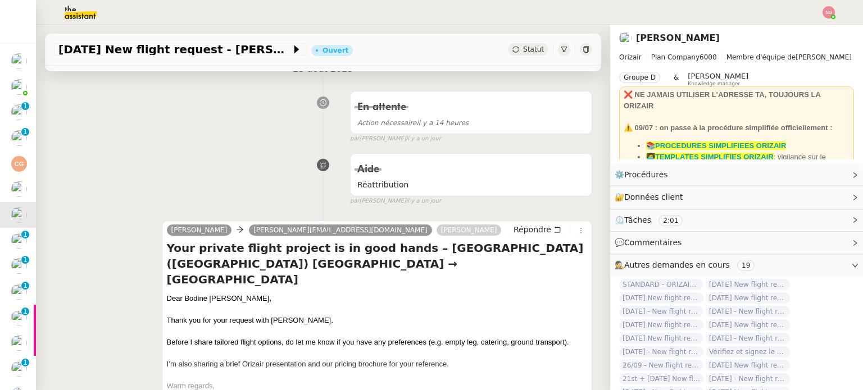
scroll to position [168, 0]
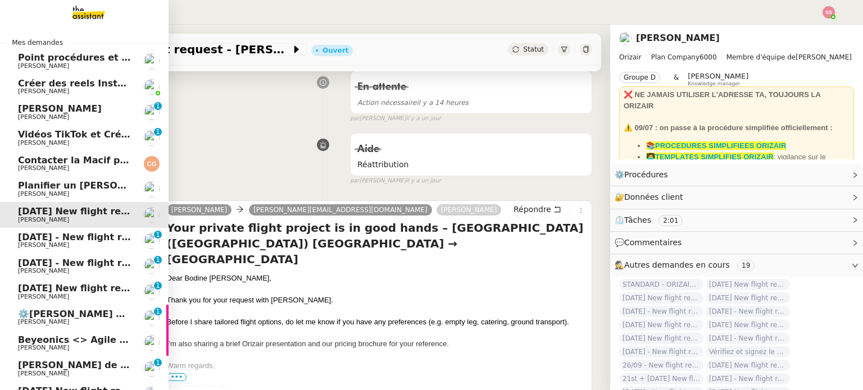
click at [31, 240] on span "[DATE] - New flight request - [PERSON_NAME]" at bounding box center [134, 237] width 232 height 11
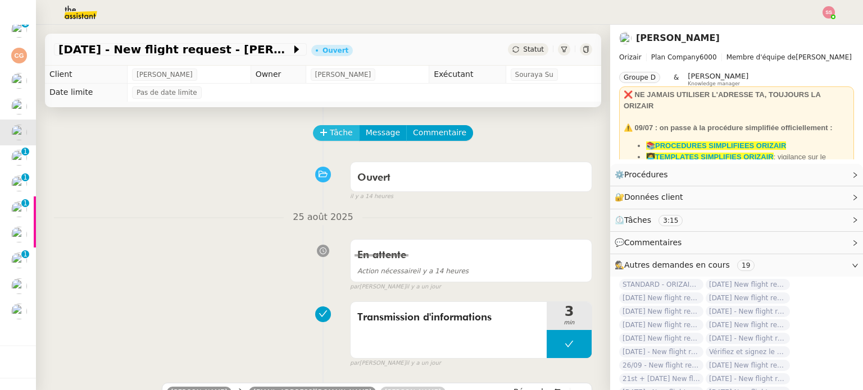
click at [338, 134] on span "Tâche" at bounding box center [341, 132] width 23 height 13
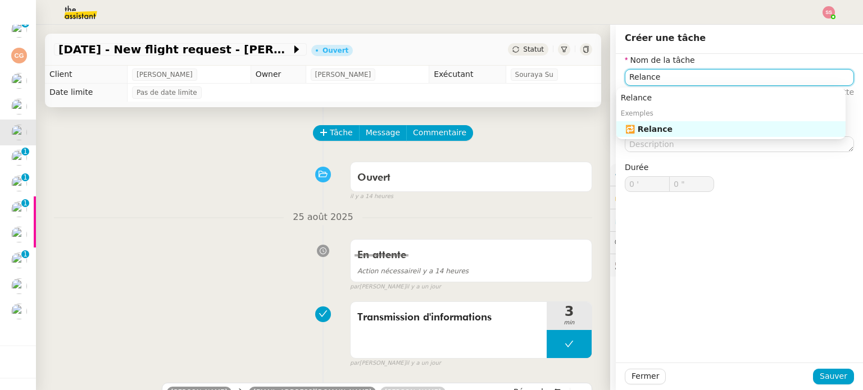
click at [660, 133] on div "🔁 Relance" at bounding box center [733, 129] width 216 height 10
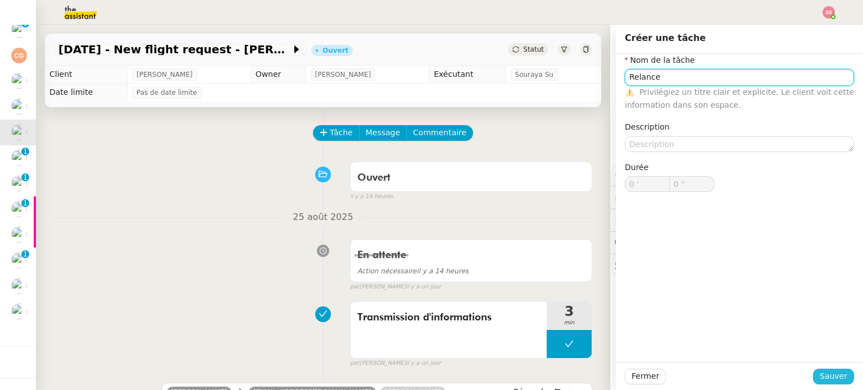
type input "Relance"
click at [821, 374] on span "Sauver" at bounding box center [833, 376] width 28 height 13
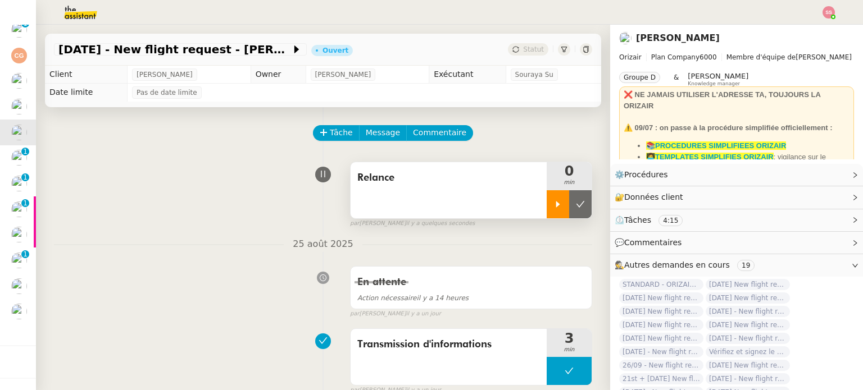
click at [553, 208] on icon at bounding box center [557, 204] width 9 height 9
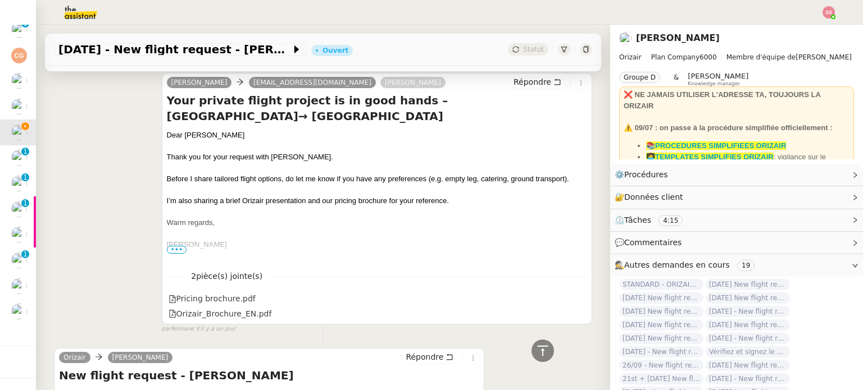
scroll to position [551, 0]
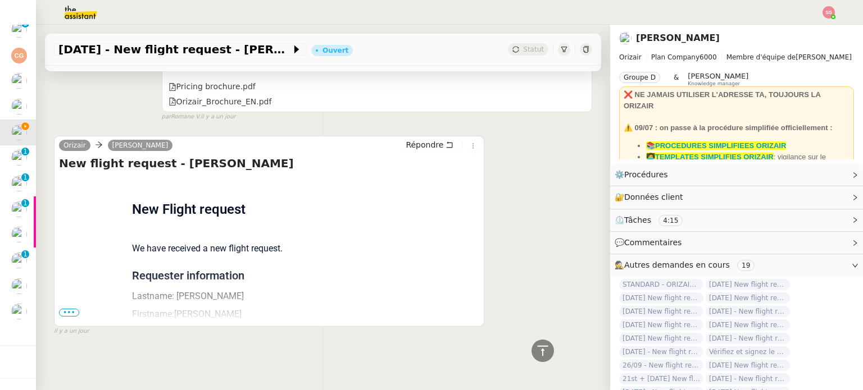
click at [71, 309] on span "•••" at bounding box center [69, 313] width 20 height 8
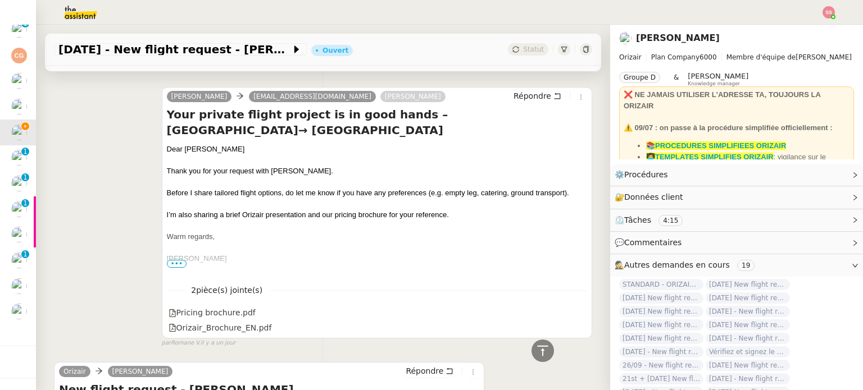
scroll to position [326, 0]
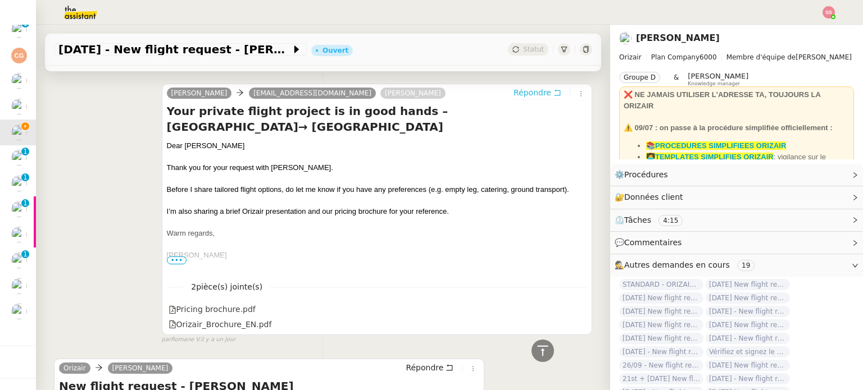
click at [532, 89] on span "Répondre" at bounding box center [532, 92] width 38 height 11
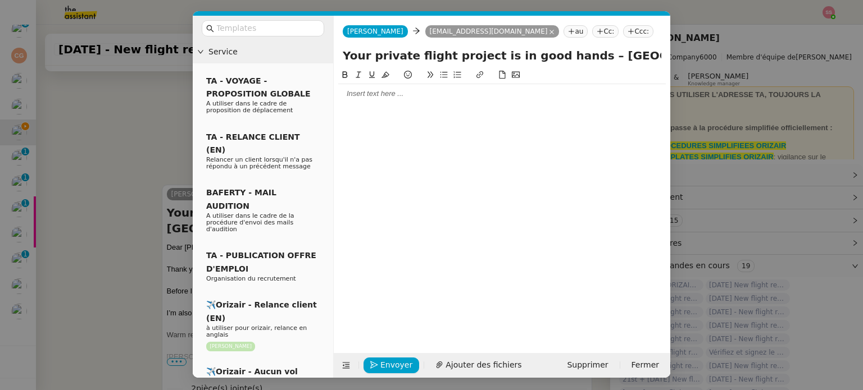
scroll to position [413, 0]
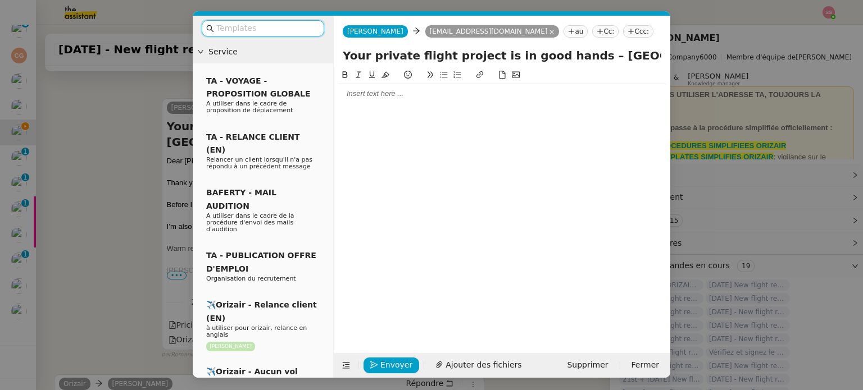
click at [623, 31] on nz-tag "Ccc:" at bounding box center [638, 31] width 30 height 12
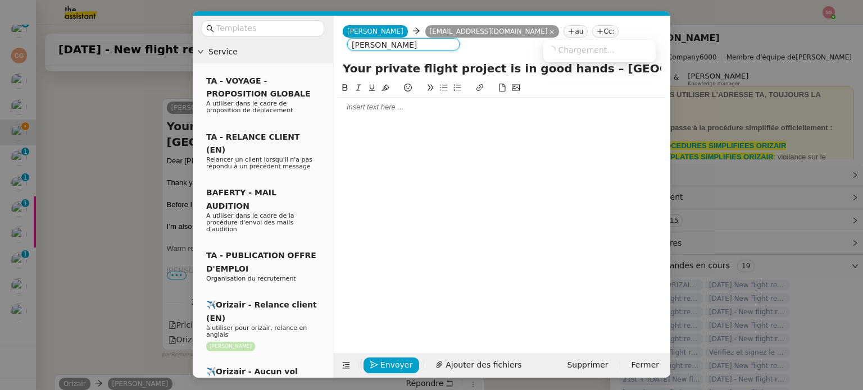
type input "[PERSON_NAME]"
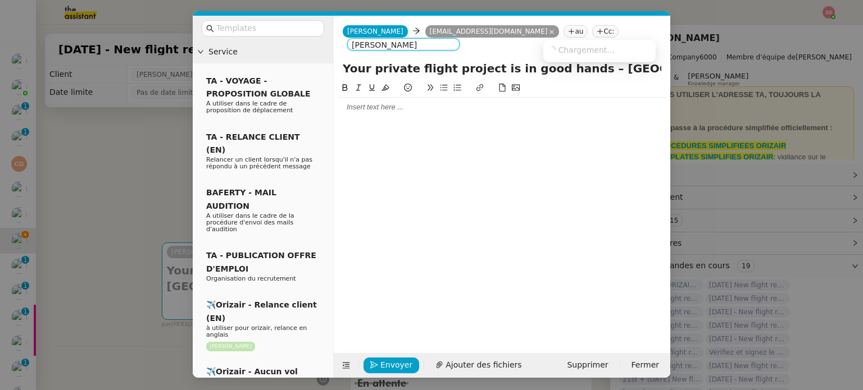
scroll to position [413, 0]
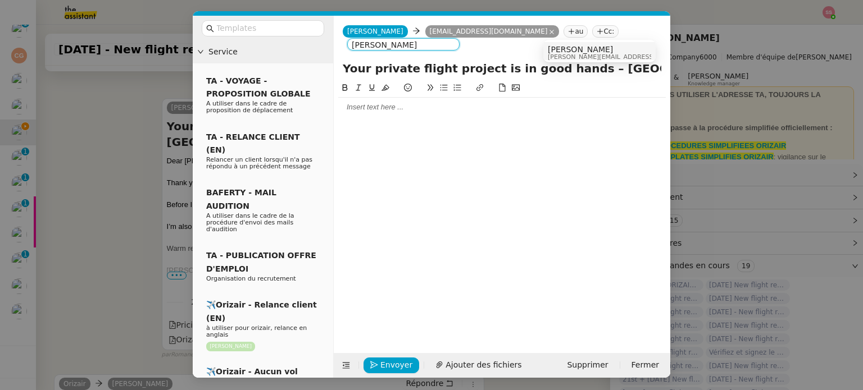
type input "[PERSON_NAME]"
click at [557, 51] on span "[PERSON_NAME]" at bounding box center [627, 49] width 159 height 9
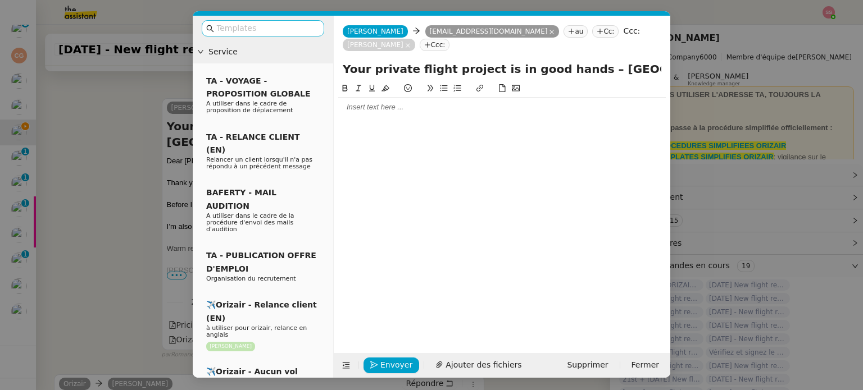
click at [294, 34] on input "text" at bounding box center [266, 28] width 101 height 13
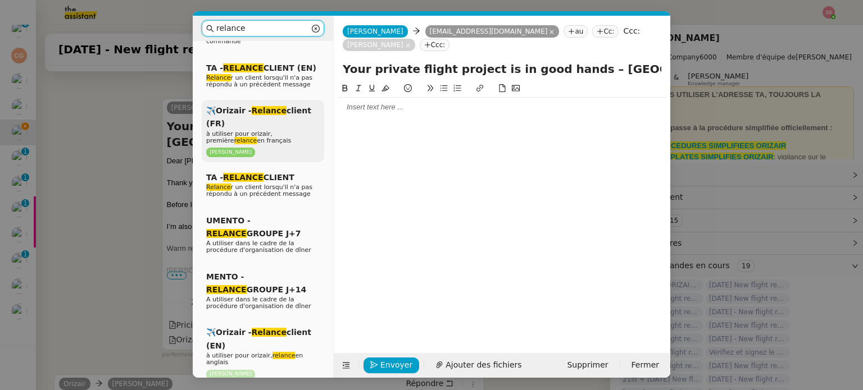
scroll to position [168, 0]
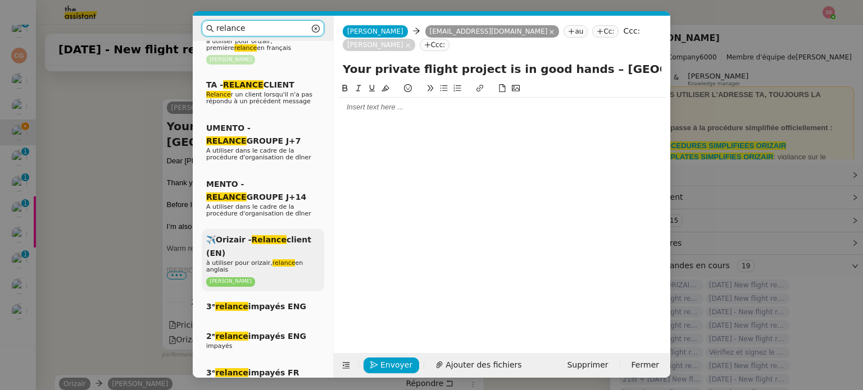
type input "relance"
click at [274, 246] on div "✈️Orizair - Relance client (EN) à utiliser pour orizair, relance en anglais [PE…" at bounding box center [263, 260] width 122 height 62
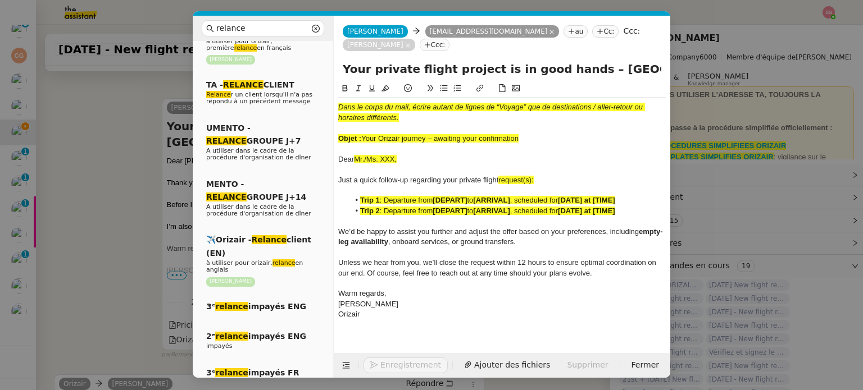
scroll to position [560, 0]
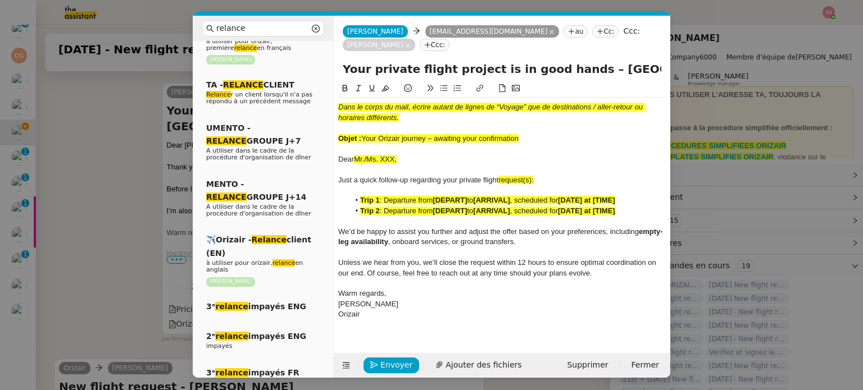
drag, startPoint x: 363, startPoint y: 130, endPoint x: 527, endPoint y: 126, distance: 164.6
click at [527, 134] on div "Objet : Your Orizair journey – awaiting your confirmation" at bounding box center [501, 139] width 327 height 10
drag, startPoint x: 568, startPoint y: 56, endPoint x: 345, endPoint y: 58, distance: 223.5
click at [345, 61] on input "Your private flight project is in good hands – [GEOGRAPHIC_DATA]→ [GEOGRAPHIC_D…" at bounding box center [502, 69] width 318 height 17
paste input "Orizair journey – awaiting your confirmation"
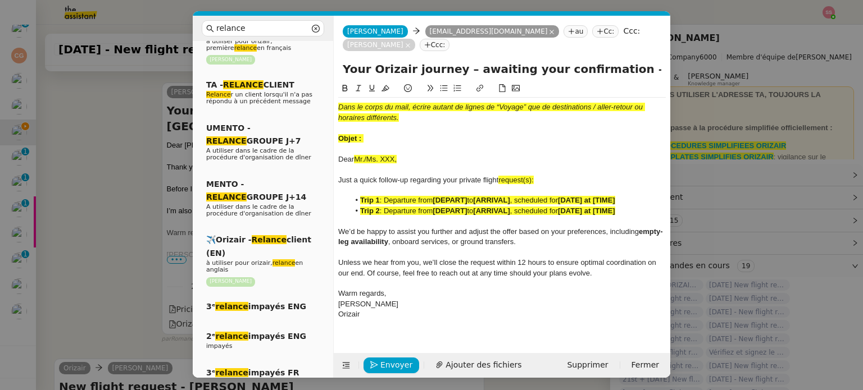
type input "Your Orizair journey – awaiting your confirmation – [GEOGRAPHIC_DATA]→ [GEOGRAP…"
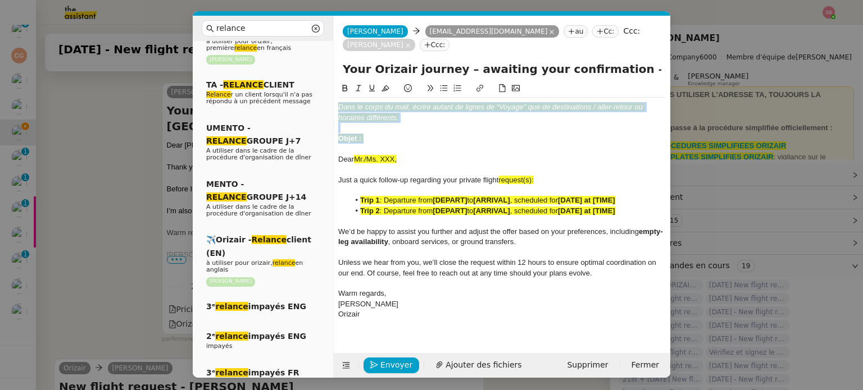
drag, startPoint x: 371, startPoint y: 125, endPoint x: 338, endPoint y: 80, distance: 55.8
click at [338, 82] on div "Dans le corps du mail, écrire autant de lignes de “Voyage” que de destinations …" at bounding box center [501, 203] width 327 height 243
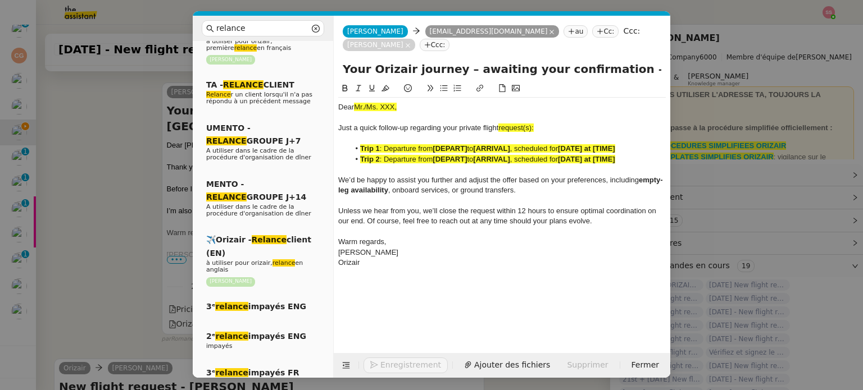
click at [130, 175] on nz-modal-container "relance Service Relance Bon de Commande LBP A utiliser dans le cadre de la proc…" at bounding box center [431, 195] width 863 height 390
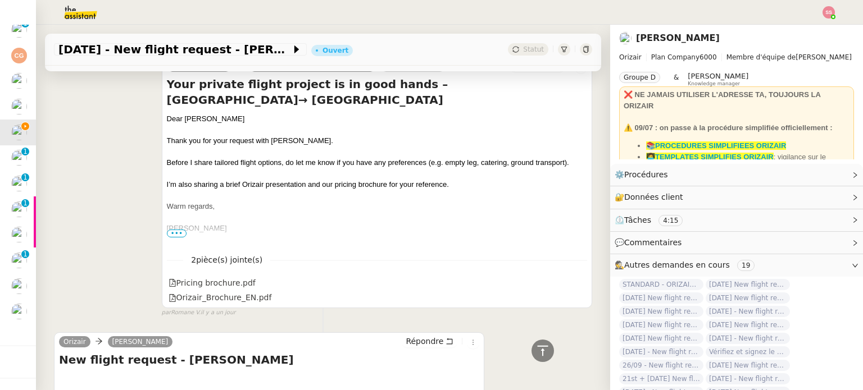
scroll to position [503, 0]
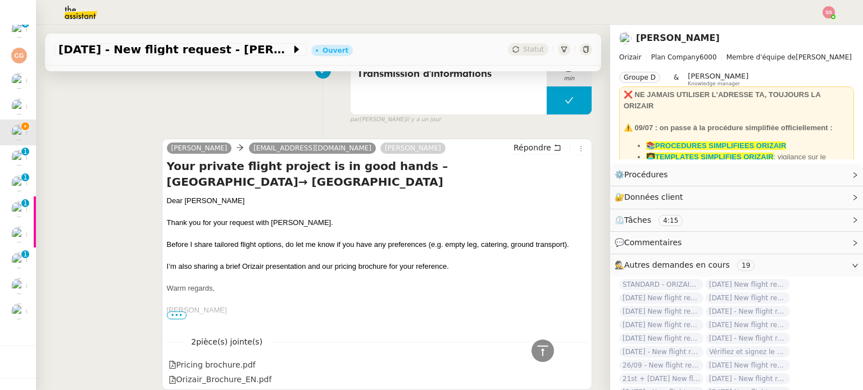
click at [186, 195] on div "Dear [PERSON_NAME]" at bounding box center [377, 200] width 420 height 11
copy div "Dear [PERSON_NAME]"
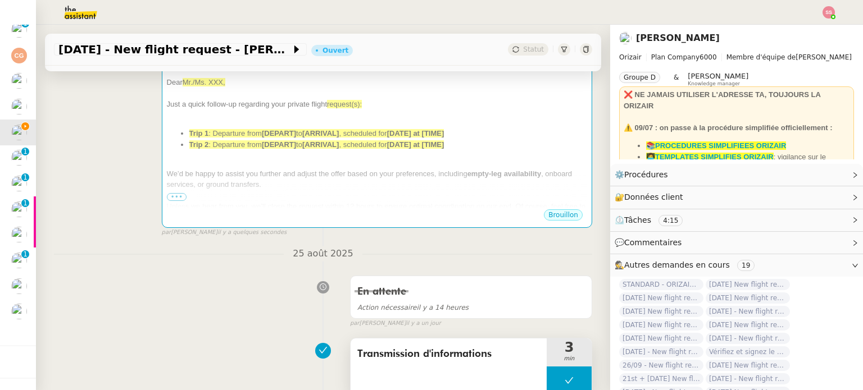
scroll to position [222, 0]
click at [362, 169] on div "We’d be happy to assist you further and adjust the offer based on your preferen…" at bounding box center [377, 180] width 420 height 22
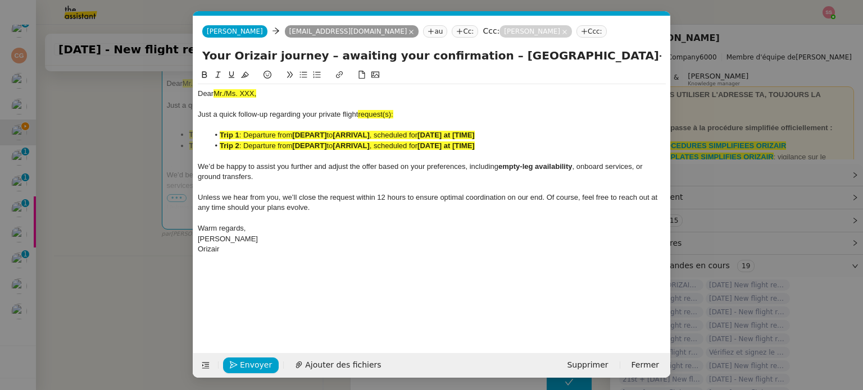
scroll to position [0, 48]
click at [237, 99] on div "Dear Mr./Ms. XXX," at bounding box center [432, 94] width 468 height 10
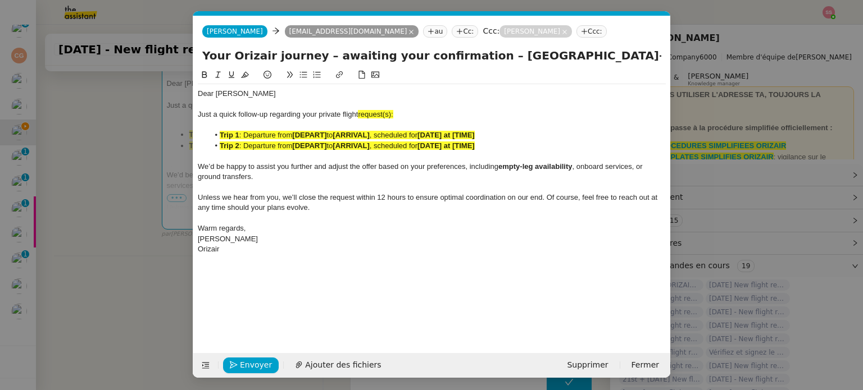
click at [395, 117] on div "Just a quick follow-up regarding your private flight request(s):" at bounding box center [432, 115] width 468 height 10
drag, startPoint x: 388, startPoint y: 113, endPoint x: 359, endPoint y: 114, distance: 28.7
click at [359, 114] on div "Just a quick follow-up regarding your private flight request:" at bounding box center [432, 115] width 468 height 10
click at [241, 76] on icon at bounding box center [245, 75] width 8 height 8
click at [256, 145] on span ": Departure from" at bounding box center [265, 146] width 53 height 8
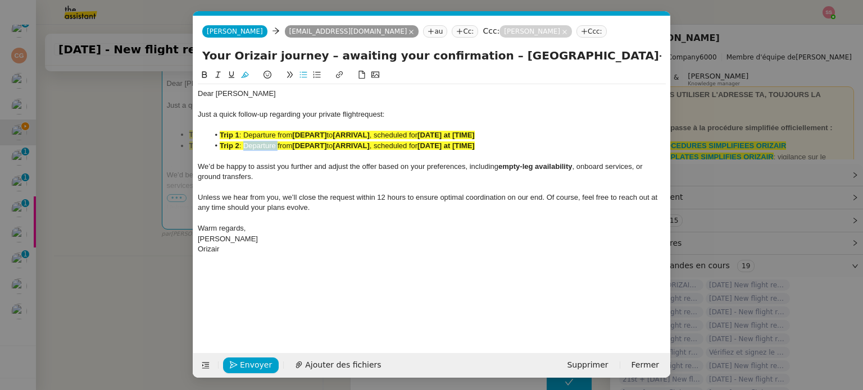
click at [256, 145] on span ": Departure from" at bounding box center [265, 146] width 53 height 8
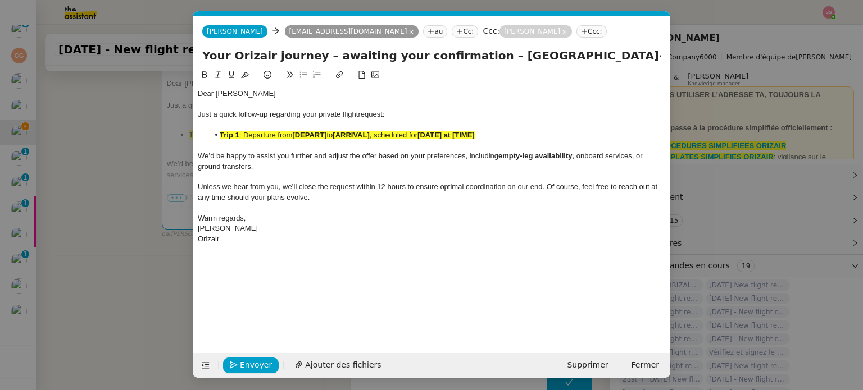
click at [252, 130] on li "Trip 1 : Departure from [DEPART] to [ARRIVAL] , scheduled for [DATE] at [TIME]" at bounding box center [437, 135] width 457 height 10
click at [250, 73] on button at bounding box center [244, 75] width 13 height 13
click at [116, 183] on nz-modal-container "relance Service Relance Bon de Commande LBP A utiliser dans le cadre de la proc…" at bounding box center [431, 195] width 863 height 390
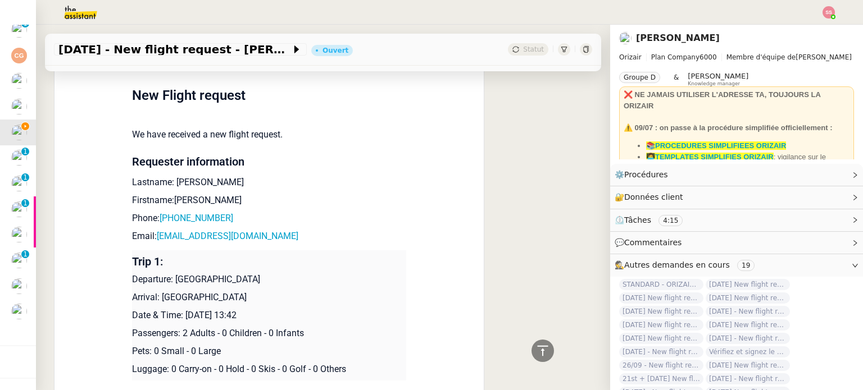
scroll to position [1006, 0]
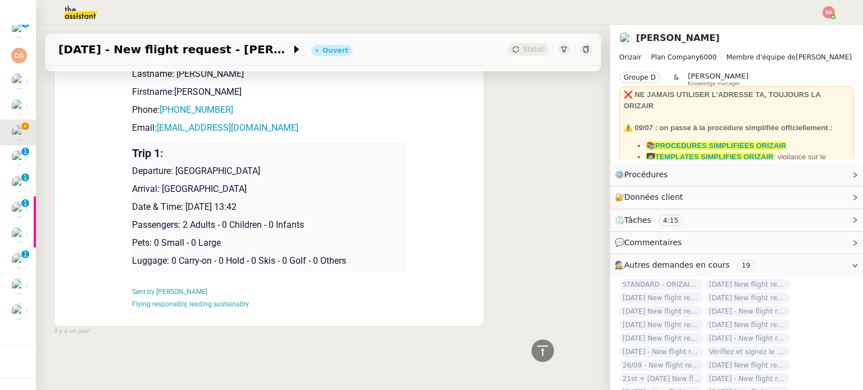
drag, startPoint x: 171, startPoint y: 166, endPoint x: 270, endPoint y: 163, distance: 98.9
click at [270, 165] on p "Departure: [GEOGRAPHIC_DATA]" at bounding box center [269, 171] width 274 height 13
copy p "[GEOGRAPHIC_DATA]"
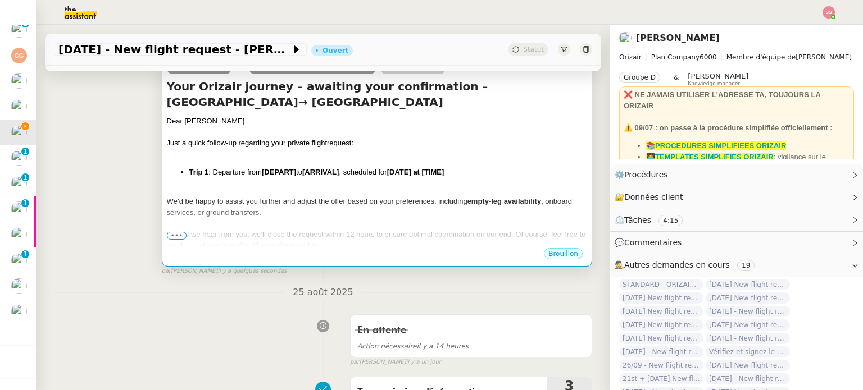
scroll to position [164, 0]
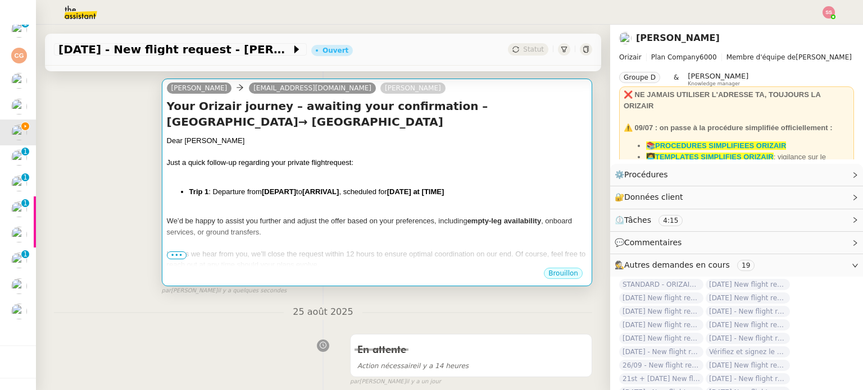
click at [332, 188] on strong "[ARRIVAL]" at bounding box center [320, 192] width 37 height 8
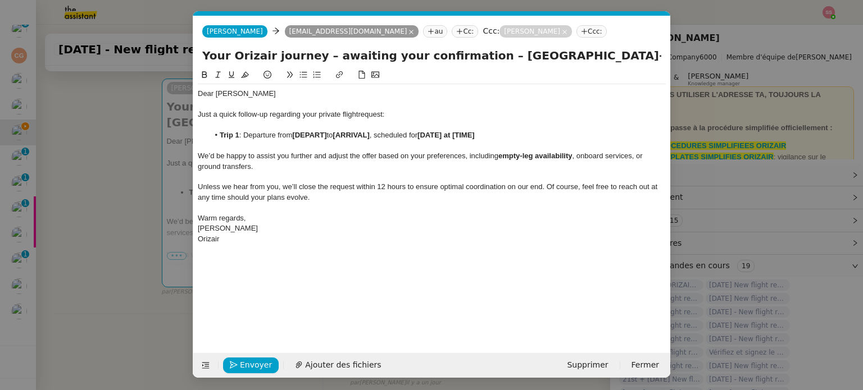
scroll to position [0, 48]
drag, startPoint x: 329, startPoint y: 133, endPoint x: 294, endPoint y: 133, distance: 34.3
click at [294, 133] on li "Trip 1 : Departure from [DEPART] to [ARRIVAL] , scheduled for [DATE] at [TIME]" at bounding box center [437, 135] width 457 height 10
click at [139, 206] on nz-modal-container "relance Service Relance Bon de Commande LBP A utiliser dans le cadre de la proc…" at bounding box center [431, 195] width 863 height 390
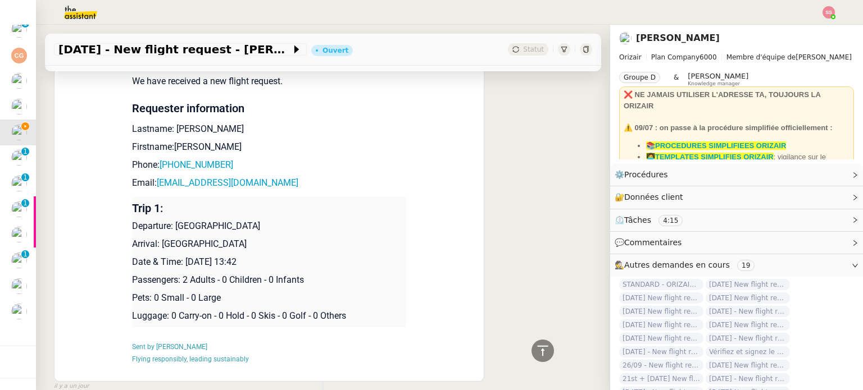
scroll to position [950, 0]
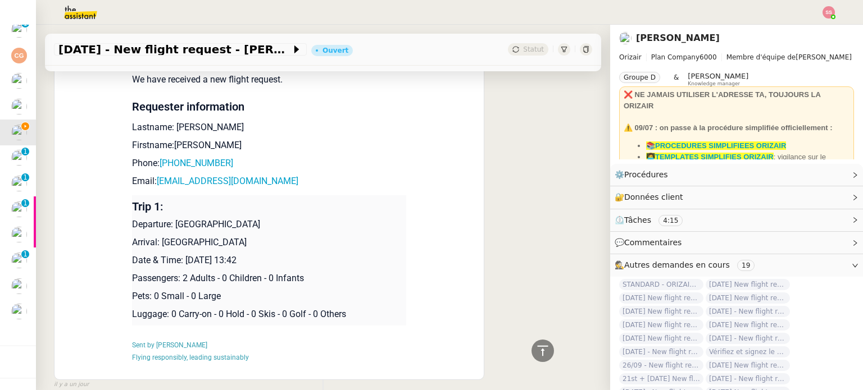
drag, startPoint x: 157, startPoint y: 239, endPoint x: 301, endPoint y: 231, distance: 144.5
click at [301, 231] on td "Trip 1: Departure: [GEOGRAPHIC_DATA] Arrival: [GEOGRAPHIC_DATA] Date & Time: [D…" at bounding box center [269, 260] width 274 height 130
copy p "[GEOGRAPHIC_DATA]"
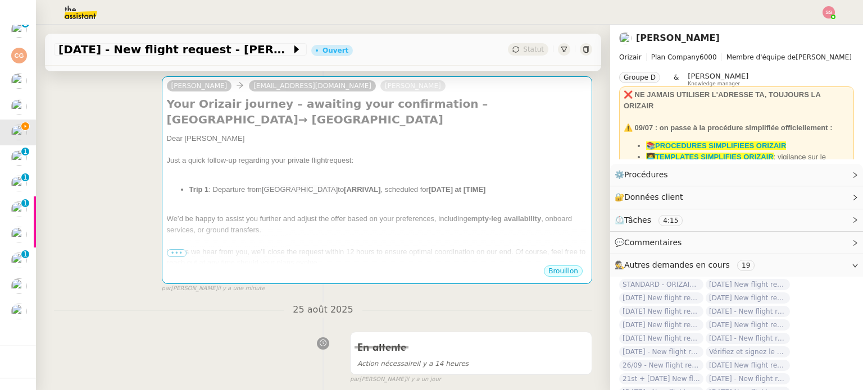
scroll to position [164, 0]
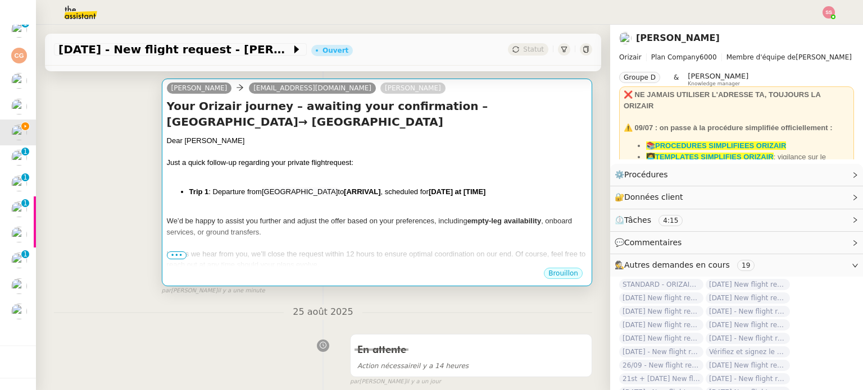
click at [345, 205] on div at bounding box center [377, 210] width 420 height 11
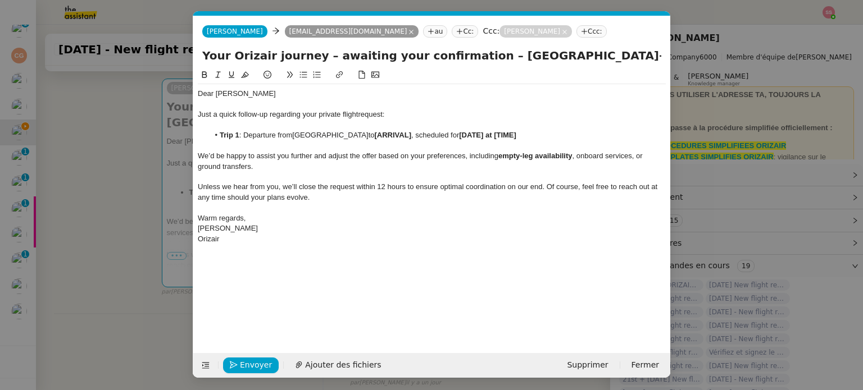
scroll to position [0, 48]
drag, startPoint x: 416, startPoint y: 134, endPoint x: 381, endPoint y: 134, distance: 34.8
click at [381, 134] on strong "[ARRIVAL]" at bounding box center [393, 135] width 37 height 8
click at [162, 225] on nz-modal-container "relance Service Relance Bon de Commande LBP A utiliser dans le cadre de la proc…" at bounding box center [431, 195] width 863 height 390
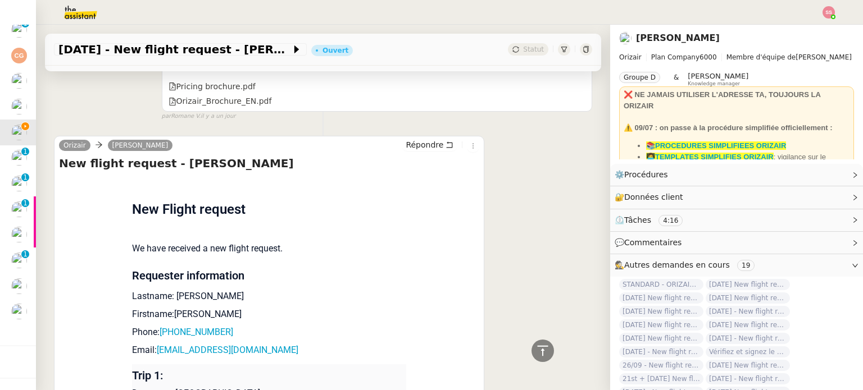
scroll to position [894, 0]
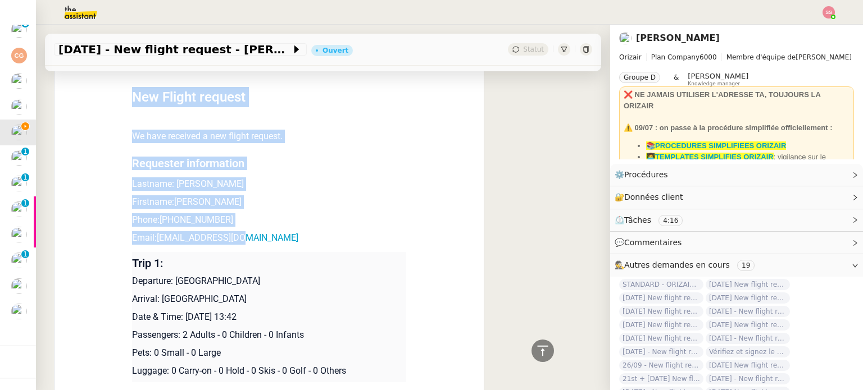
drag, startPoint x: 233, startPoint y: 233, endPoint x: 124, endPoint y: 282, distance: 118.9
click at [113, 251] on div "Flight request created by [PERSON_NAME] New Flight request We have received a n…" at bounding box center [269, 250] width 420 height 370
drag, startPoint x: 288, startPoint y: 311, endPoint x: 182, endPoint y: 311, distance: 105.6
click at [182, 311] on p "Date & Time: [DATE] 13:42" at bounding box center [269, 317] width 274 height 13
copy p "[DATE] 13:42"
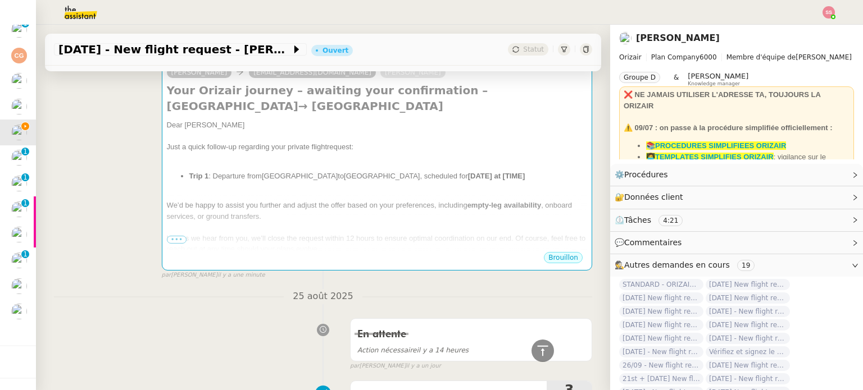
scroll to position [52, 0]
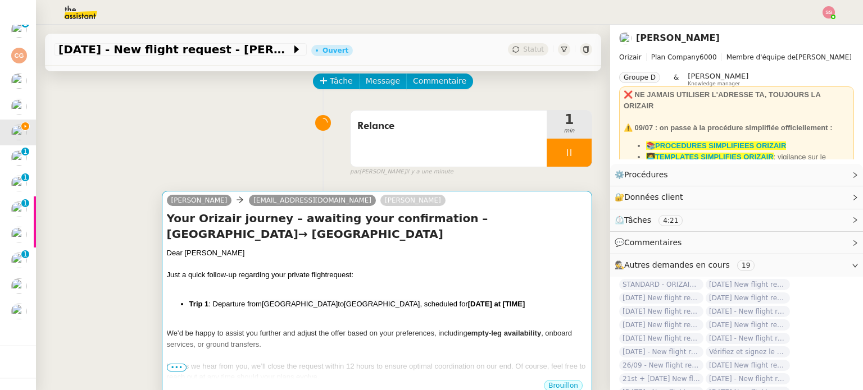
click at [405, 259] on div at bounding box center [377, 264] width 420 height 11
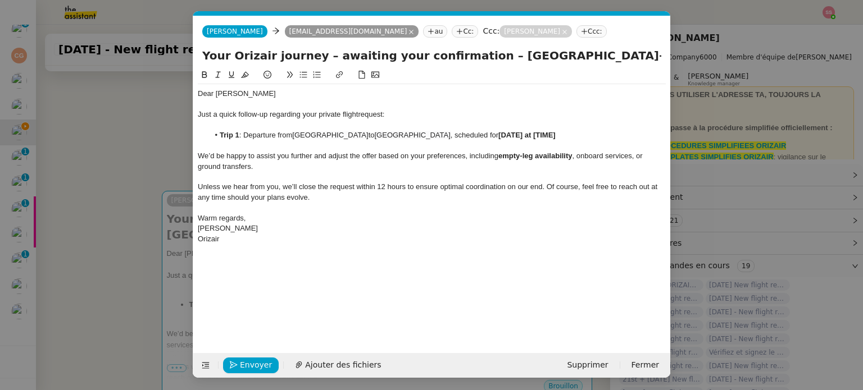
scroll to position [0, 48]
drag, startPoint x: 592, startPoint y: 134, endPoint x: 514, endPoint y: 135, distance: 77.5
click at [514, 135] on li "Trip 1 : Departure from [GEOGRAPHIC_DATA] to [GEOGRAPHIC_DATA] , scheduled for …" at bounding box center [437, 135] width 457 height 10
click at [263, 361] on span "Envoyer" at bounding box center [256, 365] width 32 height 13
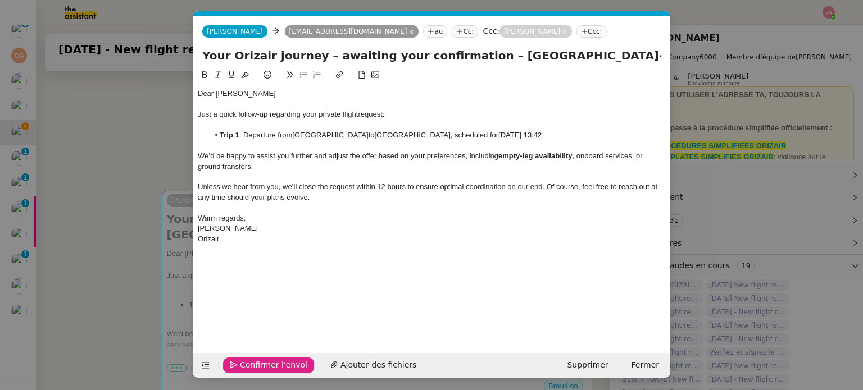
click at [259, 362] on span "Confirmer l'envoi" at bounding box center [273, 365] width 67 height 13
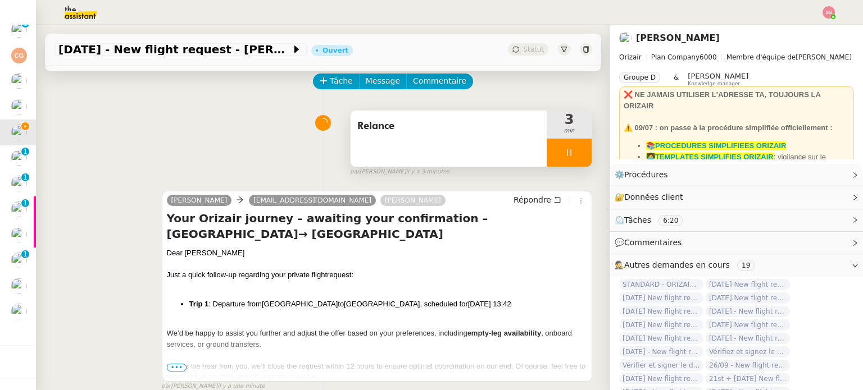
click at [573, 157] on div at bounding box center [568, 153] width 45 height 28
click at [573, 157] on button at bounding box center [580, 153] width 22 height 28
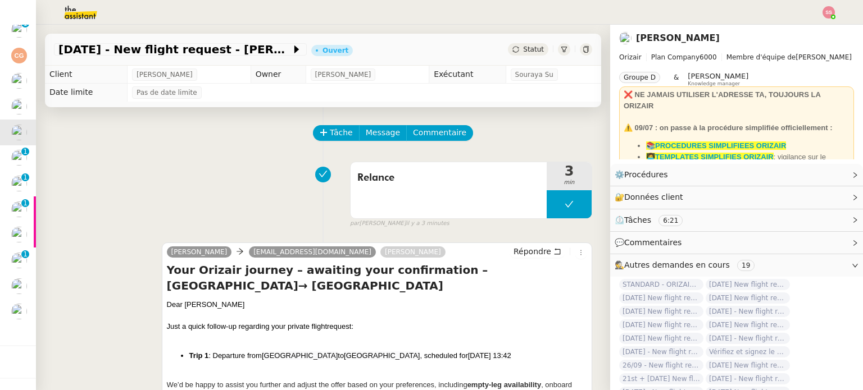
click at [523, 51] on span "Statut" at bounding box center [533, 49] width 21 height 8
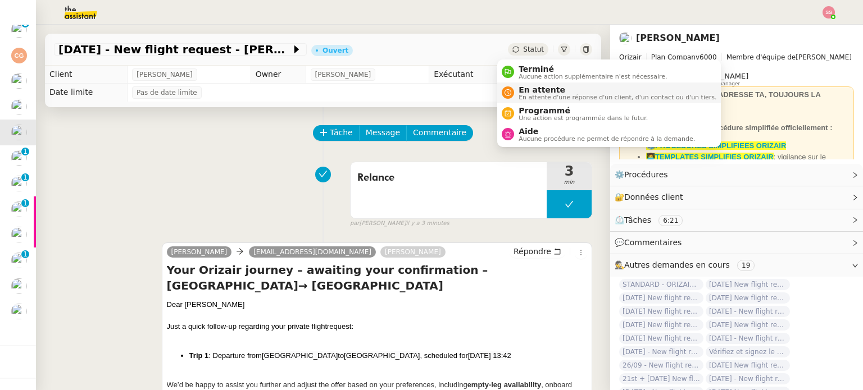
click at [600, 92] on span "En attente" at bounding box center [617, 89] width 198 height 9
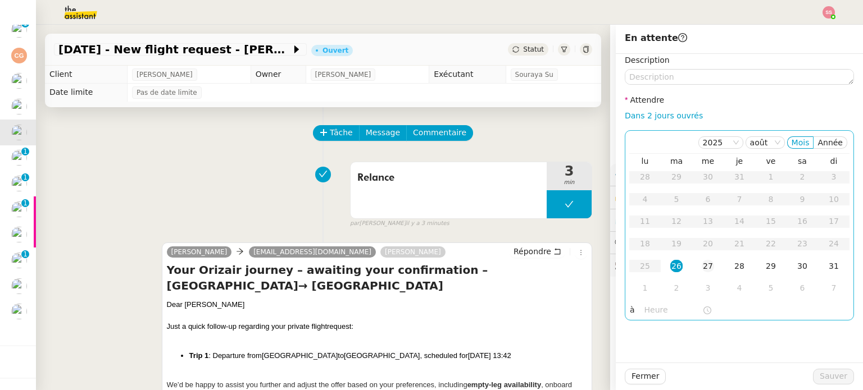
click at [701, 267] on div "27" at bounding box center [707, 266] width 12 height 12
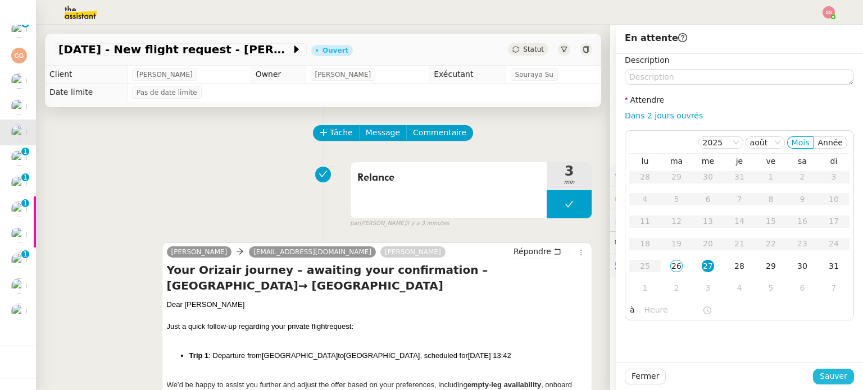
click at [825, 377] on span "Sauver" at bounding box center [833, 376] width 28 height 13
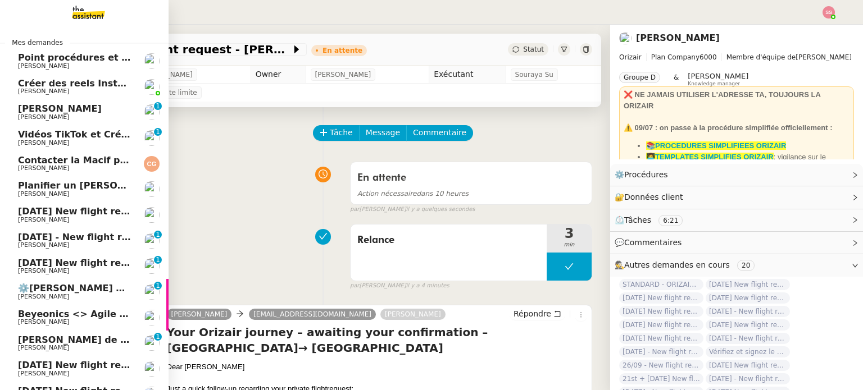
click at [97, 214] on span "[DATE] New flight request - [PERSON_NAME] [PERSON_NAME]" at bounding box center [174, 211] width 312 height 11
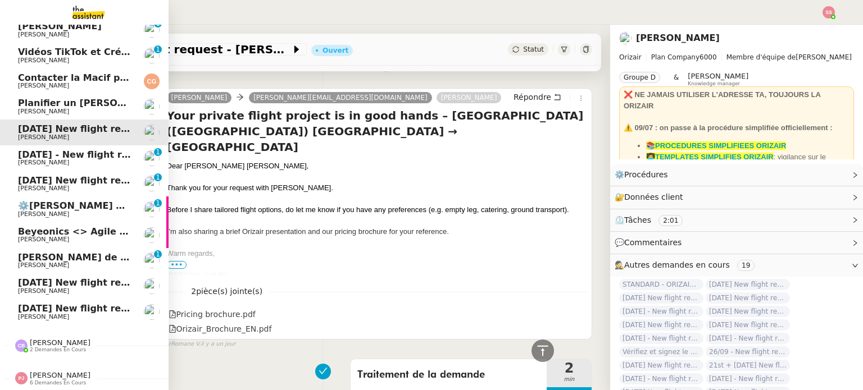
scroll to position [88, 0]
click at [52, 152] on span "[DATE] - New flight request - [PERSON_NAME]" at bounding box center [134, 154] width 232 height 11
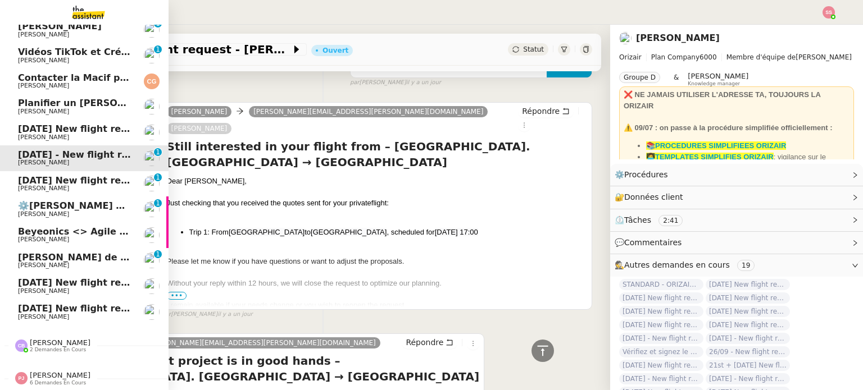
click at [60, 175] on span "[DATE] New flight request - [PERSON_NAME]" at bounding box center [130, 180] width 225 height 11
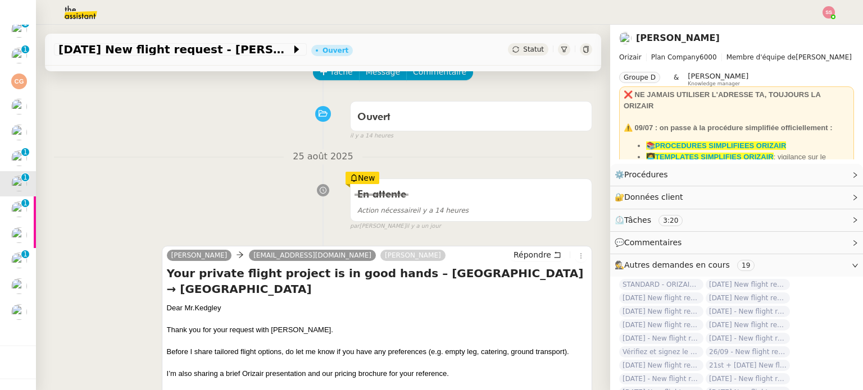
scroll to position [56, 0]
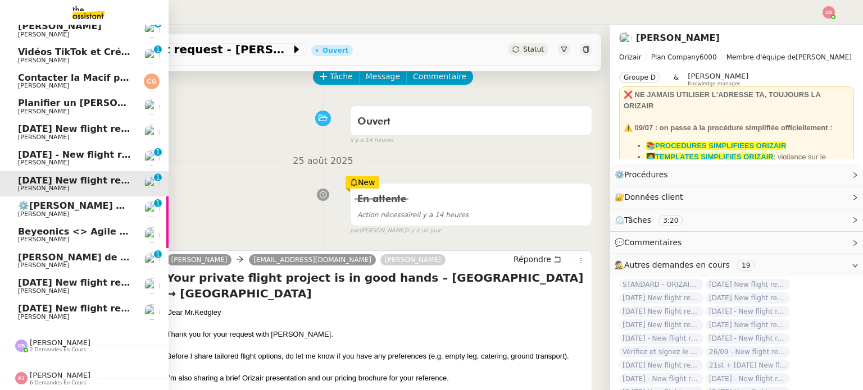
click at [93, 134] on span "[PERSON_NAME]" at bounding box center [74, 137] width 113 height 7
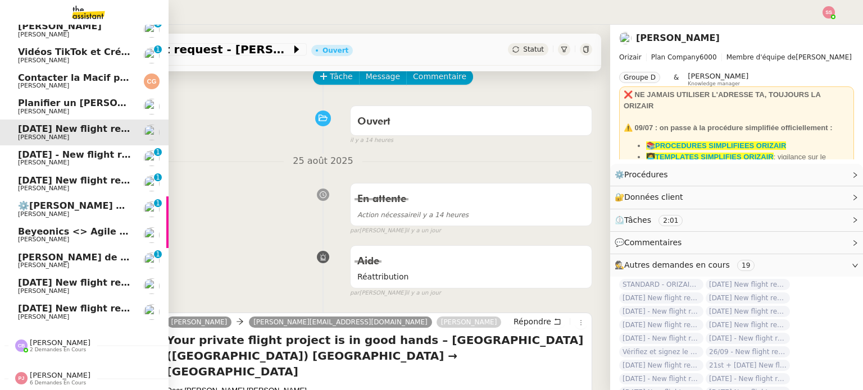
click at [100, 149] on span "[DATE] - New flight request - [PERSON_NAME]" at bounding box center [134, 154] width 232 height 11
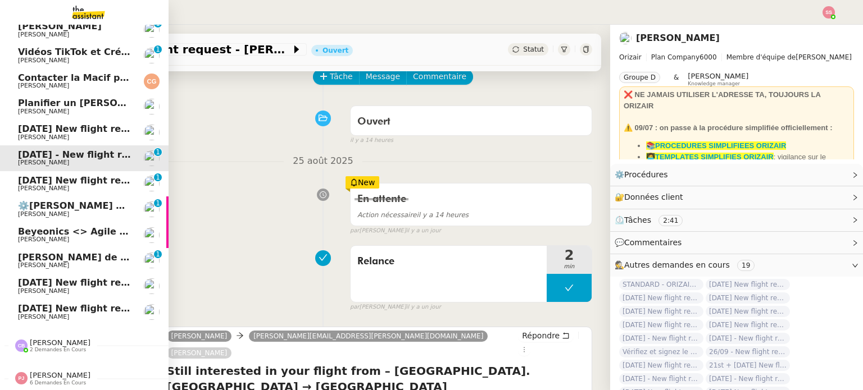
click at [88, 175] on span "[DATE] New flight request - [PERSON_NAME]" at bounding box center [130, 180] width 225 height 11
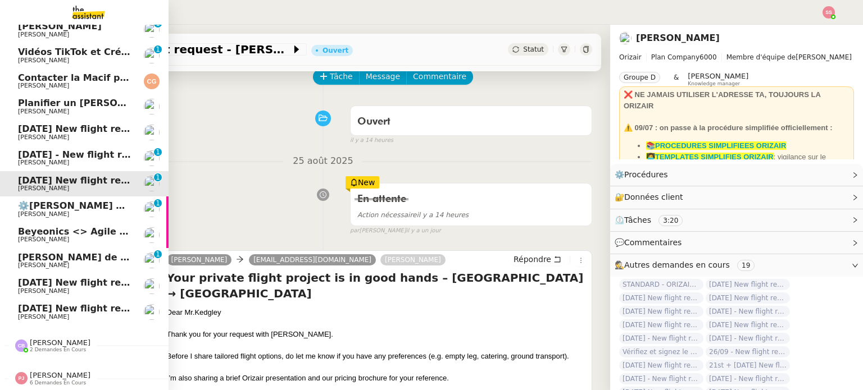
click at [86, 136] on link "[DATE] New flight request - [PERSON_NAME] [PERSON_NAME] [PERSON_NAME]" at bounding box center [84, 133] width 168 height 26
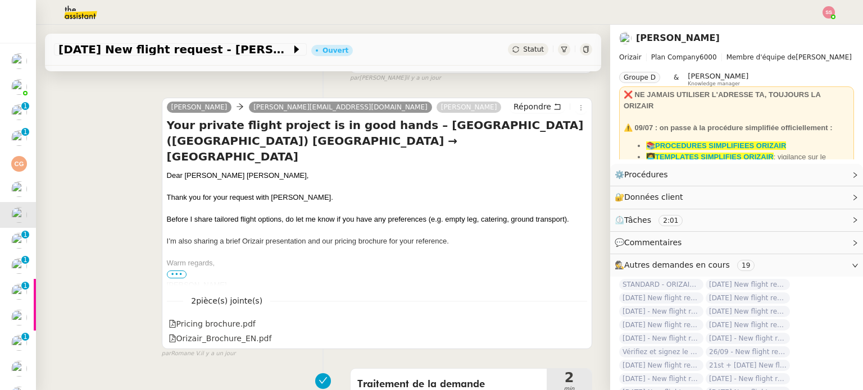
scroll to position [337, 0]
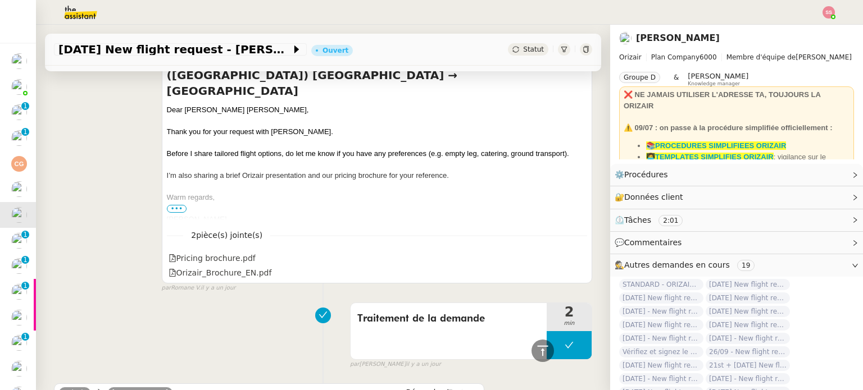
click at [172, 211] on span "•••" at bounding box center [177, 209] width 20 height 8
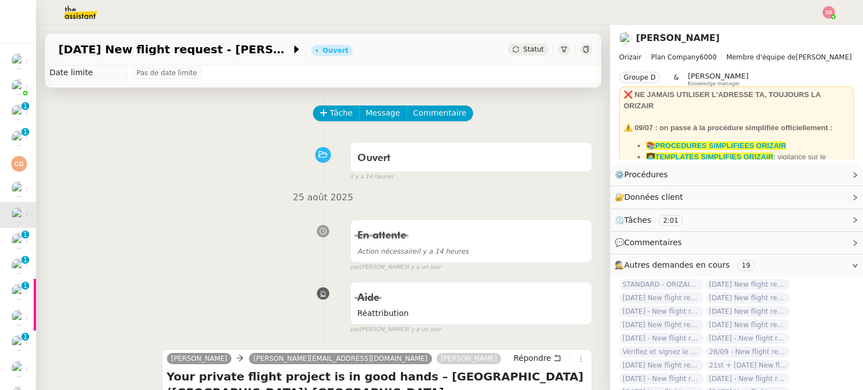
scroll to position [0, 0]
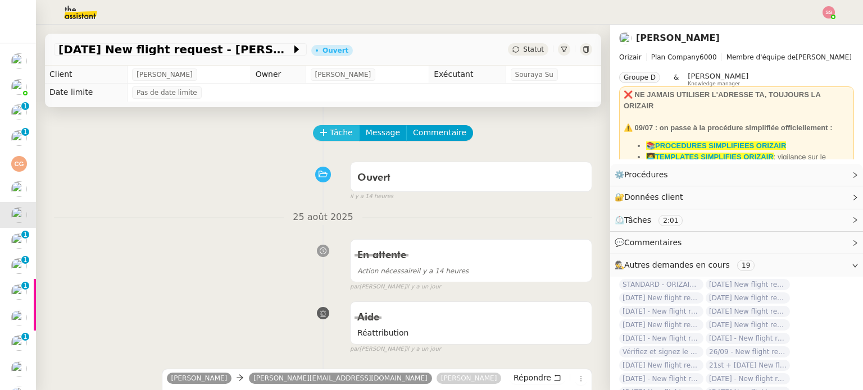
click at [319, 129] on button "Tâche" at bounding box center [336, 133] width 47 height 16
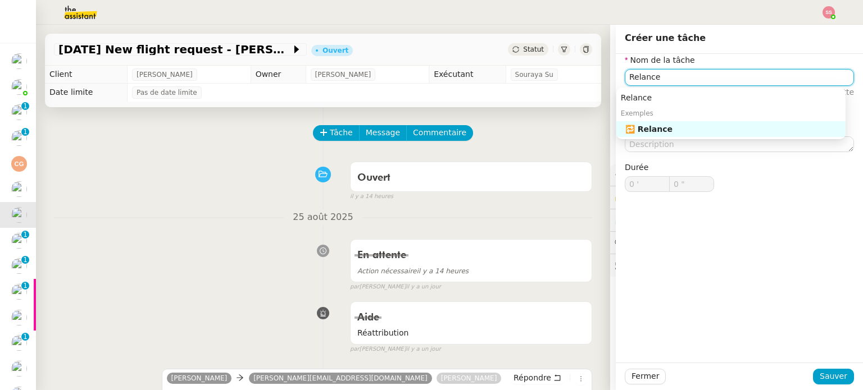
click at [672, 124] on div "🔁 Relance" at bounding box center [733, 129] width 216 height 10
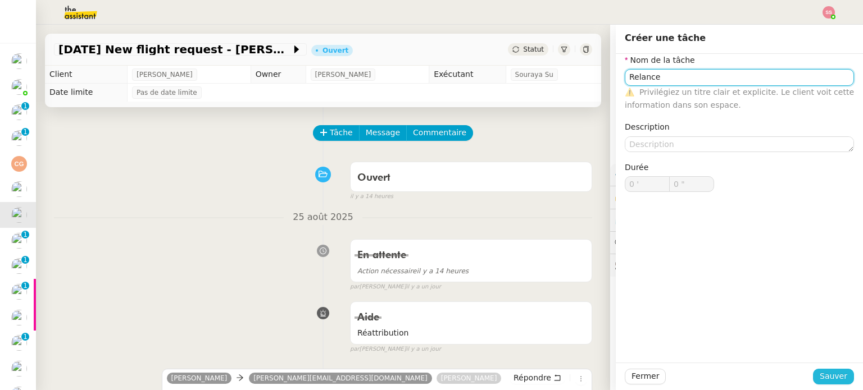
type input "Relance"
click at [813, 374] on button "Sauver" at bounding box center [833, 377] width 41 height 16
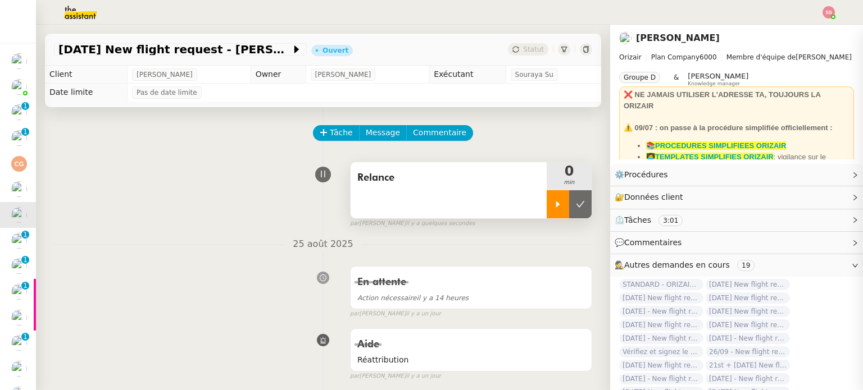
click at [546, 197] on div at bounding box center [557, 204] width 22 height 28
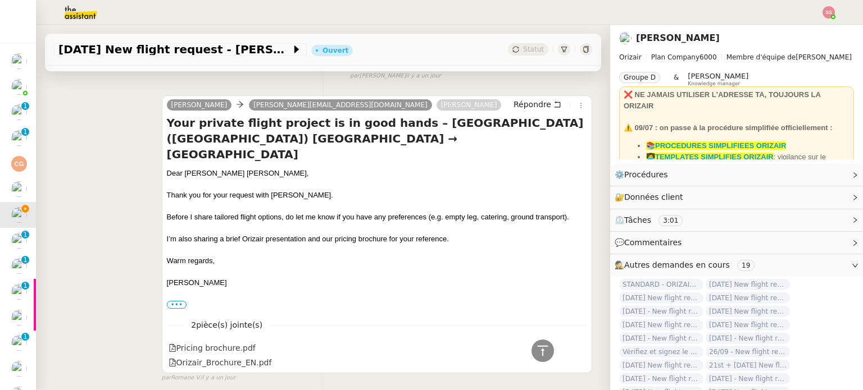
scroll to position [281, 0]
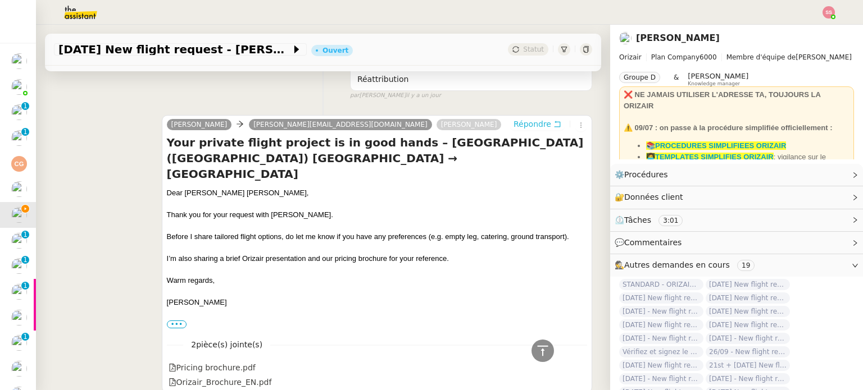
click at [513, 125] on span "Répondre" at bounding box center [532, 124] width 38 height 11
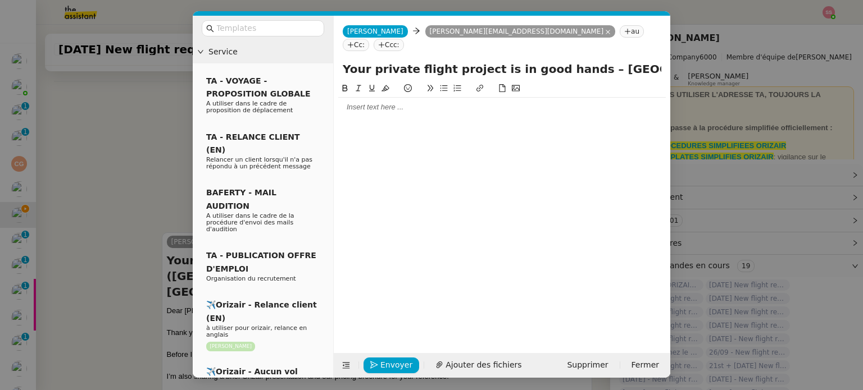
scroll to position [382, 0]
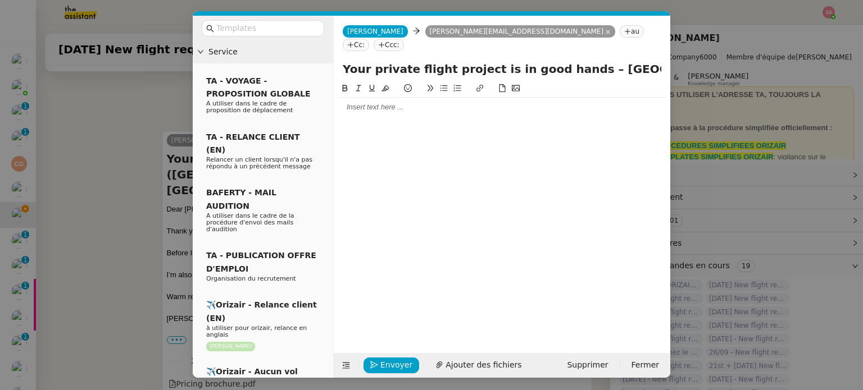
click at [404, 39] on nz-tag "Ccc:" at bounding box center [388, 45] width 30 height 12
type input "[PERSON_NAME]"
click at [412, 57] on nz-option-item "[PERSON_NAME] [PERSON_NAME][EMAIL_ADDRESS][DOMAIN_NAME]" at bounding box center [403, 66] width 112 height 21
click at [256, 24] on input "text" at bounding box center [266, 28] width 101 height 13
click at [143, 140] on nz-modal-container "Service TA - VOYAGE - PROPOSITION GLOBALE A utiliser dans le cadre de propositi…" at bounding box center [431, 195] width 863 height 390
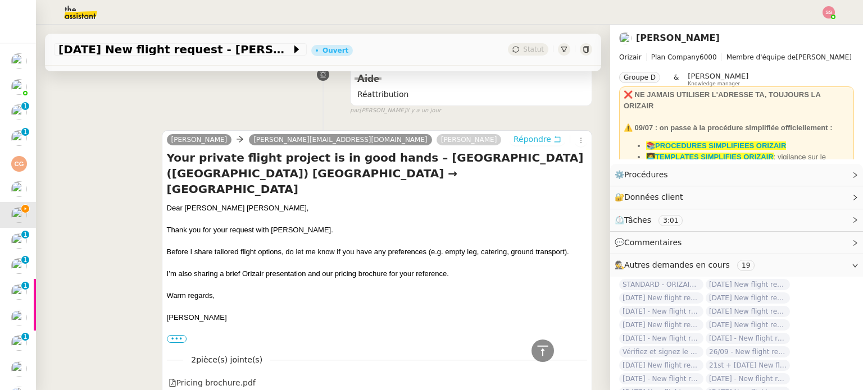
scroll to position [381, 0]
click at [220, 203] on div "Dear [PERSON_NAME] [PERSON_NAME]," at bounding box center [377, 208] width 420 height 11
copy div "Dear [PERSON_NAME] [PERSON_NAME],"
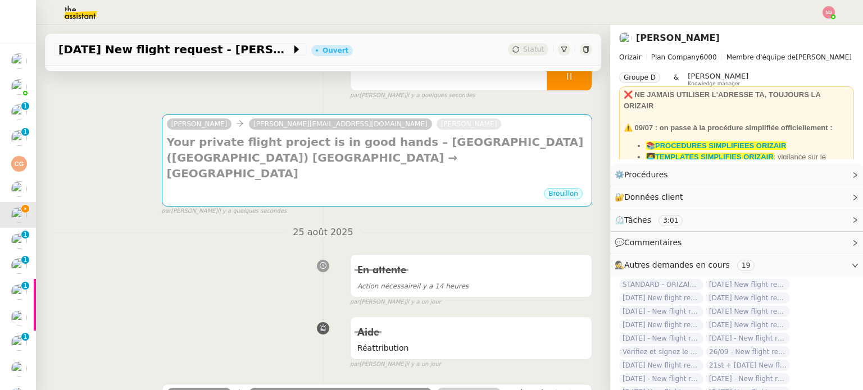
scroll to position [101, 0]
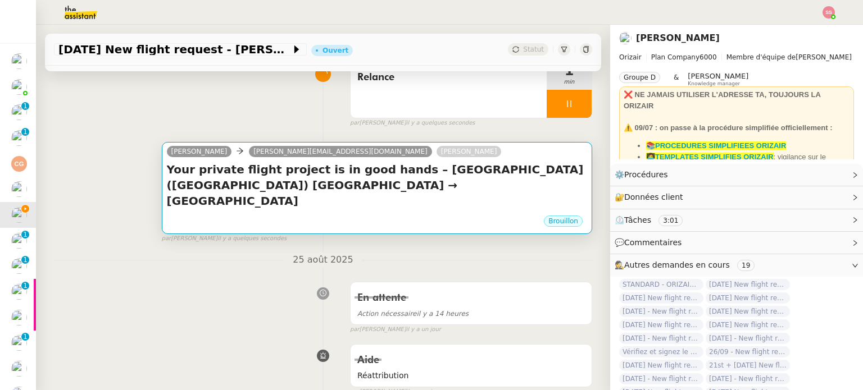
click at [346, 185] on h4 "Your private flight project is in good hands – [GEOGRAPHIC_DATA] ([GEOGRAPHIC_D…" at bounding box center [377, 185] width 420 height 47
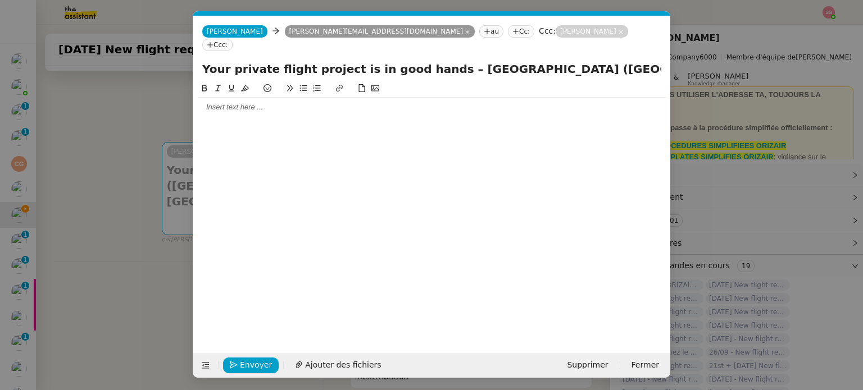
scroll to position [0, 24]
click at [200, 362] on icon at bounding box center [205, 366] width 15 height 8
click at [207, 368] on icon at bounding box center [206, 366] width 8 height 8
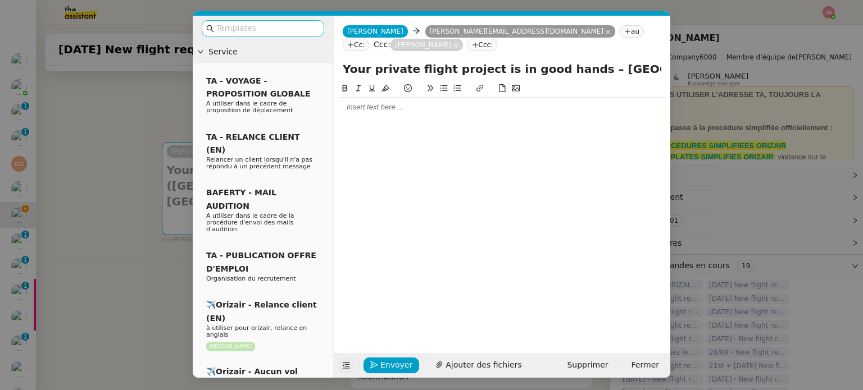
click at [303, 24] on input "text" at bounding box center [266, 28] width 101 height 13
type input "a"
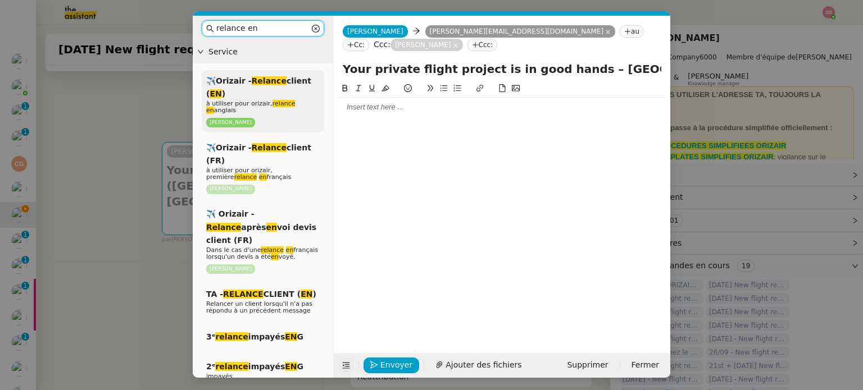
type input "relance en"
click at [280, 103] on em "relance" at bounding box center [283, 103] width 23 height 7
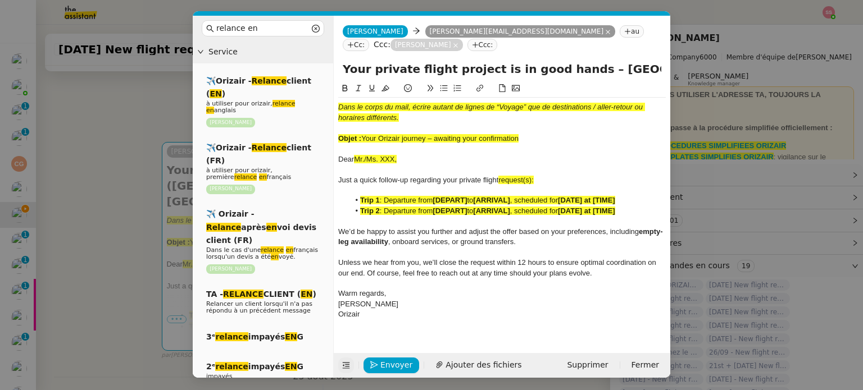
drag, startPoint x: 525, startPoint y: 139, endPoint x: 364, endPoint y: 134, distance: 161.2
click at [364, 134] on div "Objet : Your Orizair journey – awaiting your confirmation" at bounding box center [501, 139] width 327 height 10
copy span "Your Orizair journey – awaiting your confirmation"
drag, startPoint x: 568, startPoint y: 74, endPoint x: 332, endPoint y: 68, distance: 236.5
click at [332, 68] on nz-layout "relance en Service ✈️Orizair - Relance client ( EN ) à utiliser pour orizair, r…" at bounding box center [431, 197] width 477 height 362
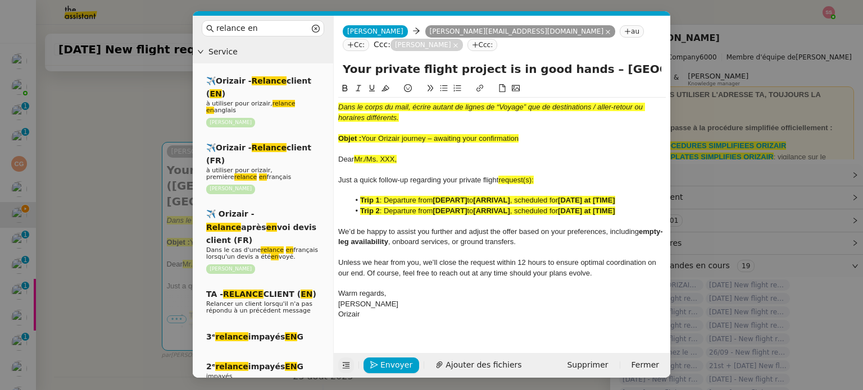
paste input "Orizair journey – awaiting your confirmation"
type input "Your Orizair journey – awaiting your confirmation – [GEOGRAPHIC_DATA] ([GEOGRAP…"
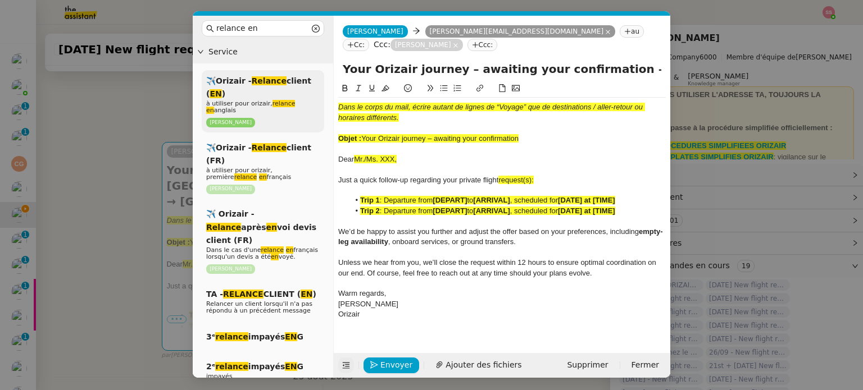
drag, startPoint x: 539, startPoint y: 138, endPoint x: 319, endPoint y: 92, distance: 224.3
click at [319, 92] on nz-layout "relance en Service ✈️Orizair - Relance client ( EN ) à utiliser pour orizair, r…" at bounding box center [431, 197] width 477 height 362
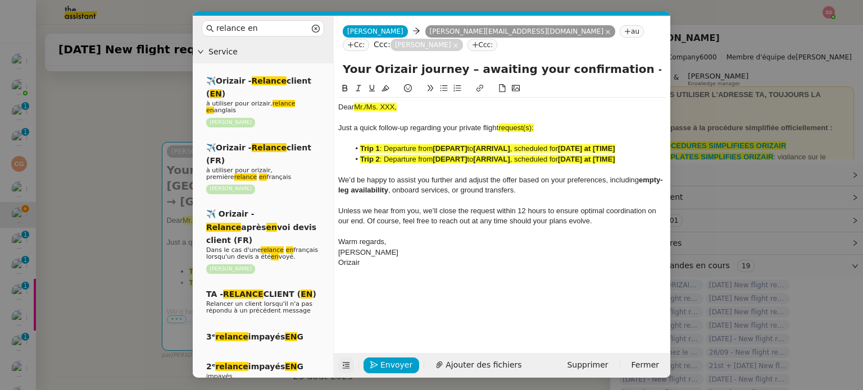
click at [125, 268] on nz-modal-container "relance en Service ✈️Orizair - Relance client ( EN ) à utiliser pour orizair, r…" at bounding box center [431, 195] width 863 height 390
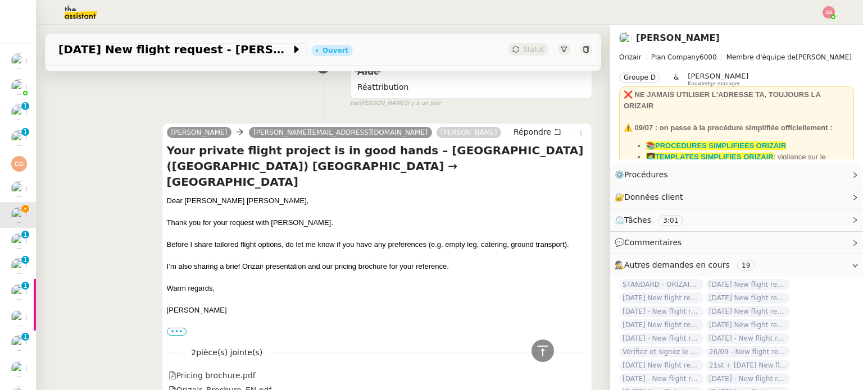
scroll to position [550, 0]
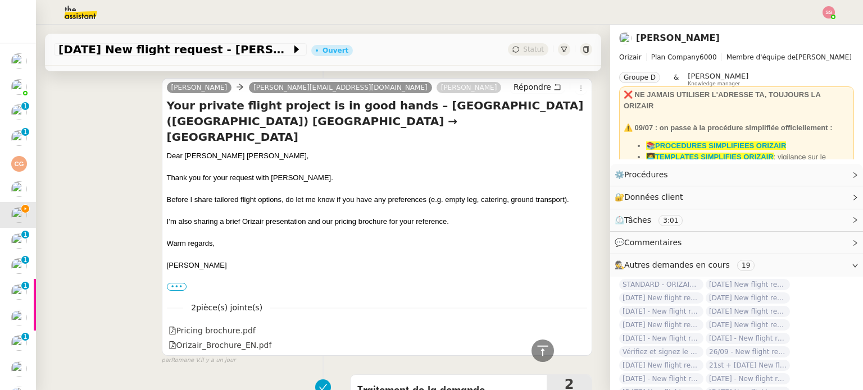
click at [244, 152] on strong at bounding box center [245, 156] width 2 height 8
copy div "Dear [PERSON_NAME] [PERSON_NAME],"
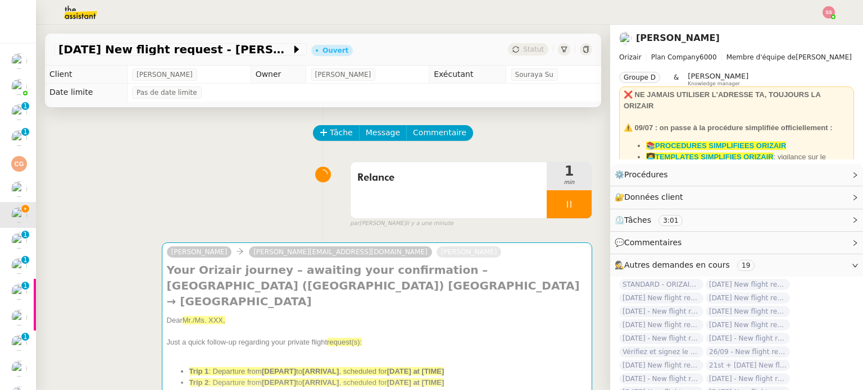
scroll to position [112, 0]
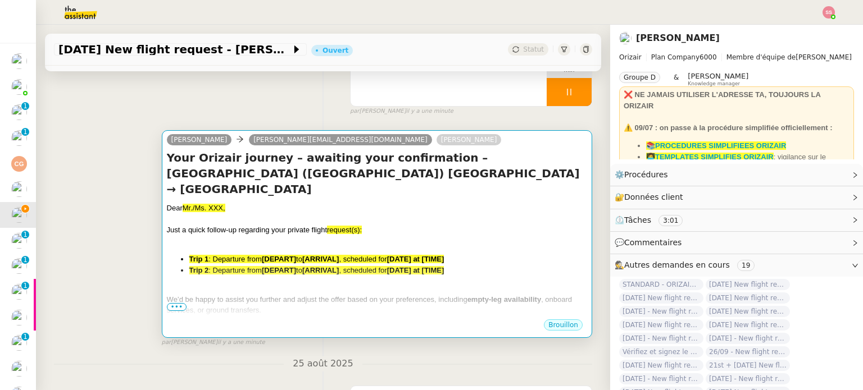
click at [319, 214] on div at bounding box center [377, 219] width 420 height 11
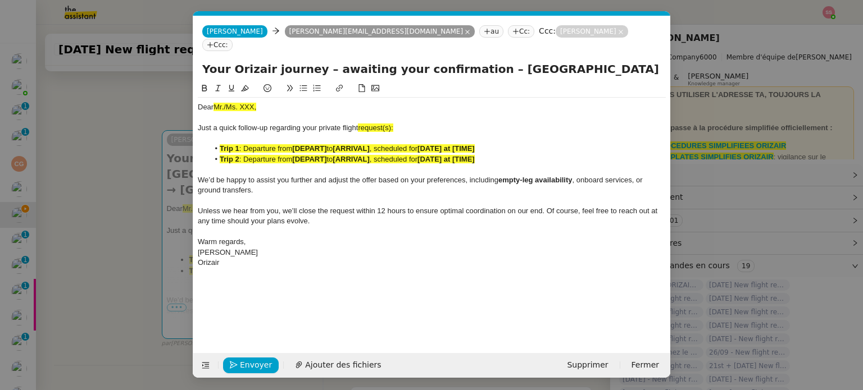
scroll to position [0, 59]
click at [240, 103] on span "Mr./Ms. XXX," at bounding box center [234, 107] width 43 height 8
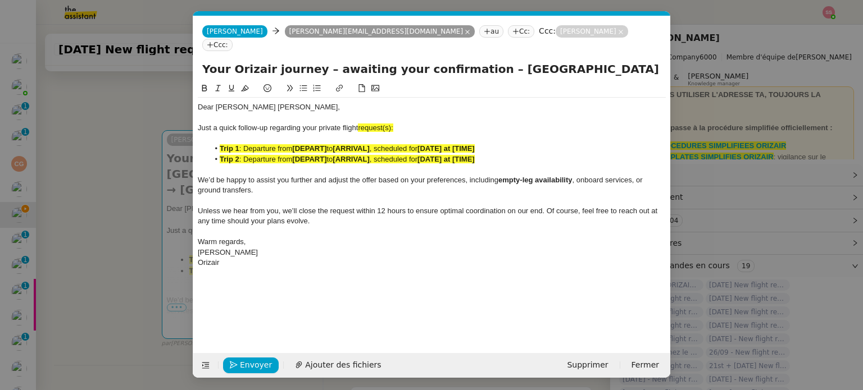
click at [393, 124] on span "request(s):" at bounding box center [375, 128] width 35 height 8
drag, startPoint x: 387, startPoint y: 116, endPoint x: 361, endPoint y: 114, distance: 26.4
click at [361, 123] on div "Just a quick follow-up regarding your private flight request:" at bounding box center [432, 128] width 468 height 10
click at [245, 84] on icon at bounding box center [245, 88] width 8 height 8
click at [278, 155] on span ": Departure from" at bounding box center [265, 159] width 53 height 8
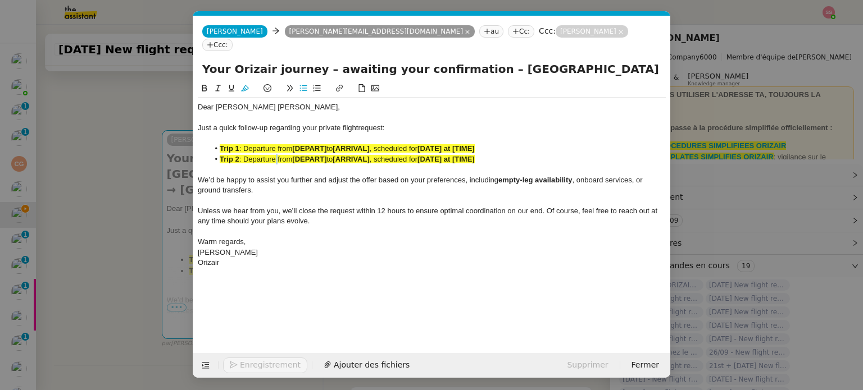
click at [278, 155] on span ": Departure from" at bounding box center [265, 159] width 53 height 8
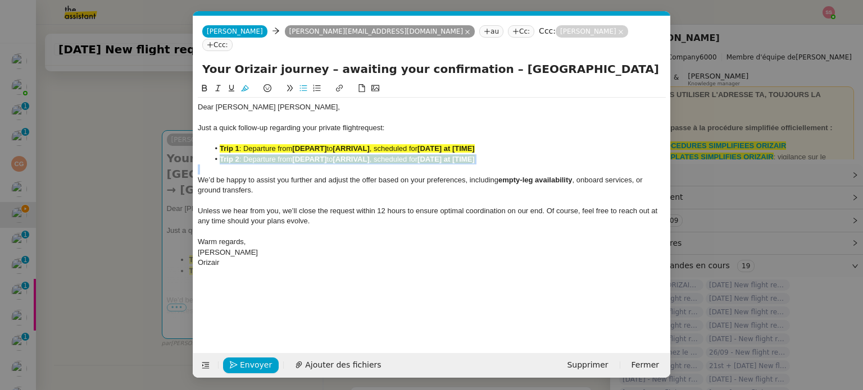
click at [278, 155] on span ": Departure from" at bounding box center [265, 159] width 53 height 8
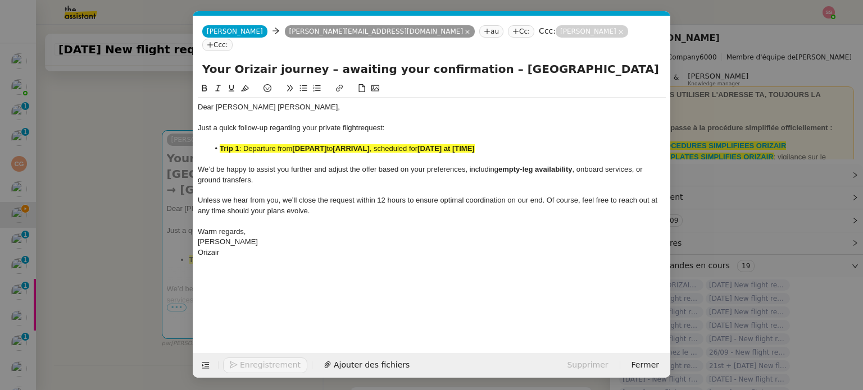
click at [289, 144] on span ": Departure from" at bounding box center [265, 148] width 53 height 8
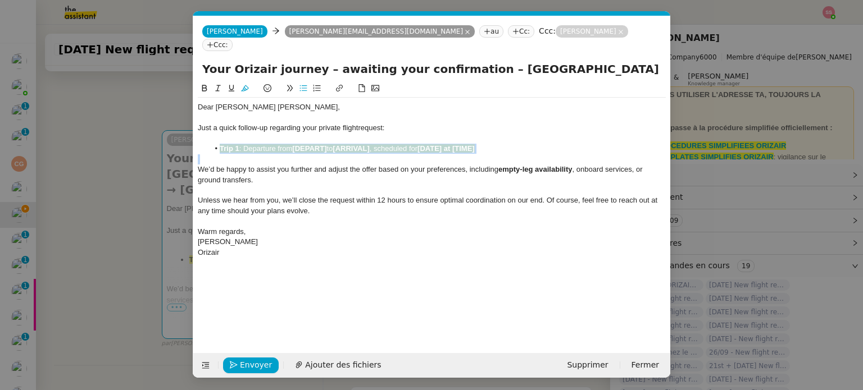
click at [289, 144] on span ": Departure from" at bounding box center [265, 148] width 53 height 8
click at [247, 84] on icon at bounding box center [245, 88] width 8 height 8
click at [159, 158] on nz-modal-container "relance en Service ✈️Orizair - Relance client ( EN ) à utiliser pour orizair, r…" at bounding box center [431, 195] width 863 height 390
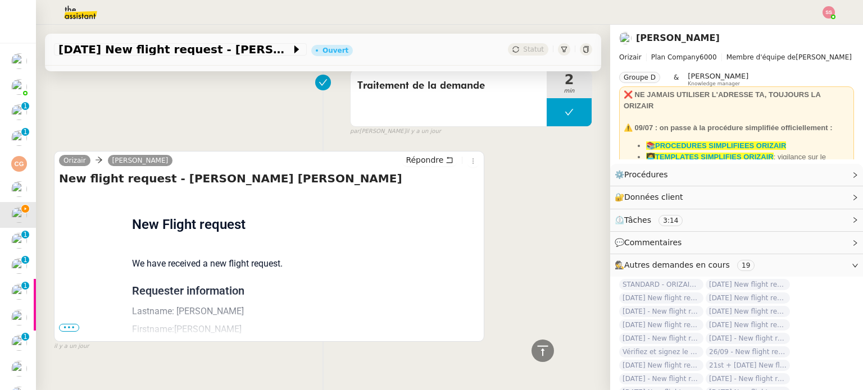
scroll to position [862, 0]
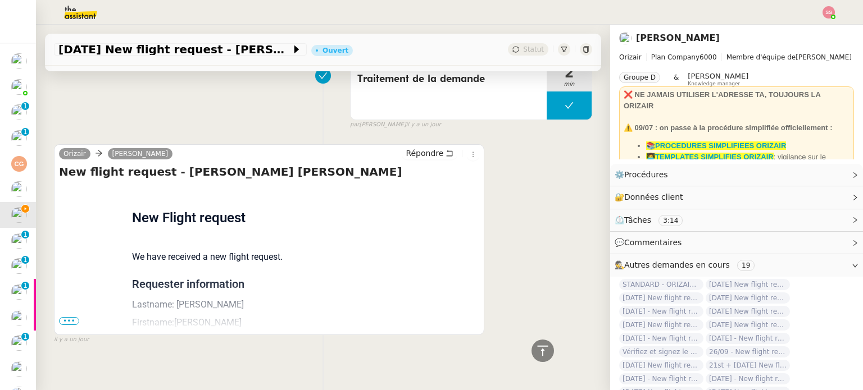
click at [101, 279] on div "Flight request created by [PERSON_NAME] [PERSON_NAME] New Flight request We hav…" at bounding box center [269, 376] width 420 height 383
click at [73, 317] on span "•••" at bounding box center [69, 321] width 20 height 8
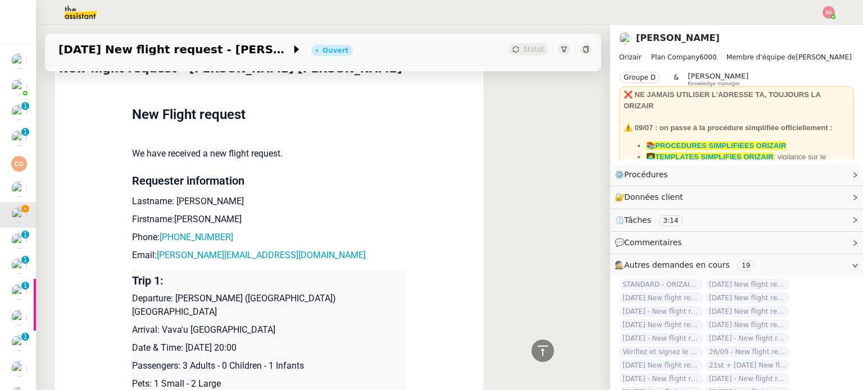
scroll to position [974, 0]
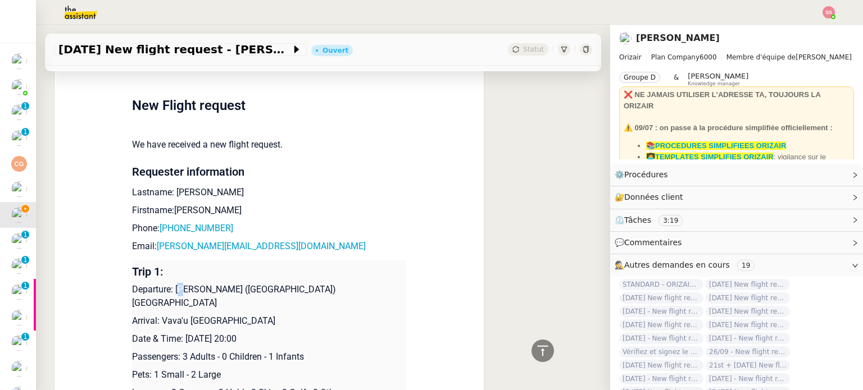
click at [182, 283] on p "Departure: [PERSON_NAME] ([GEOGRAPHIC_DATA]) [GEOGRAPHIC_DATA]" at bounding box center [269, 296] width 274 height 27
drag, startPoint x: 170, startPoint y: 275, endPoint x: 343, endPoint y: 275, distance: 173.0
click at [343, 283] on p "Departure: [PERSON_NAME] ([GEOGRAPHIC_DATA]) [GEOGRAPHIC_DATA]" at bounding box center [269, 296] width 274 height 27
copy p "[PERSON_NAME] ([GEOGRAPHIC_DATA]) [GEOGRAPHIC_DATA]"
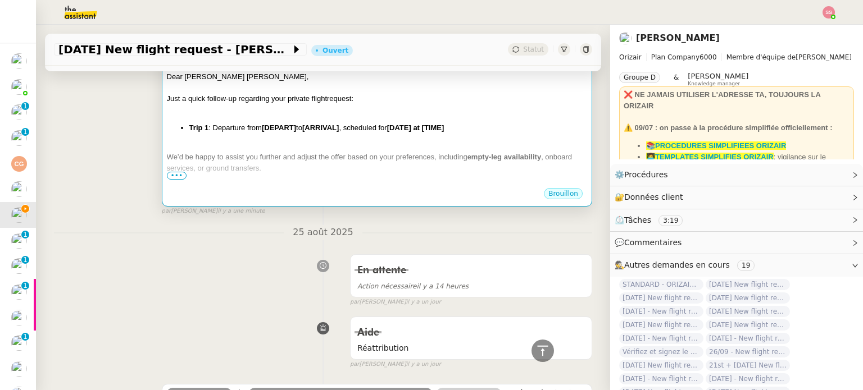
click at [291, 159] on div "We’d be happy to assist you further and adjust the offer based on your preferen…" at bounding box center [377, 163] width 420 height 22
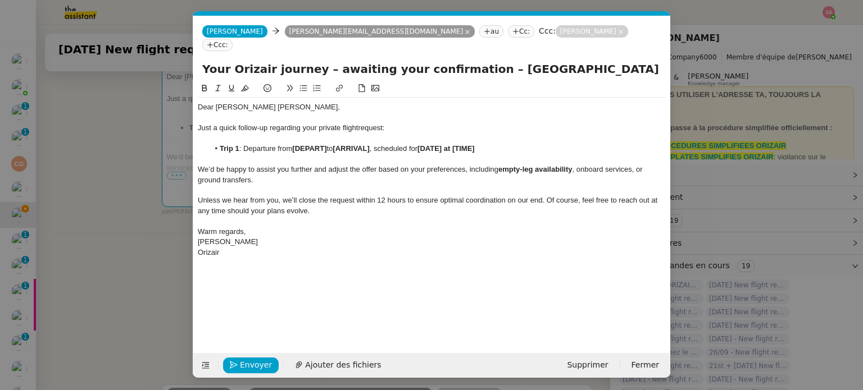
scroll to position [0, 59]
drag, startPoint x: 327, startPoint y: 136, endPoint x: 294, endPoint y: 132, distance: 33.4
click at [294, 144] on strong "[DEPART]" at bounding box center [309, 148] width 34 height 8
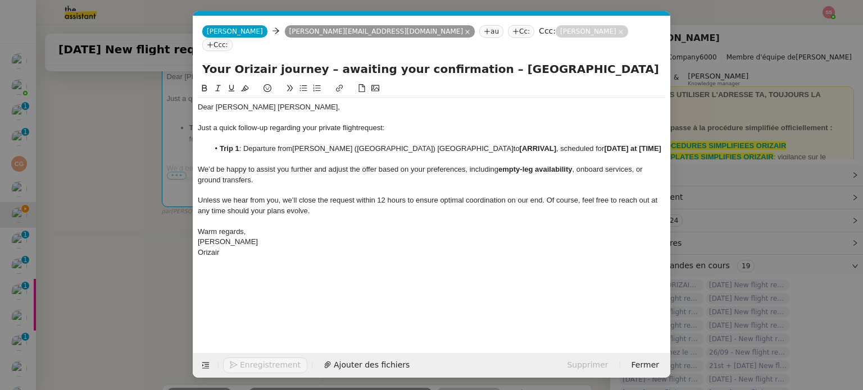
click at [159, 231] on nz-modal-container "relance en Service ✈️Orizair - Relance client ( EN ) à utiliser pour orizair, r…" at bounding box center [431, 195] width 863 height 390
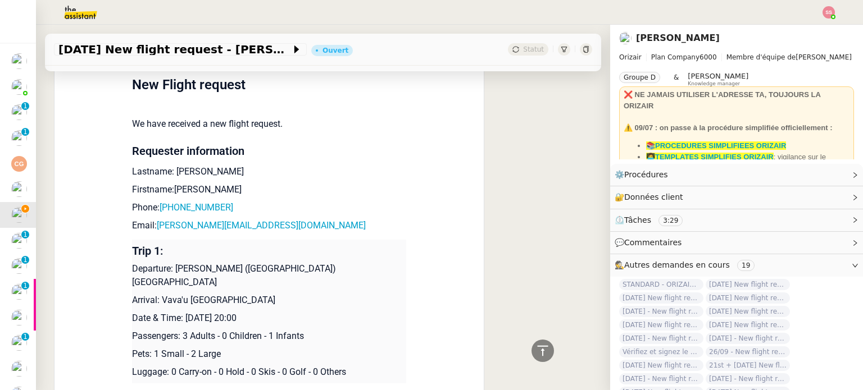
scroll to position [1084, 0]
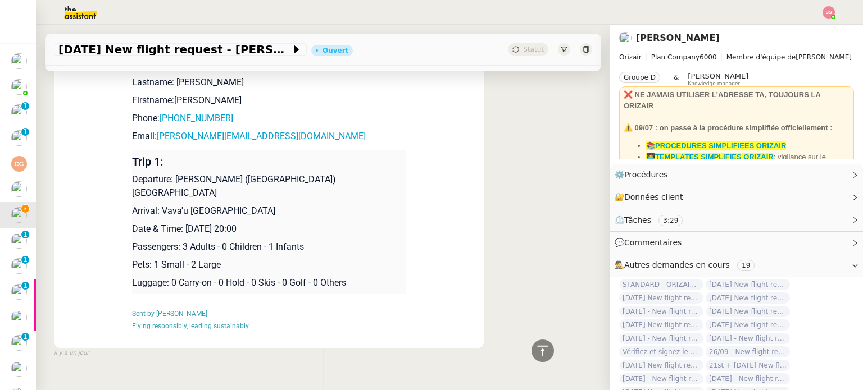
drag, startPoint x: 158, startPoint y: 181, endPoint x: 264, endPoint y: 186, distance: 106.2
click at [264, 204] on p "Arrival: Vava'u [GEOGRAPHIC_DATA]" at bounding box center [269, 210] width 274 height 13
copy p "Vava'u [GEOGRAPHIC_DATA]"
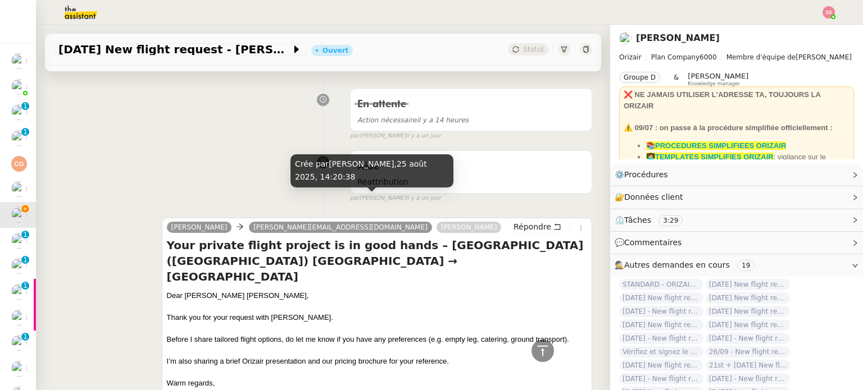
scroll to position [185, 0]
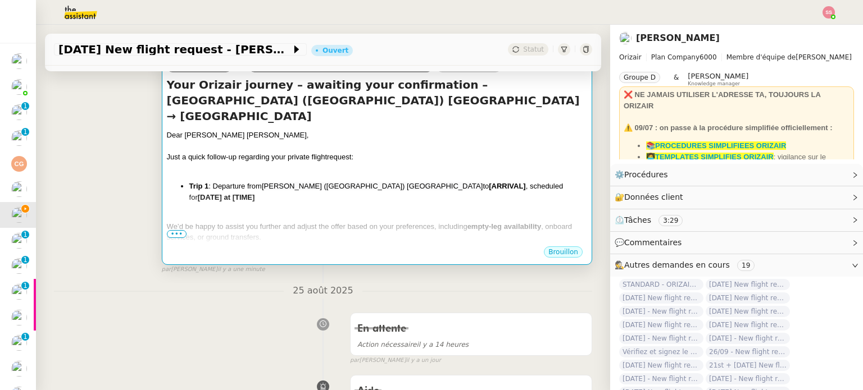
click at [276, 184] on div "Dear [PERSON_NAME] [PERSON_NAME], Just a quick follow-up regarding your private…" at bounding box center [377, 225] width 420 height 190
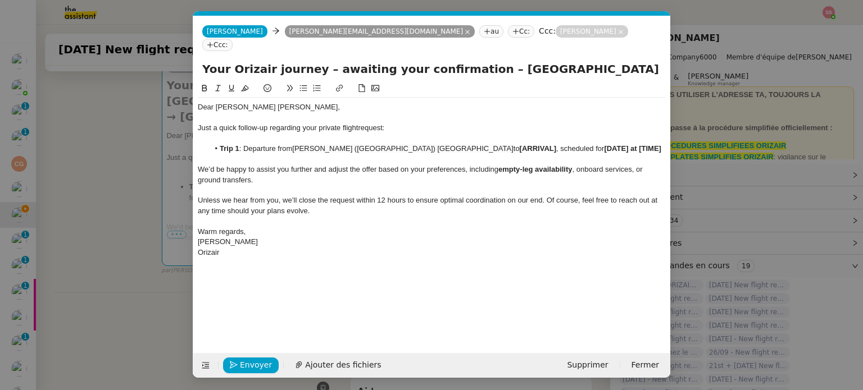
scroll to position [0, 59]
drag, startPoint x: 462, startPoint y: 134, endPoint x: 425, endPoint y: 134, distance: 37.1
click at [425, 144] on li "Trip 1 : Departure from [GEOGRAPHIC_DATA] ([GEOGRAPHIC_DATA]) [GEOGRAPHIC_DATA]…" at bounding box center [437, 149] width 457 height 10
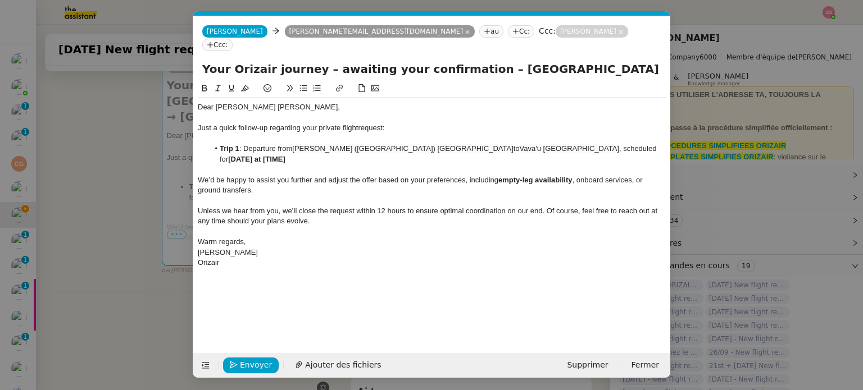
scroll to position [0, 0]
click at [112, 190] on nz-modal-container "relance en Service ✈️Orizair - Relance client ( EN ) à utiliser pour orizair, r…" at bounding box center [431, 195] width 863 height 390
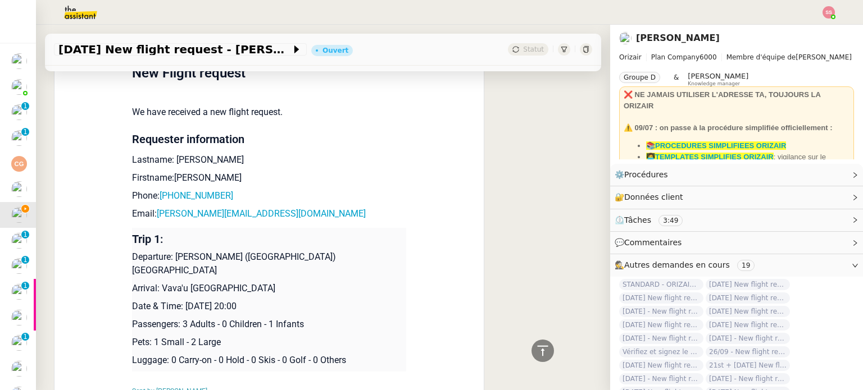
scroll to position [1027, 0]
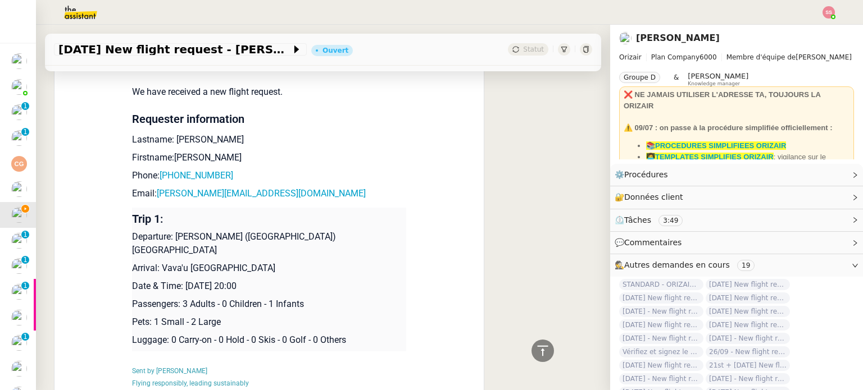
drag, startPoint x: 180, startPoint y: 259, endPoint x: 289, endPoint y: 258, distance: 108.4
click at [289, 280] on p "Date & Time: [DATE] 20:00" at bounding box center [269, 286] width 274 height 13
copy p "[DATE] 20:00"
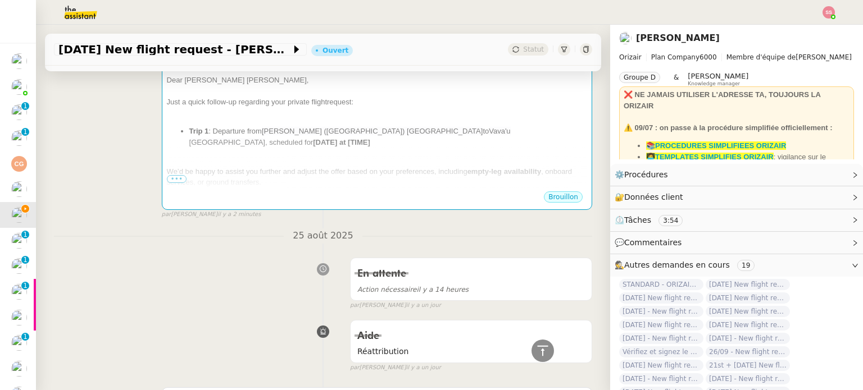
scroll to position [184, 0]
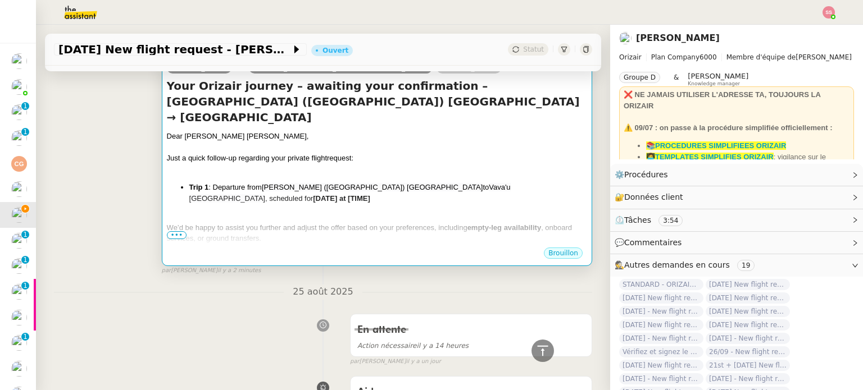
click at [458, 222] on div "We’d be happy to assist you further and adjust the offer based on your preferen…" at bounding box center [377, 233] width 420 height 22
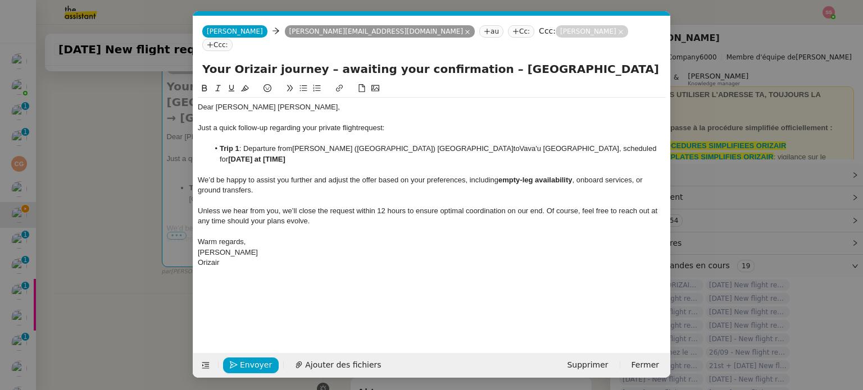
scroll to position [0, 59]
drag, startPoint x: 563, startPoint y: 134, endPoint x: 628, endPoint y: 133, distance: 65.7
click at [628, 144] on li "Trip 1 : Departure from [GEOGRAPHIC_DATA] ([GEOGRAPHIC_DATA]) [GEOGRAPHIC_DATA]…" at bounding box center [437, 154] width 457 height 21
click at [256, 366] on span "Envoyer" at bounding box center [256, 365] width 32 height 13
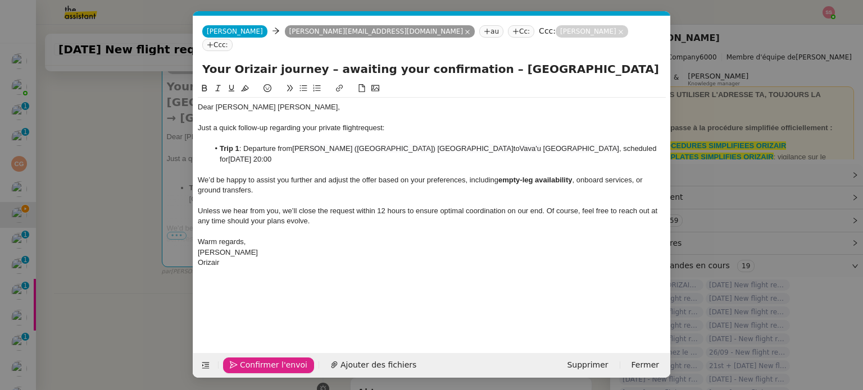
click at [256, 366] on span "Confirmer l'envoi" at bounding box center [273, 365] width 67 height 13
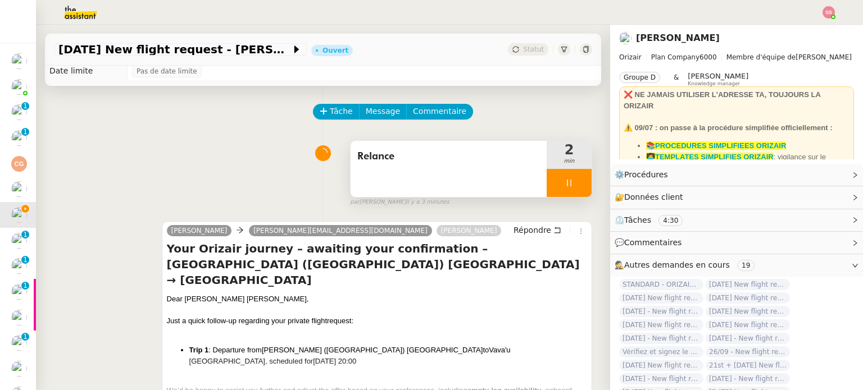
scroll to position [56, 0]
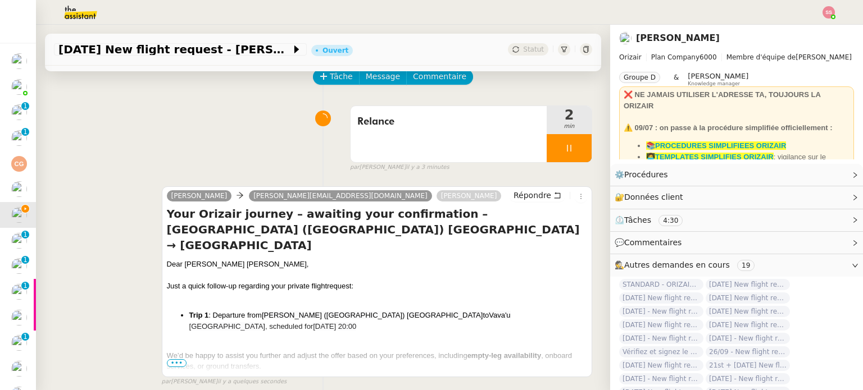
click at [172, 364] on span "•••" at bounding box center [177, 363] width 20 height 8
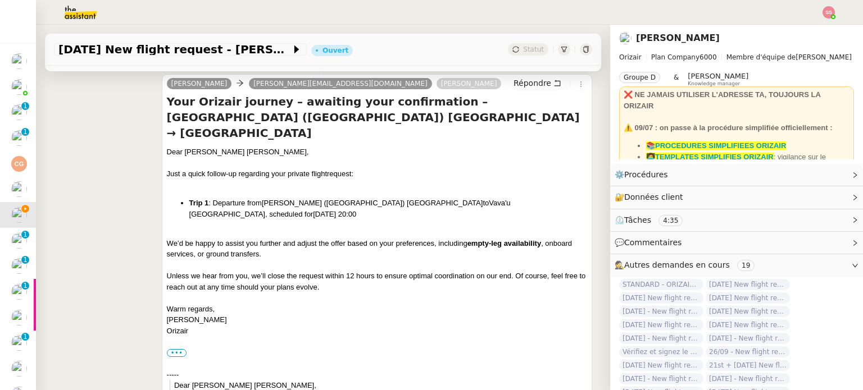
scroll to position [0, 0]
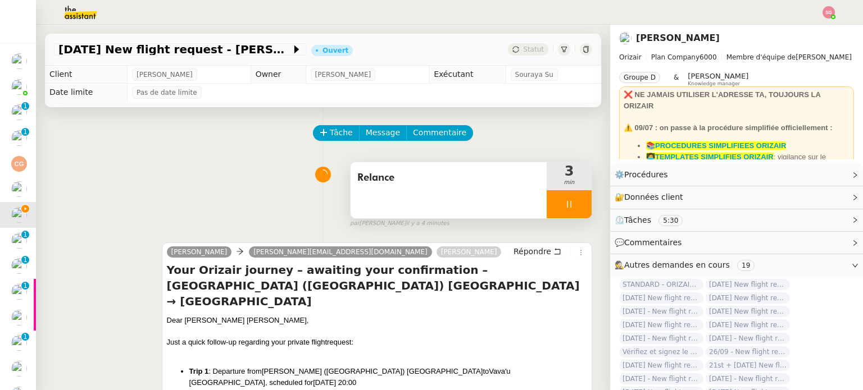
click at [567, 213] on div at bounding box center [568, 204] width 45 height 28
click at [569, 213] on button at bounding box center [580, 204] width 22 height 28
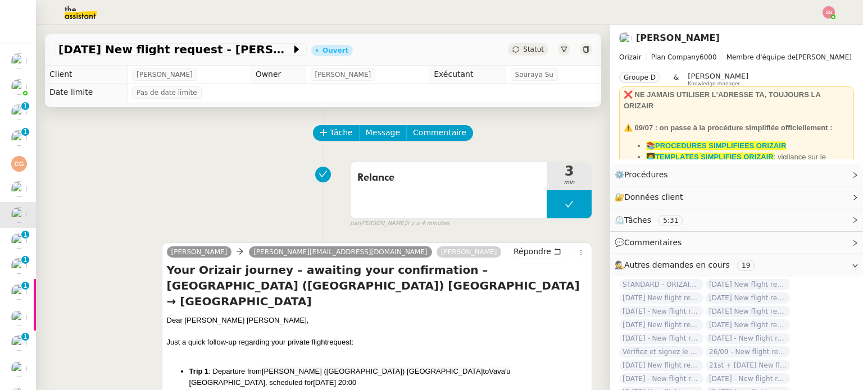
click at [512, 48] on icon at bounding box center [515, 49] width 6 height 6
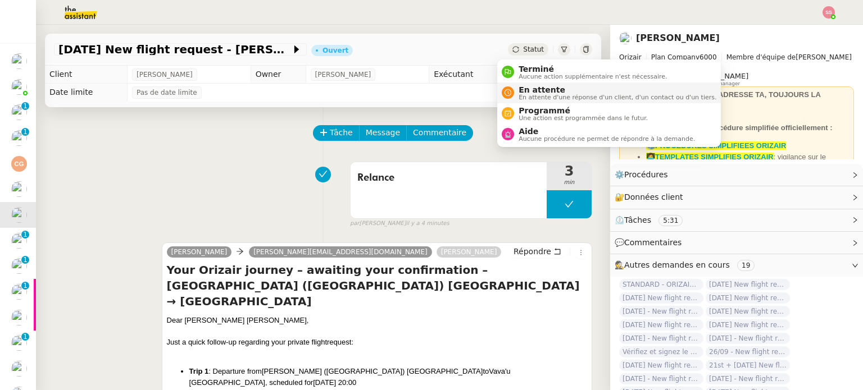
click at [526, 89] on span "En attente" at bounding box center [617, 89] width 198 height 9
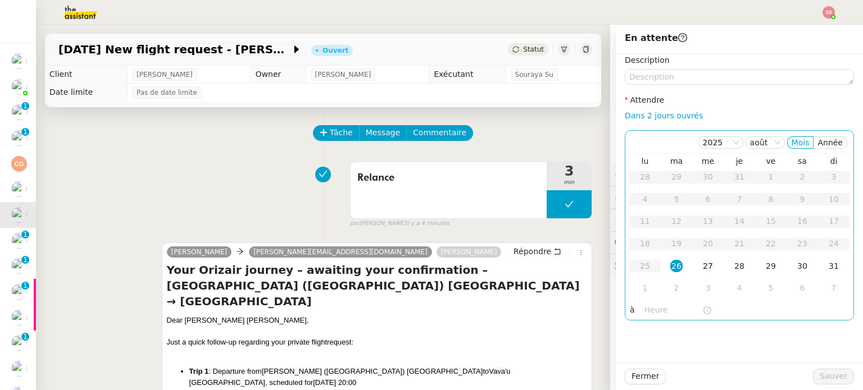
click at [701, 261] on div "27" at bounding box center [707, 266] width 12 height 12
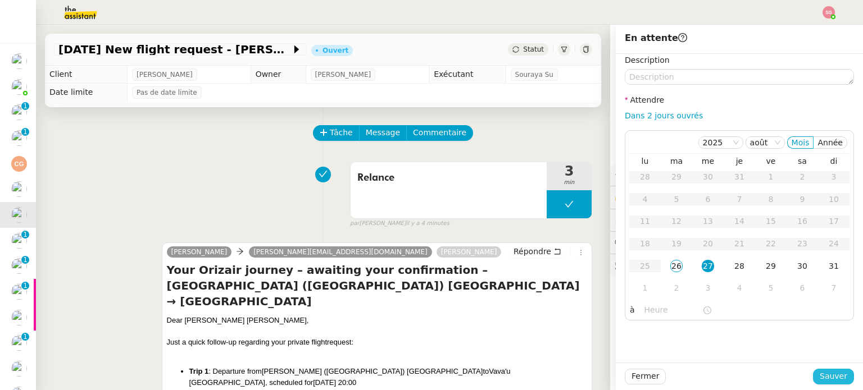
click at [830, 371] on span "Sauver" at bounding box center [833, 376] width 28 height 13
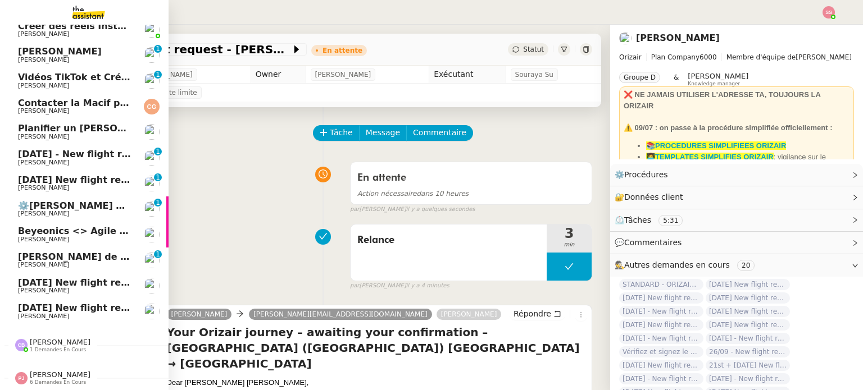
scroll to position [63, 0]
click at [57, 152] on span "[DATE] - New flight request - [PERSON_NAME]" at bounding box center [134, 154] width 232 height 11
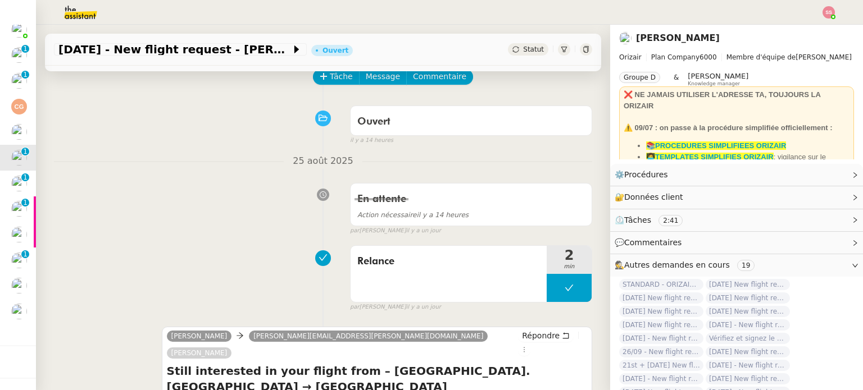
scroll to position [56, 0]
click at [334, 83] on span "Tâche" at bounding box center [341, 76] width 23 height 13
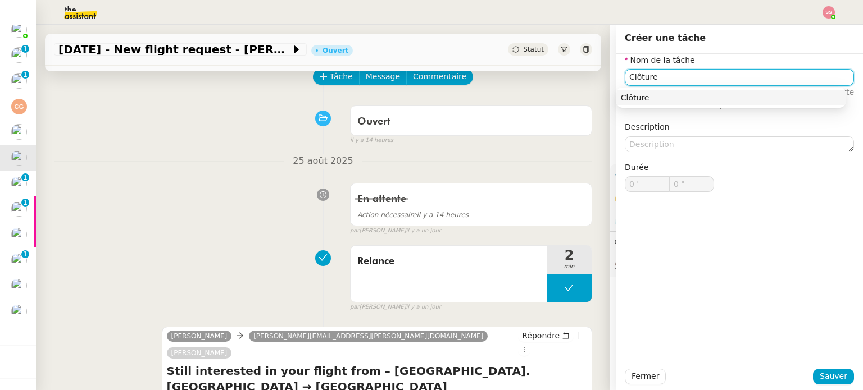
click at [658, 99] on div "Clôture" at bounding box center [731, 98] width 220 height 10
type input "Clôture"
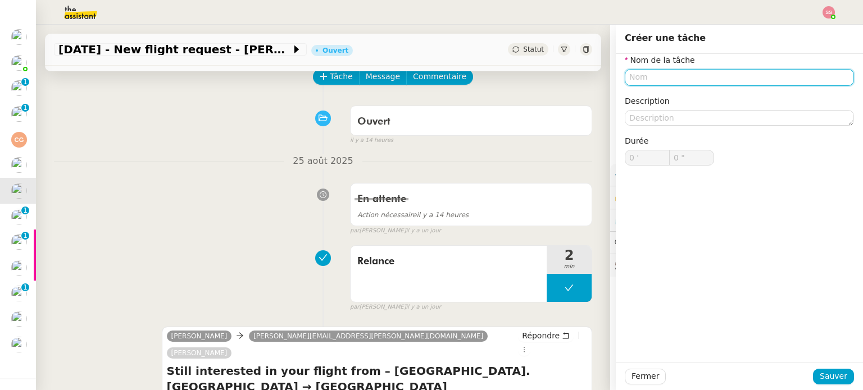
scroll to position [63, 0]
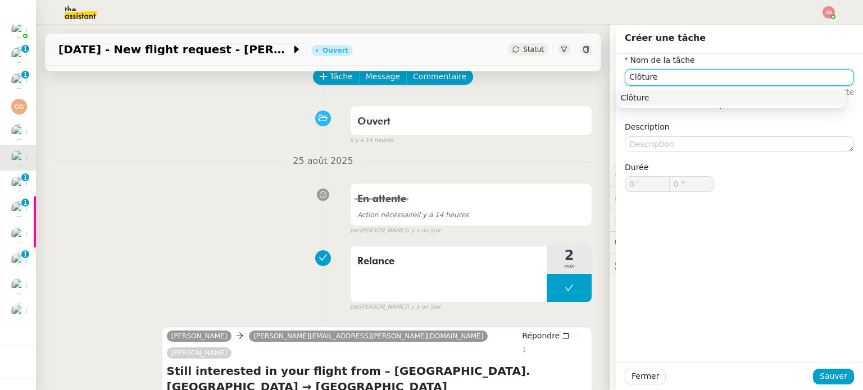
click at [636, 99] on div "Clôture" at bounding box center [731, 98] width 220 height 10
type input "Clôture"
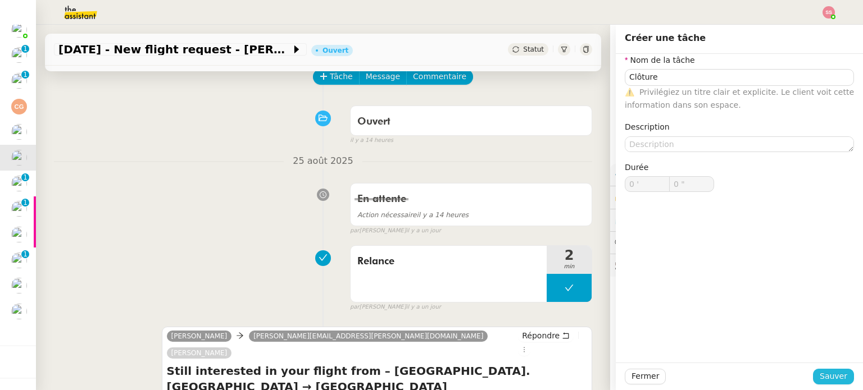
click at [819, 376] on span "Sauver" at bounding box center [833, 376] width 28 height 13
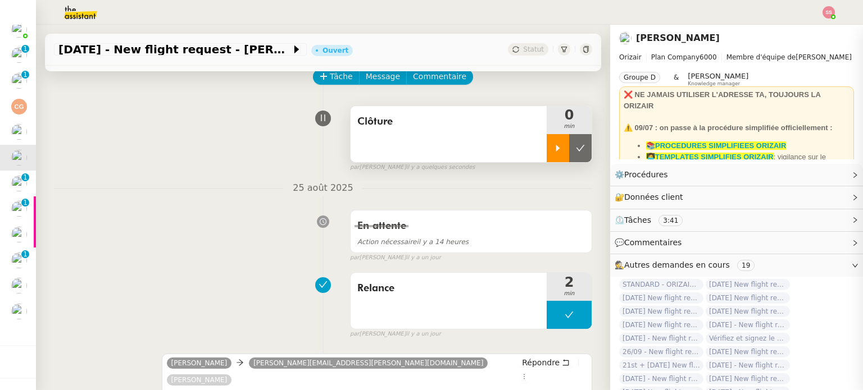
click at [556, 148] on icon at bounding box center [558, 148] width 4 height 6
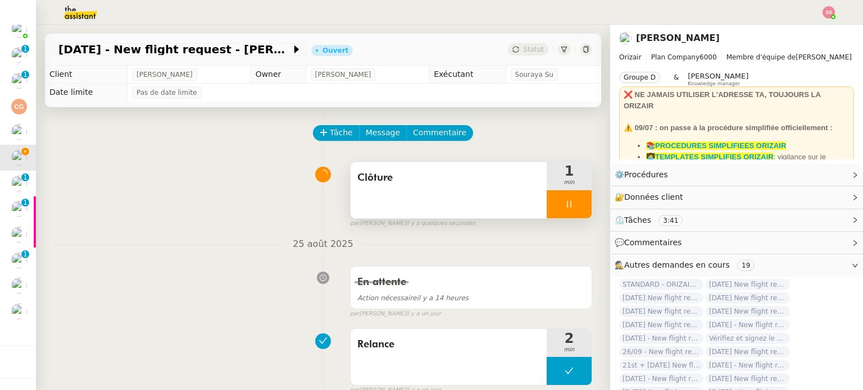
click at [569, 199] on div at bounding box center [568, 204] width 45 height 28
click at [569, 199] on button at bounding box center [580, 204] width 22 height 28
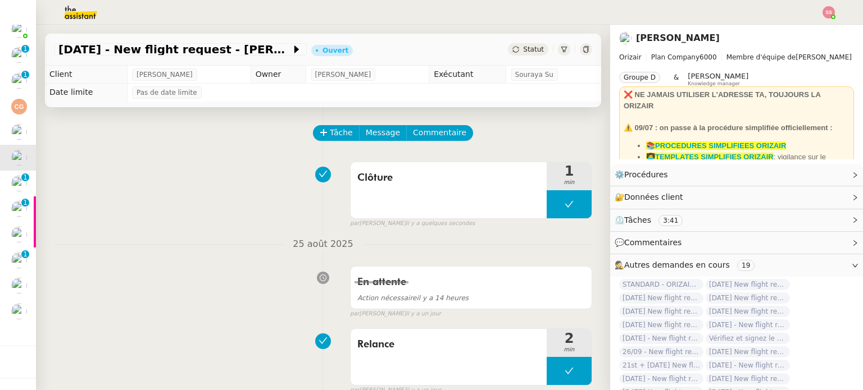
click at [523, 50] on span "Statut" at bounding box center [533, 49] width 21 height 8
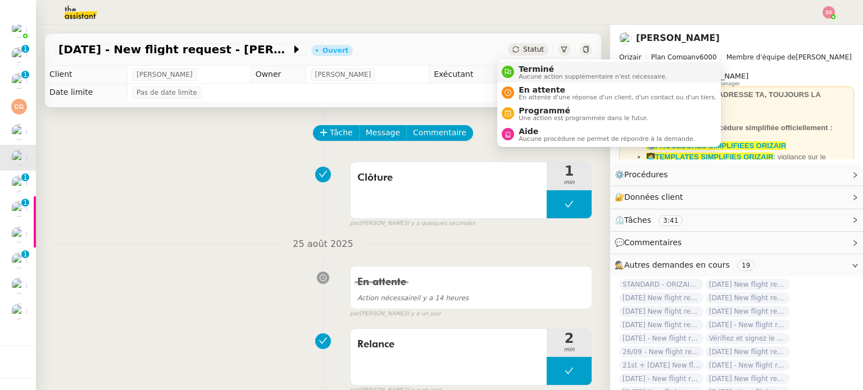
click at [522, 66] on span "Terminé" at bounding box center [592, 69] width 148 height 9
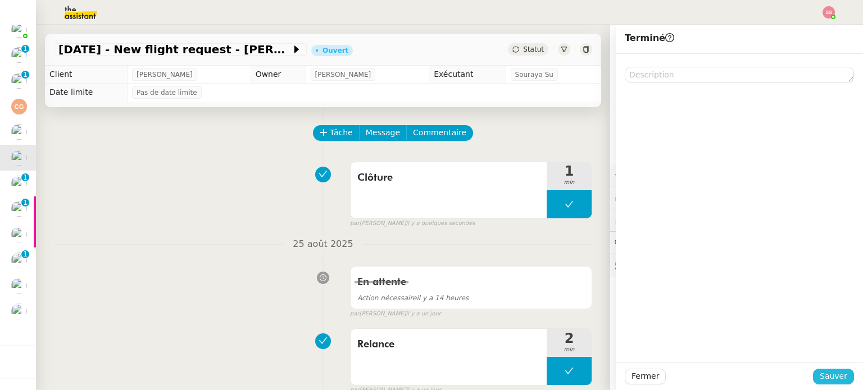
click at [819, 373] on span "Sauver" at bounding box center [833, 376] width 28 height 13
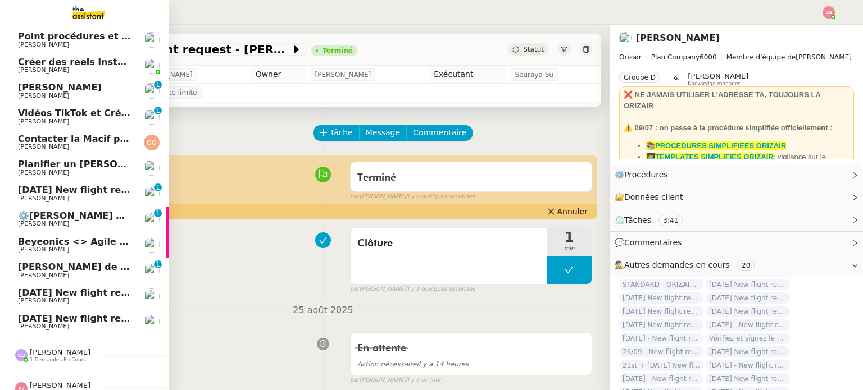
scroll to position [56, 0]
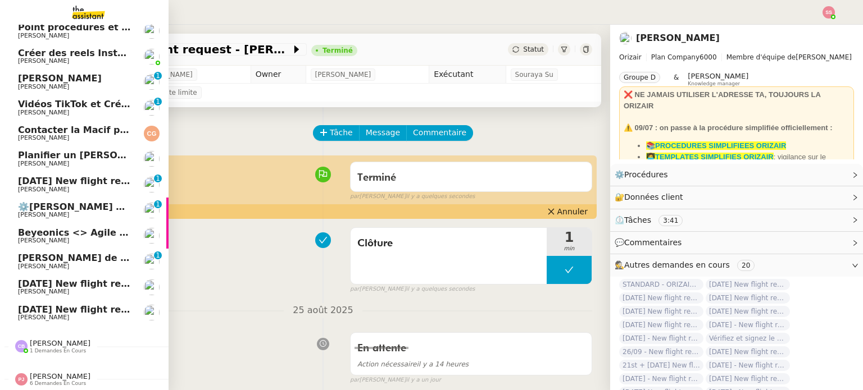
click at [51, 186] on span "[DATE] New flight request - [PERSON_NAME]" at bounding box center [130, 181] width 225 height 11
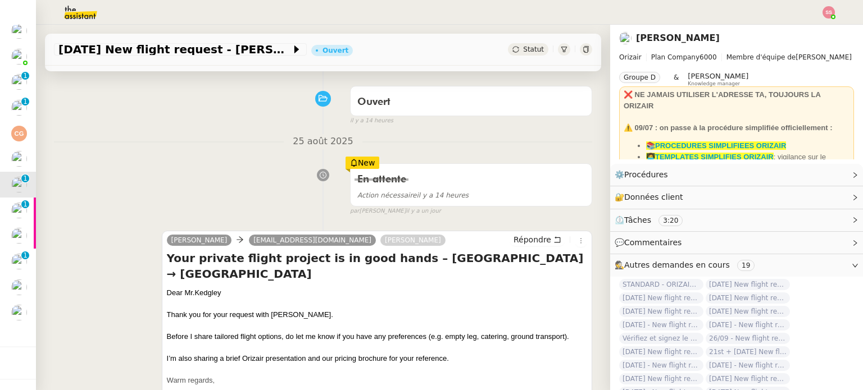
scroll to position [168, 0]
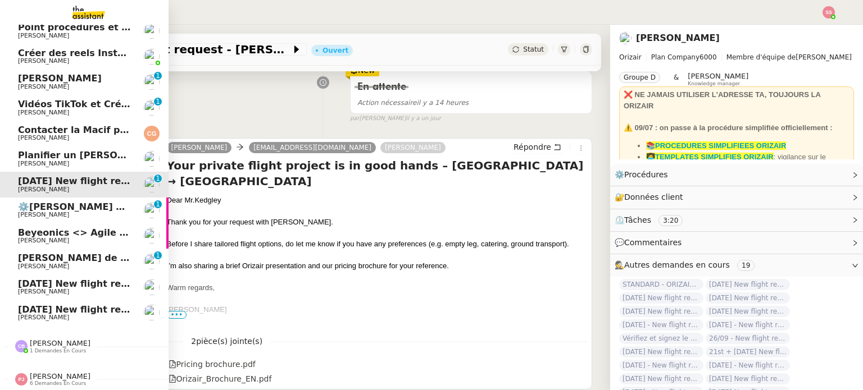
click at [68, 280] on span "[DATE] New flight request - [PERSON_NAME]" at bounding box center [130, 284] width 225 height 11
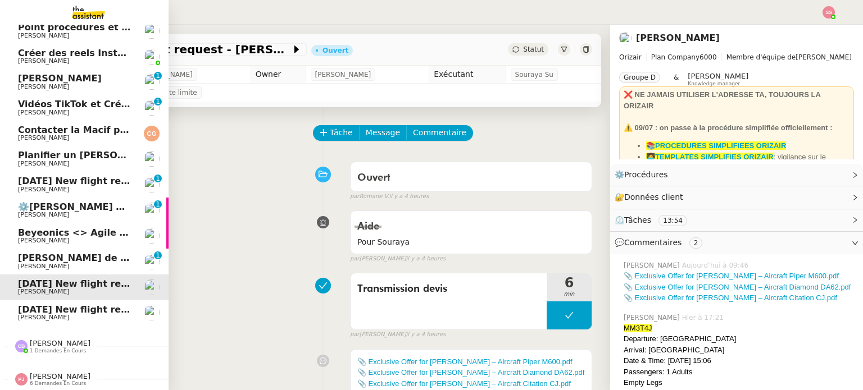
click at [40, 307] on span "[DATE] New flight request - [PERSON_NAME]" at bounding box center [130, 309] width 225 height 11
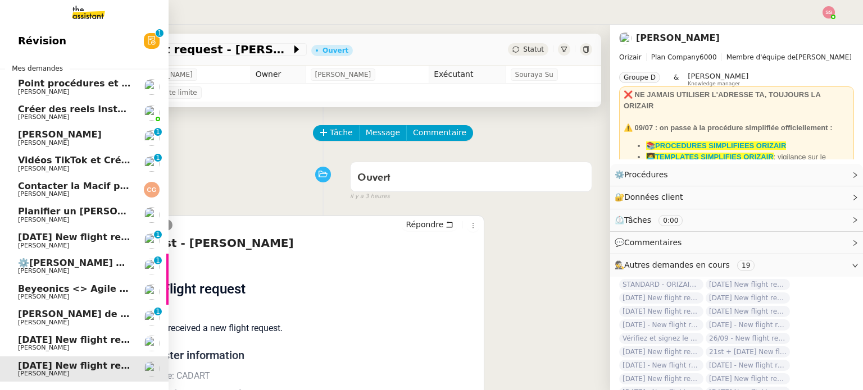
click at [54, 235] on span "[DATE] New flight request - [PERSON_NAME]" at bounding box center [130, 237] width 225 height 11
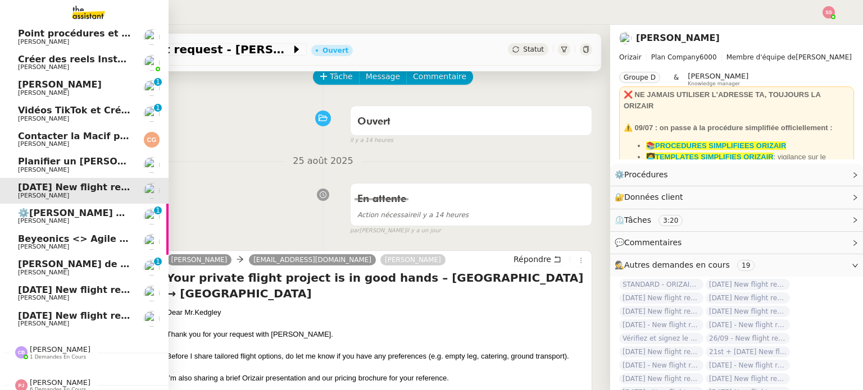
scroll to position [37, 0]
